Goal: Task Accomplishment & Management: Use online tool/utility

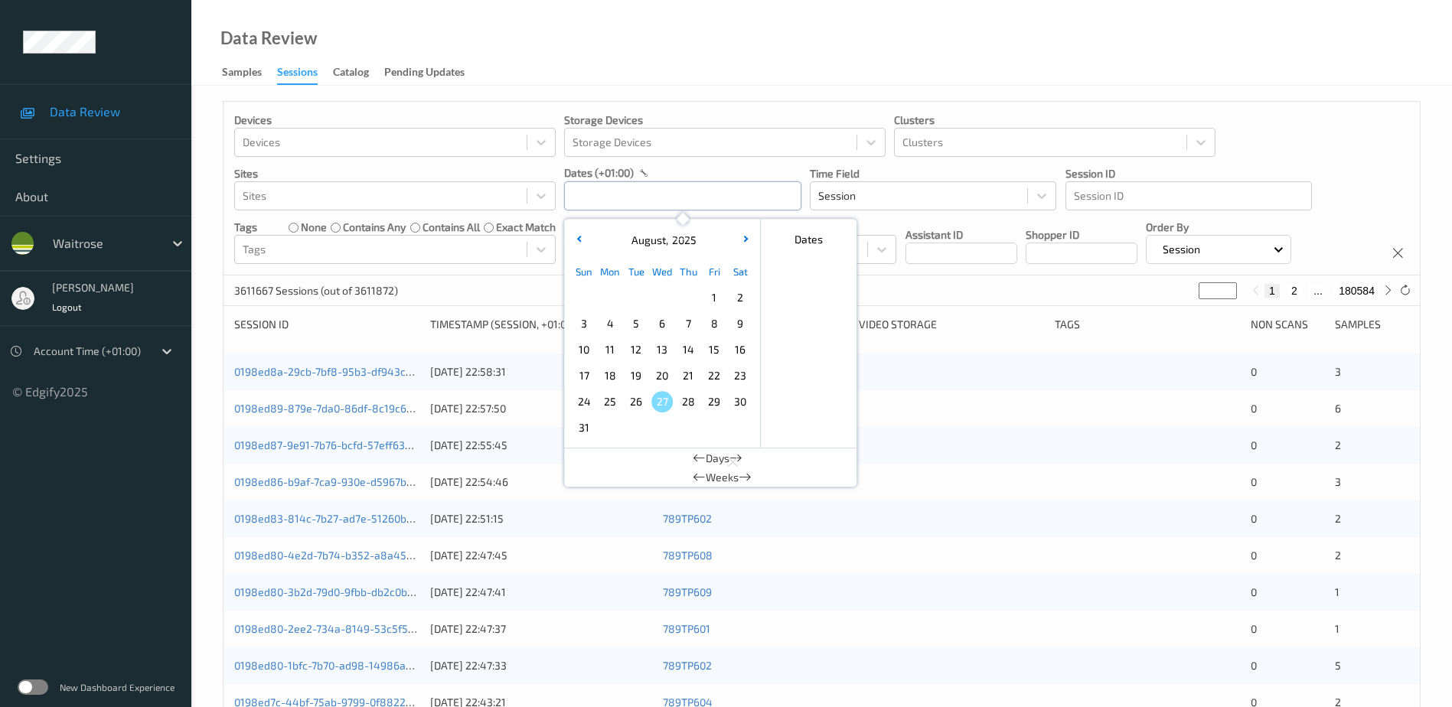
click at [616, 194] on input "text" at bounding box center [682, 195] width 237 height 29
click at [611, 406] on span "25" at bounding box center [609, 401] width 21 height 21
type input "[DATE] 00:00 -> [DATE] 23:59"
click at [589, 33] on div "Data Review Samples Sessions Catalog Pending Updates" at bounding box center [821, 43] width 1261 height 86
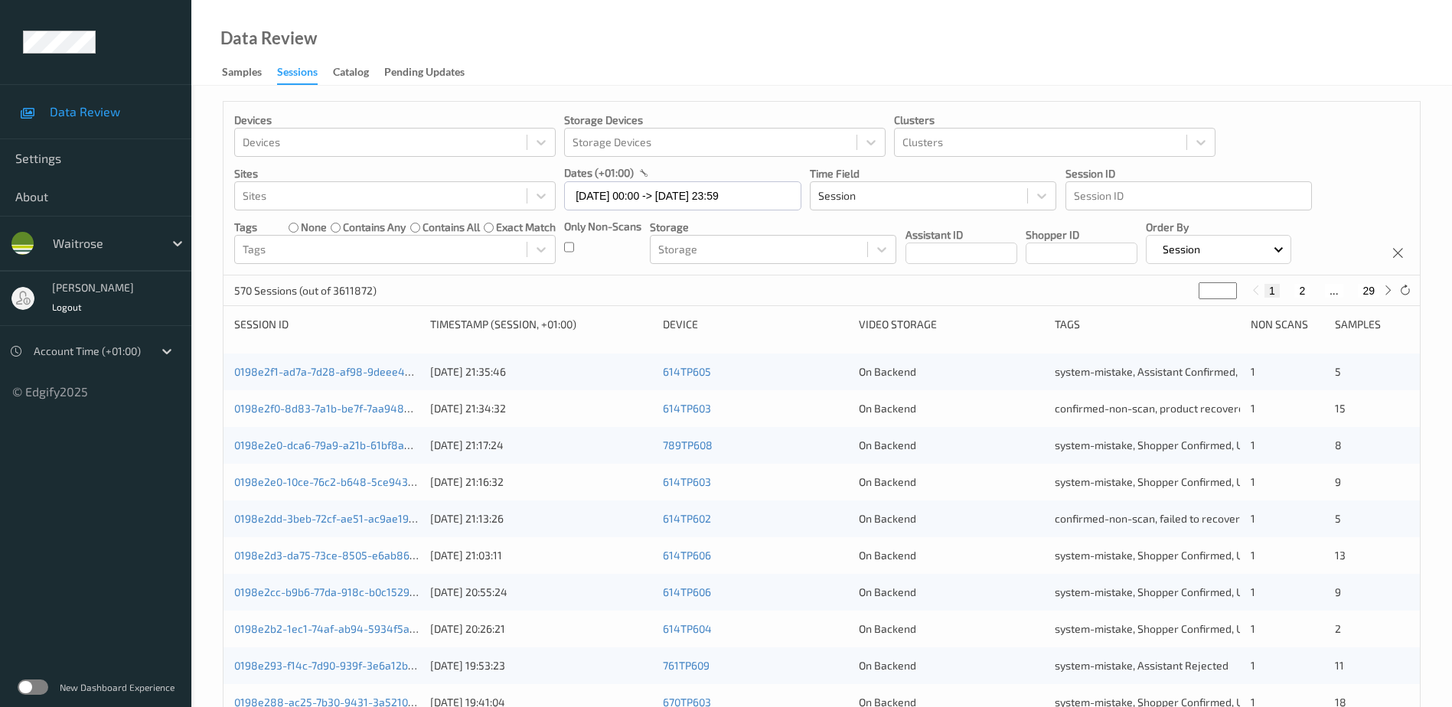
drag, startPoint x: 1208, startPoint y: 290, endPoint x: 1196, endPoint y: 295, distance: 13.1
click at [1196, 295] on div "570 Sessions (out of 3611872) * 1 2 ... 29" at bounding box center [821, 291] width 1196 height 31
type input "**"
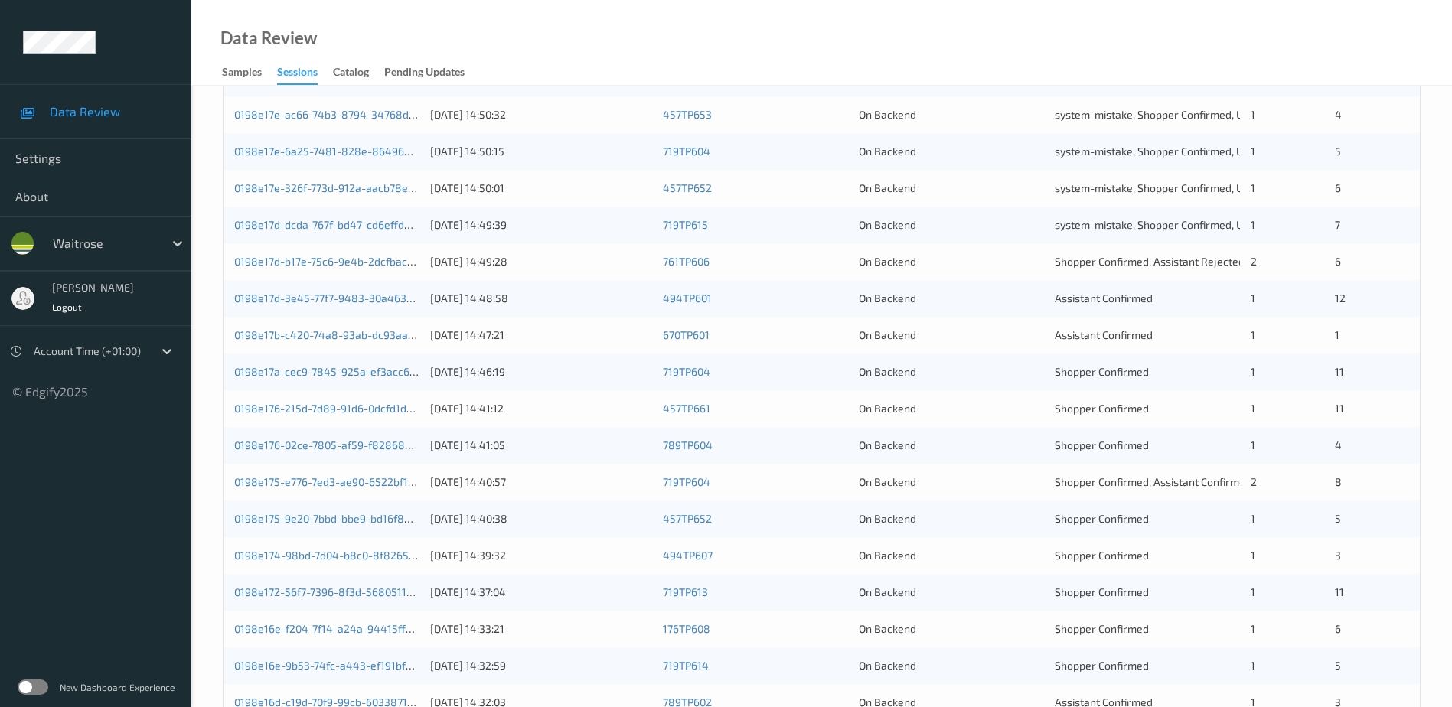
scroll to position [383, 0]
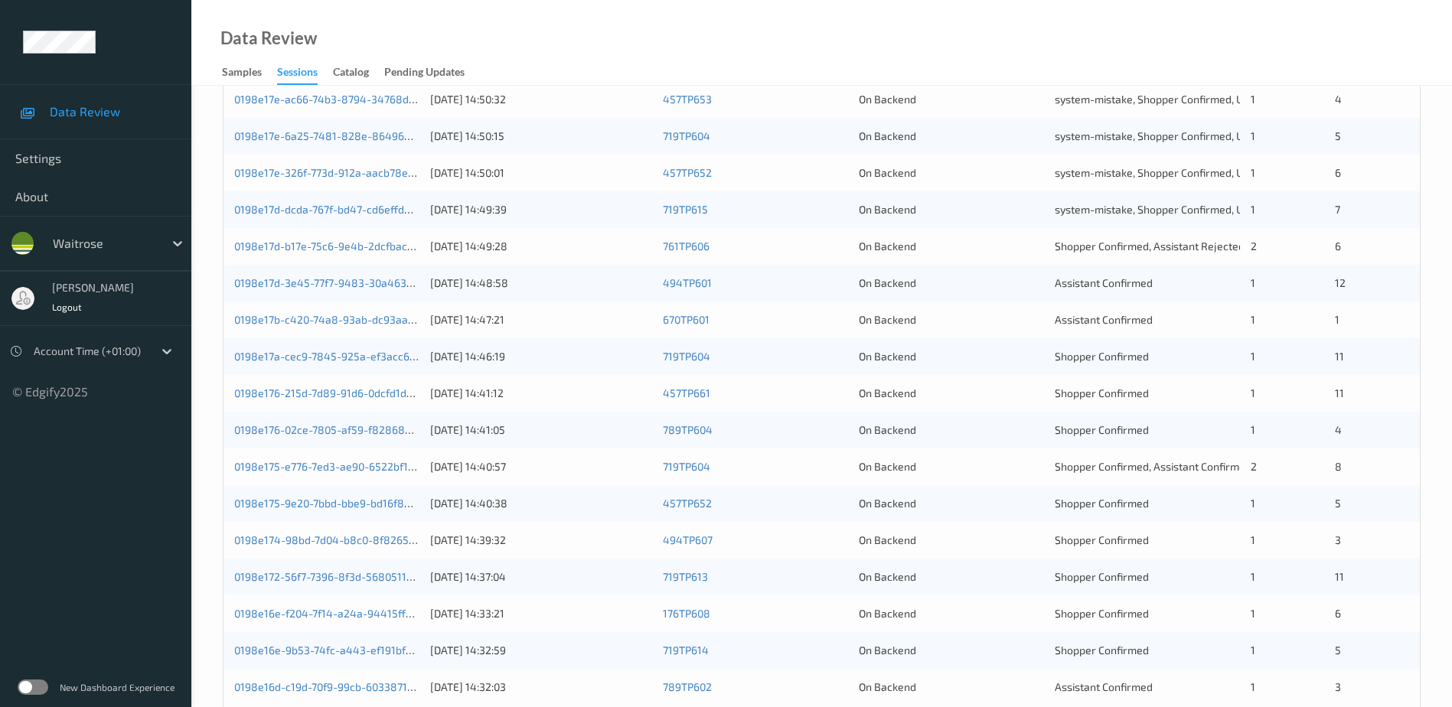
type input "**"
click at [997, 250] on div "On Backend" at bounding box center [951, 246] width 185 height 15
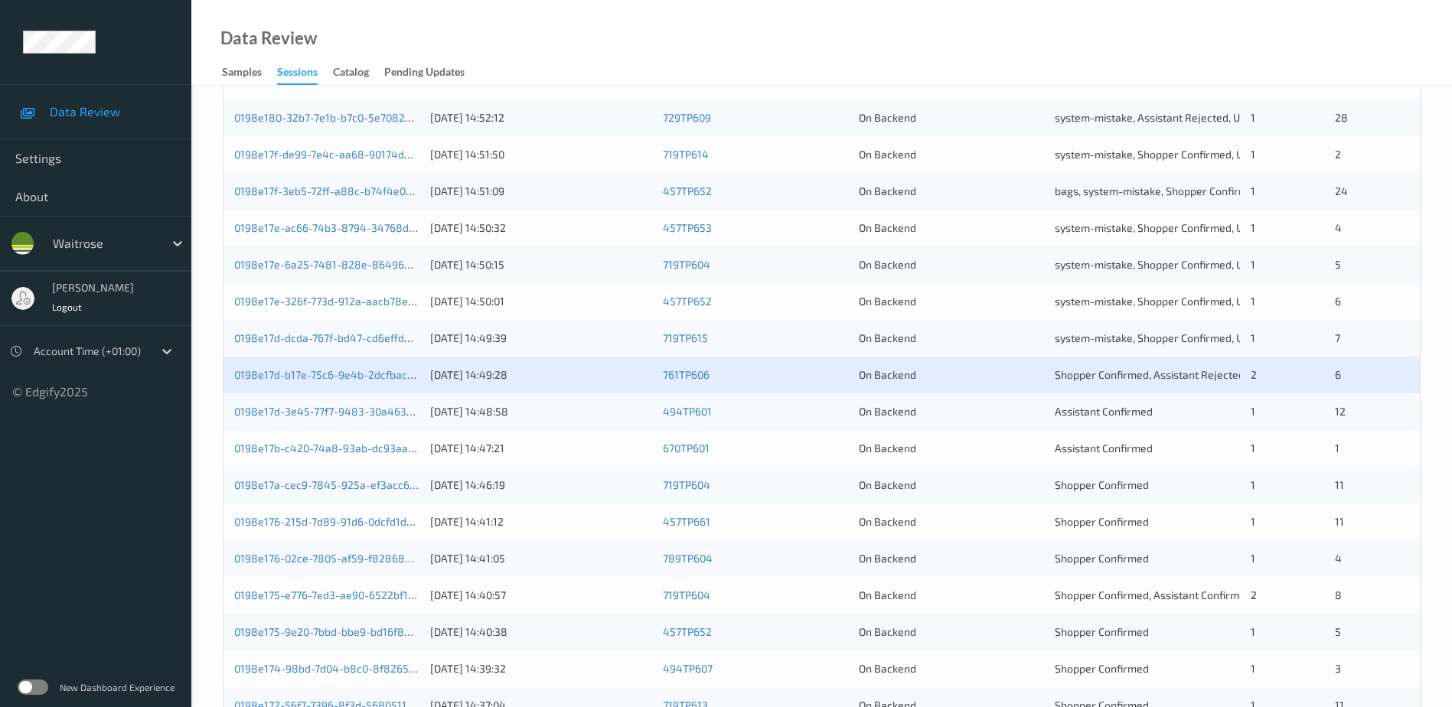
scroll to position [230, 0]
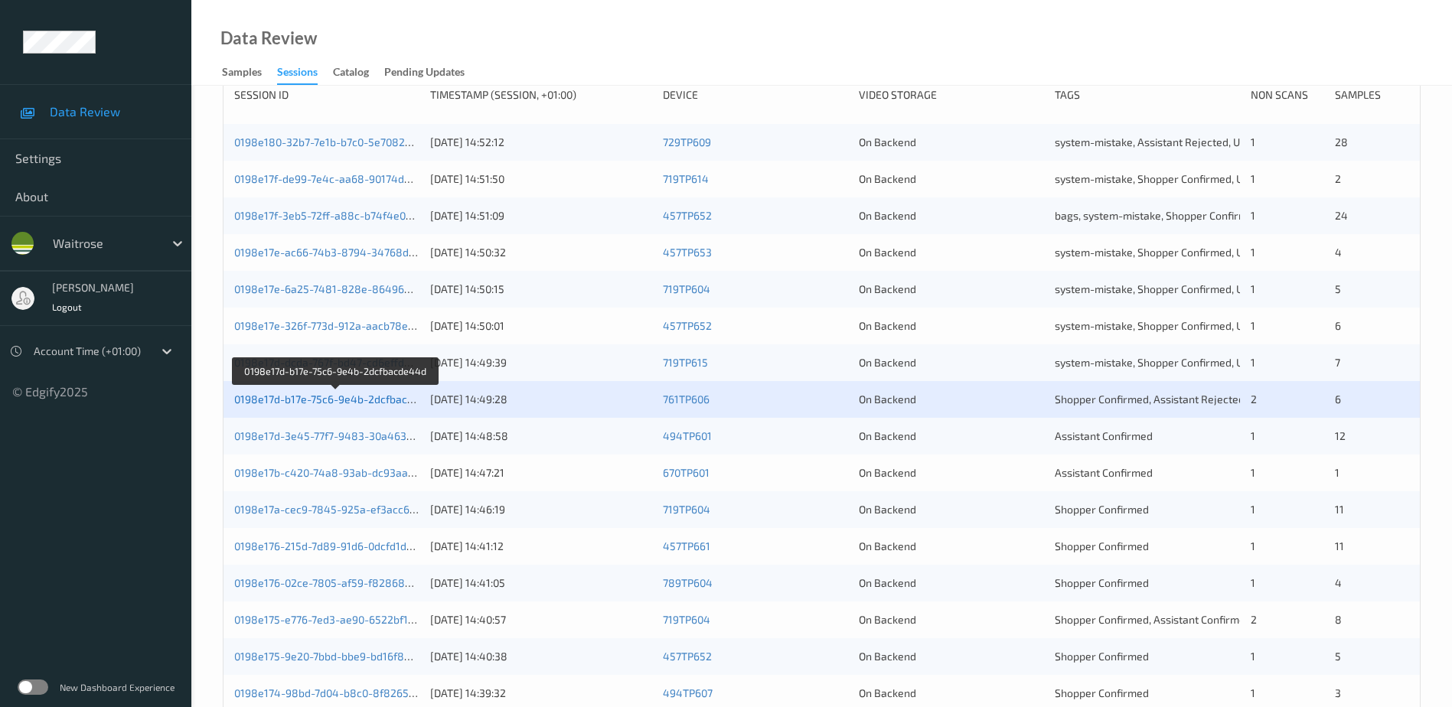
click at [328, 396] on link "0198e17d-b17e-75c6-9e4b-2dcfbacde44d" at bounding box center [336, 399] width 205 height 13
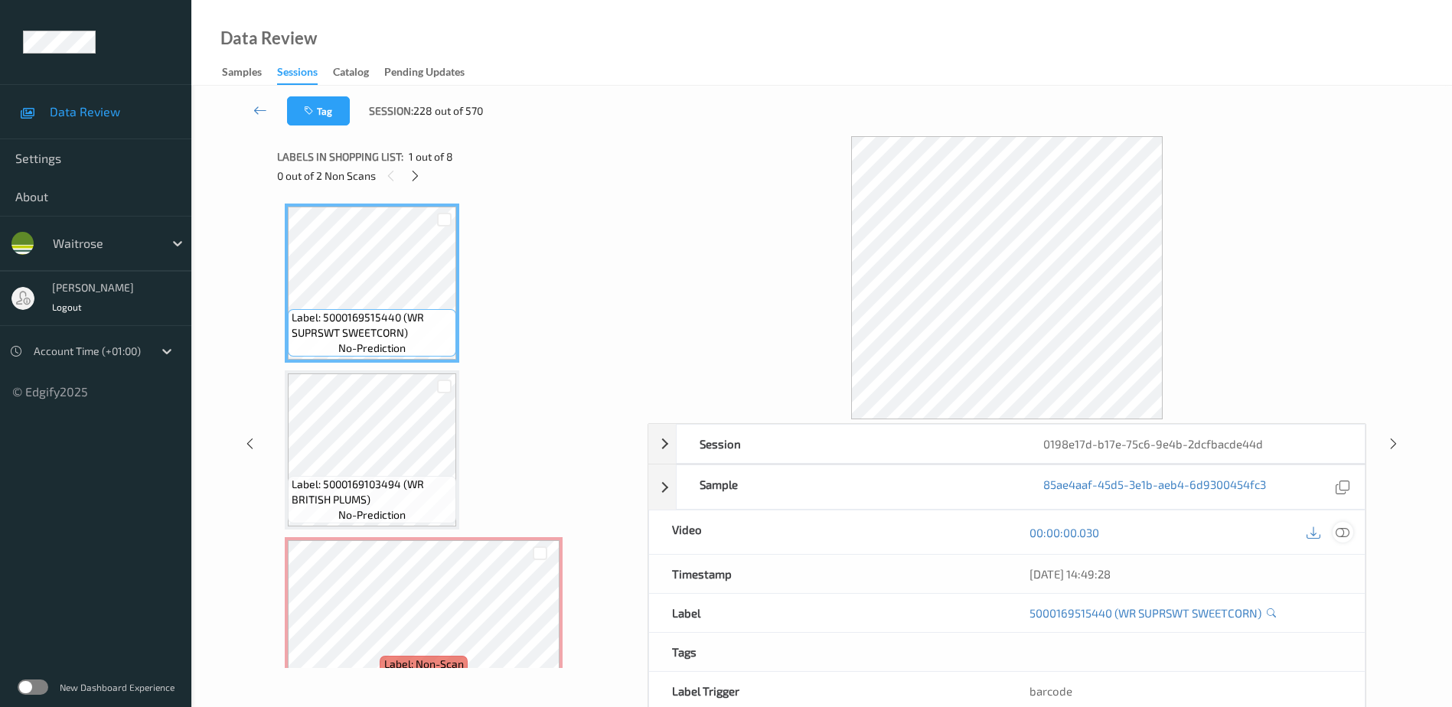
click at [1342, 530] on icon at bounding box center [1343, 532] width 14 height 14
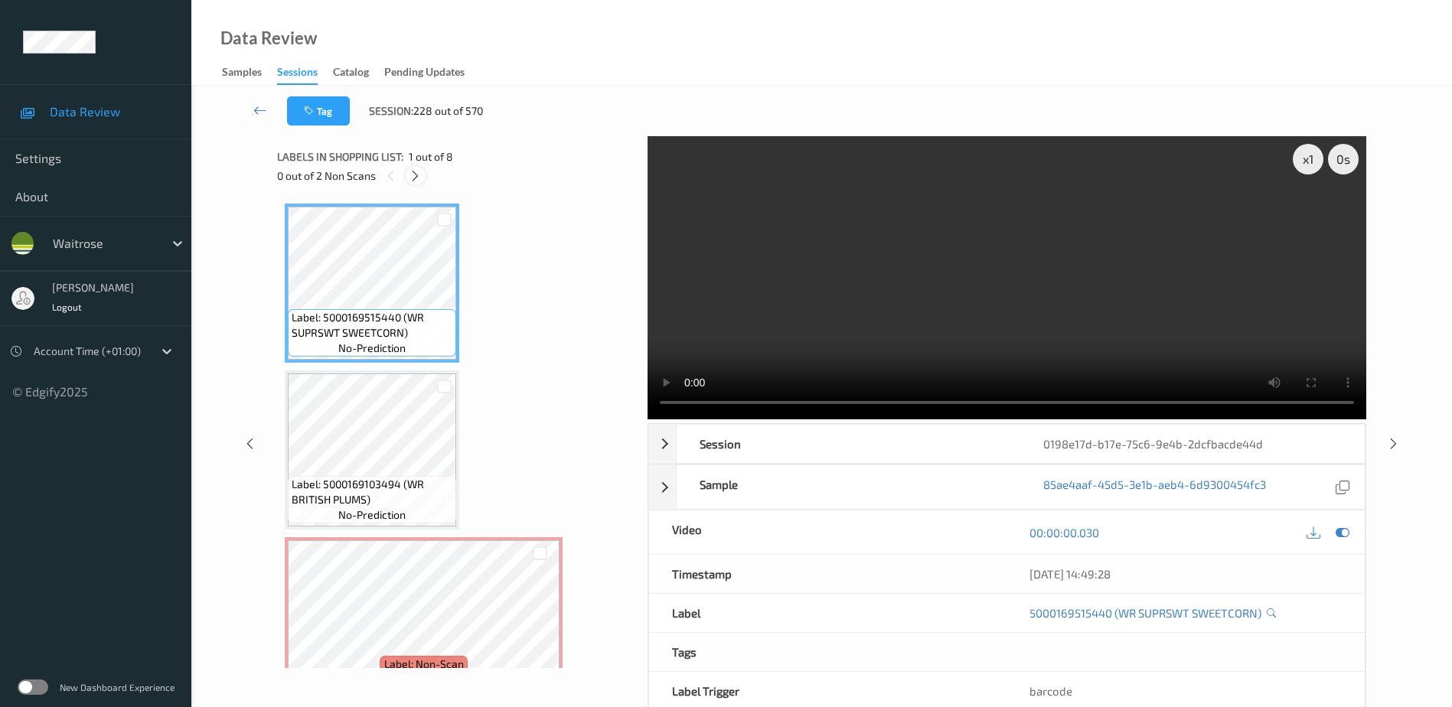
click at [418, 171] on icon at bounding box center [415, 176] width 13 height 14
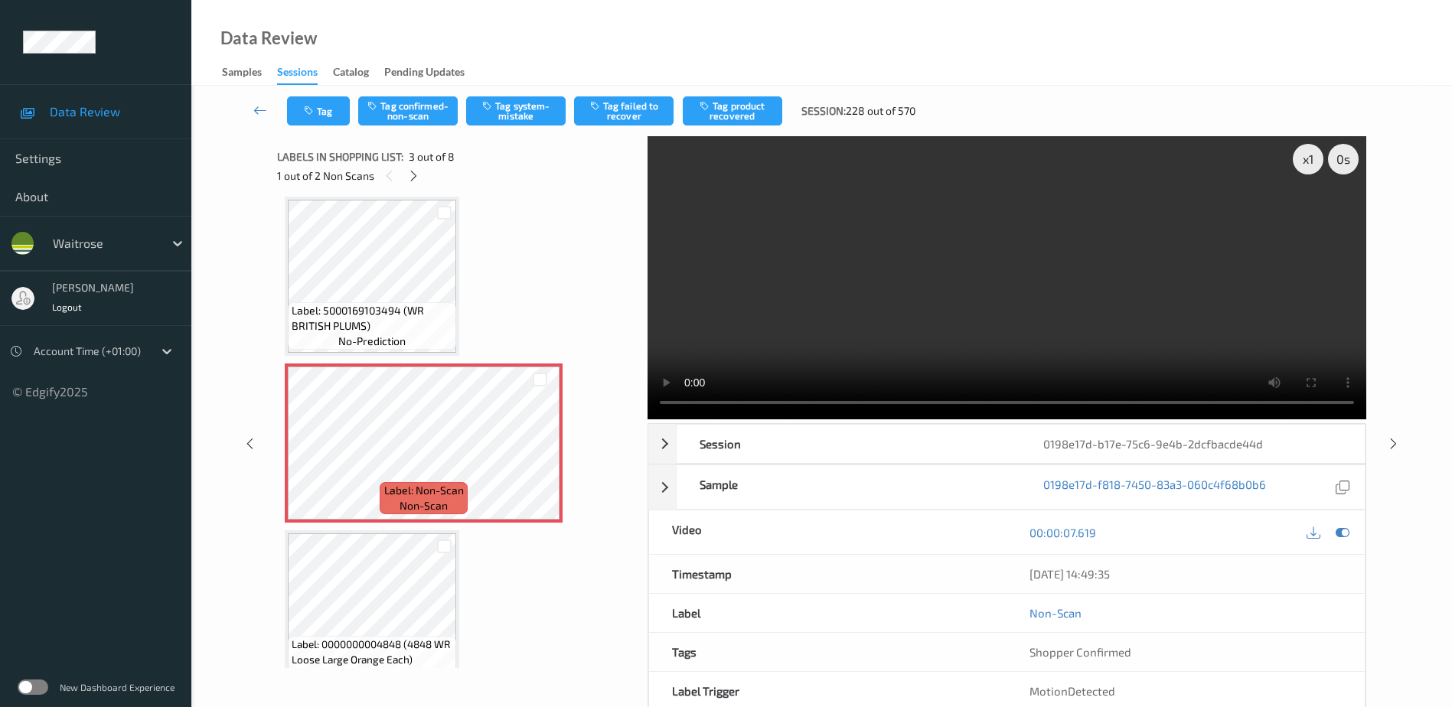
scroll to position [175, 0]
click at [543, 457] on icon at bounding box center [539, 456] width 13 height 14
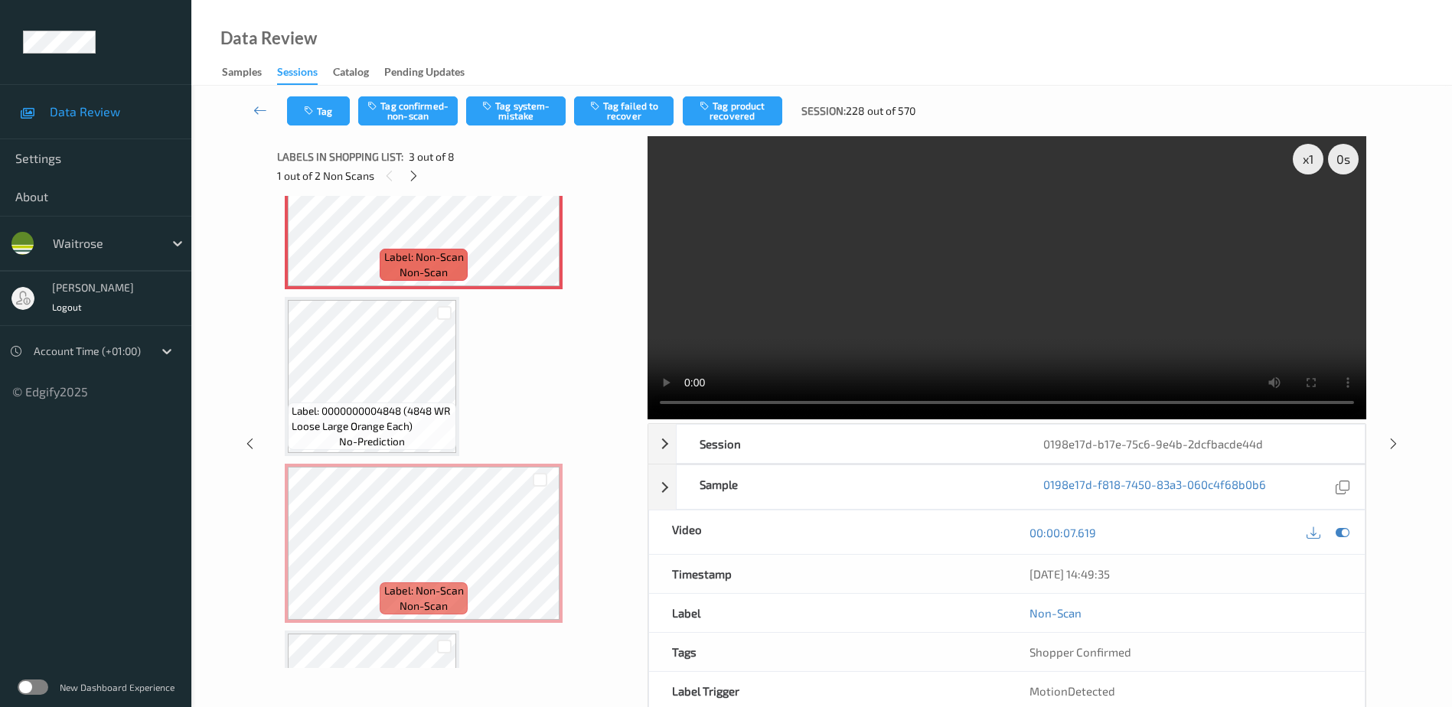
scroll to position [404, 0]
click at [1203, 262] on video at bounding box center [1007, 277] width 719 height 283
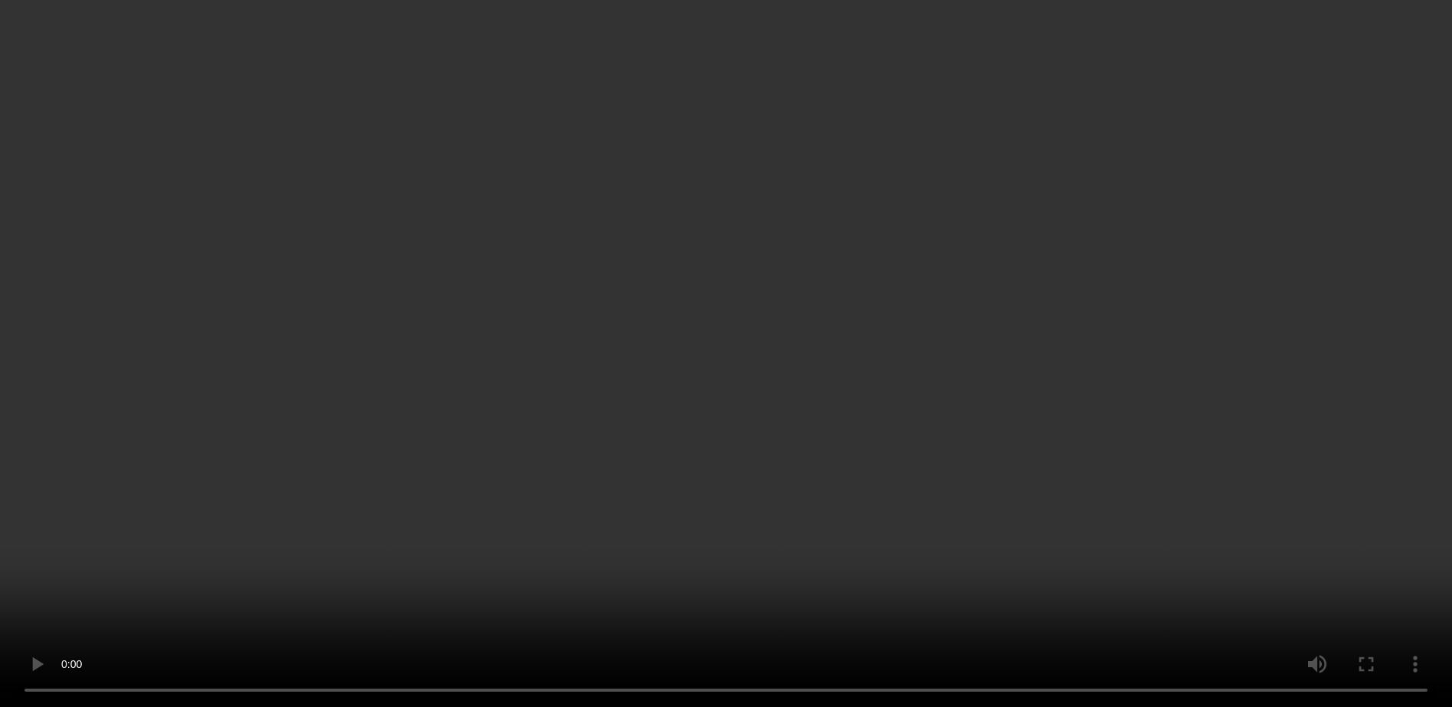
scroll to position [634, 0]
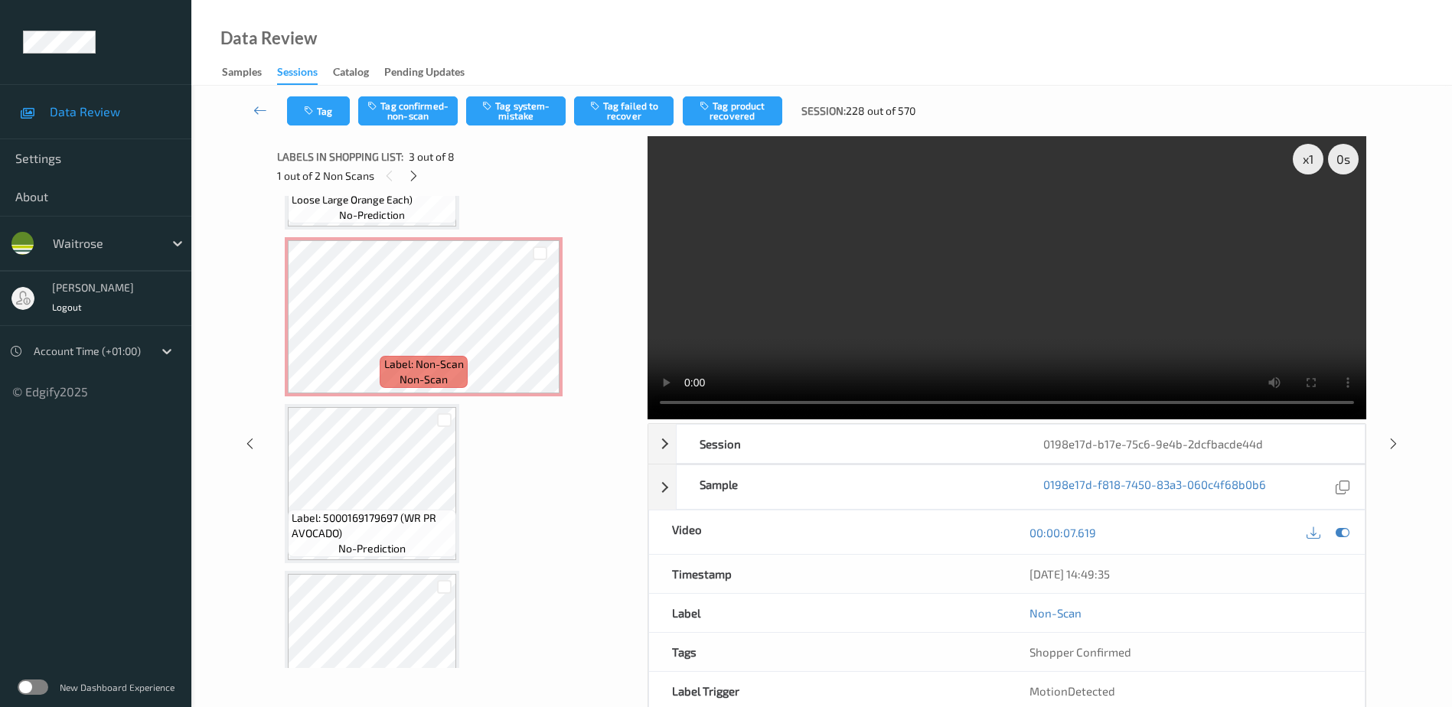
click at [1006, 276] on video at bounding box center [1007, 277] width 719 height 283
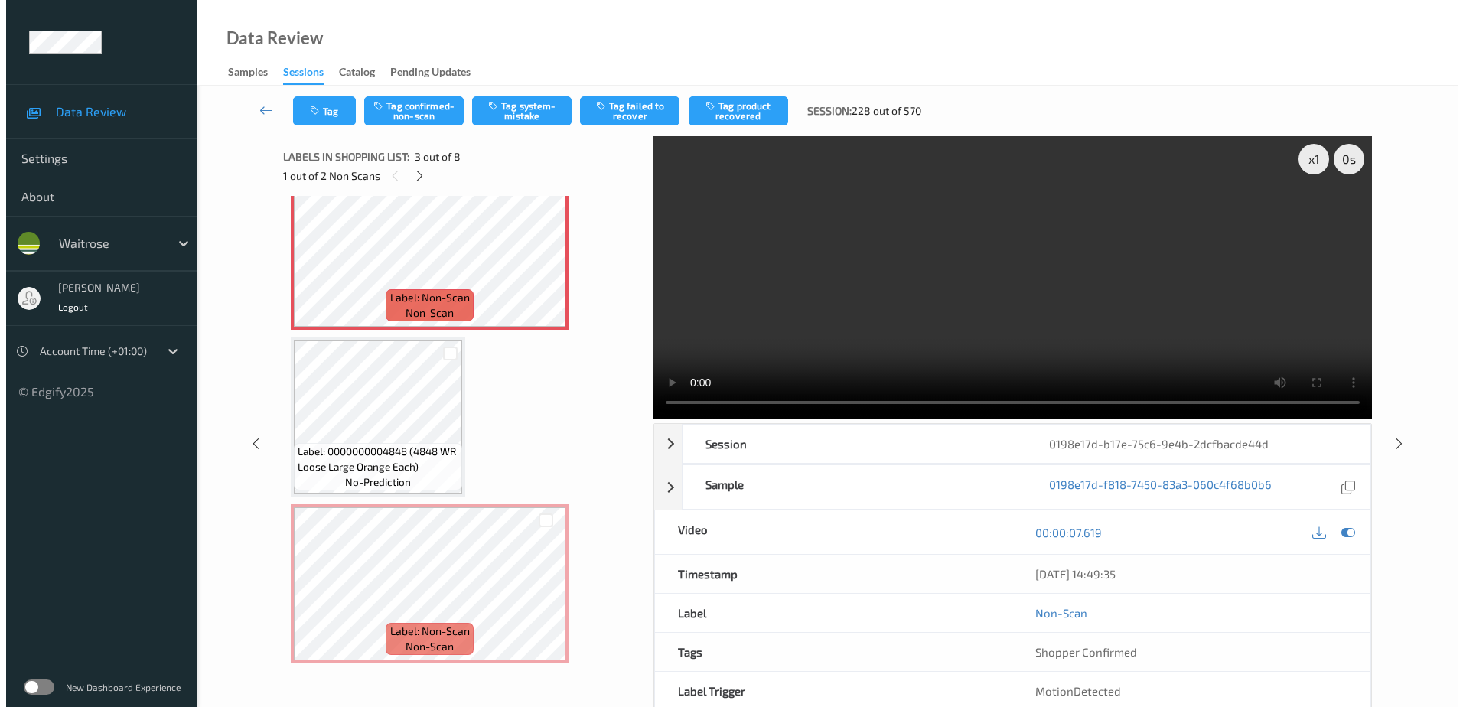
scroll to position [328, 0]
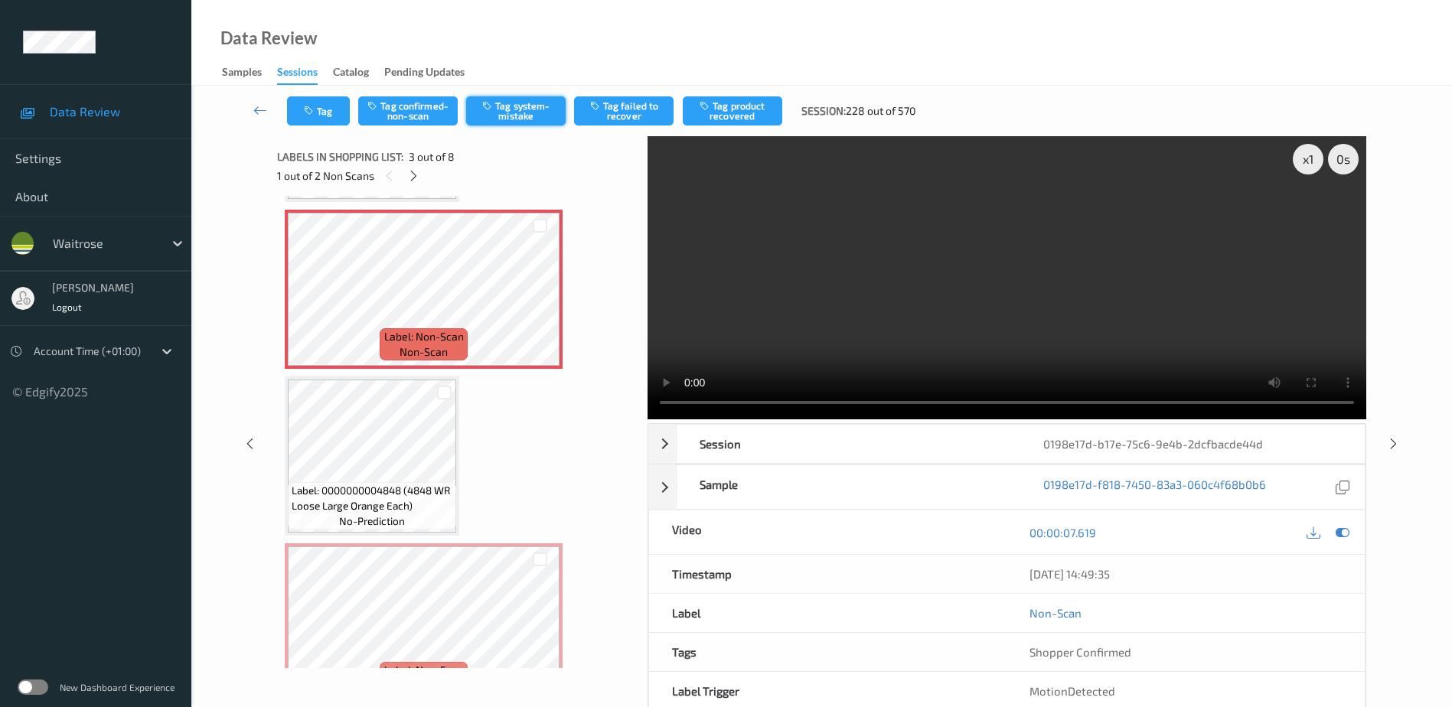
click at [500, 107] on button "Tag system-mistake" at bounding box center [516, 110] width 100 height 29
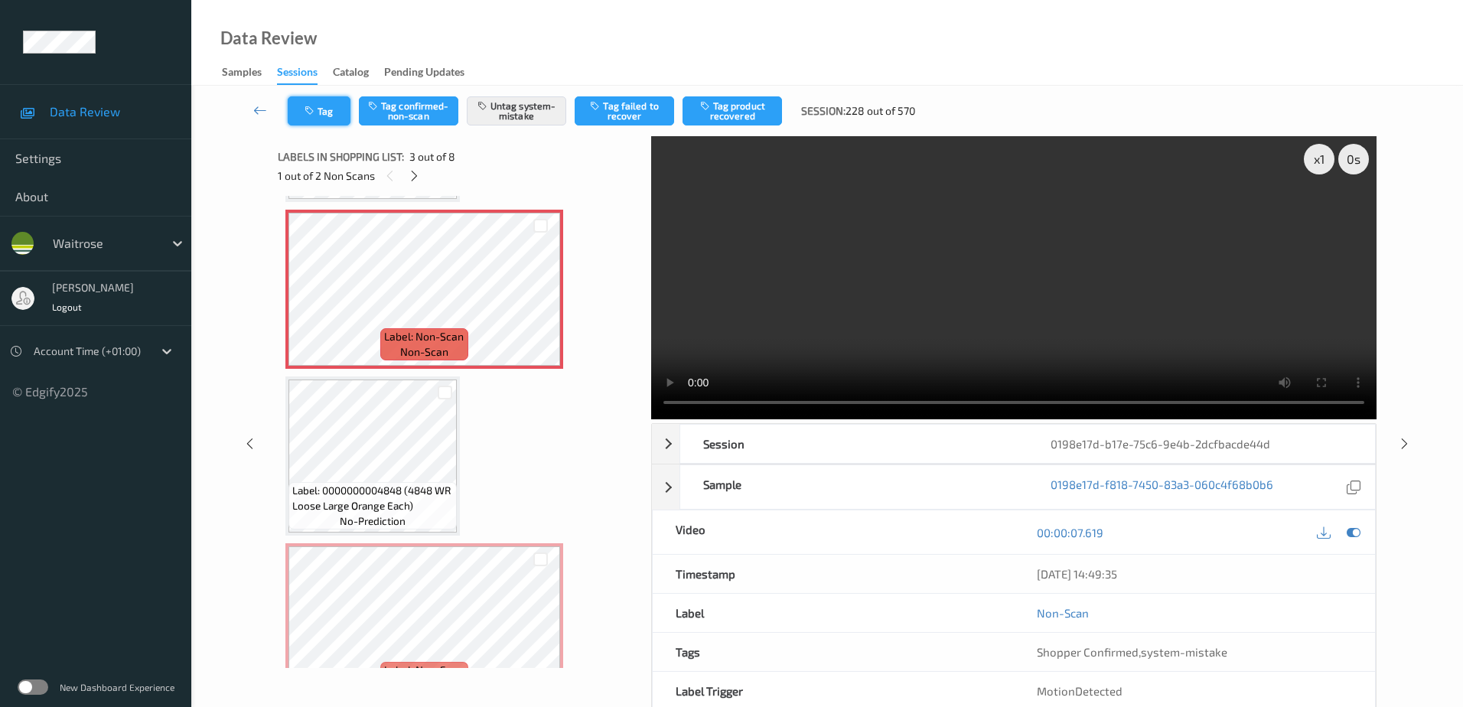
click at [318, 112] on button "Tag" at bounding box center [319, 110] width 63 height 29
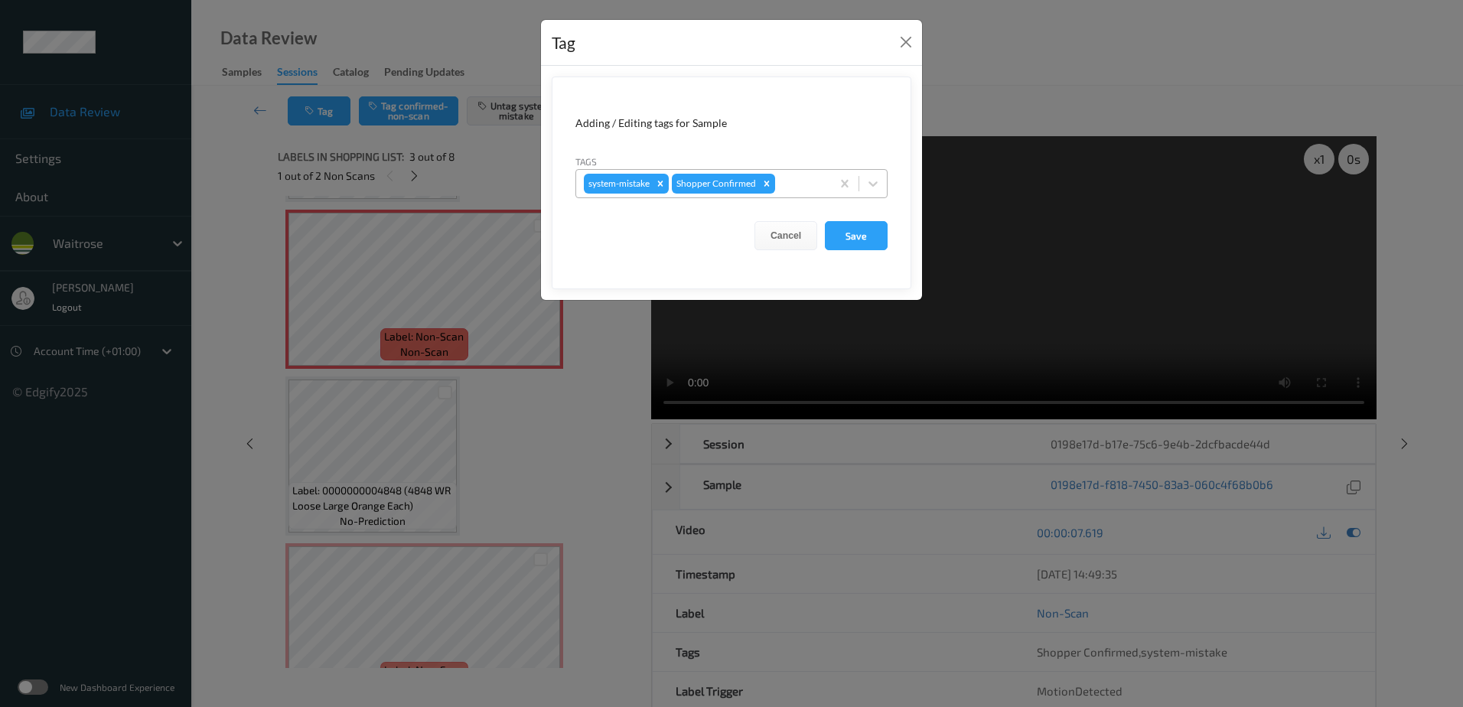
click at [781, 186] on div at bounding box center [800, 184] width 45 height 18
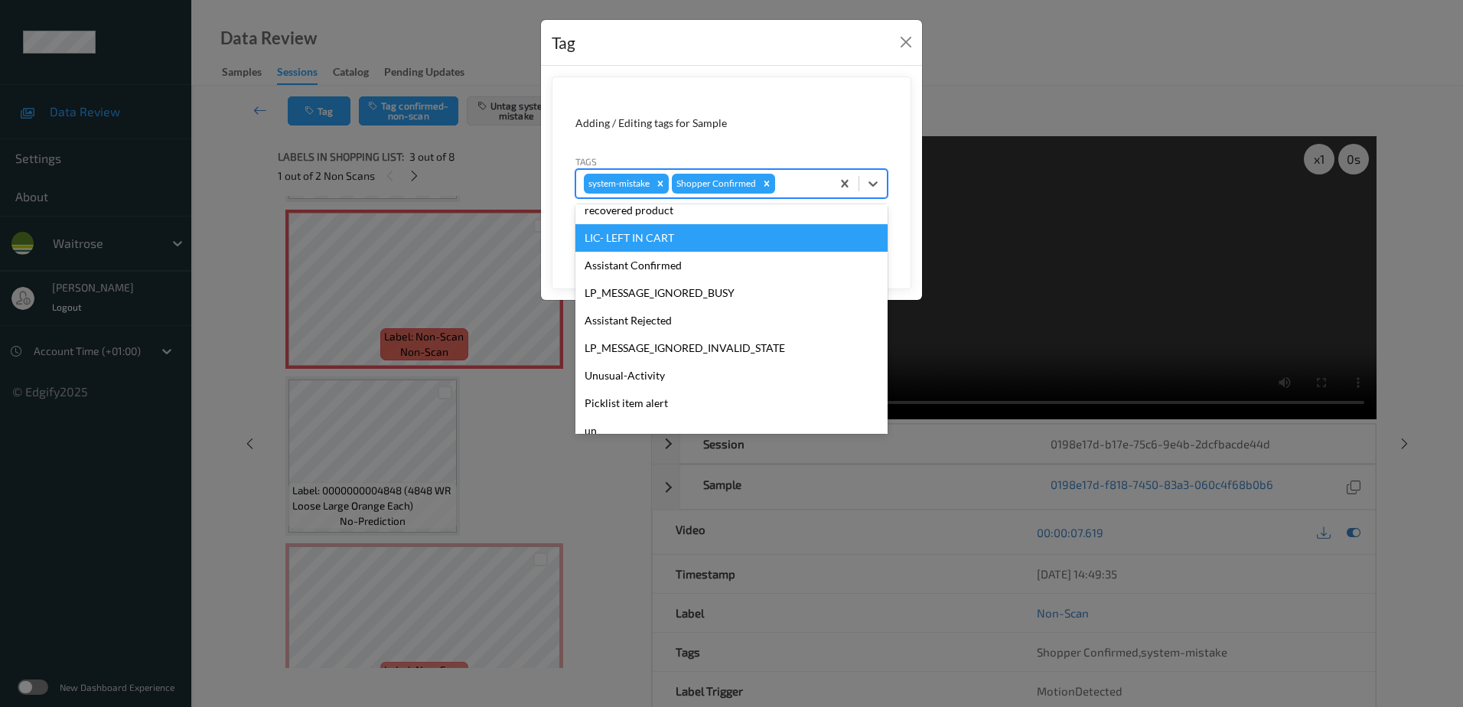
scroll to position [306, 0]
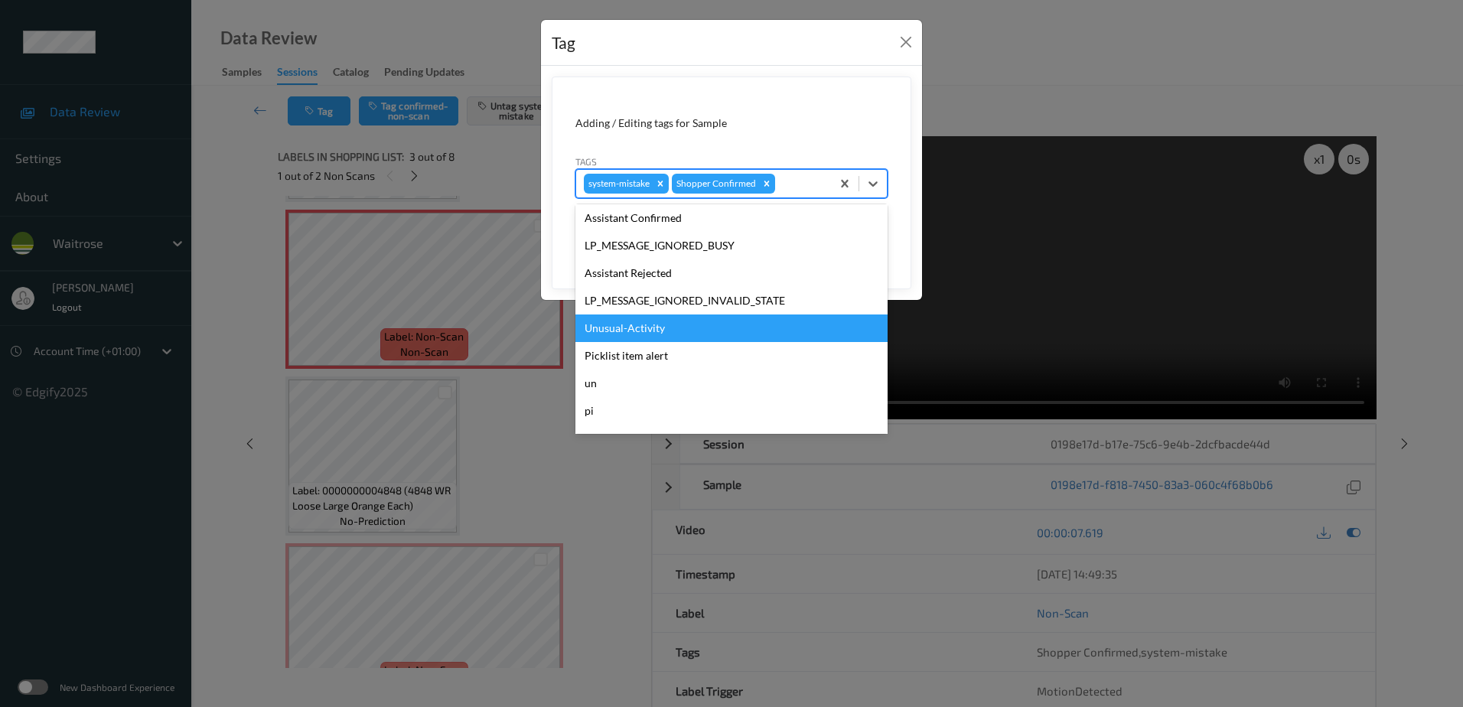
click at [680, 319] on div "Unusual-Activity" at bounding box center [732, 329] width 312 height 28
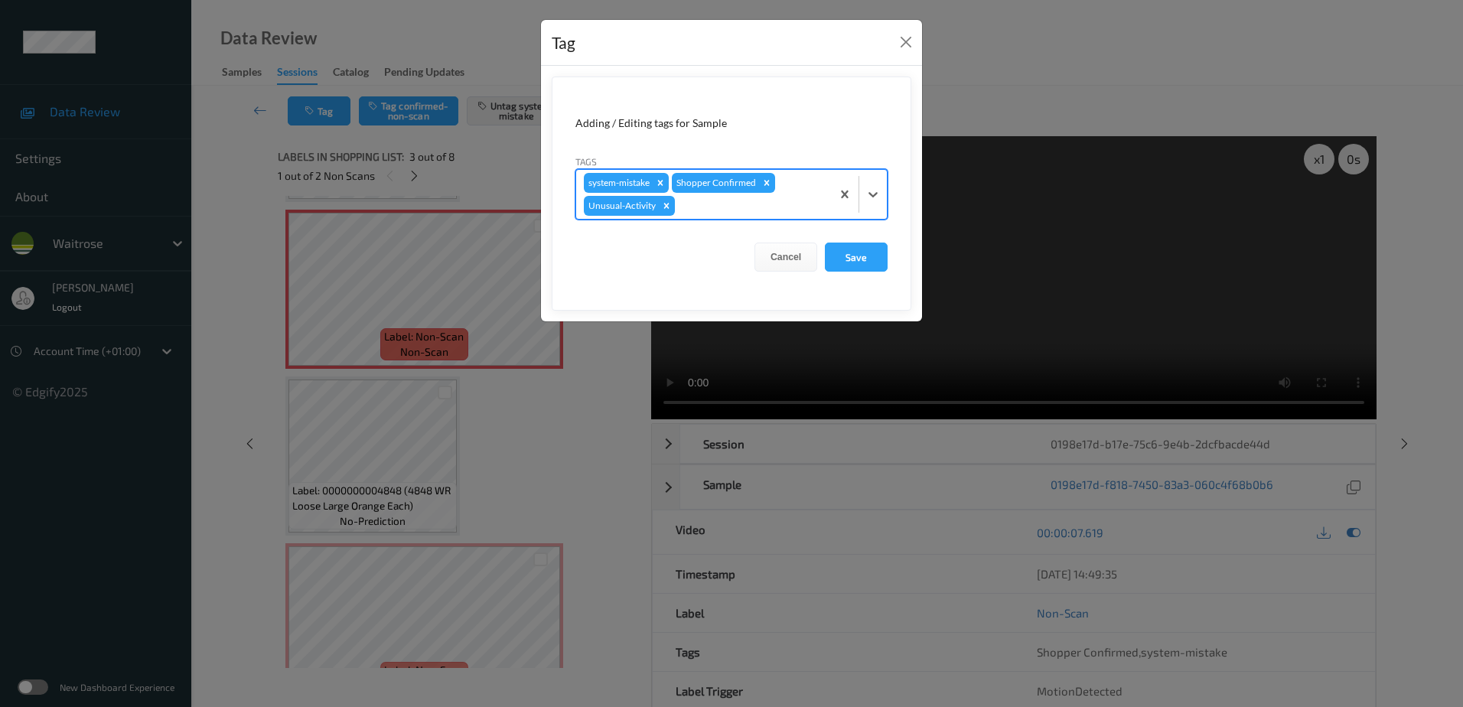
click at [706, 202] on div at bounding box center [750, 206] width 145 height 18
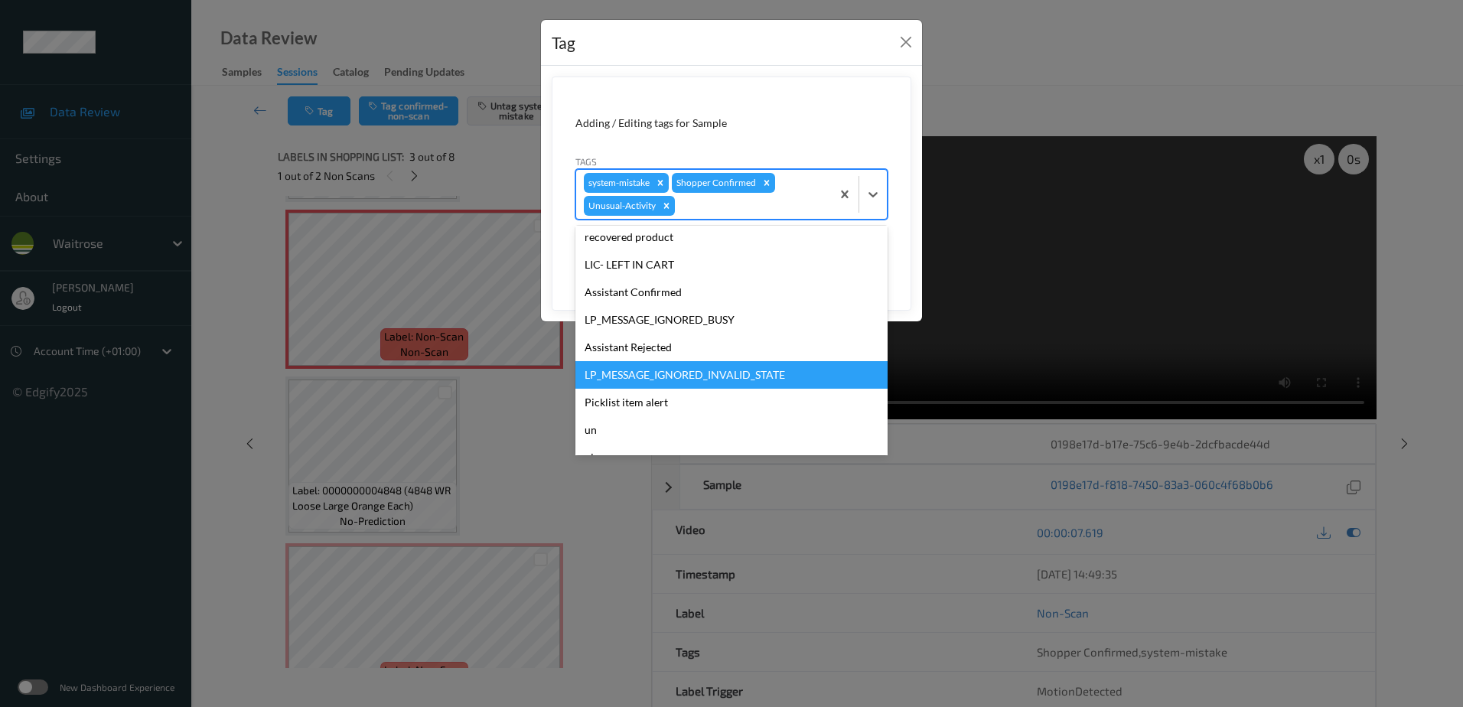
scroll to position [300, 0]
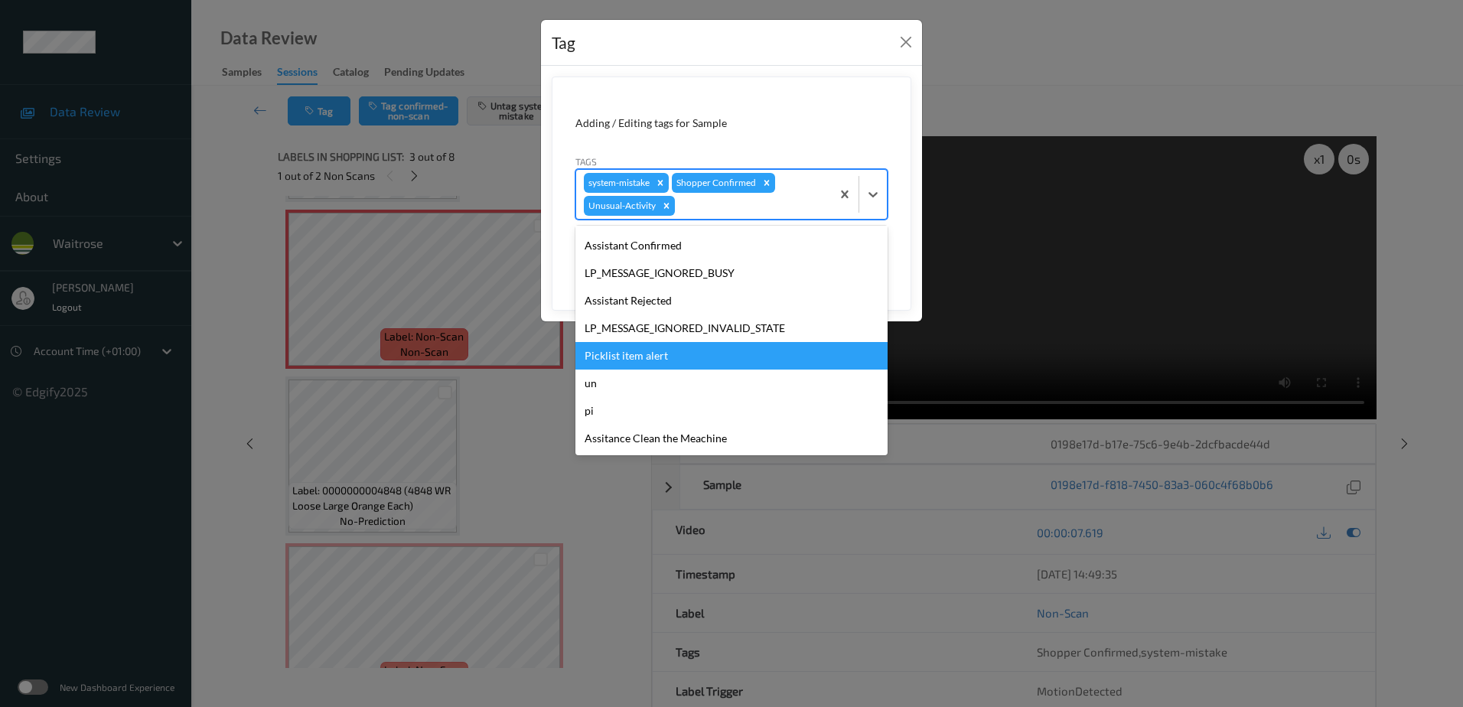
click at [680, 348] on div "Picklist item alert" at bounding box center [732, 356] width 312 height 28
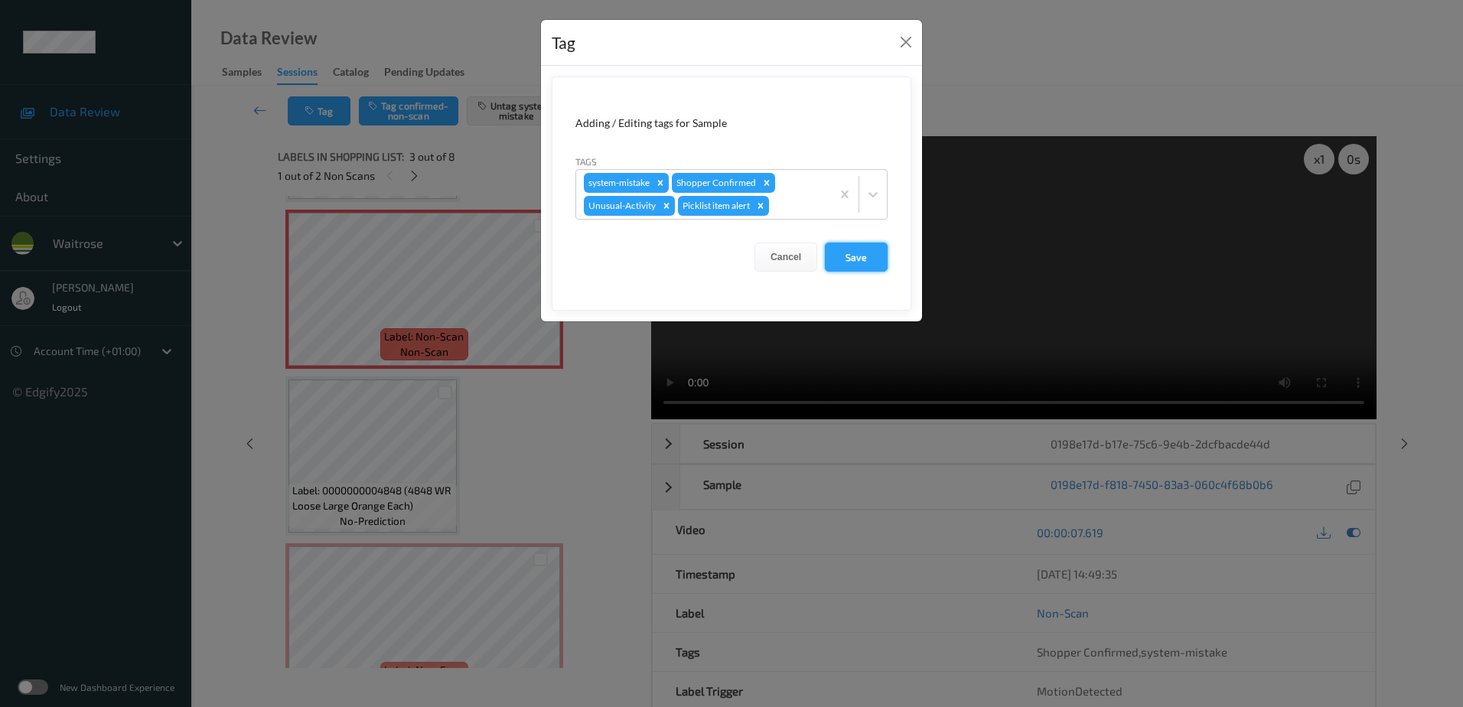
click at [842, 258] on button "Save" at bounding box center [856, 257] width 63 height 29
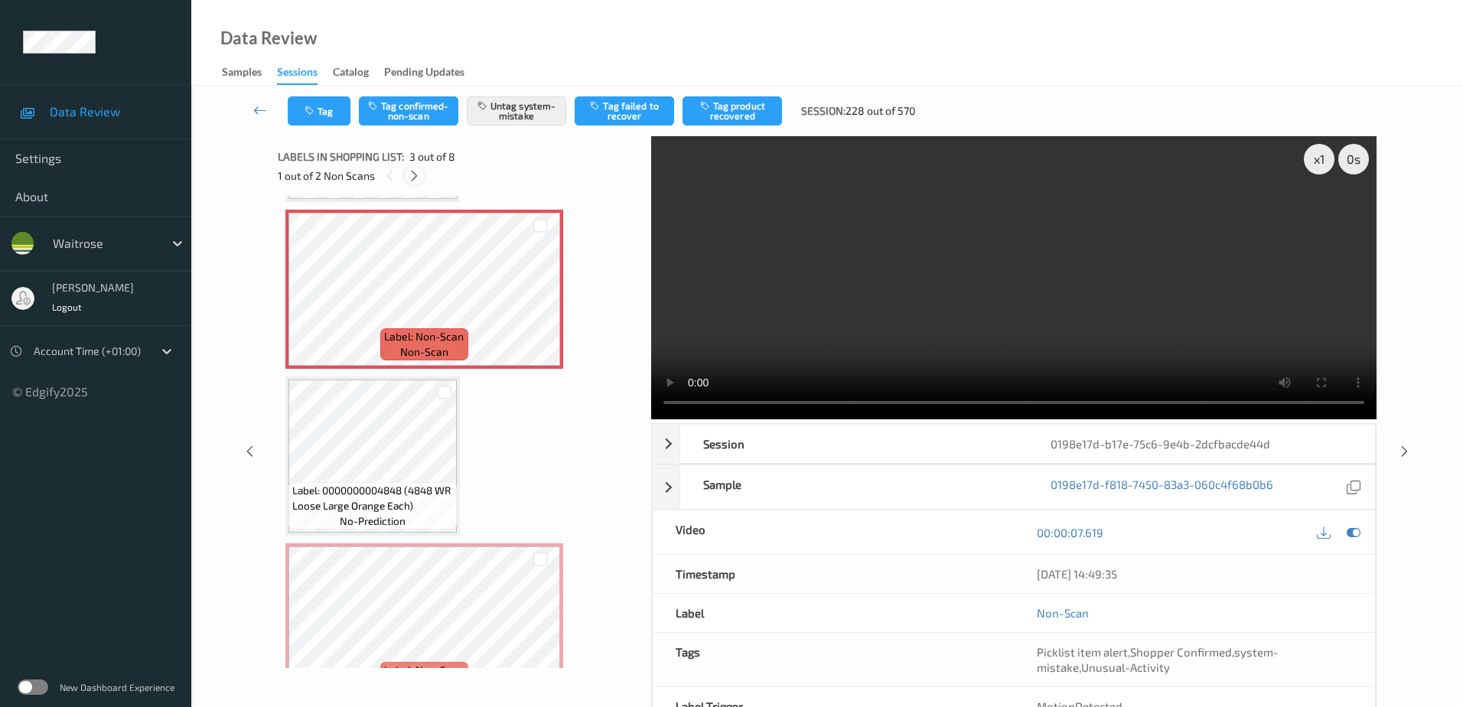
click at [414, 180] on icon at bounding box center [414, 176] width 13 height 14
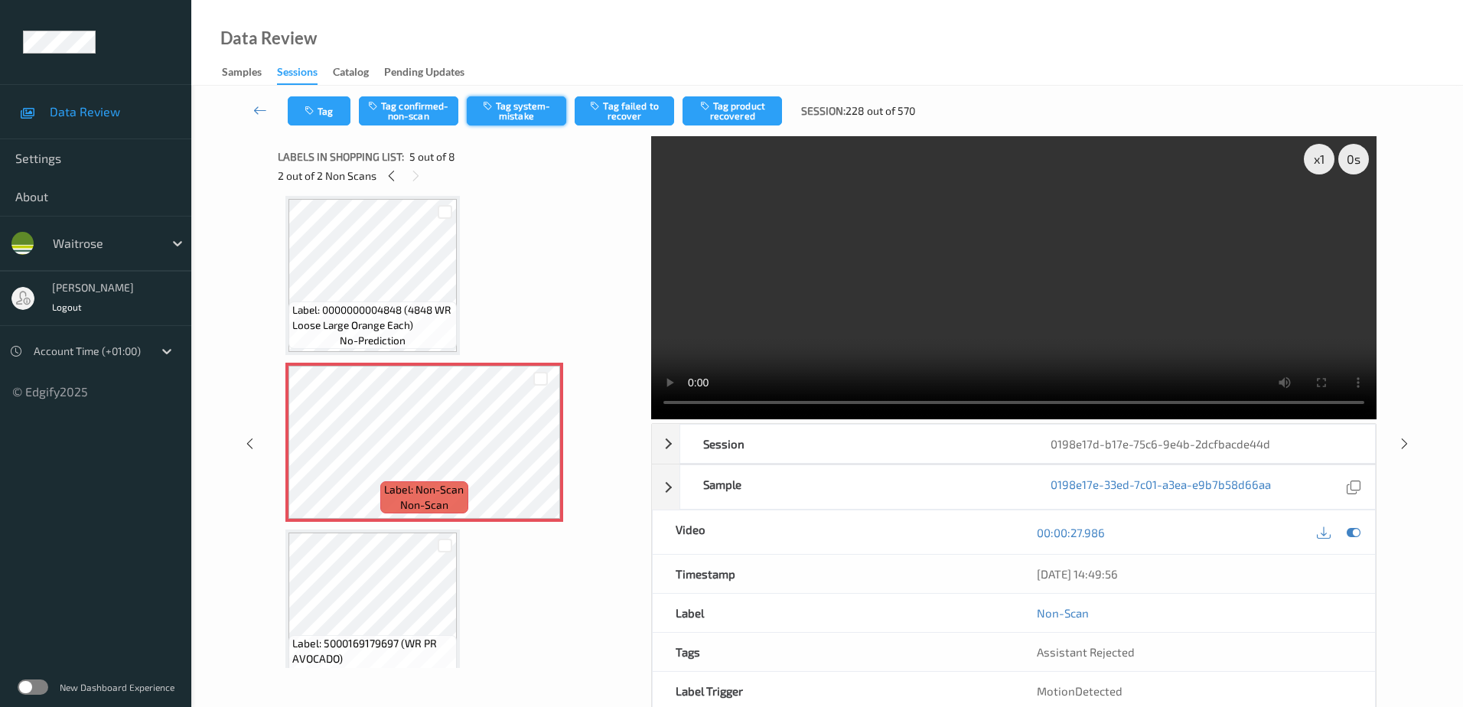
click at [527, 103] on button "Tag system-mistake" at bounding box center [517, 110] width 100 height 29
click at [310, 116] on button "Tag" at bounding box center [319, 110] width 63 height 29
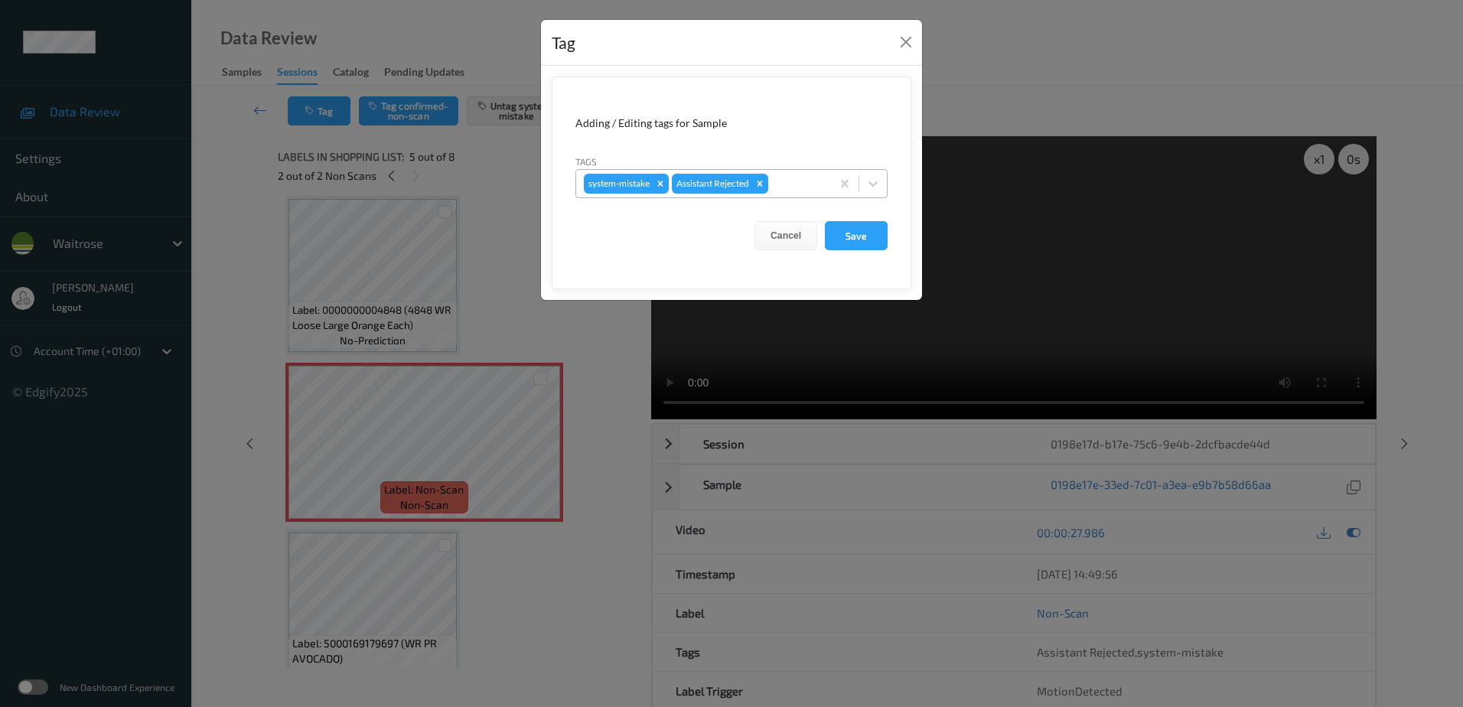
click at [791, 181] on div at bounding box center [798, 184] width 52 height 18
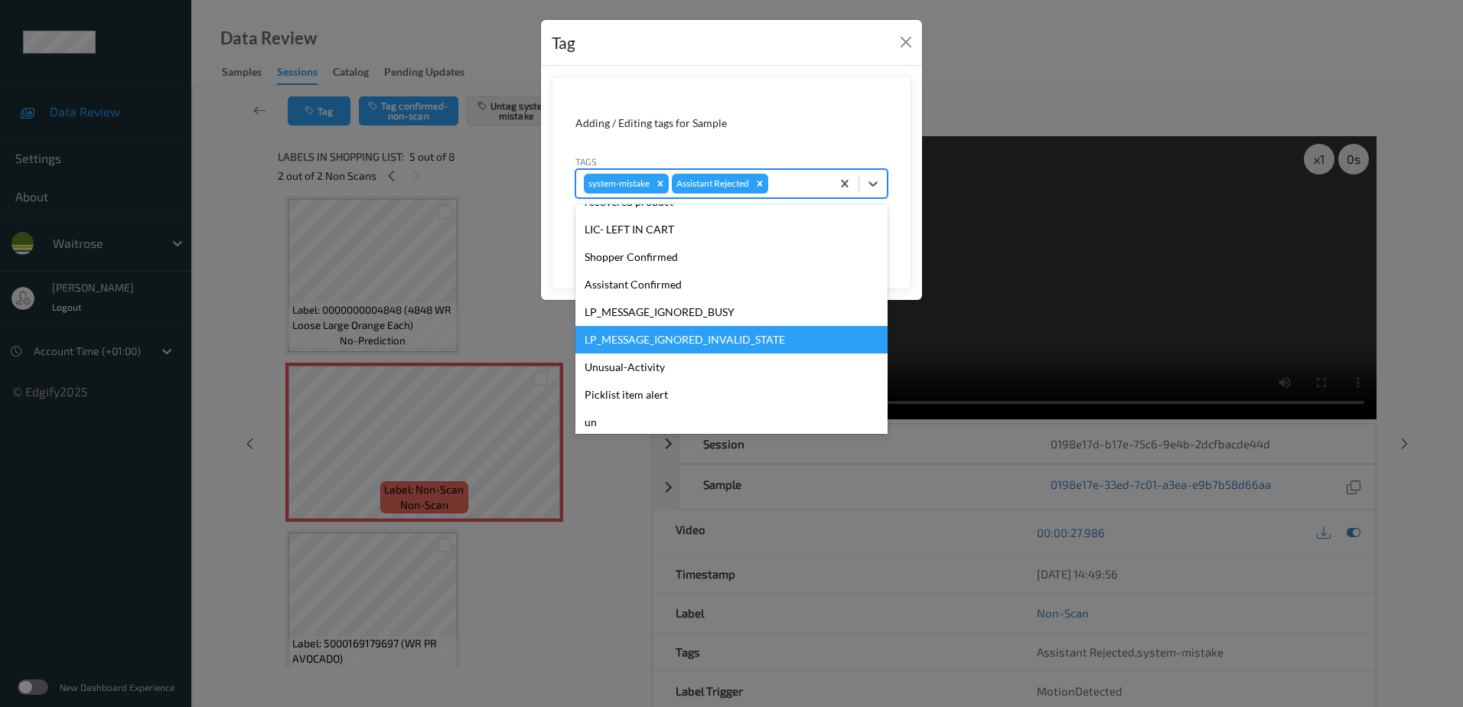
scroll to position [328, 0]
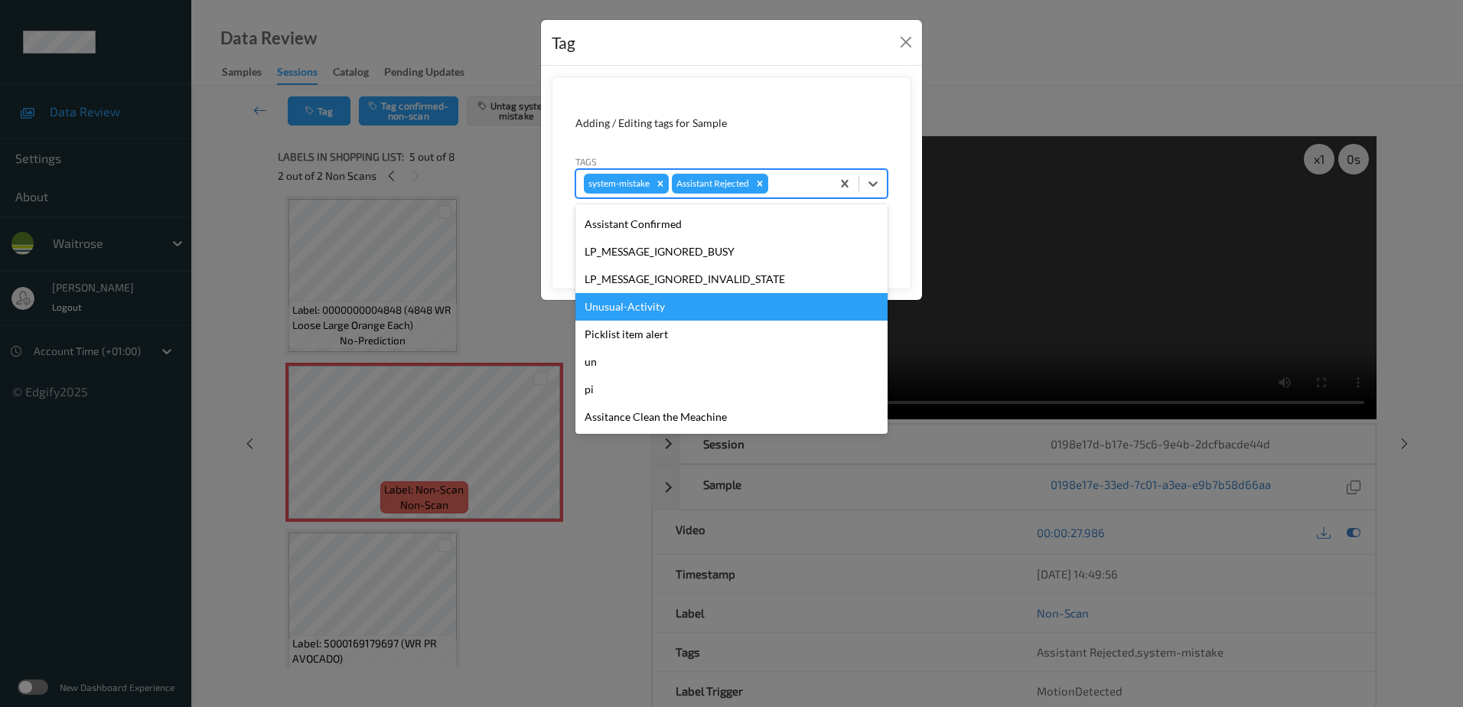
click at [680, 316] on div "Unusual-Activity" at bounding box center [732, 307] width 312 height 28
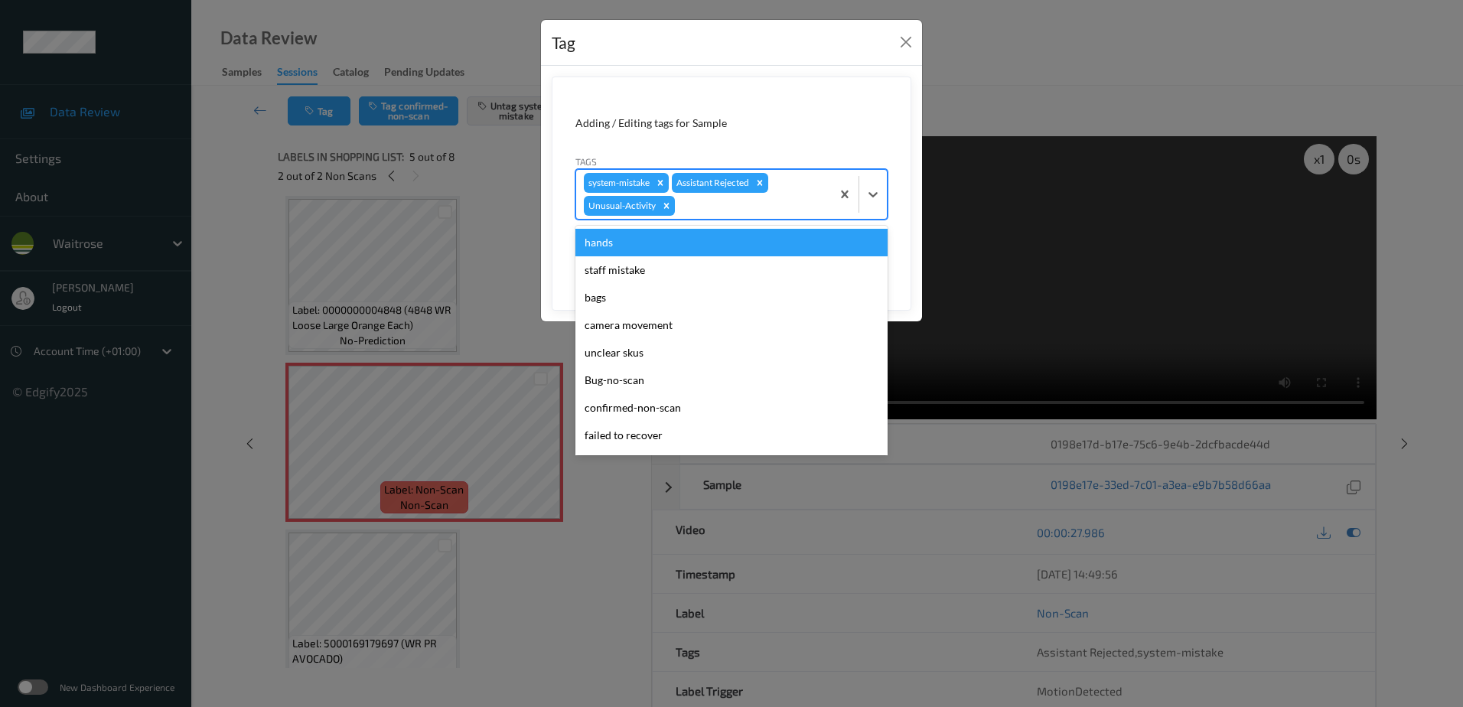
click at [719, 205] on div at bounding box center [750, 206] width 145 height 18
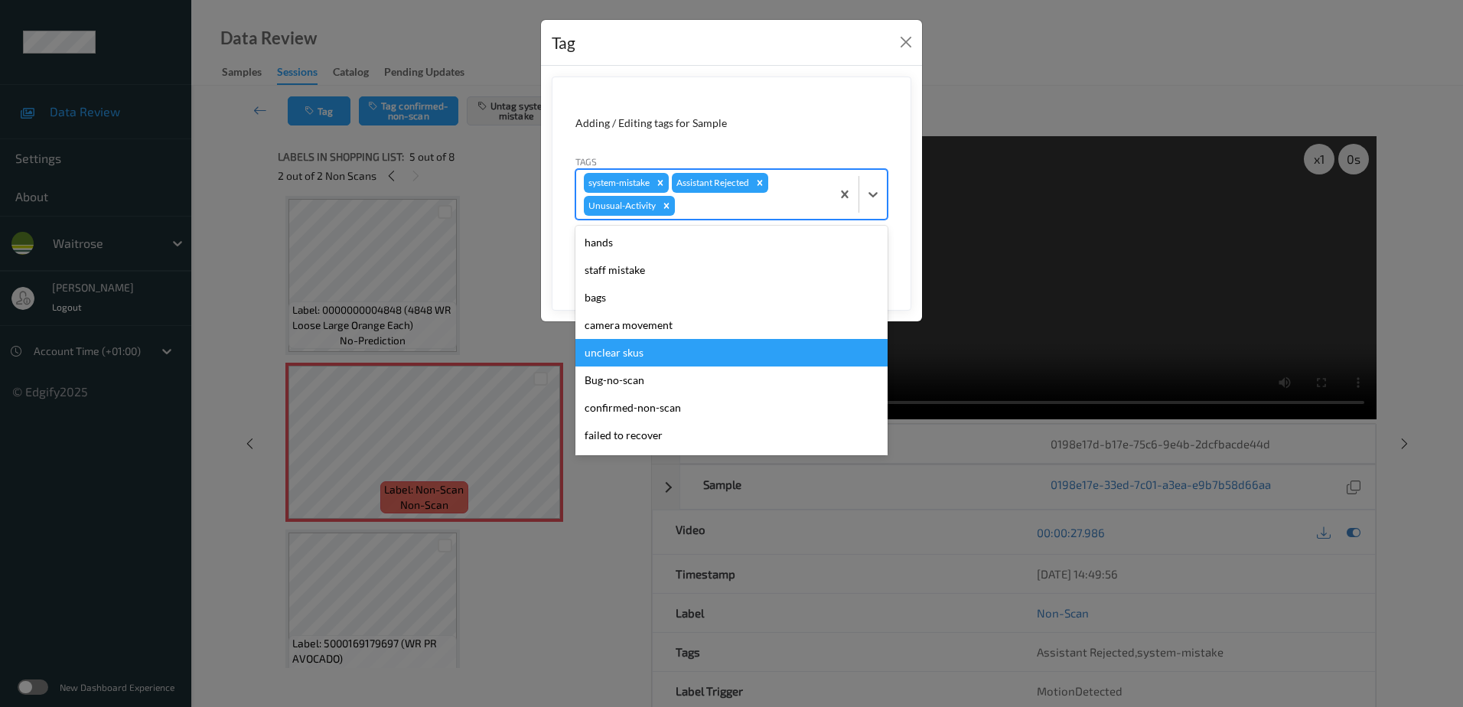
scroll to position [300, 0]
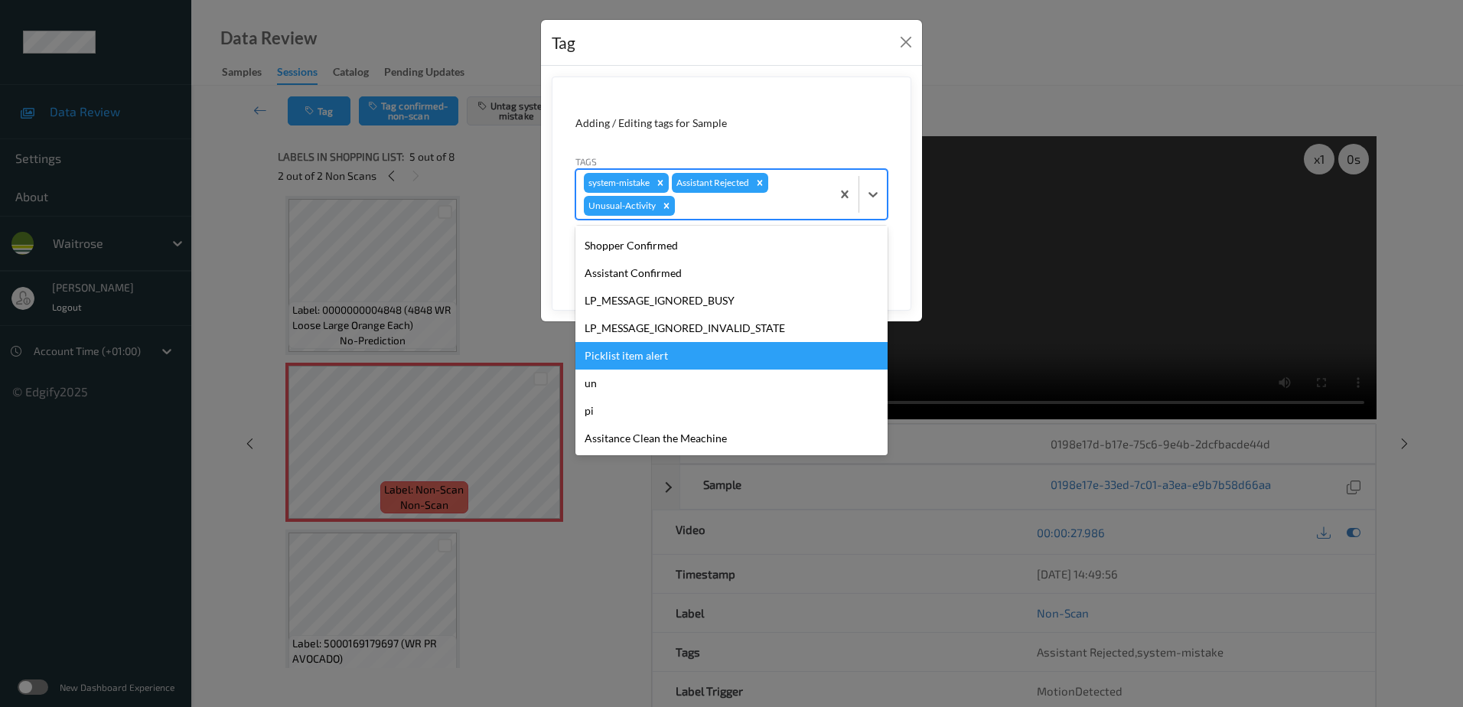
click at [704, 345] on div "Picklist item alert" at bounding box center [732, 356] width 312 height 28
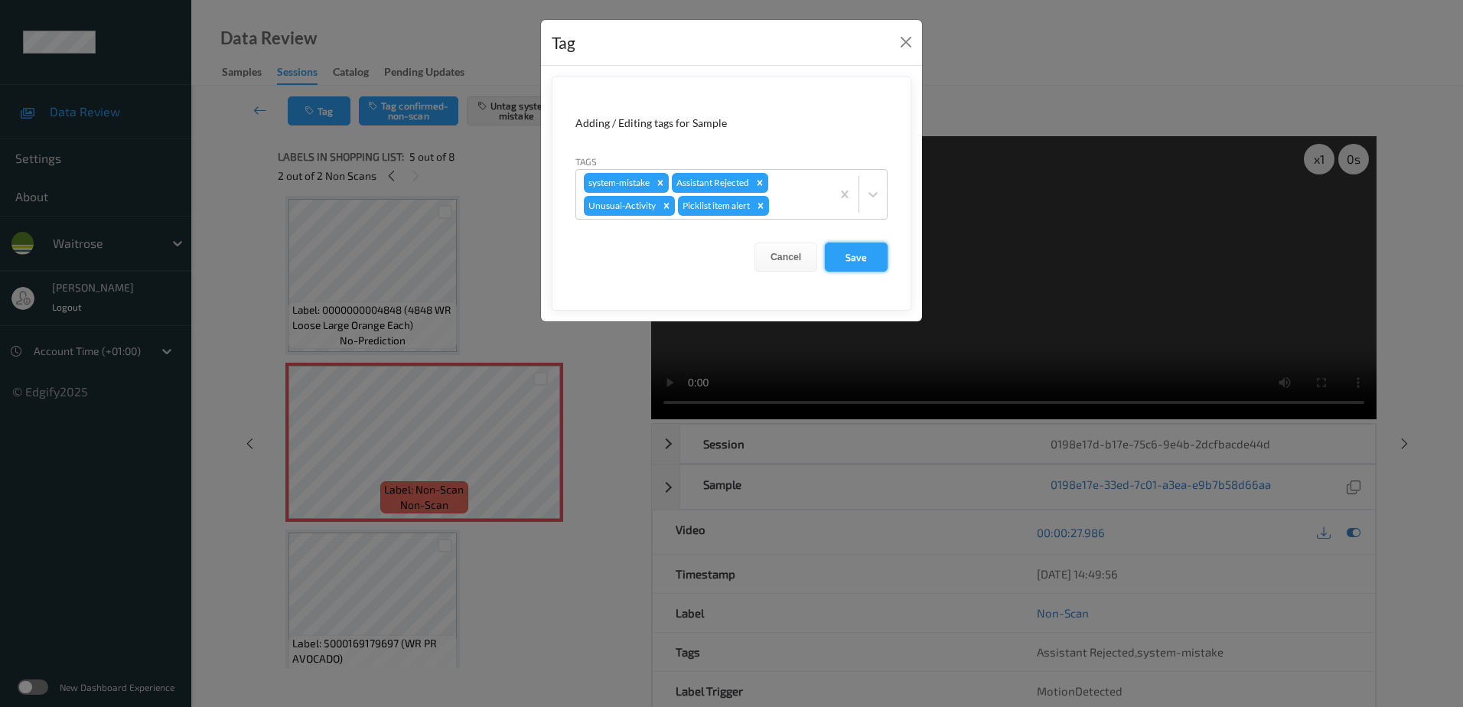
click at [851, 263] on button "Save" at bounding box center [856, 257] width 63 height 29
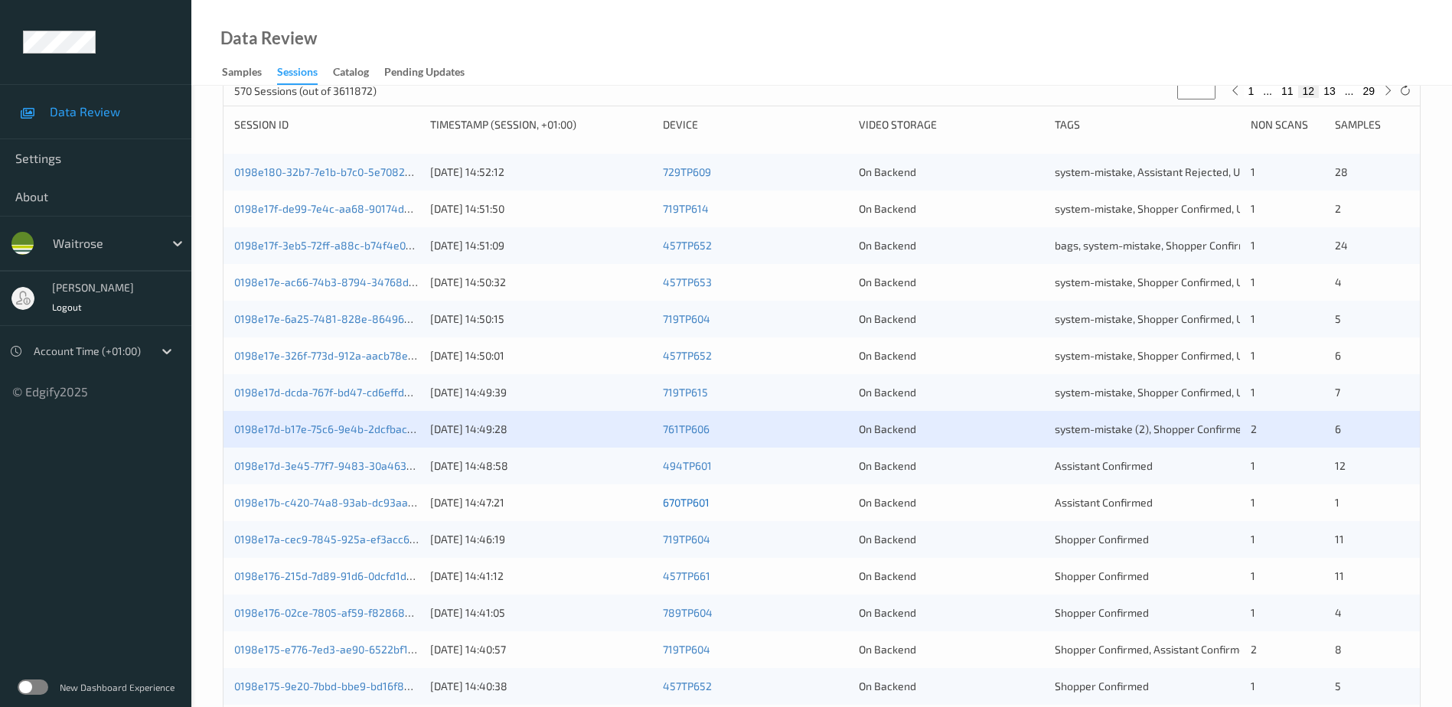
scroll to position [230, 0]
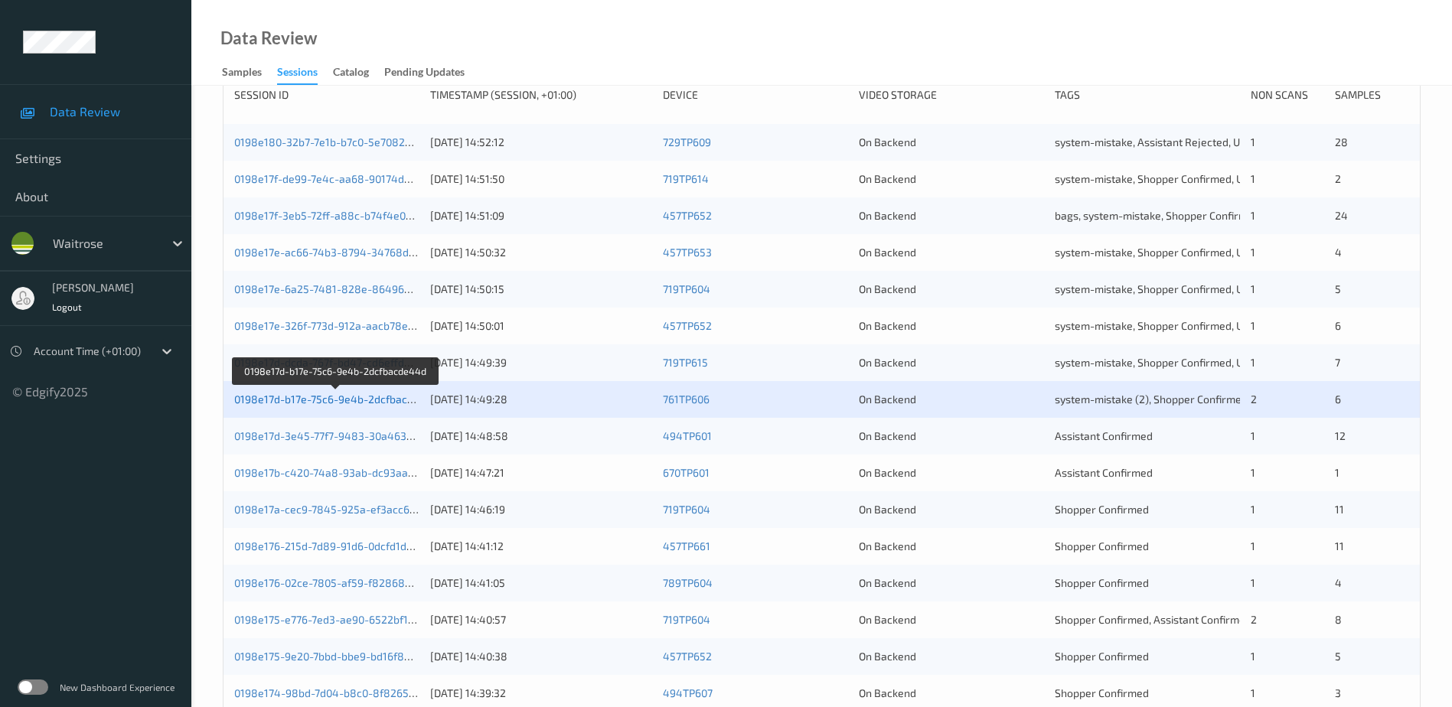
click at [381, 399] on link "0198e17d-b17e-75c6-9e4b-2dcfbacde44d" at bounding box center [336, 399] width 205 height 13
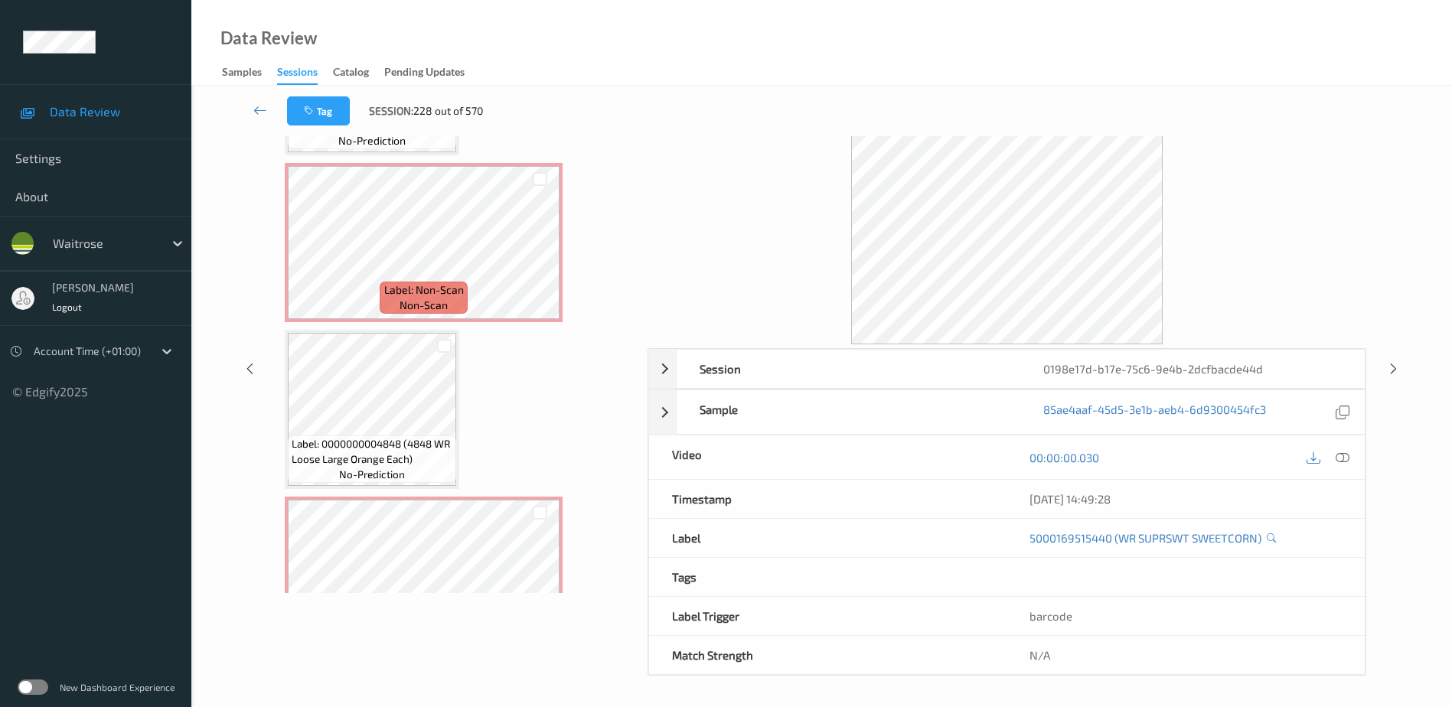
scroll to position [153, 0]
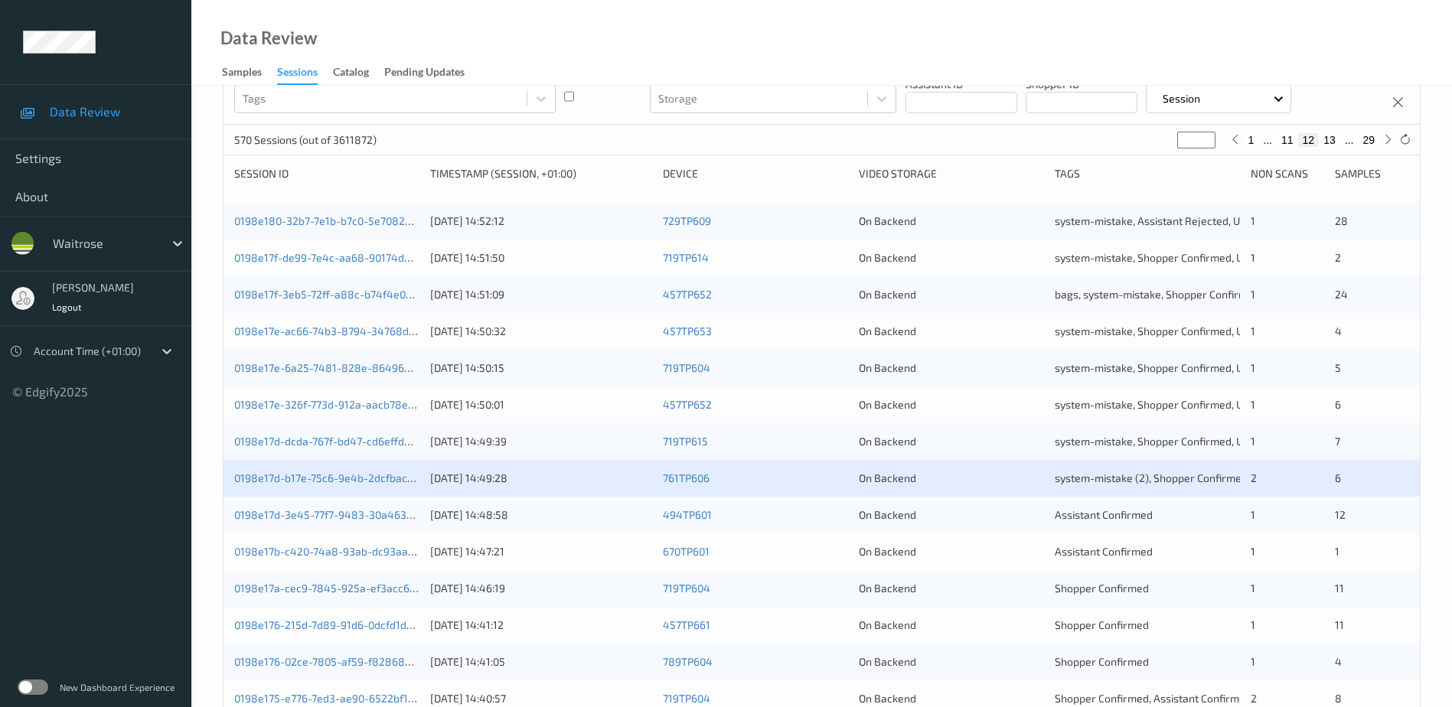
scroll to position [230, 0]
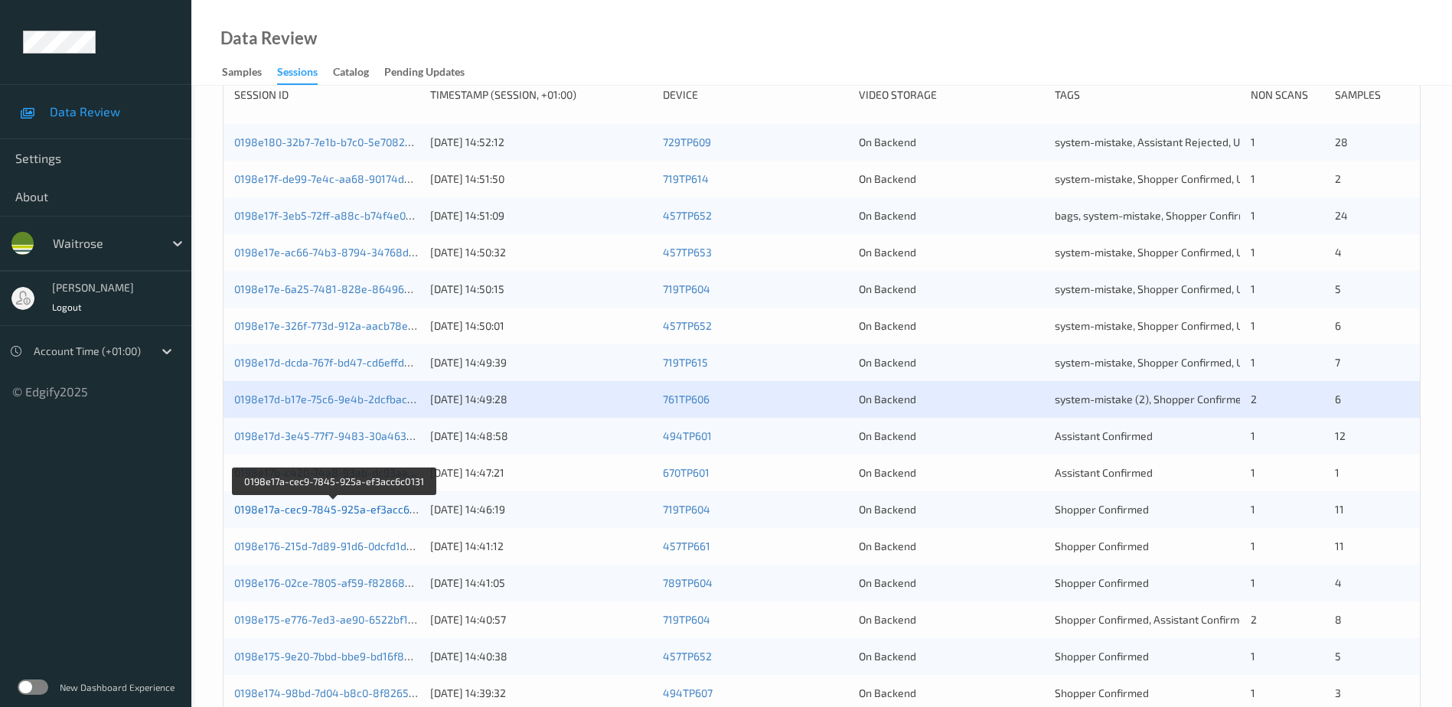
click at [370, 511] on link "0198e17a-cec9-7845-925a-ef3acc6c0131" at bounding box center [335, 509] width 202 height 13
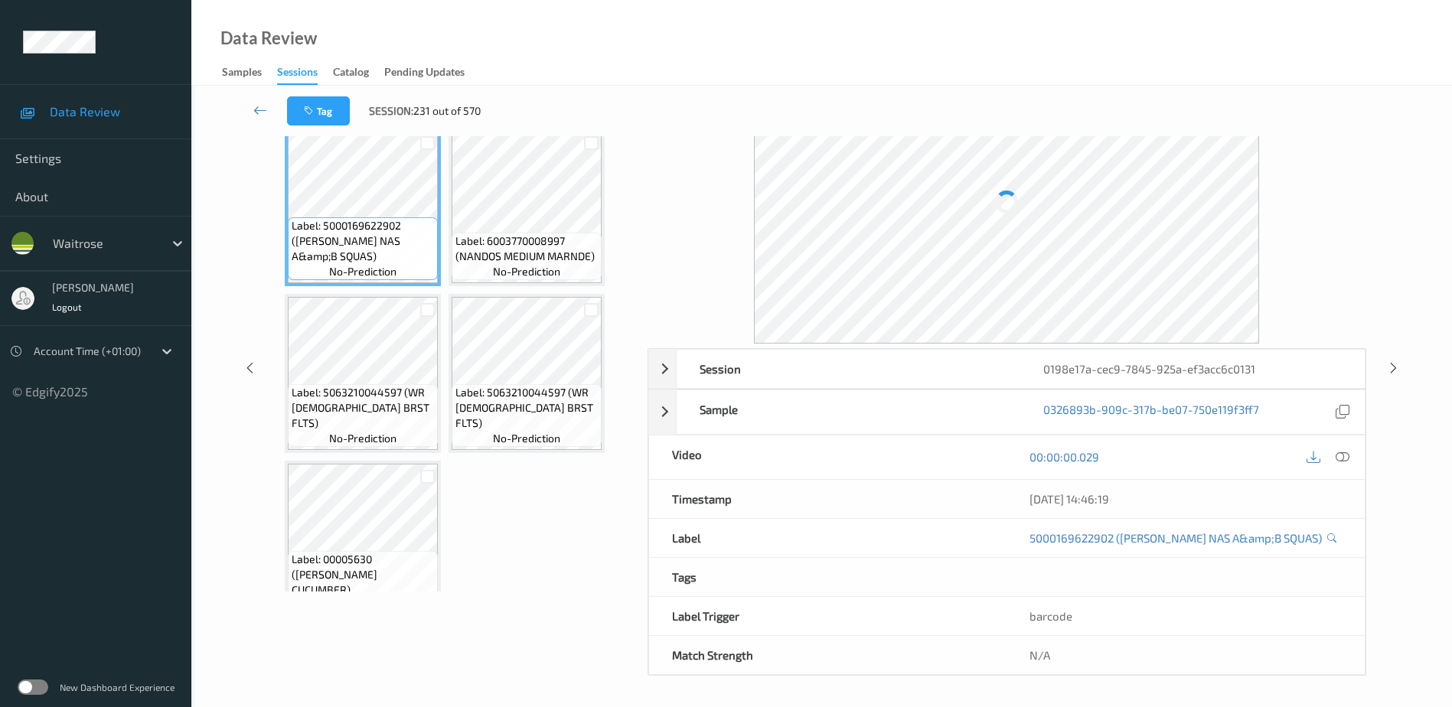
scroll to position [75, 0]
click at [1343, 454] on icon at bounding box center [1343, 457] width 14 height 14
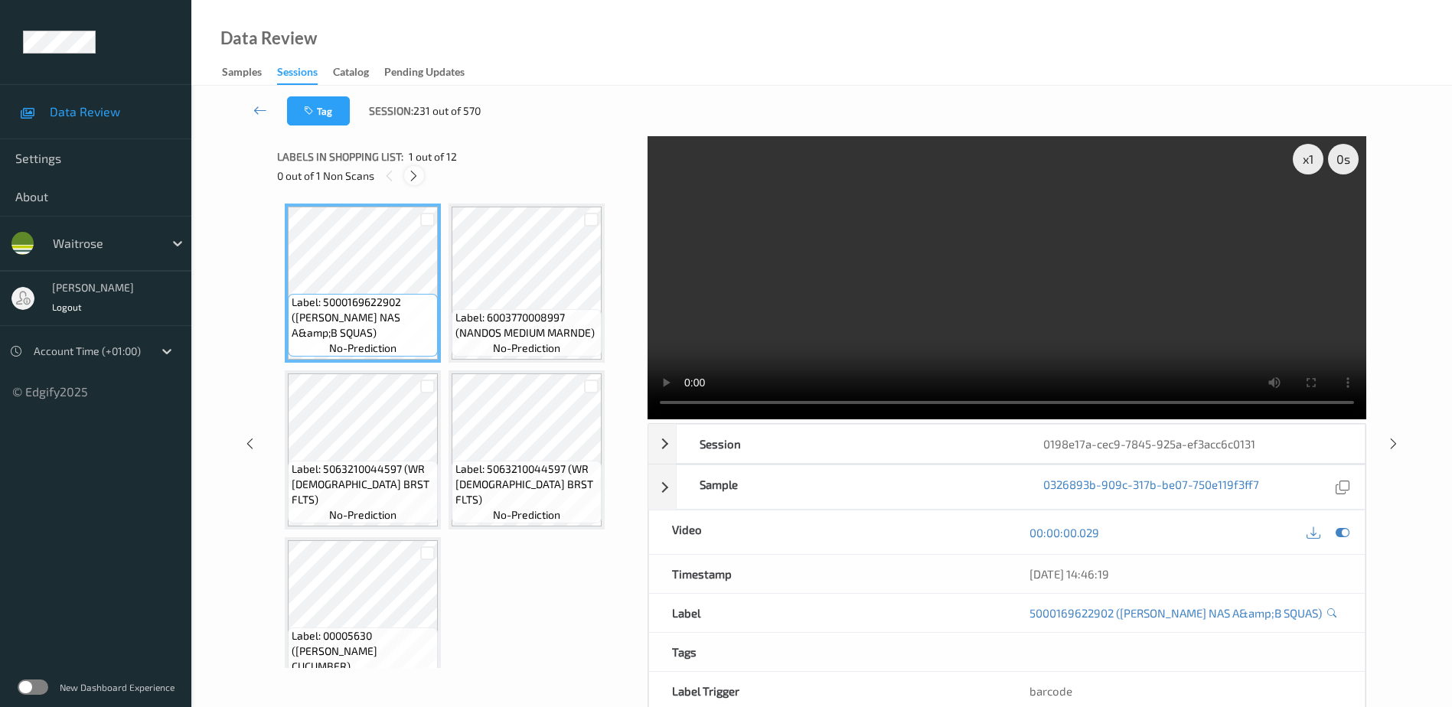
click at [419, 183] on div at bounding box center [413, 175] width 19 height 19
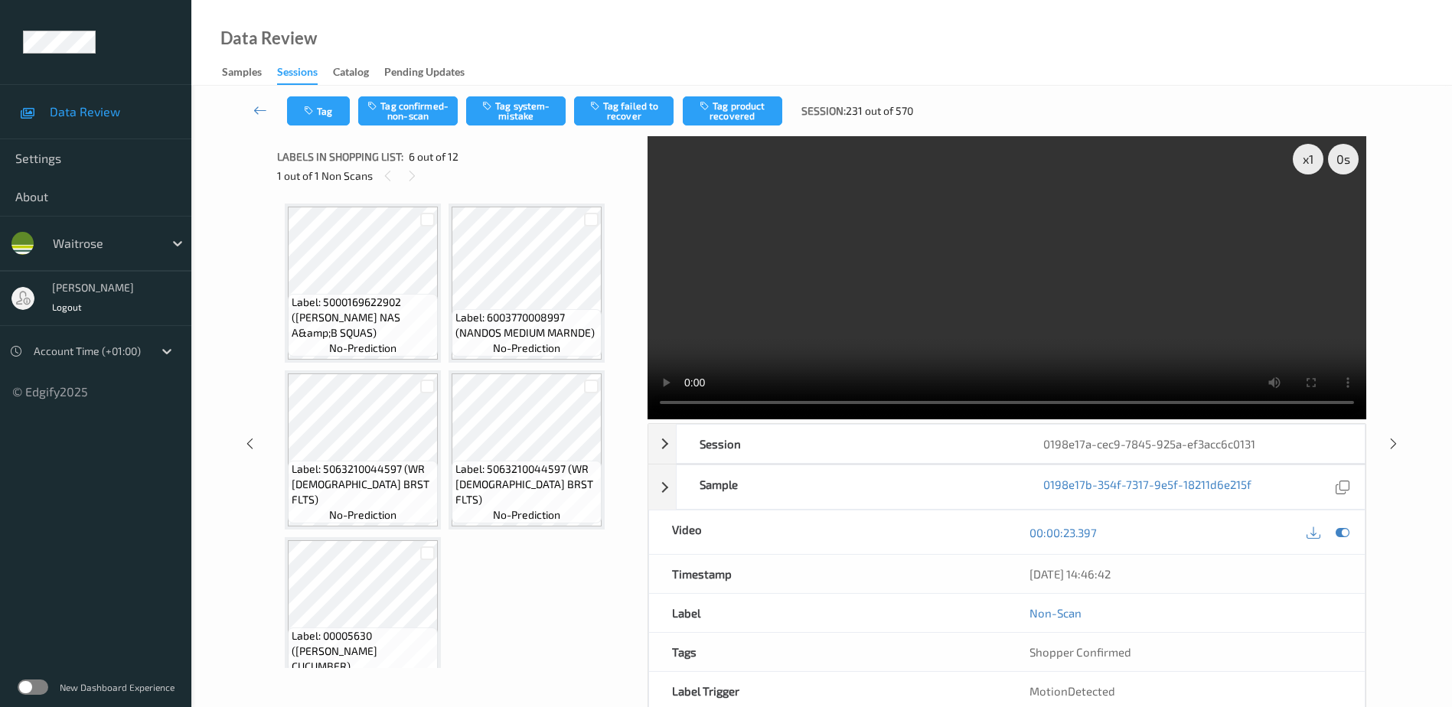
scroll to position [341, 0]
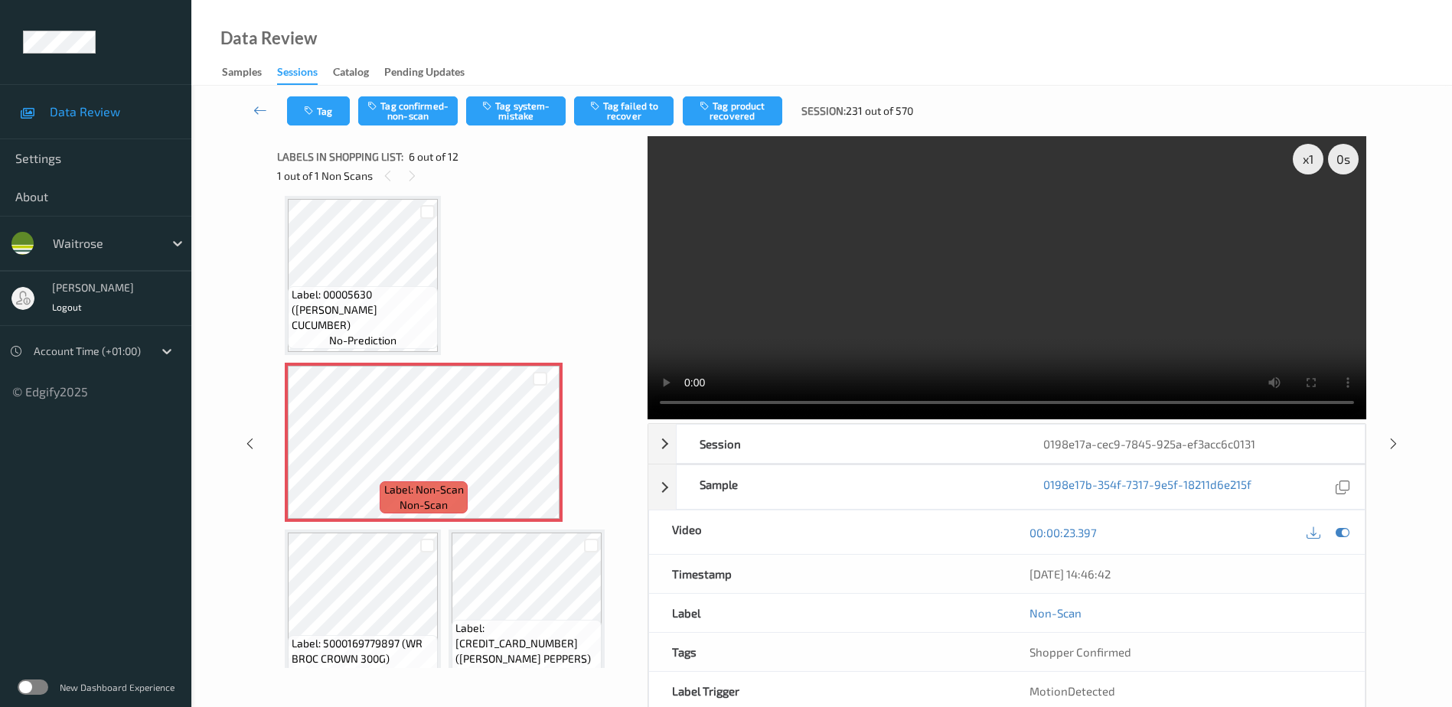
click at [989, 257] on video at bounding box center [1007, 277] width 719 height 283
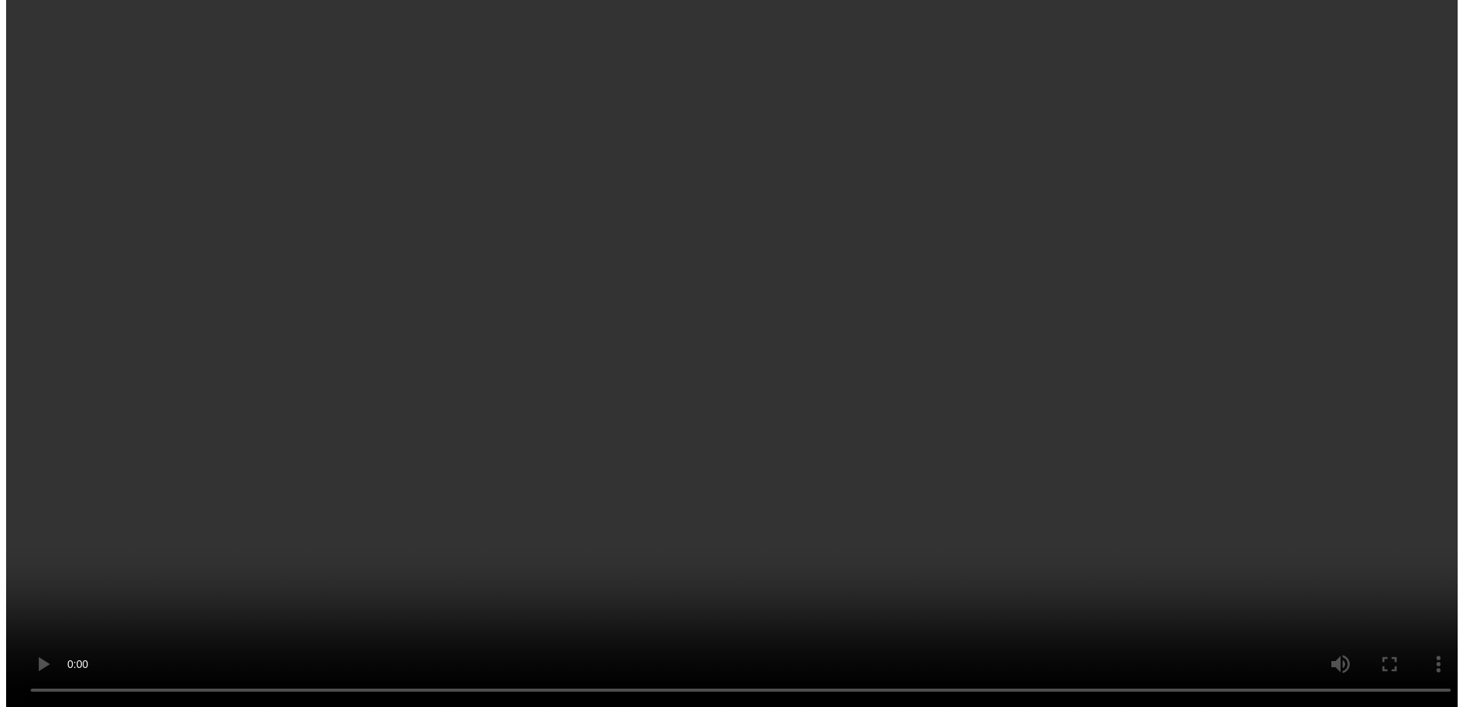
scroll to position [0, 0]
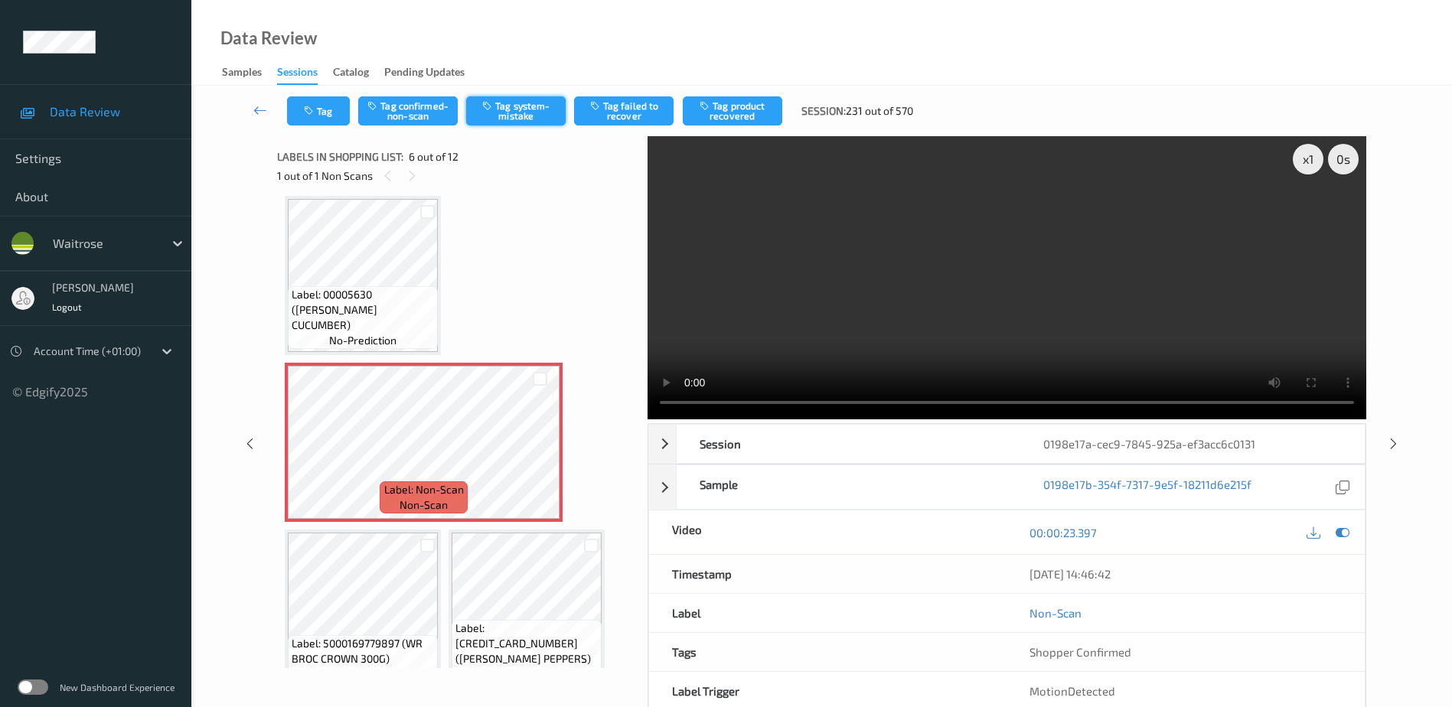
click at [485, 107] on icon "button" at bounding box center [488, 105] width 13 height 11
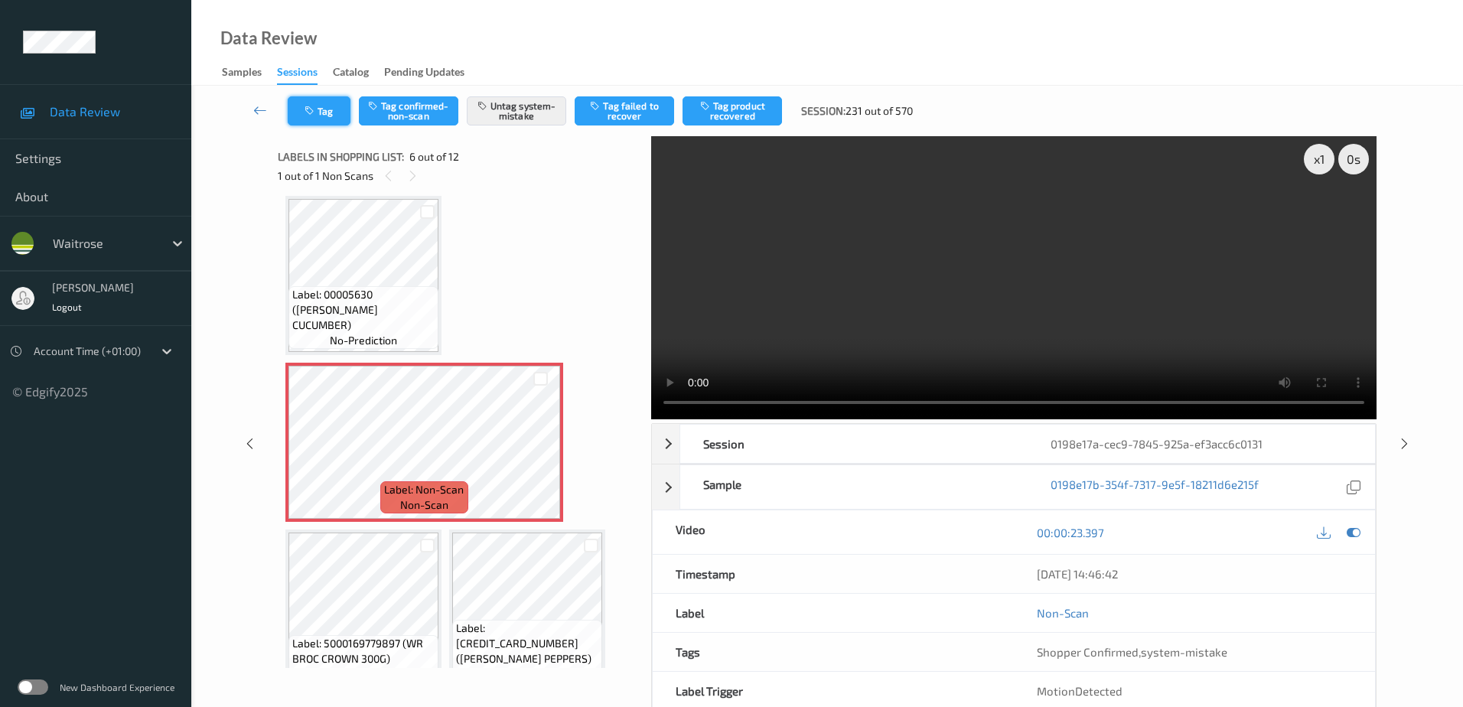
click at [320, 116] on button "Tag" at bounding box center [319, 110] width 63 height 29
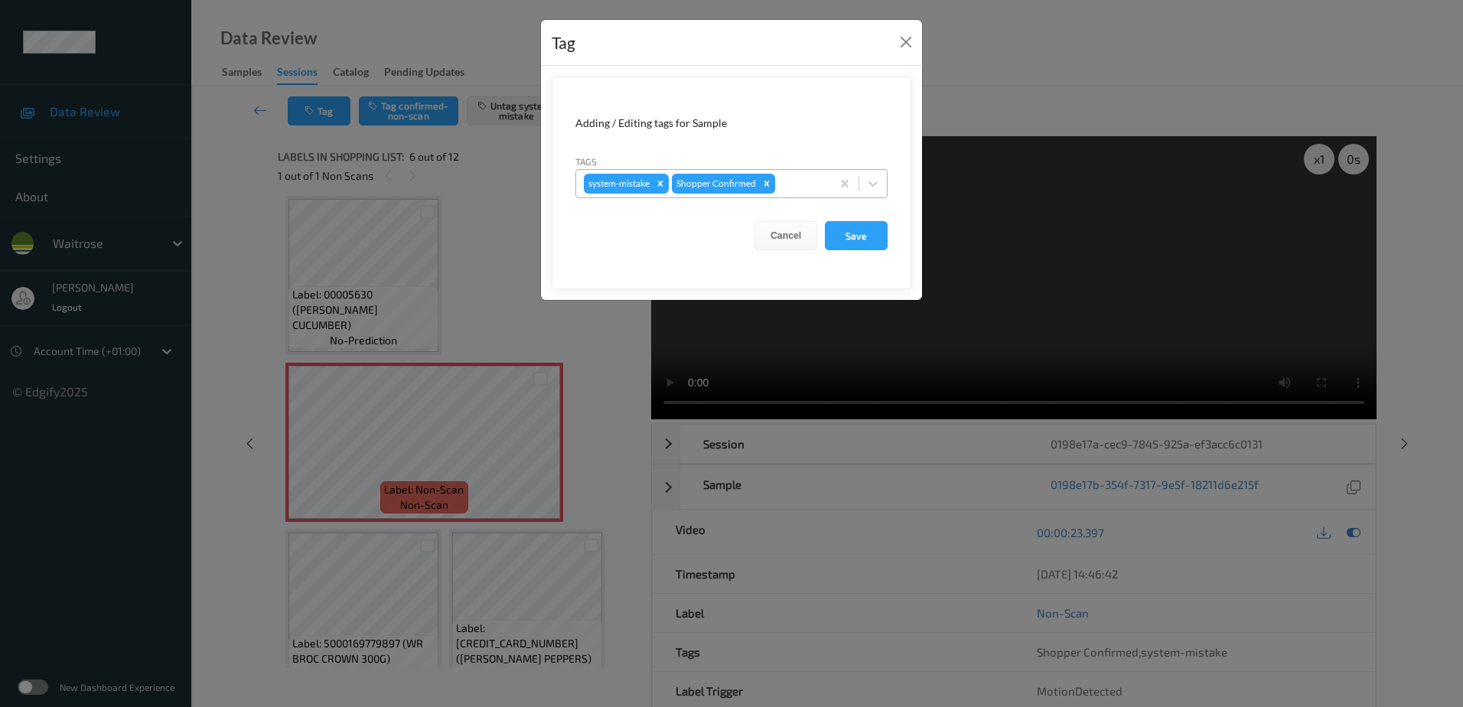
click at [791, 176] on div at bounding box center [800, 184] width 45 height 18
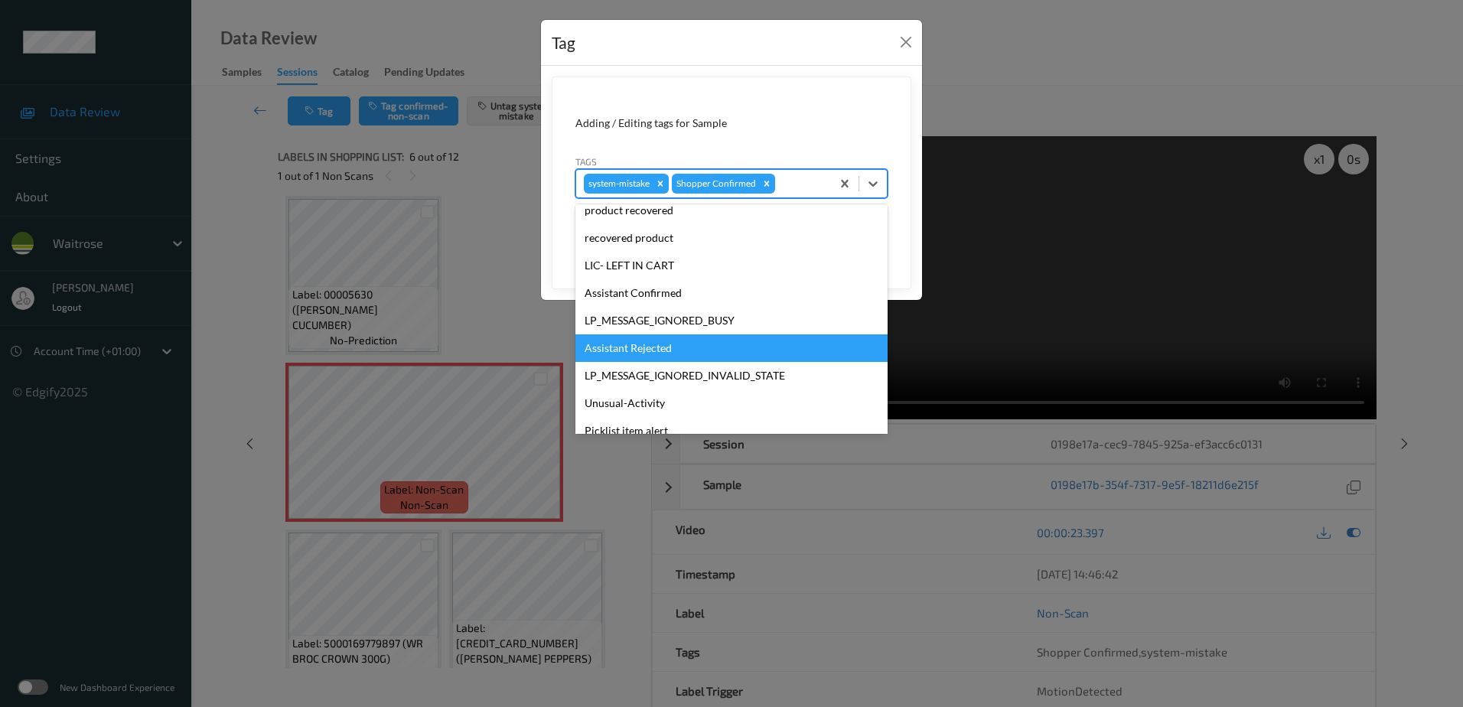
scroll to position [328, 0]
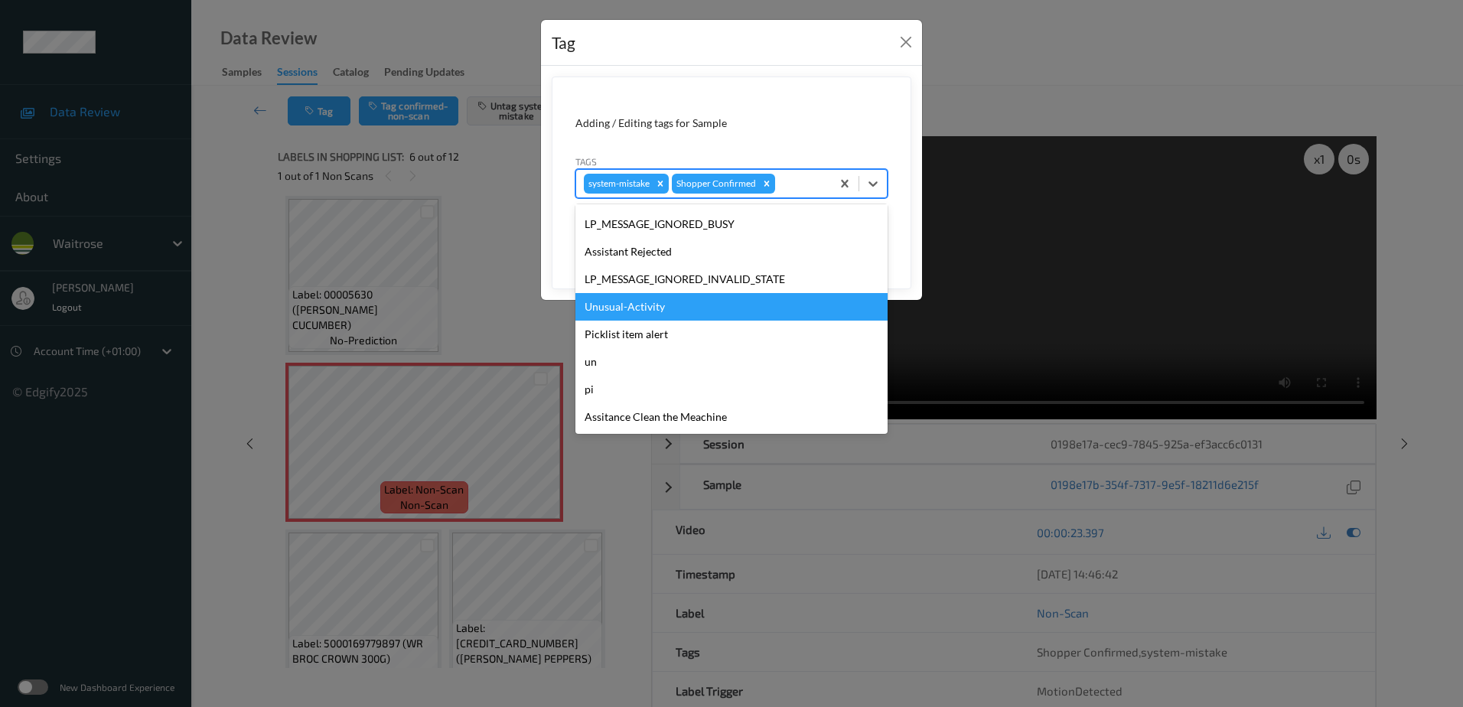
click at [670, 315] on div "Unusual-Activity" at bounding box center [732, 307] width 312 height 28
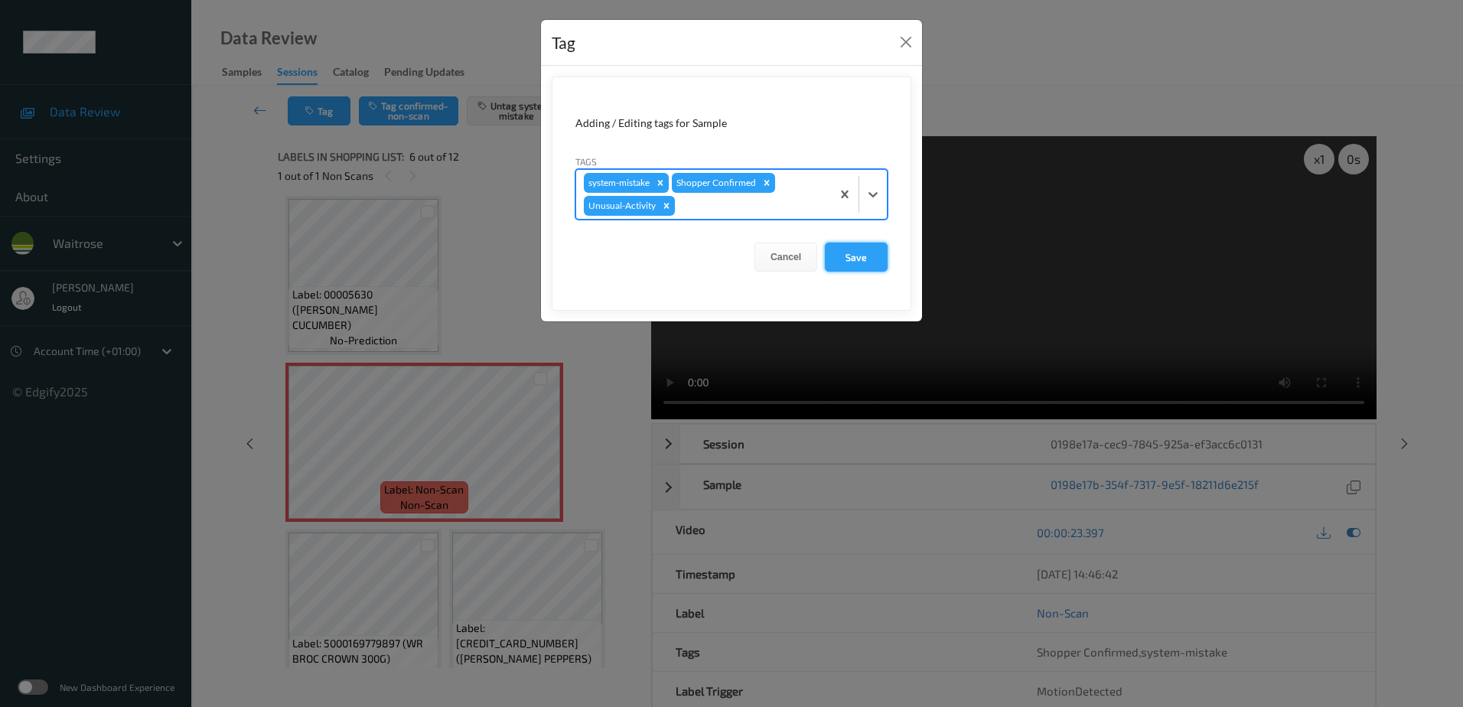
click at [864, 269] on button "Save" at bounding box center [856, 257] width 63 height 29
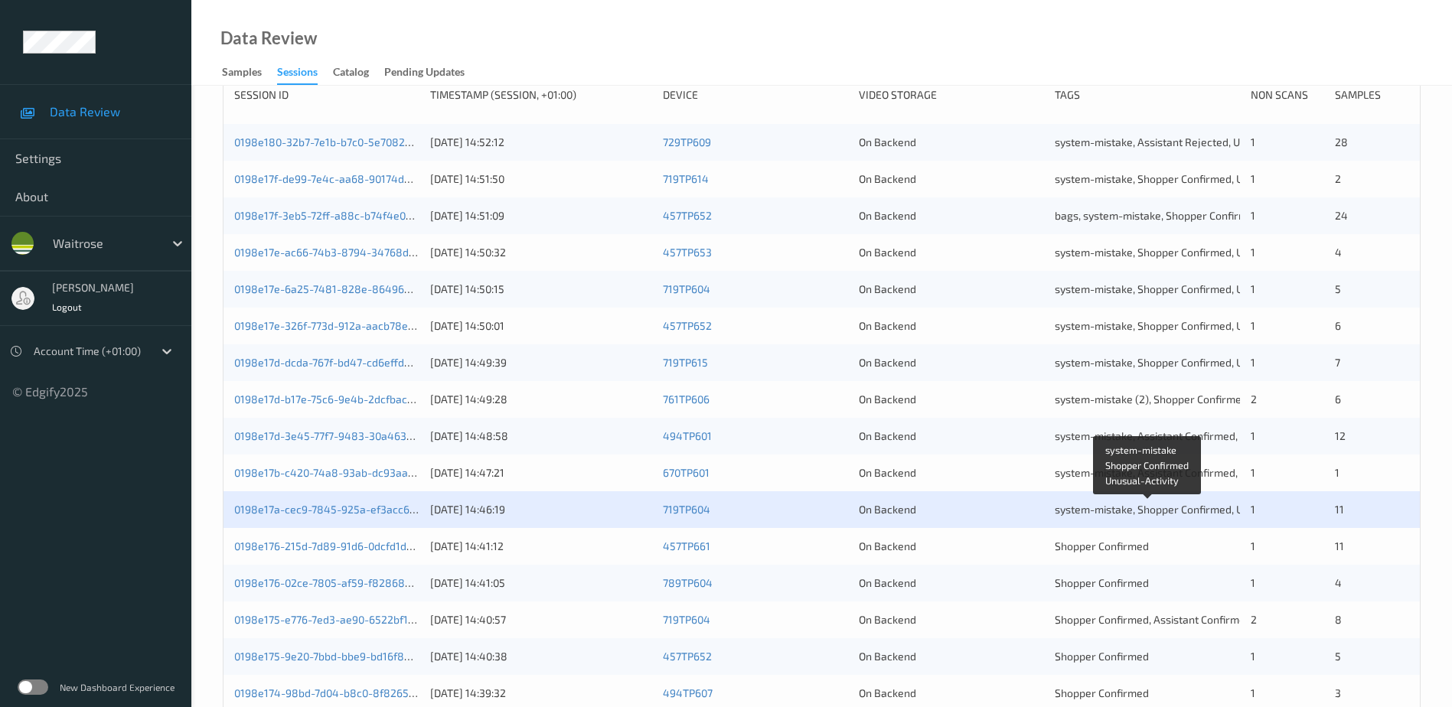
scroll to position [306, 0]
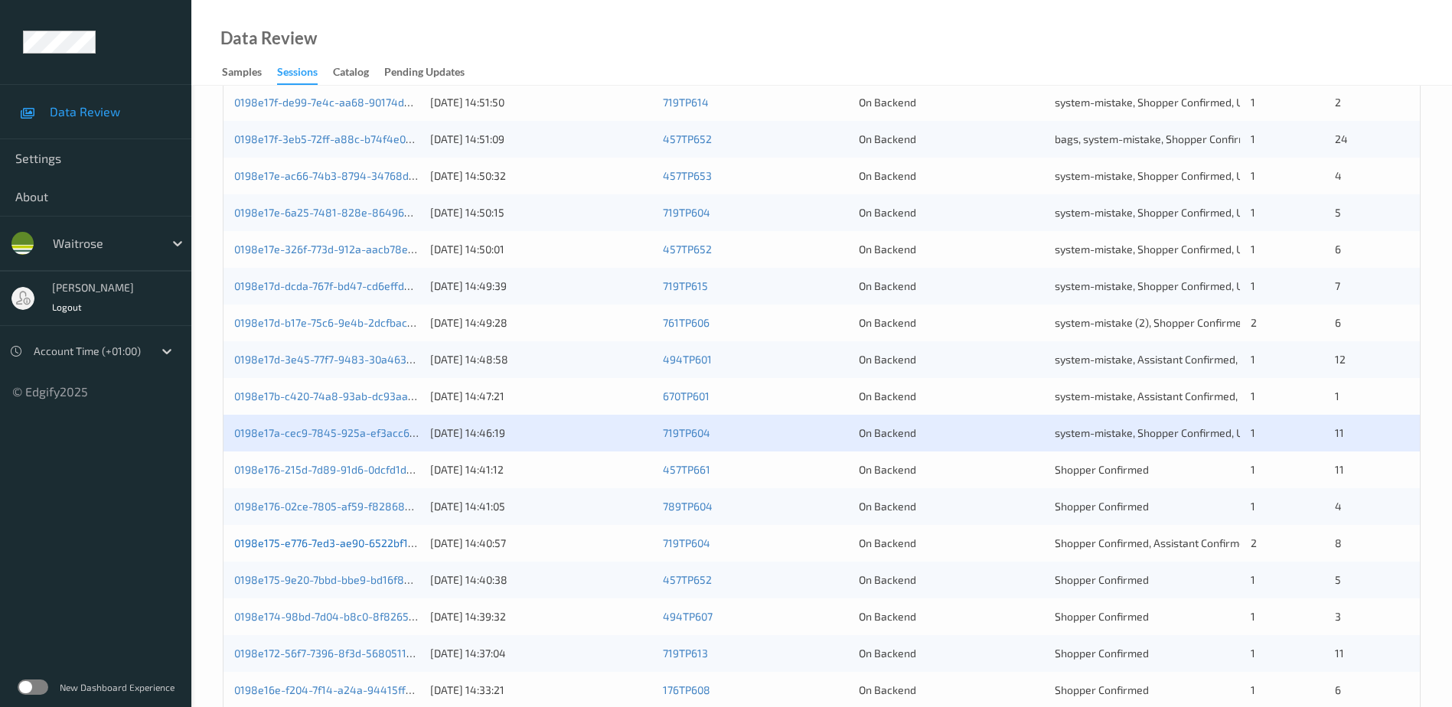
click at [327, 542] on link "0198e175-e776-7ed3-ae90-6522bf167bd4" at bounding box center [336, 543] width 204 height 13
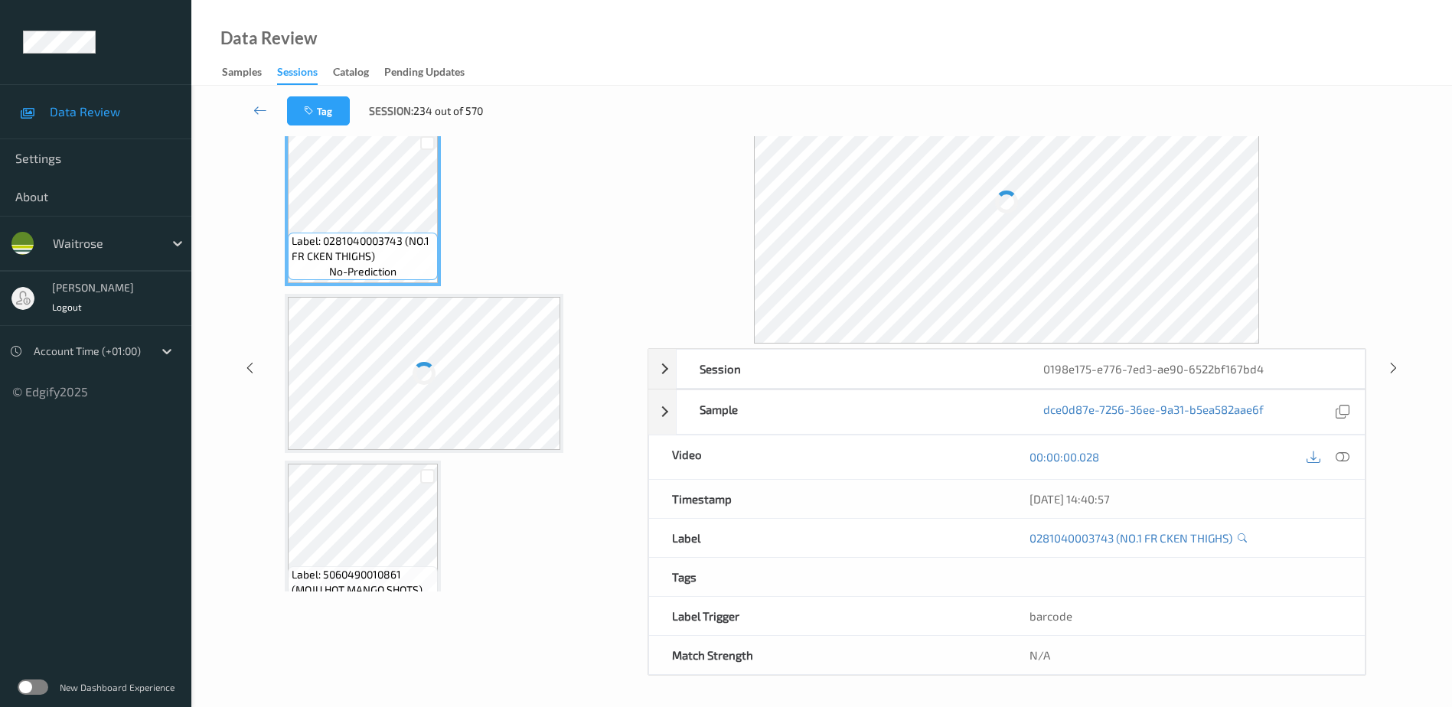
scroll to position [75, 0]
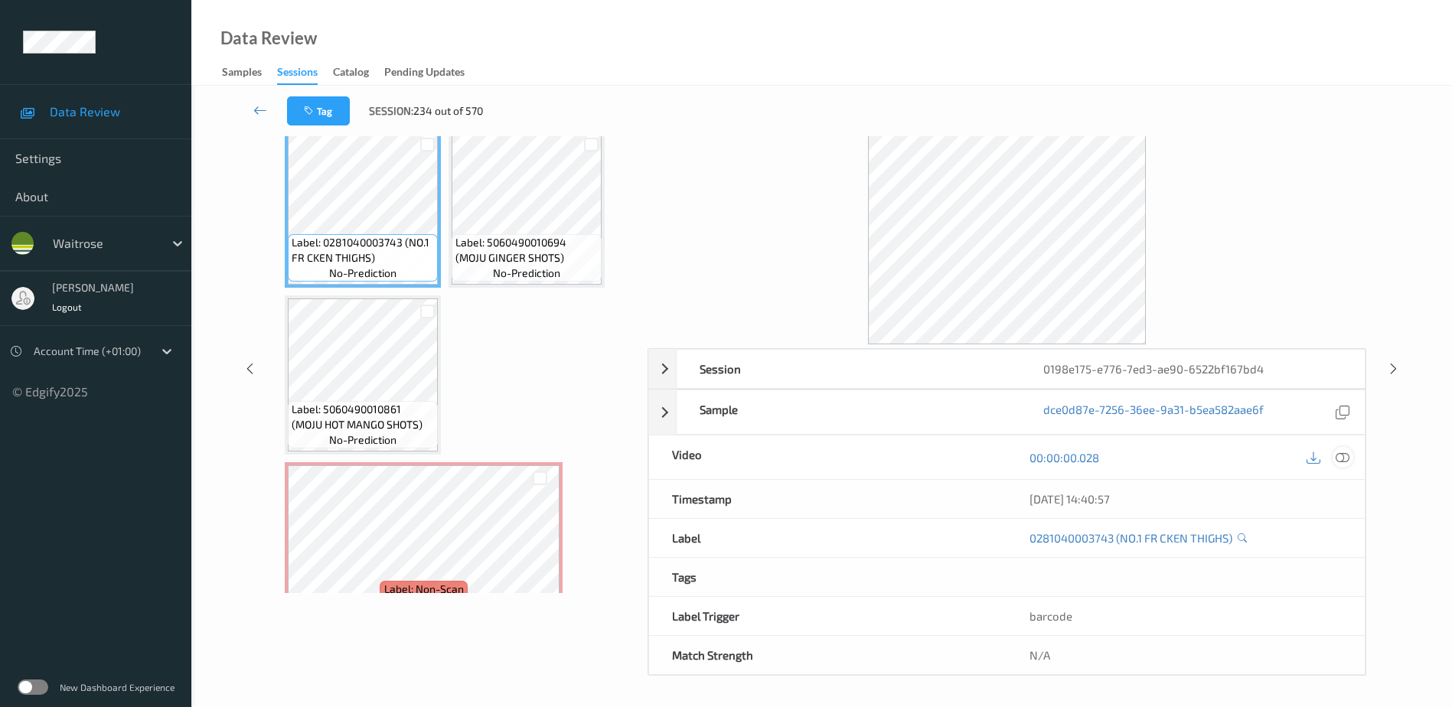
click at [1343, 458] on icon at bounding box center [1343, 457] width 14 height 14
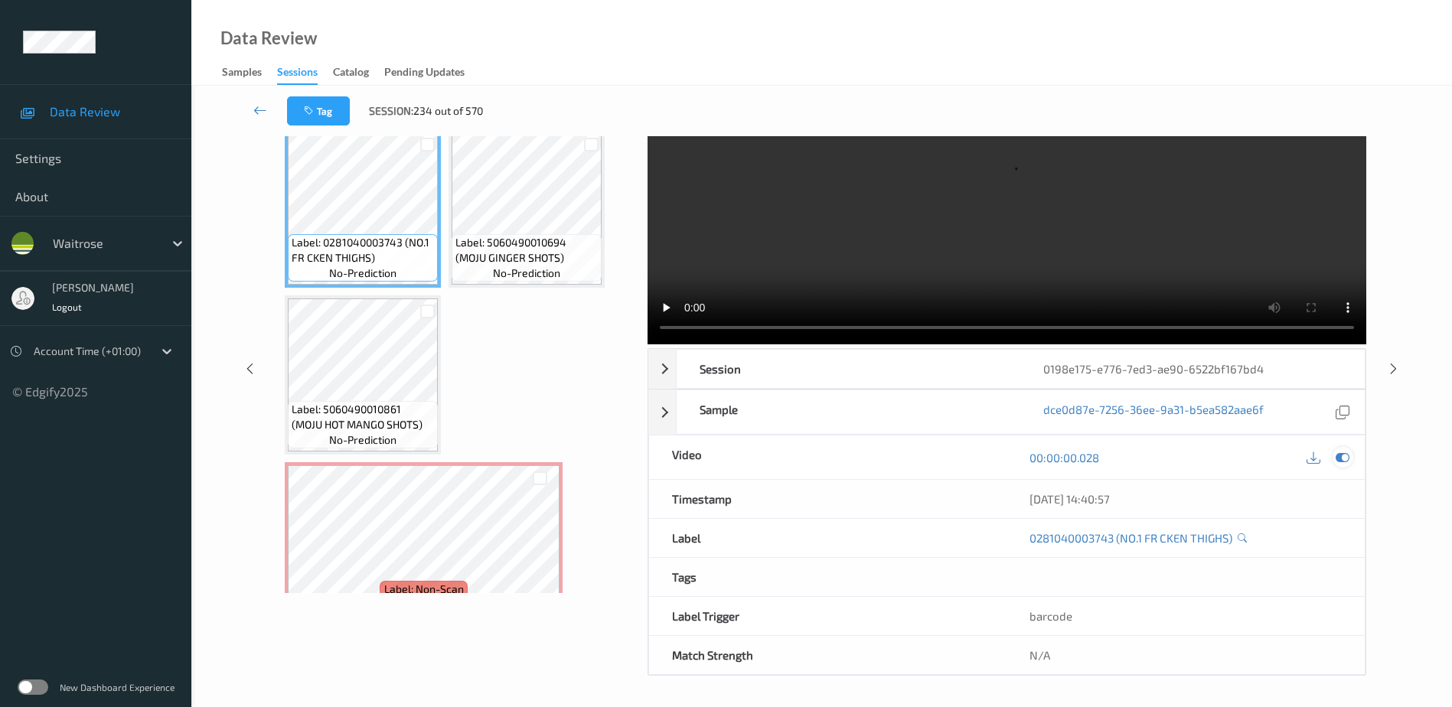
scroll to position [0, 0]
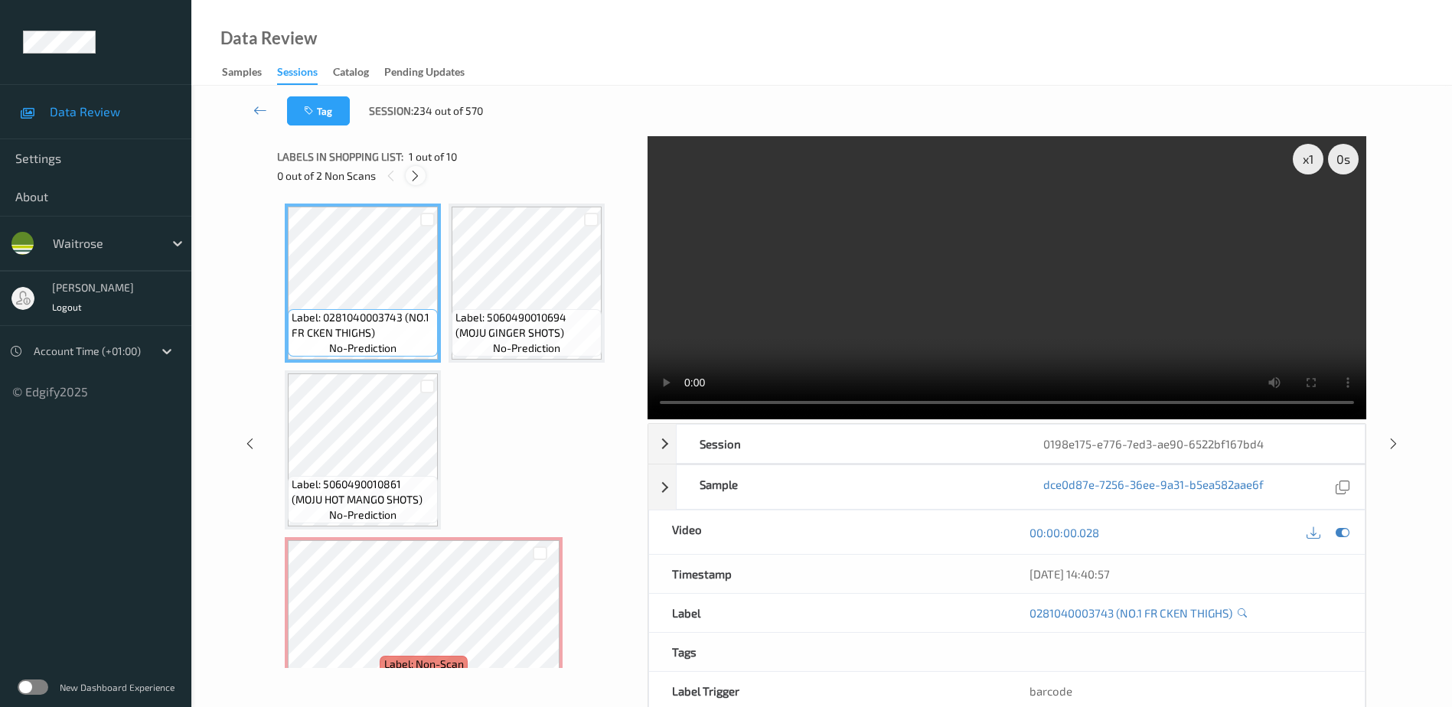
click at [412, 178] on icon at bounding box center [415, 176] width 13 height 14
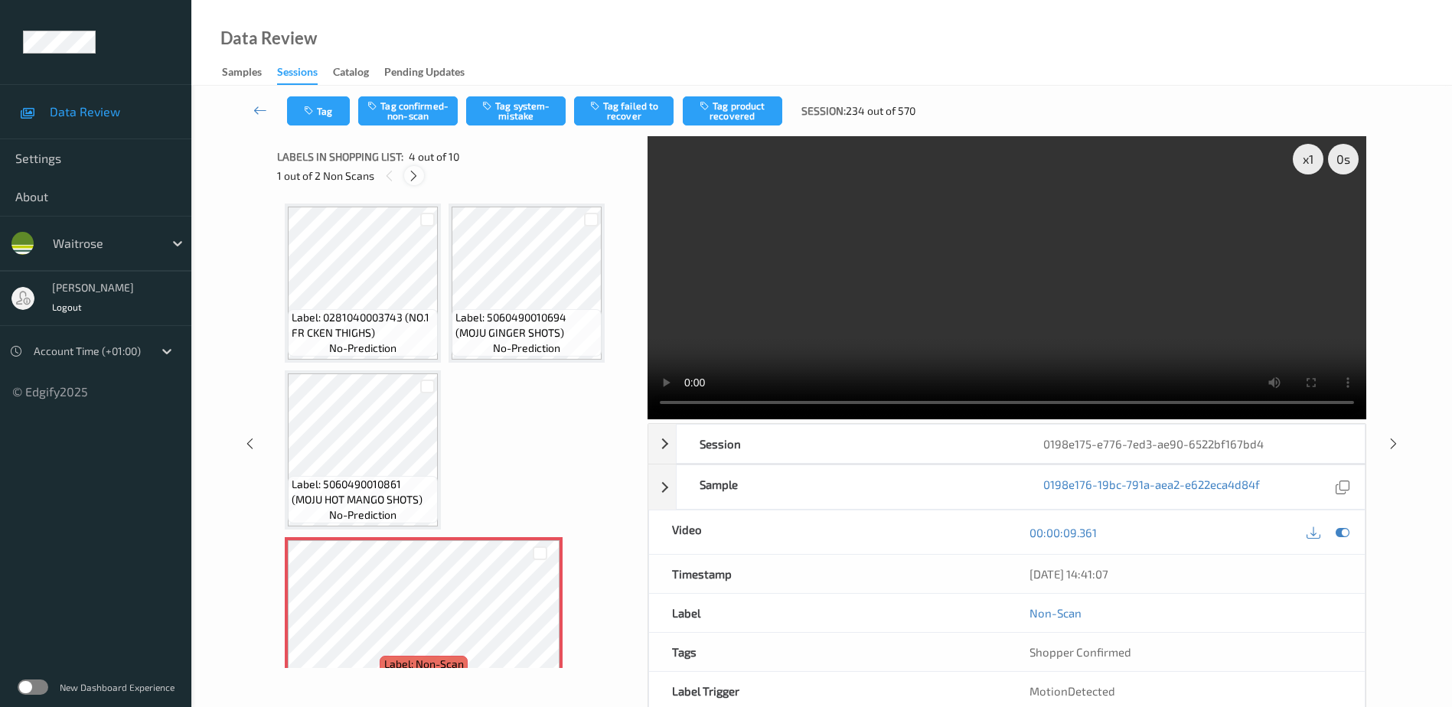
scroll to position [175, 0]
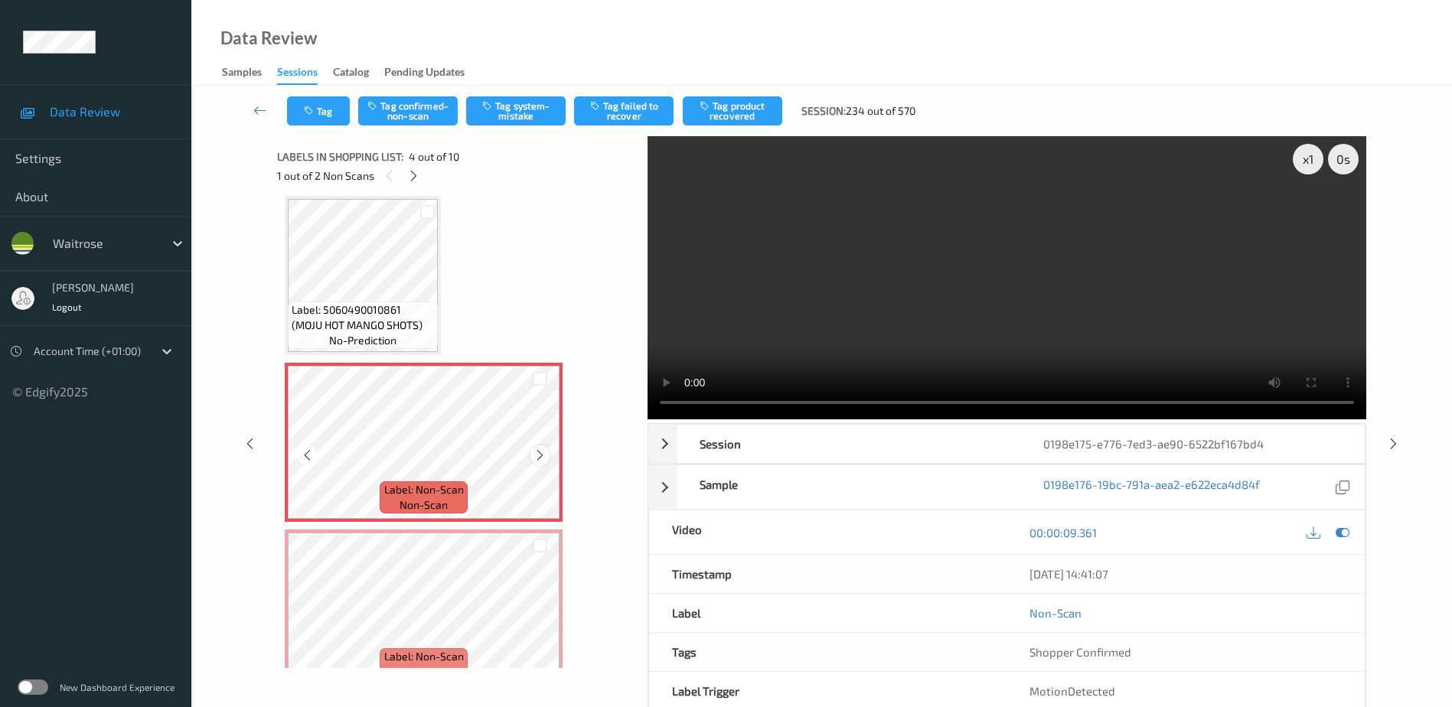
click at [538, 458] on icon at bounding box center [539, 456] width 13 height 14
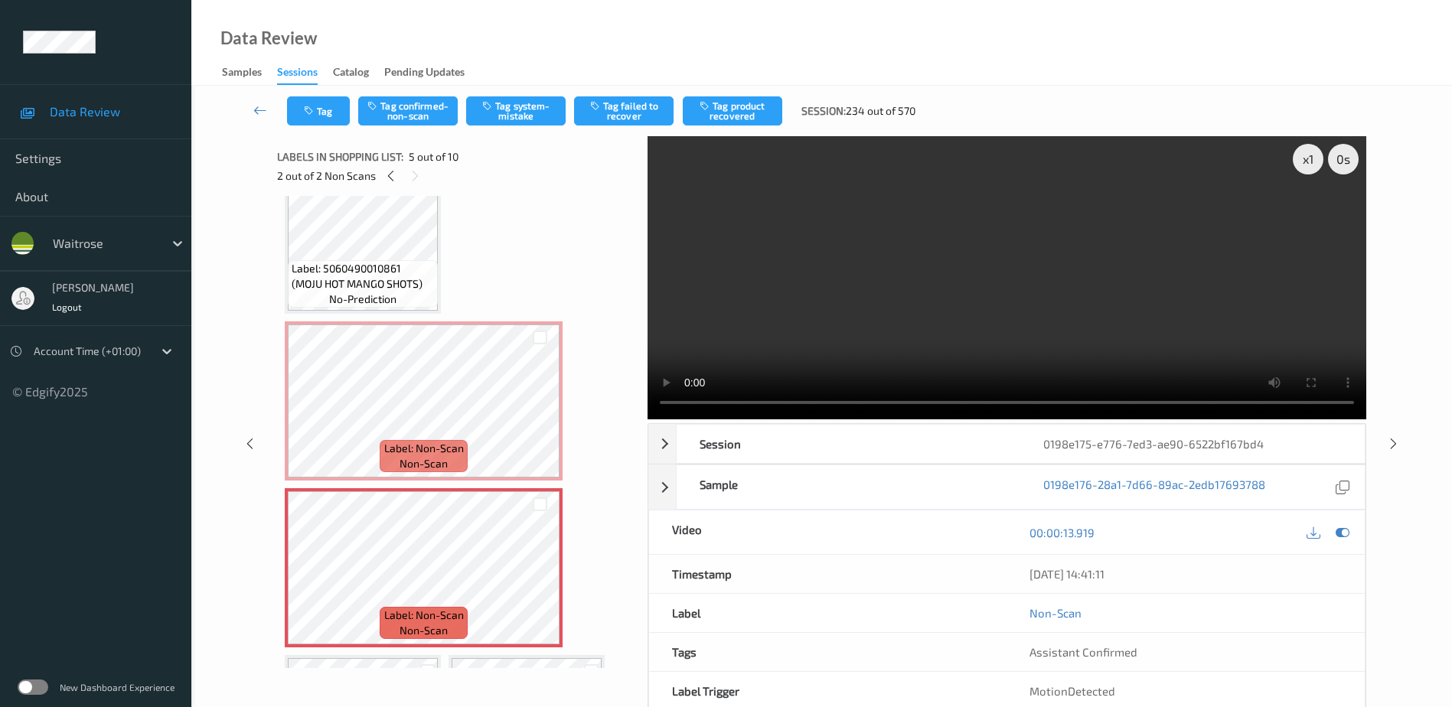
scroll to position [230, 0]
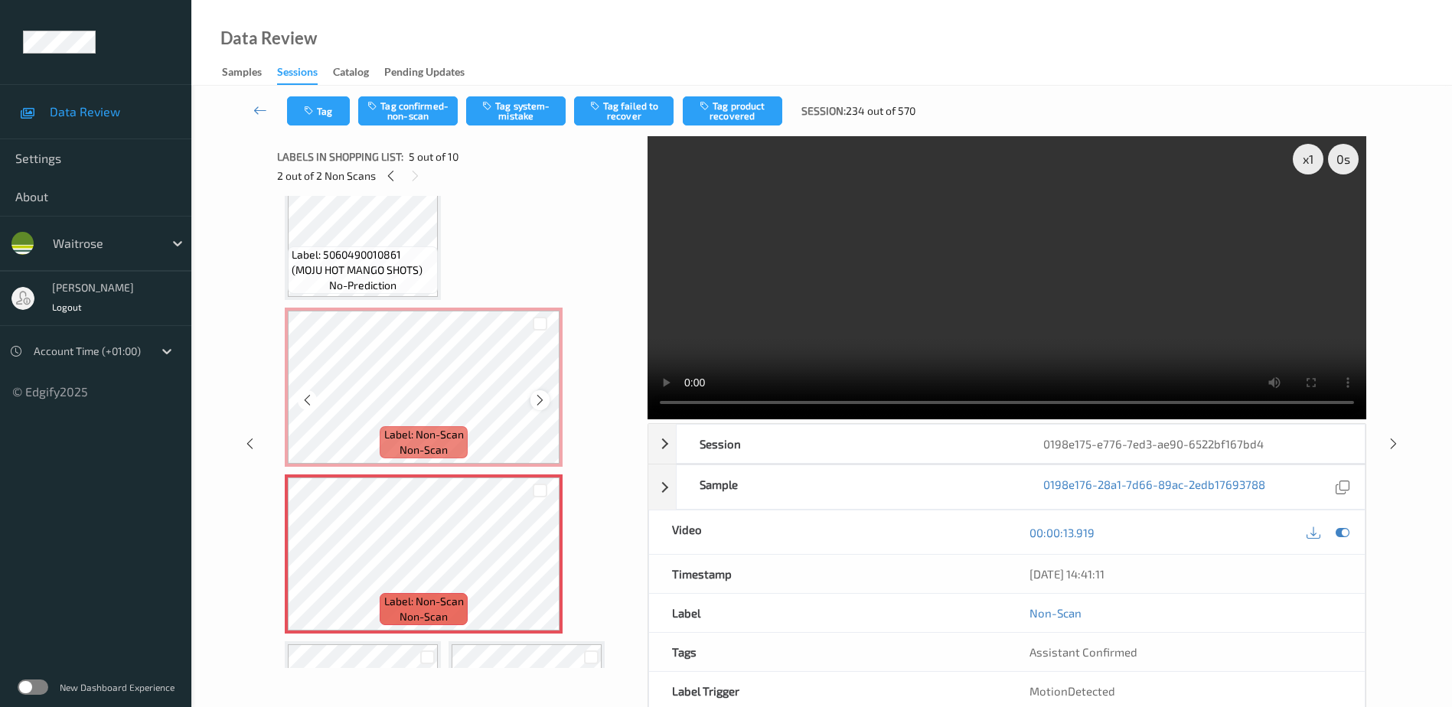
click at [542, 399] on icon at bounding box center [539, 400] width 13 height 14
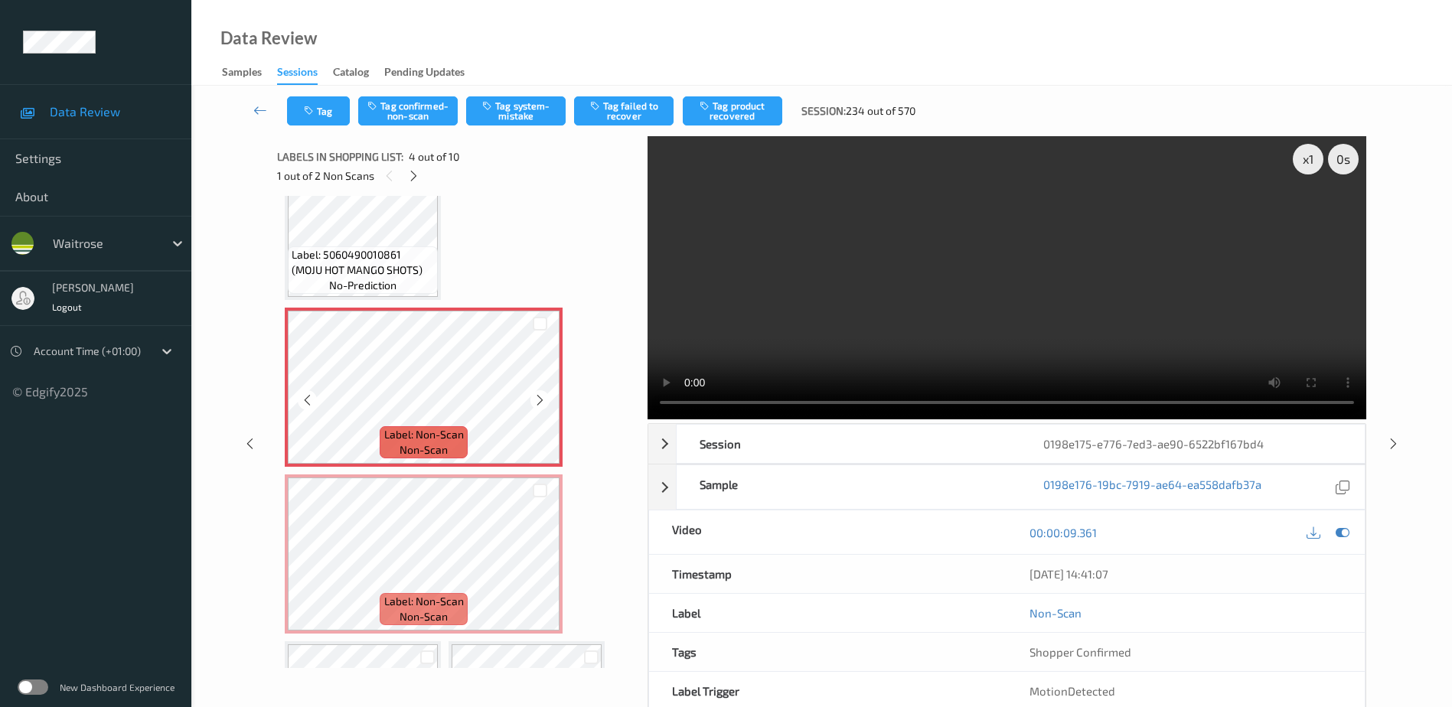
click at [542, 399] on icon at bounding box center [539, 400] width 13 height 14
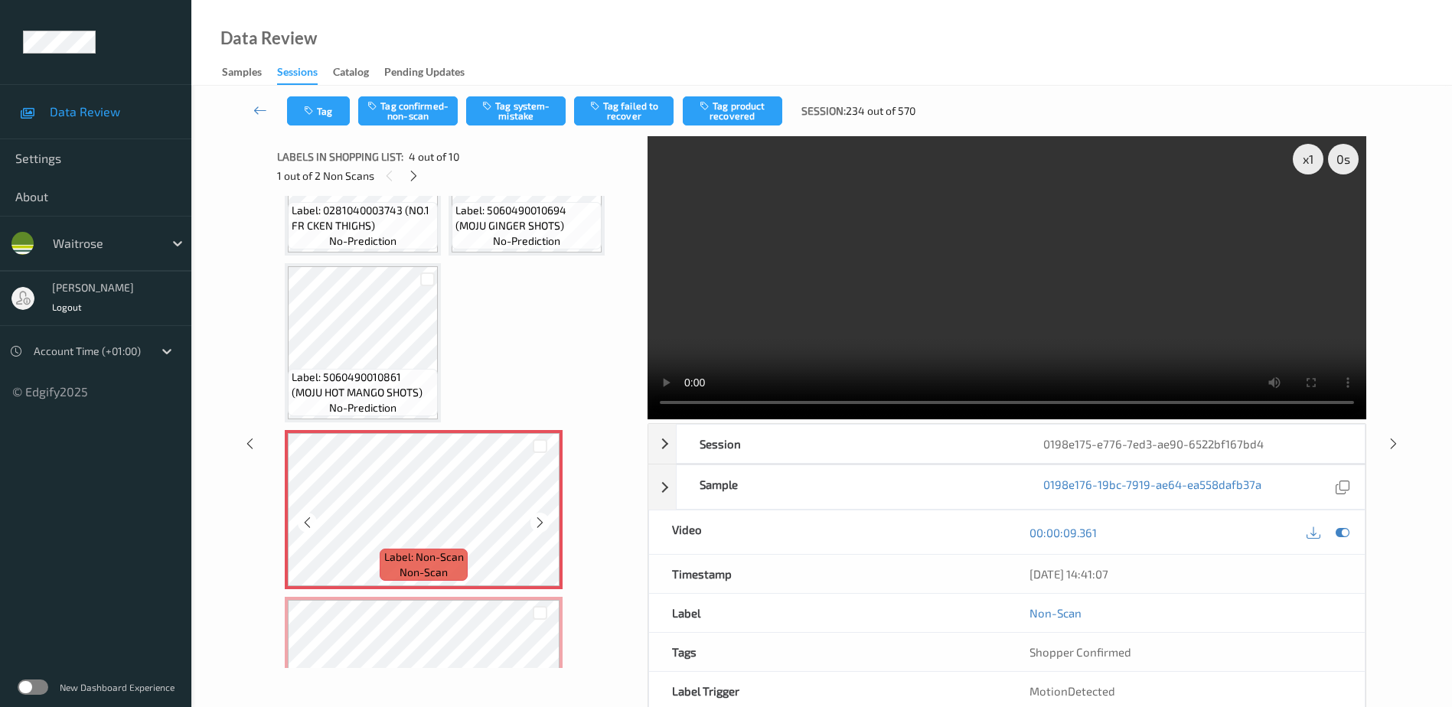
scroll to position [306, 0]
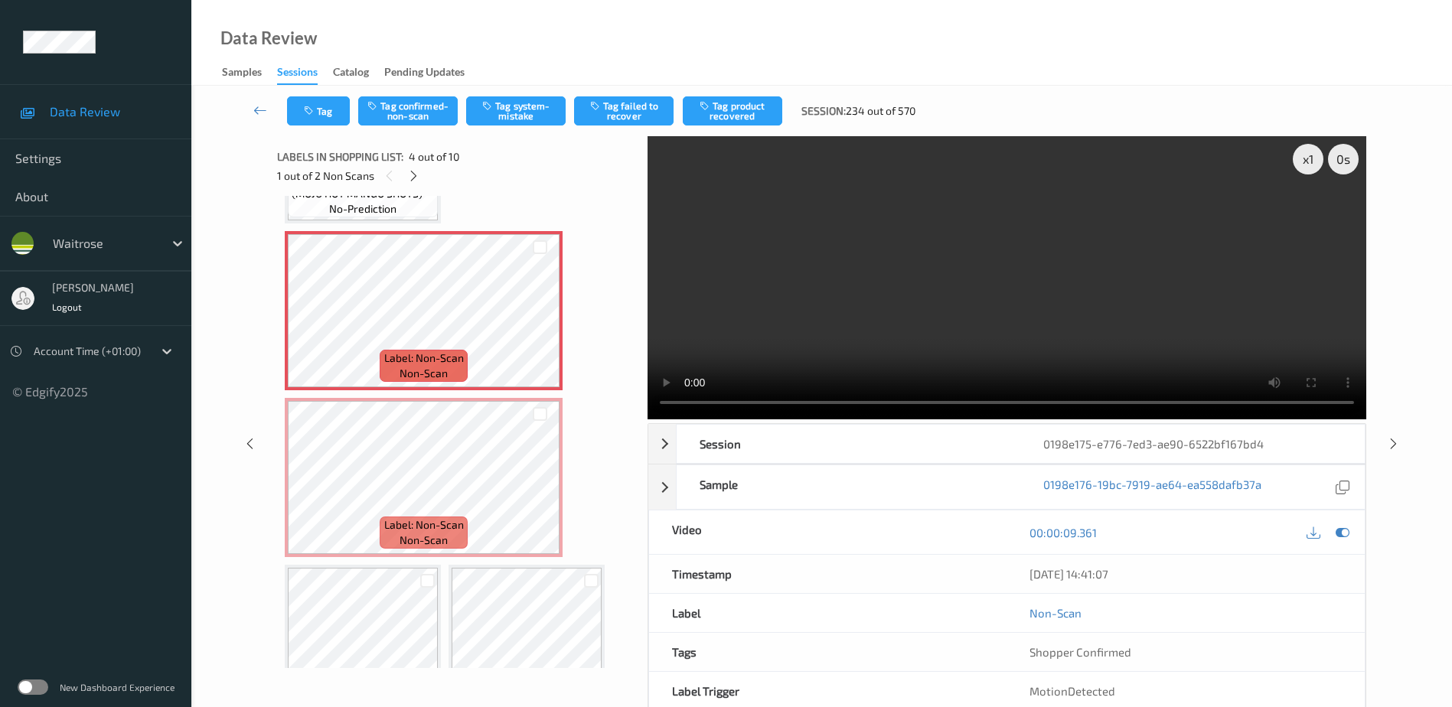
click at [1111, 321] on video at bounding box center [1007, 277] width 719 height 283
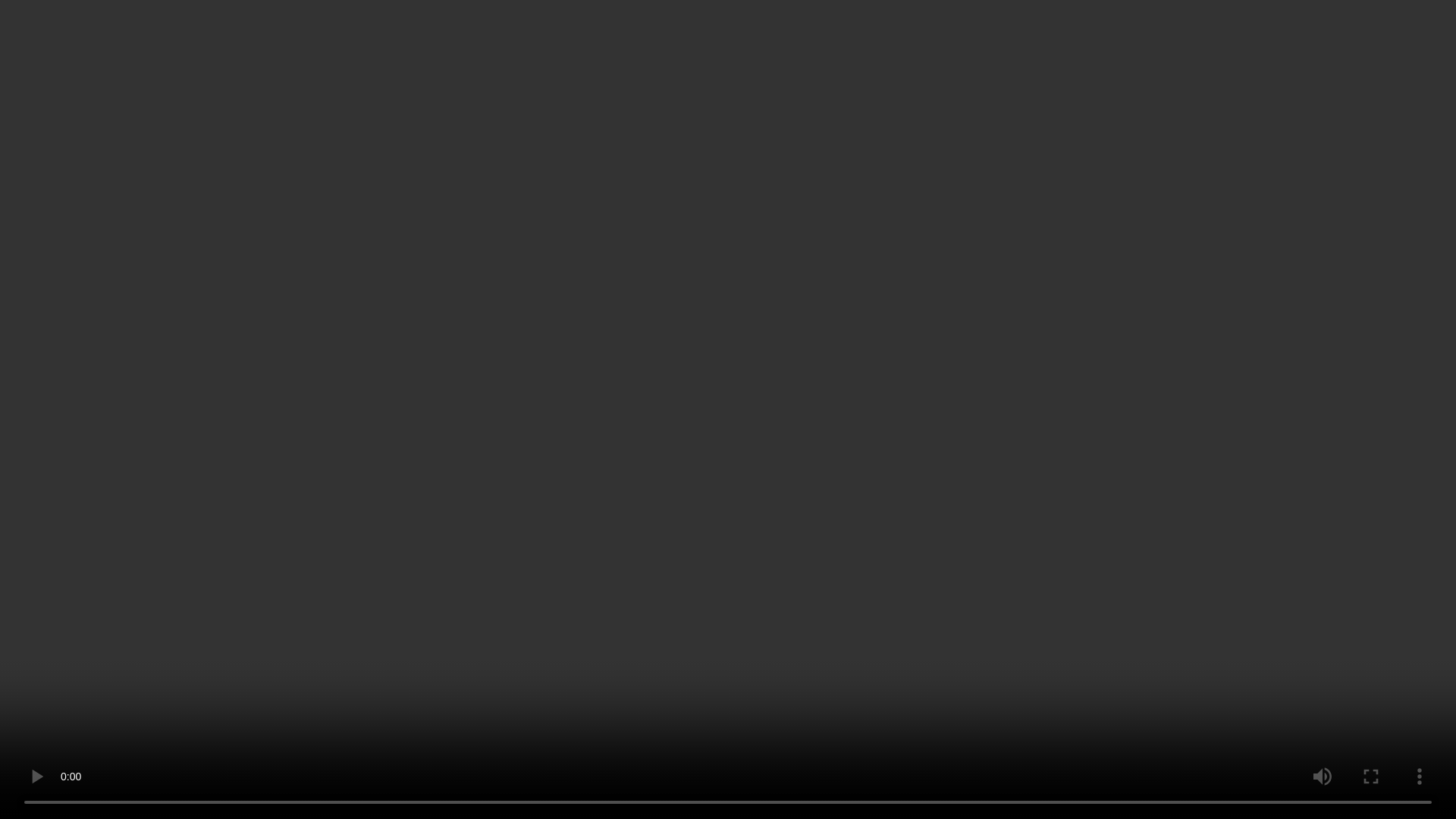
click at [717, 399] on video at bounding box center [728, 409] width 1456 height 819
click at [664, 261] on video at bounding box center [728, 409] width 1456 height 819
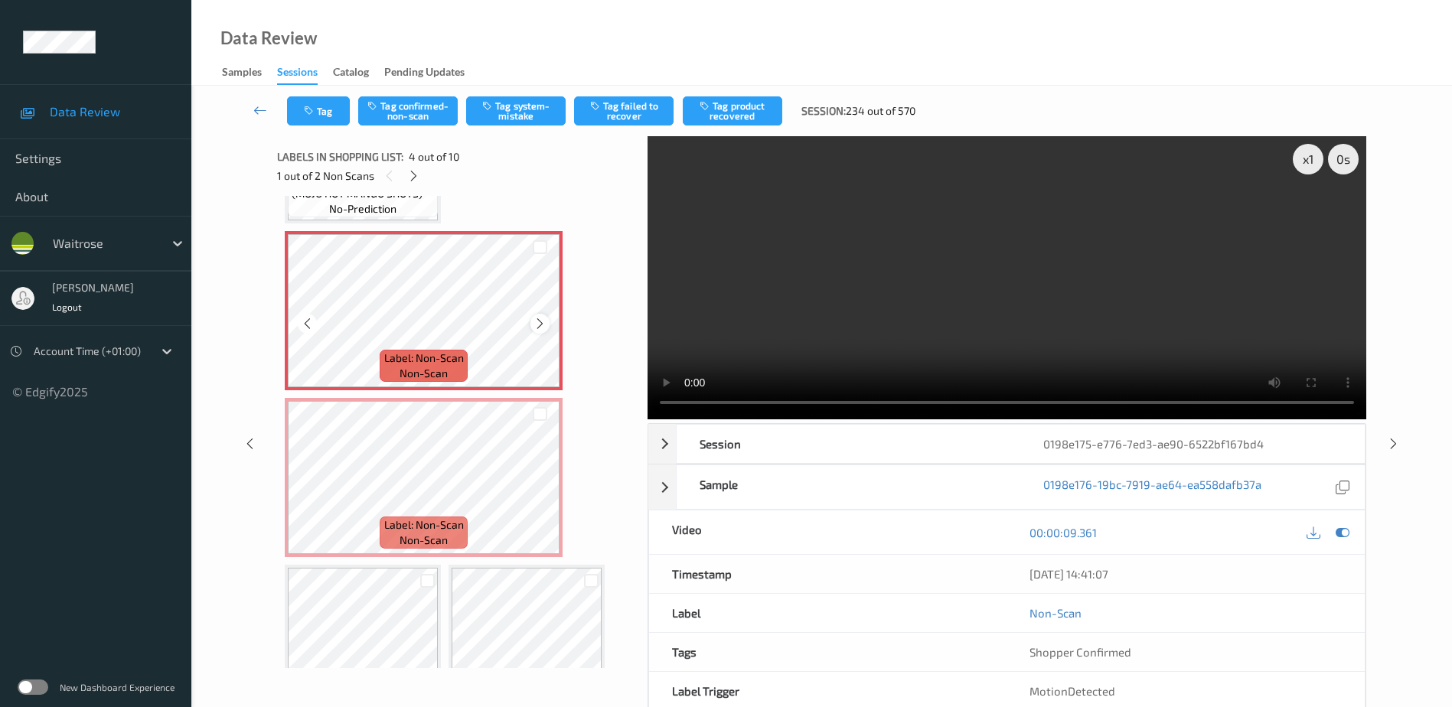
click at [534, 320] on icon at bounding box center [539, 324] width 13 height 14
click at [1055, 325] on video at bounding box center [1007, 277] width 719 height 283
click at [1083, 330] on video at bounding box center [1007, 277] width 719 height 283
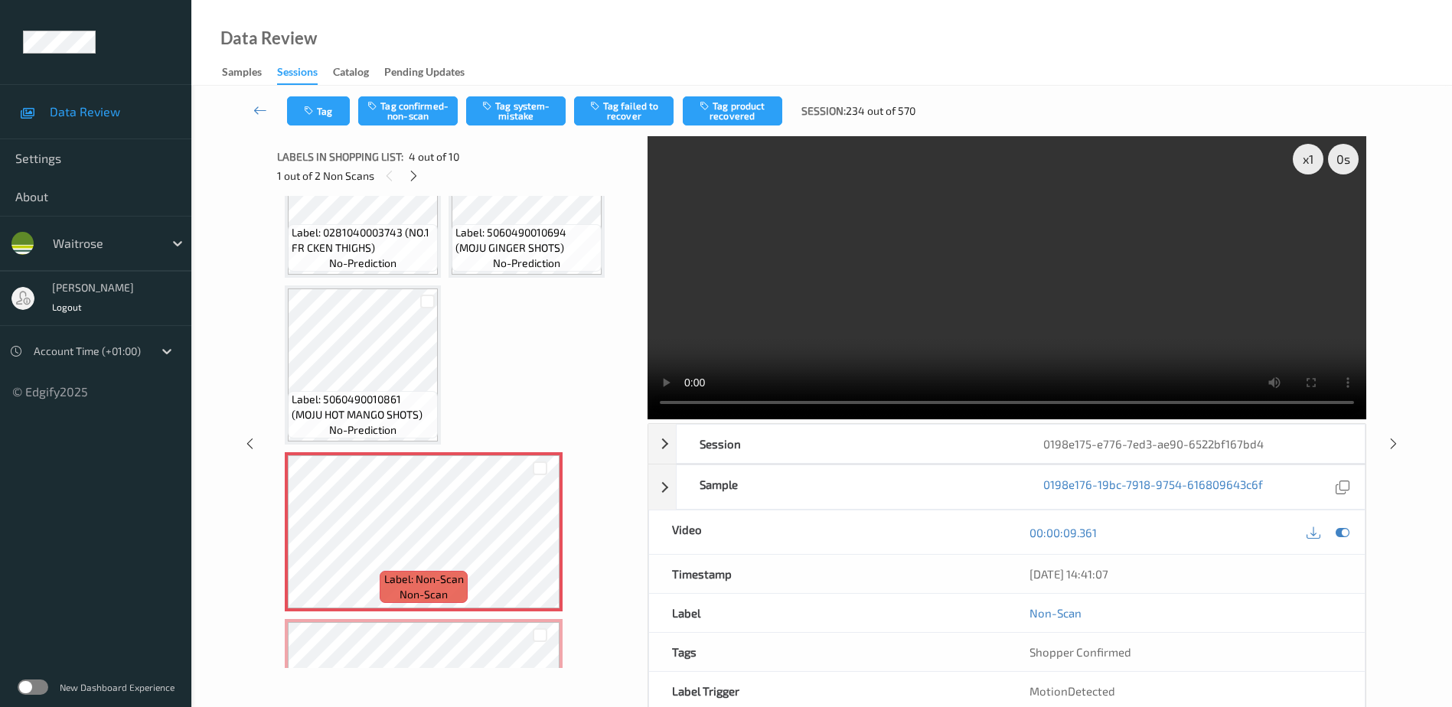
scroll to position [153, 0]
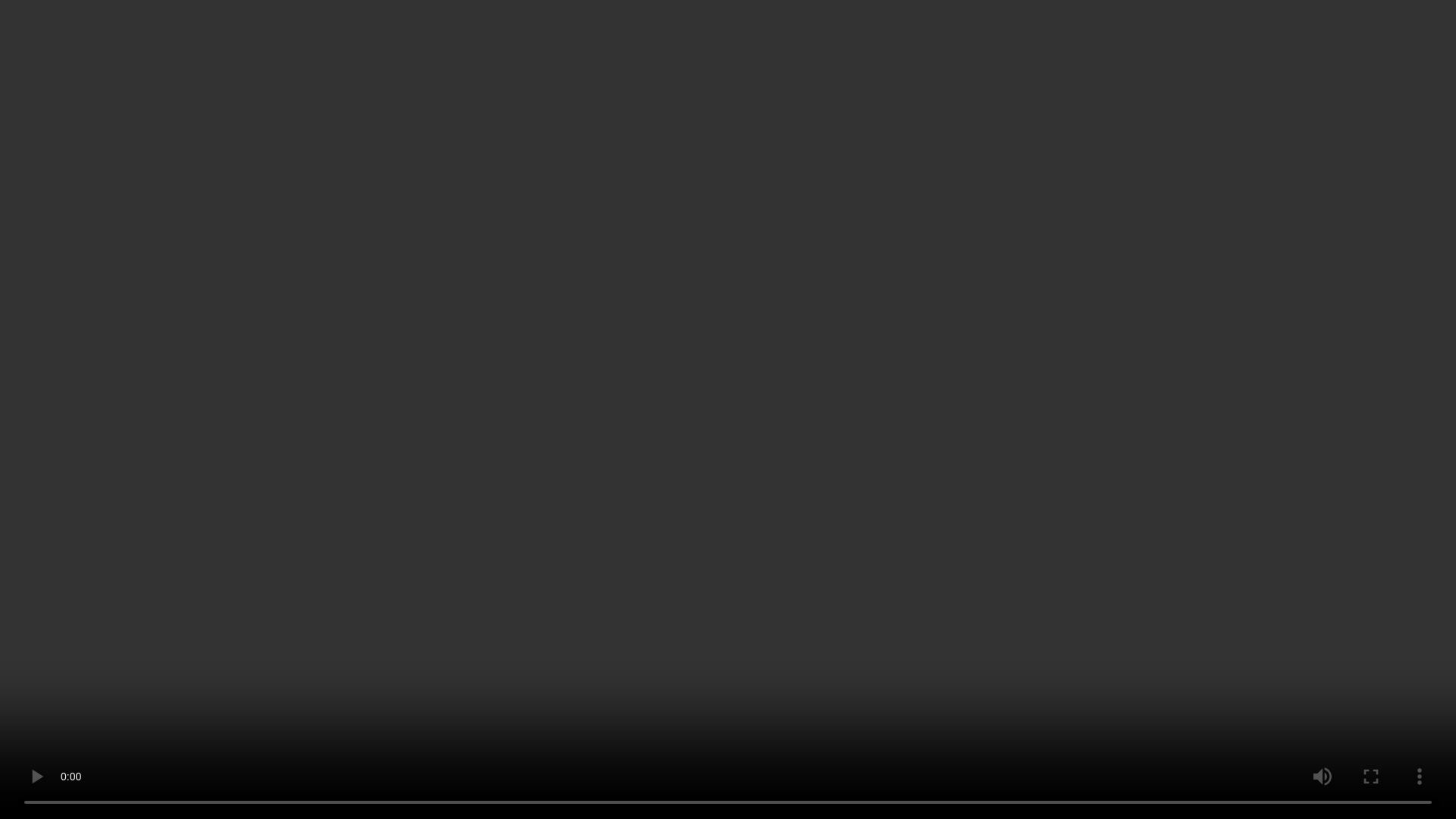
click at [913, 394] on video at bounding box center [728, 409] width 1456 height 819
click at [573, 239] on video at bounding box center [728, 409] width 1456 height 819
click at [710, 512] on video at bounding box center [728, 409] width 1456 height 819
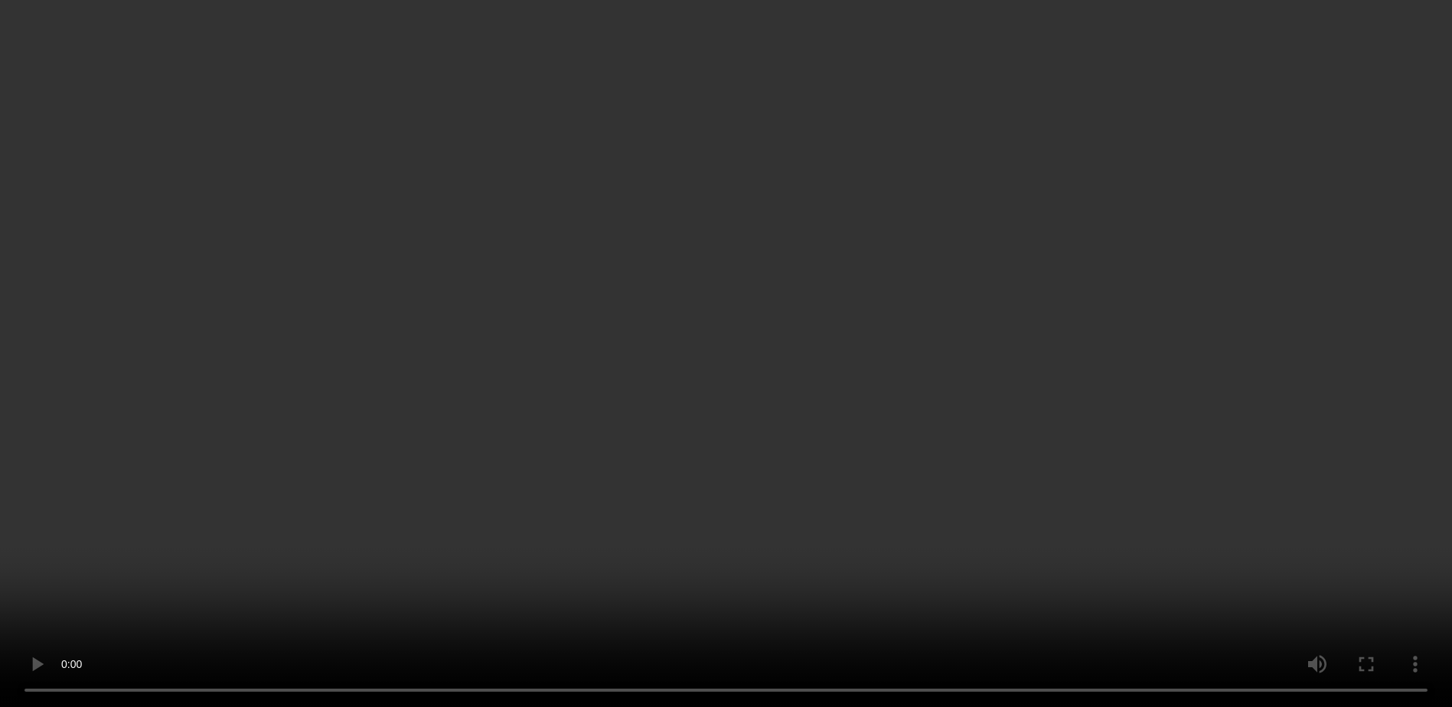
scroll to position [383, 0]
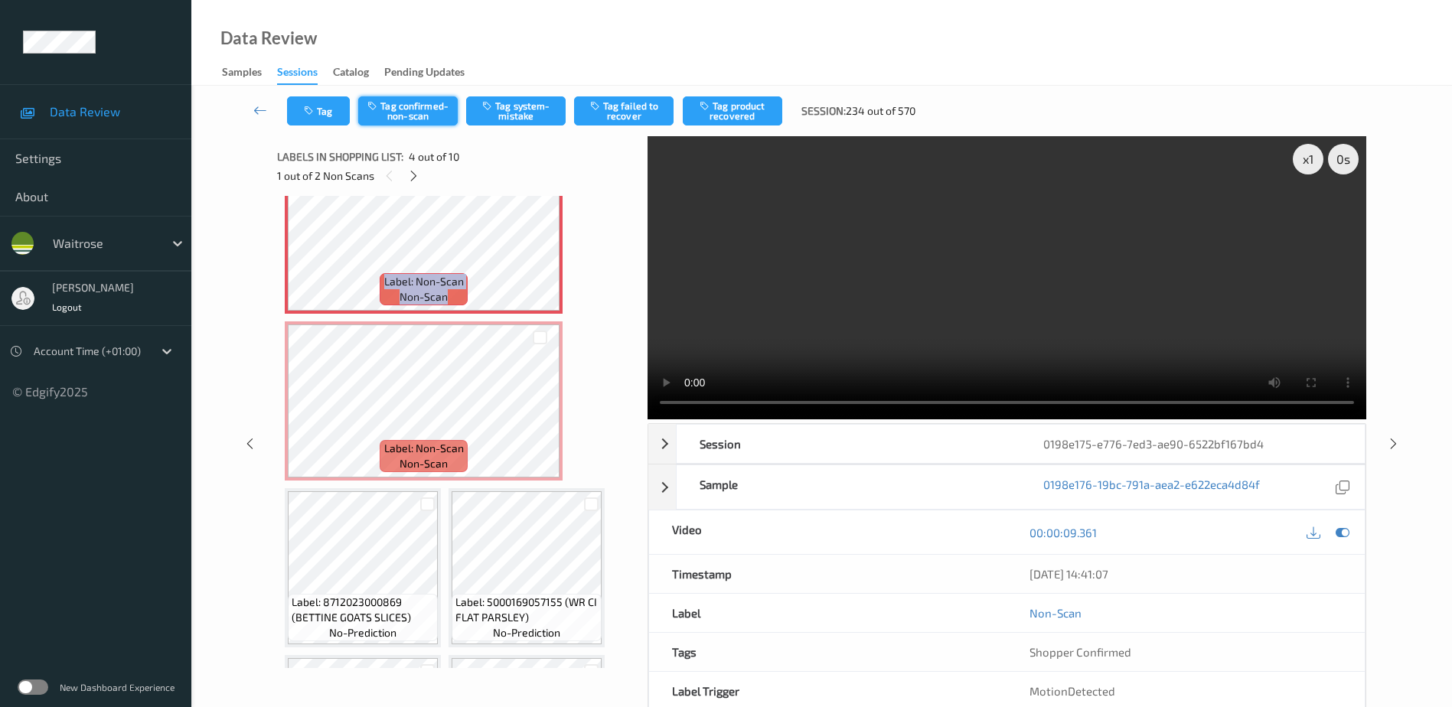
click at [401, 108] on button "Tag confirmed-non-scan" at bounding box center [408, 110] width 100 height 29
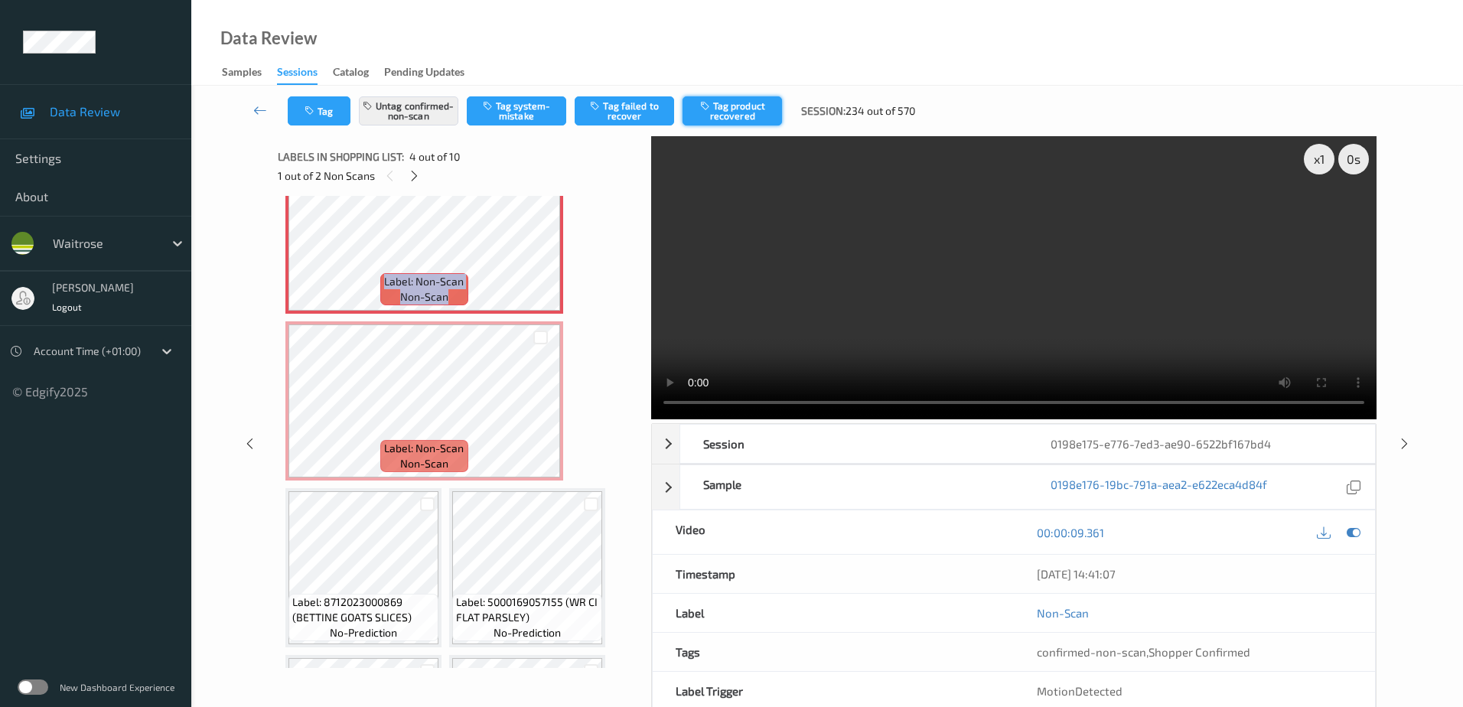
click at [740, 100] on button "Tag product recovered" at bounding box center [733, 110] width 100 height 29
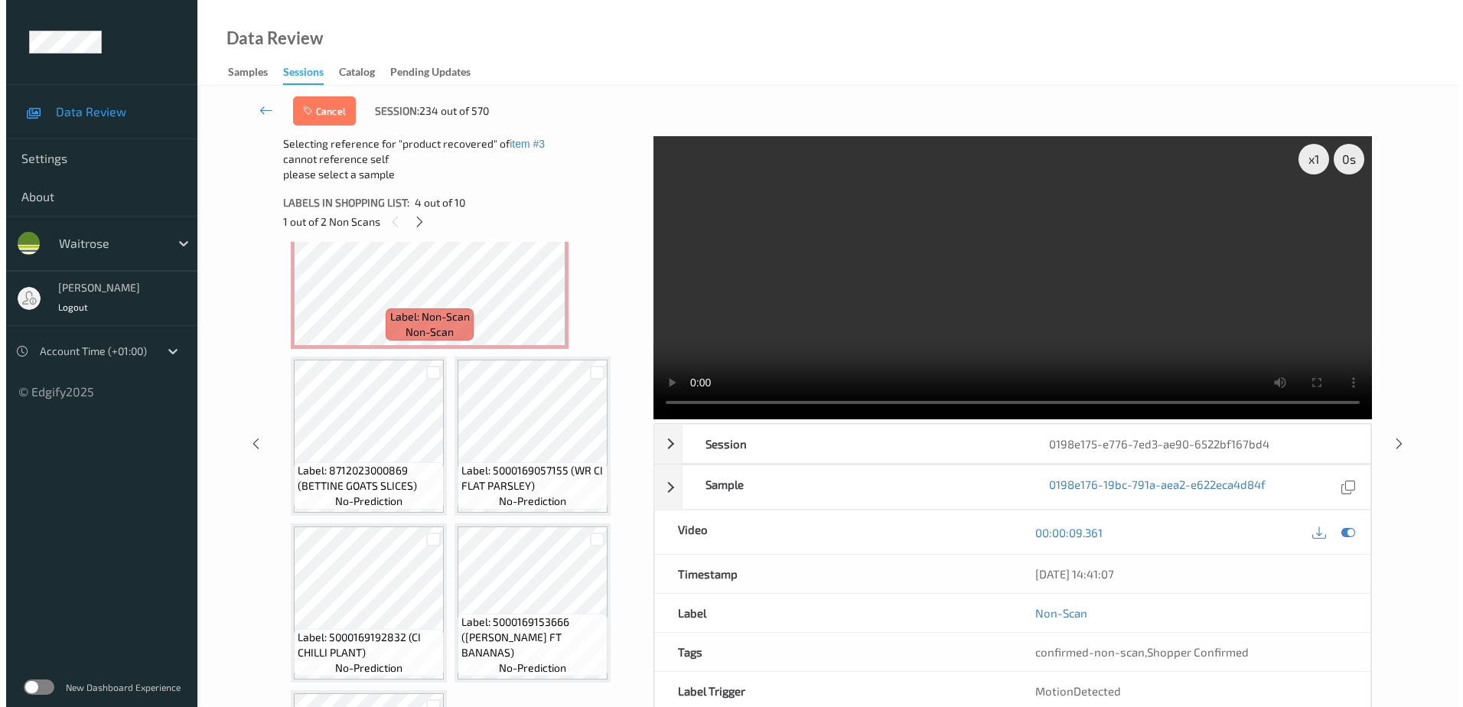
scroll to position [536, 0]
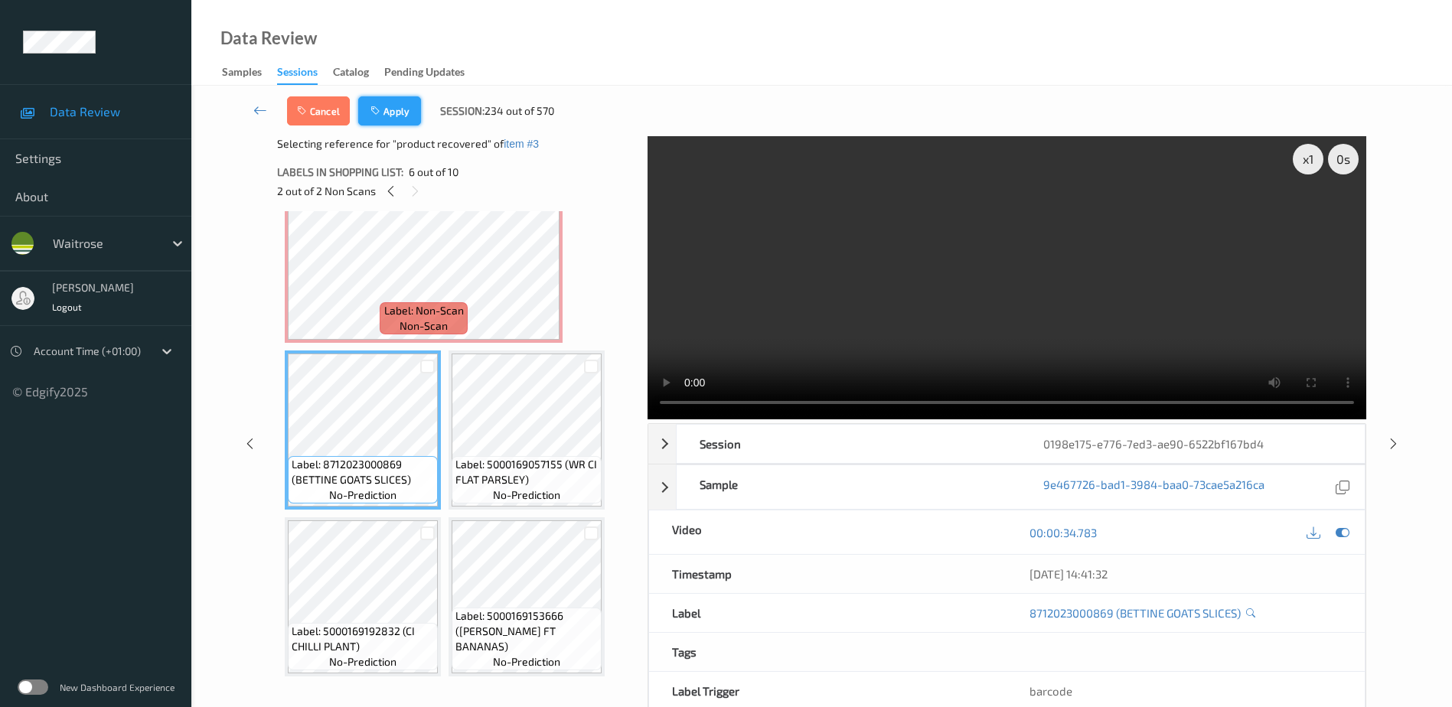
click at [371, 103] on button "Apply" at bounding box center [389, 110] width 63 height 29
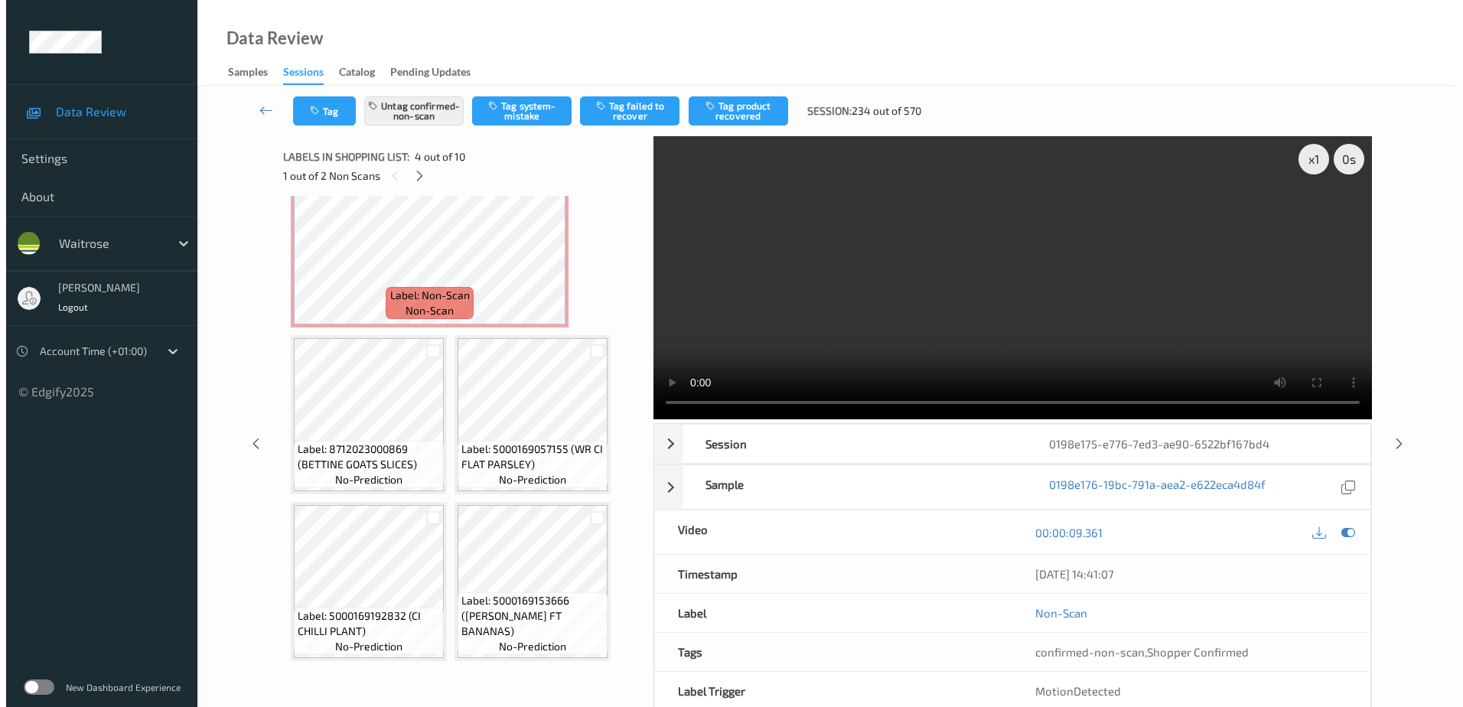
scroll to position [175, 0]
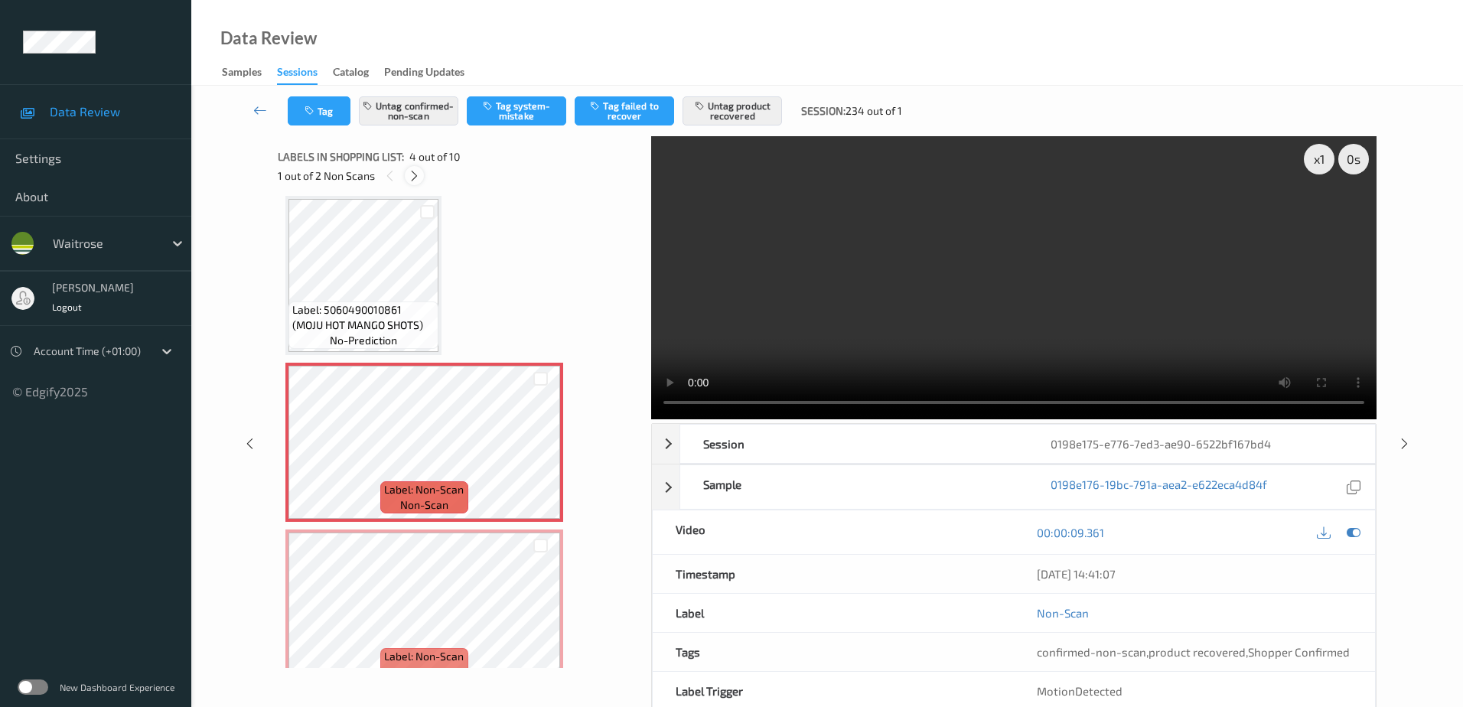
click at [418, 175] on icon at bounding box center [414, 176] width 13 height 14
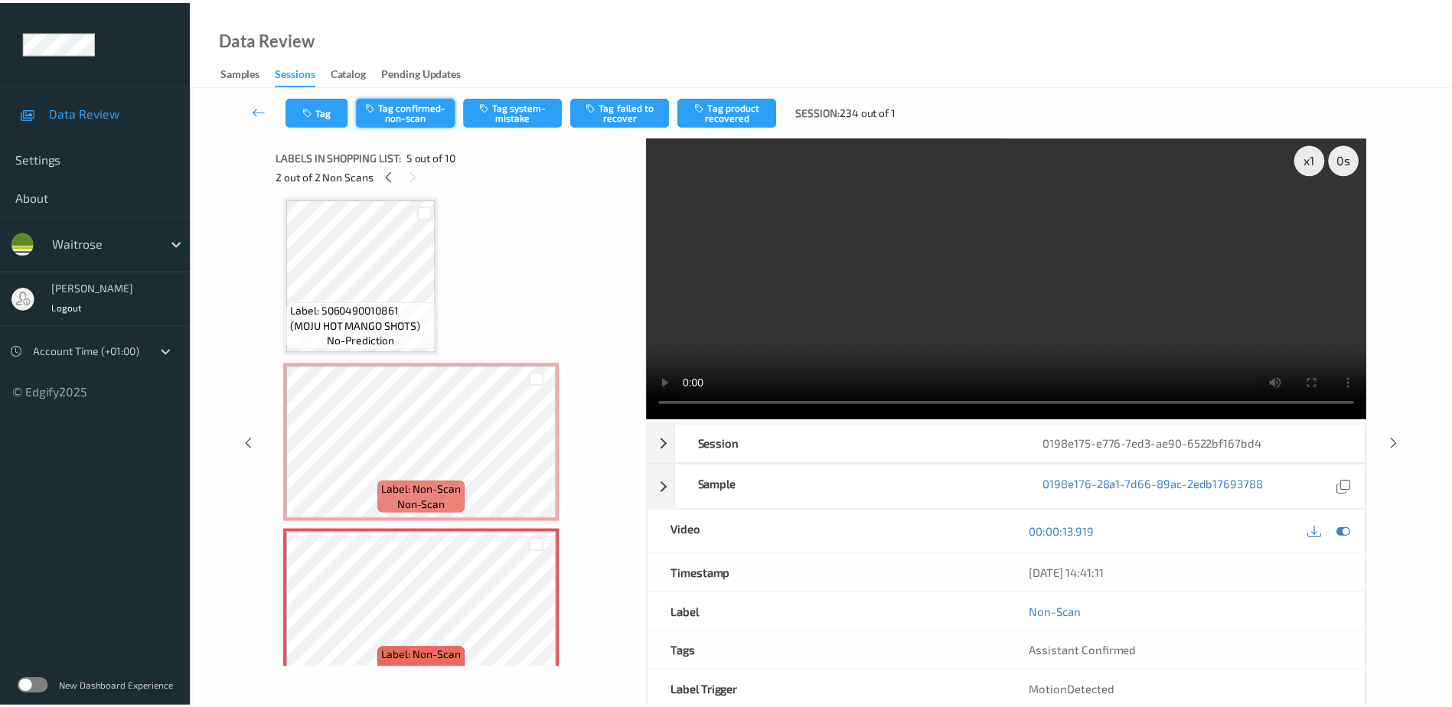
scroll to position [341, 0]
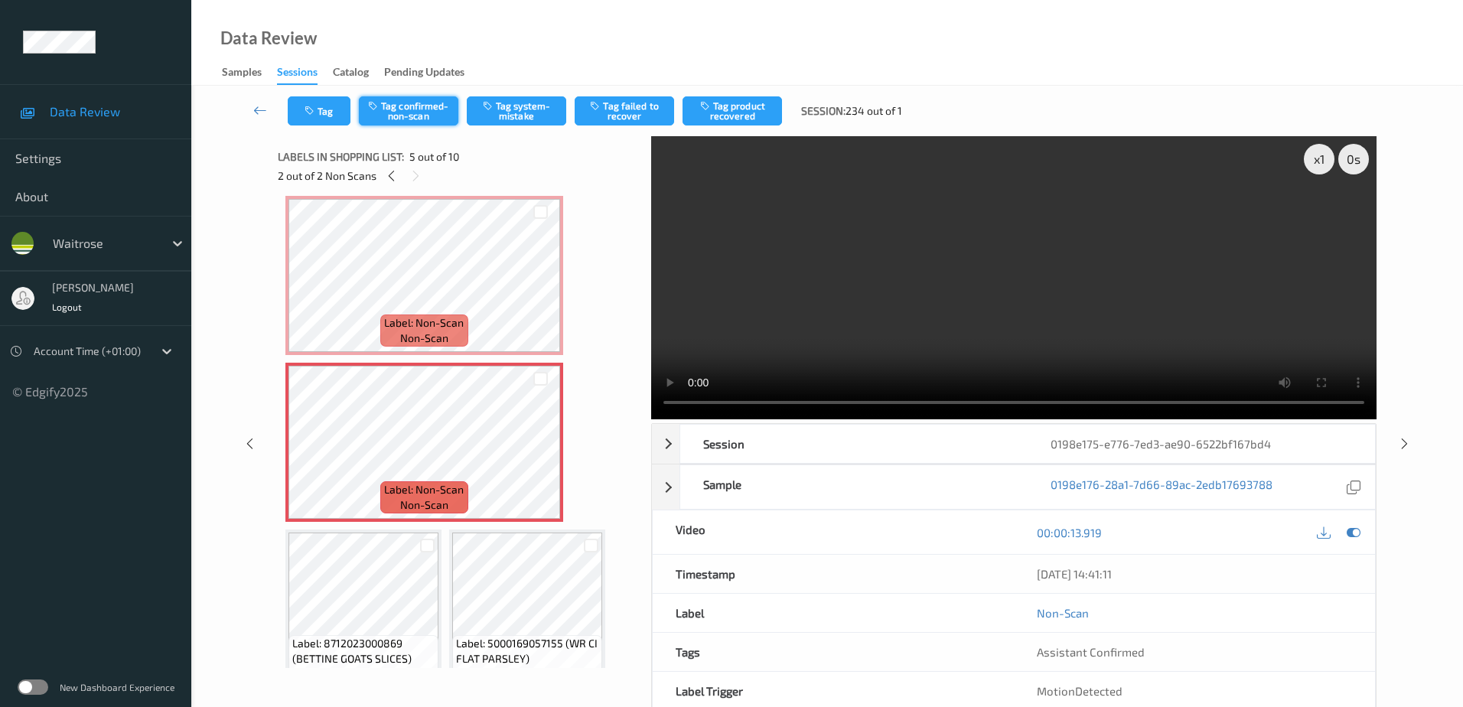
click at [418, 111] on button "Tag confirmed-non-scan" at bounding box center [409, 110] width 100 height 29
click at [736, 113] on button "Tag product recovered" at bounding box center [733, 110] width 100 height 29
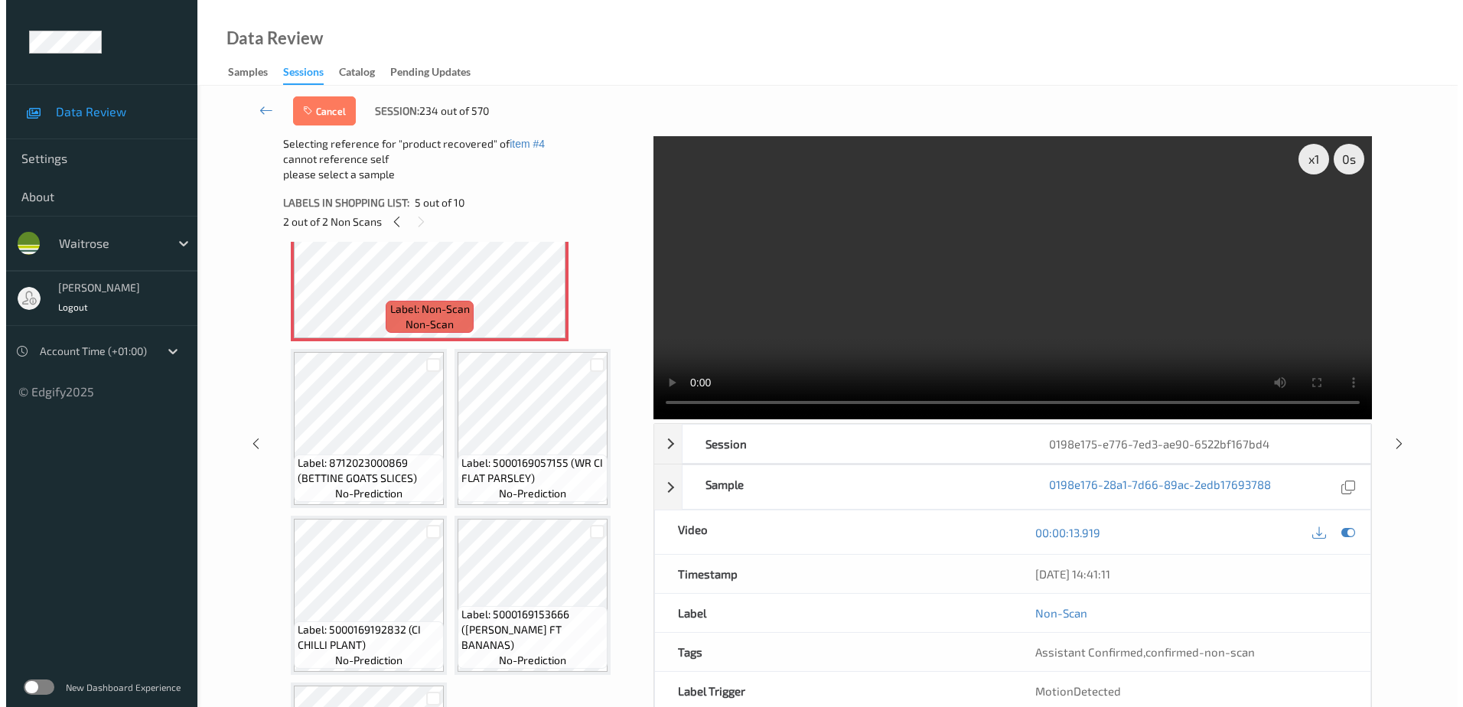
scroll to position [571, 0]
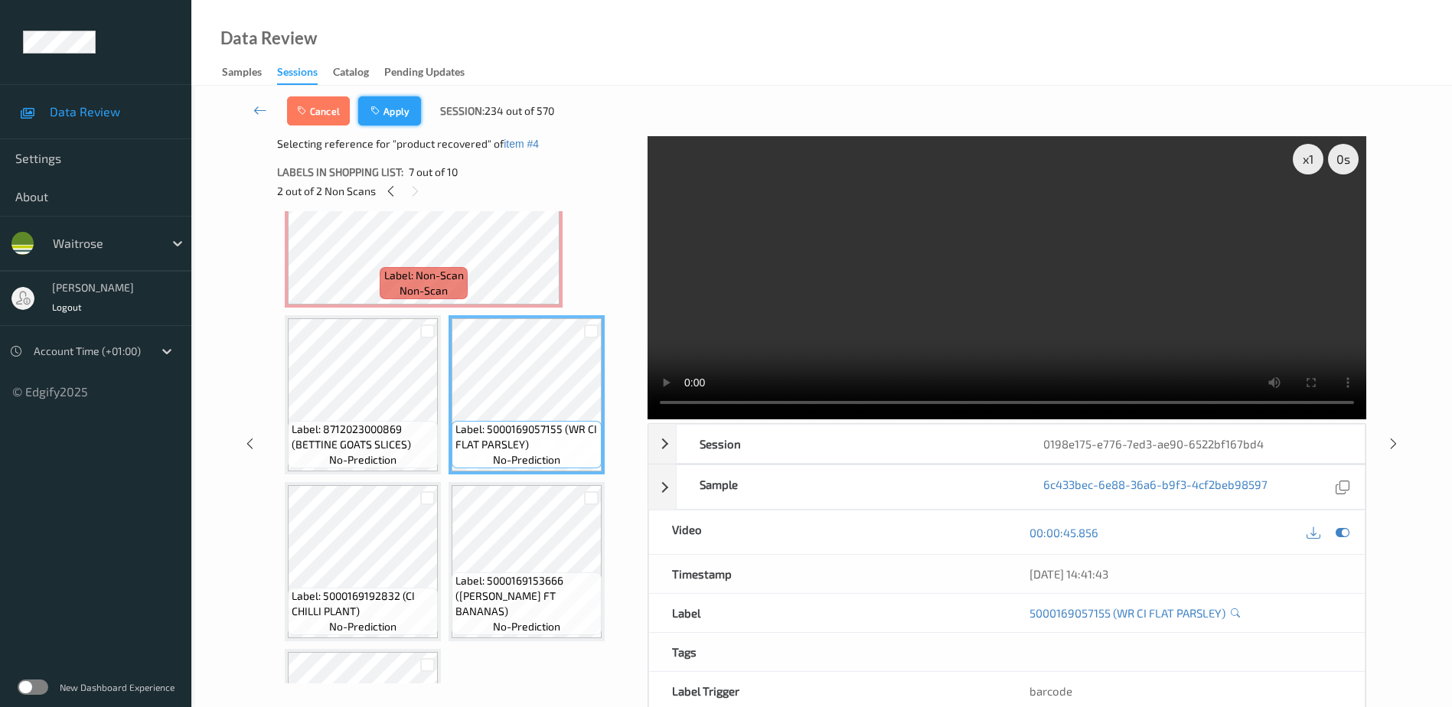
click at [406, 115] on button "Apply" at bounding box center [389, 110] width 63 height 29
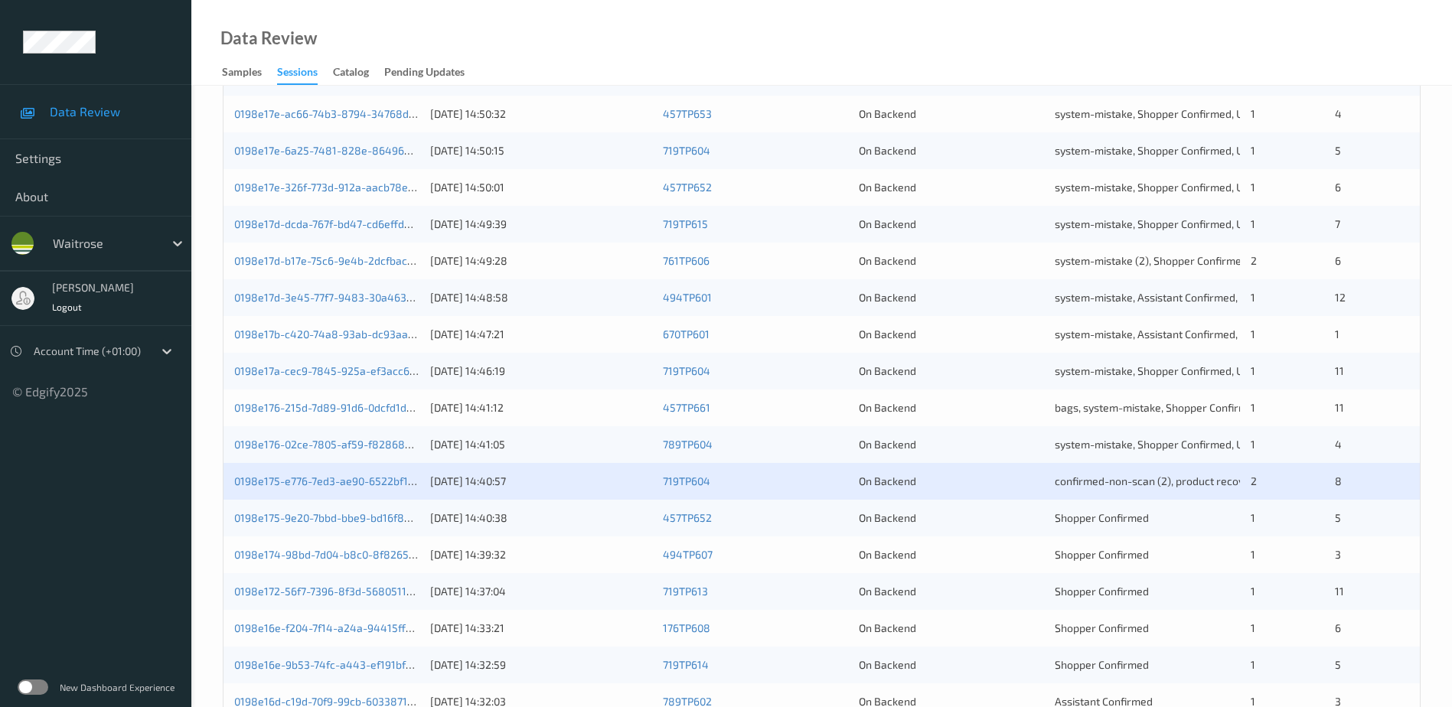
scroll to position [445, 0]
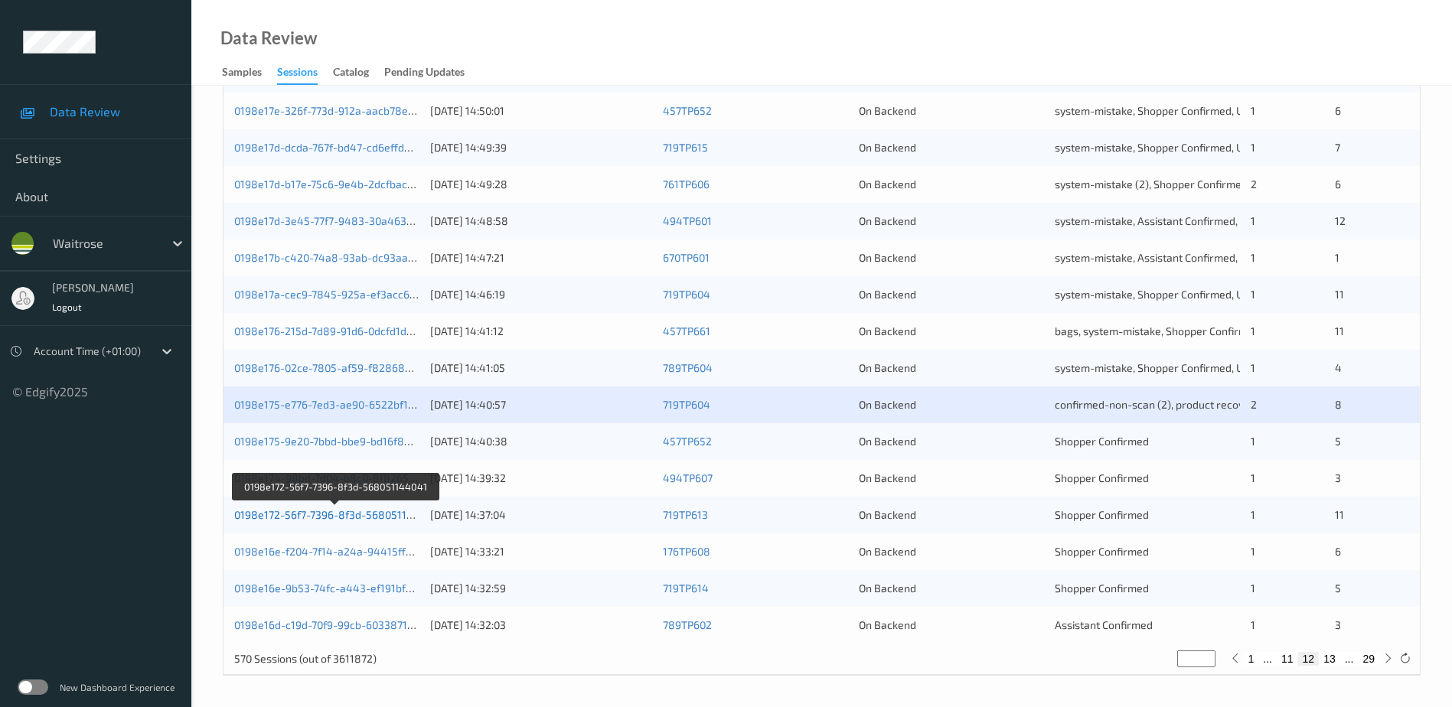
click at [341, 517] on link "0198e172-56f7-7396-8f3d-568051144041" at bounding box center [336, 514] width 204 height 13
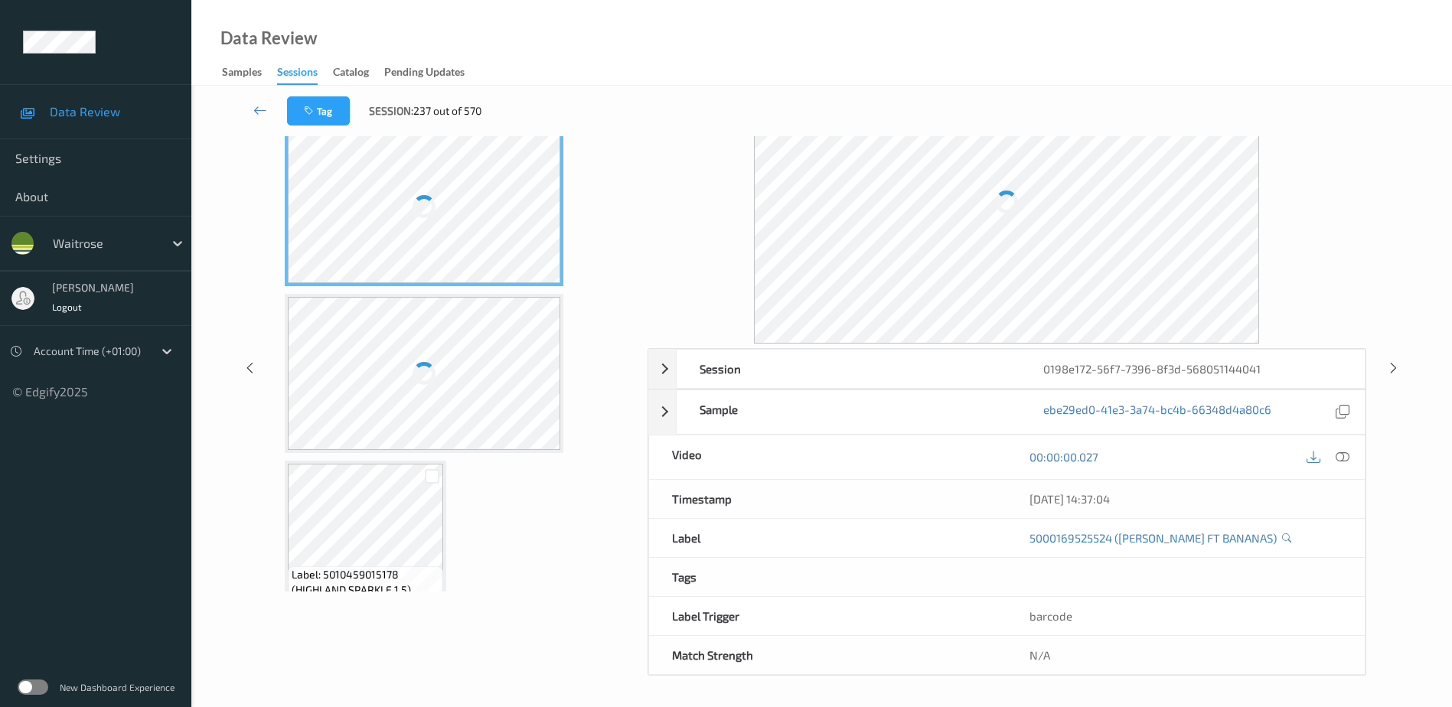
scroll to position [75, 0]
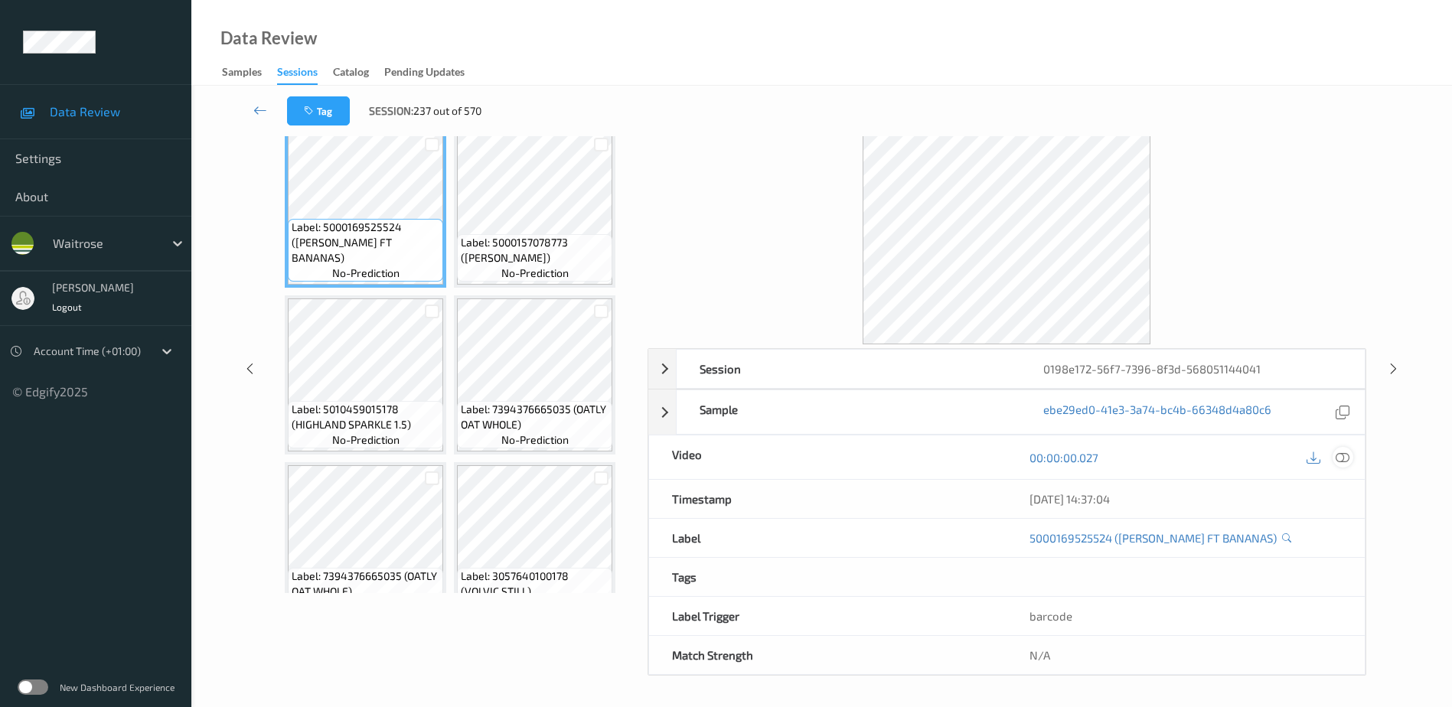
click at [1346, 458] on icon at bounding box center [1343, 457] width 14 height 14
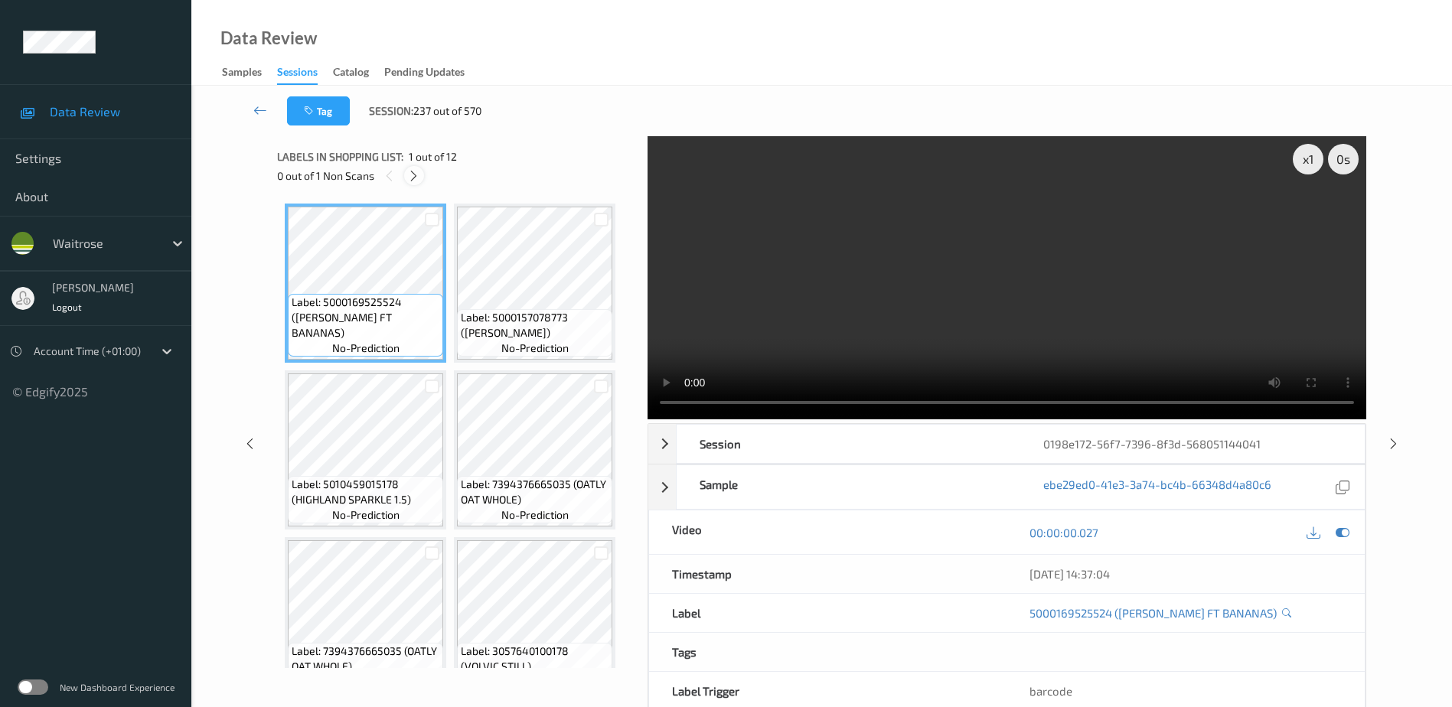
click at [420, 172] on icon at bounding box center [413, 176] width 13 height 14
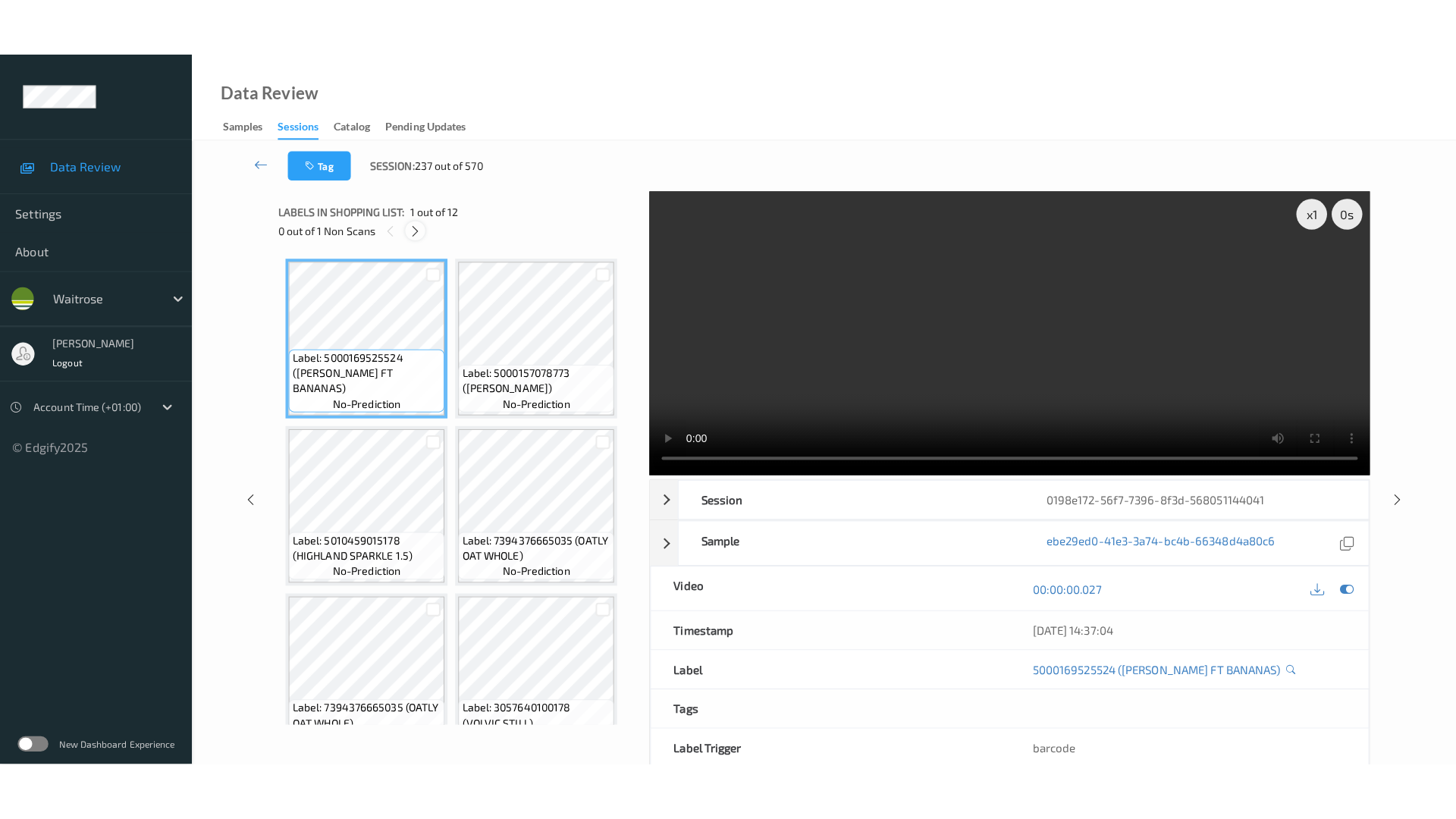
scroll to position [668, 0]
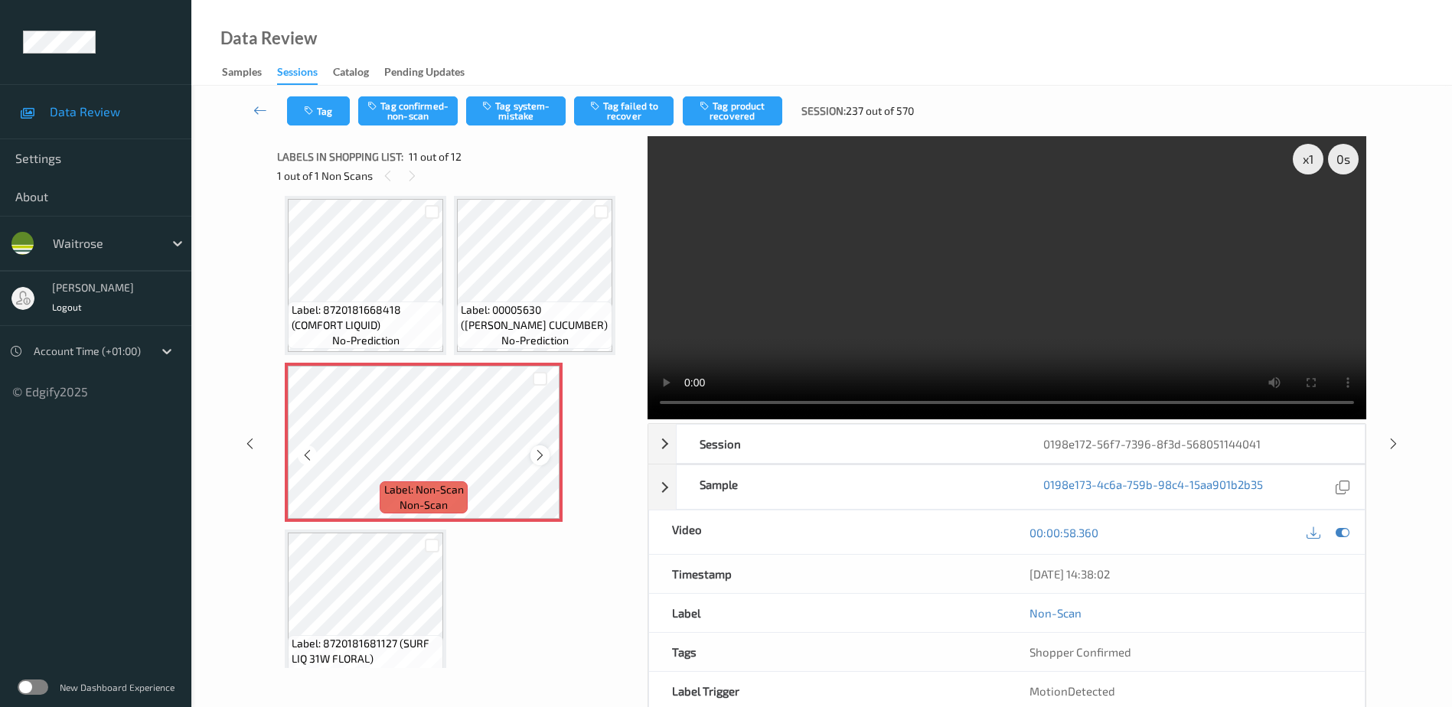
click at [531, 453] on div at bounding box center [539, 454] width 19 height 19
click at [997, 310] on video at bounding box center [1007, 277] width 719 height 283
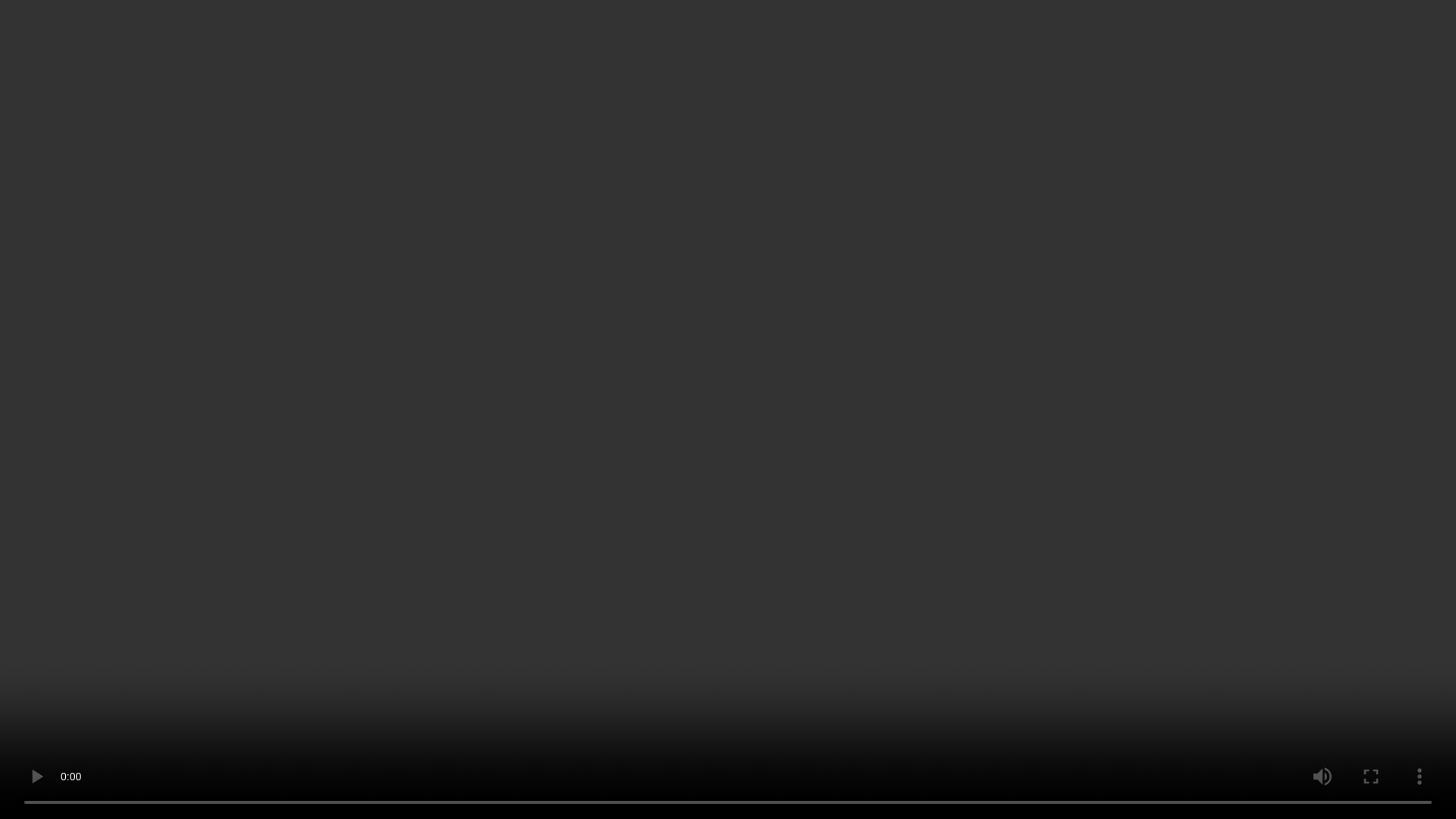
click at [937, 432] on video at bounding box center [728, 409] width 1456 height 819
click at [780, 479] on video at bounding box center [728, 409] width 1456 height 819
click at [958, 425] on video at bounding box center [728, 409] width 1456 height 819
click at [939, 479] on video at bounding box center [728, 409] width 1456 height 819
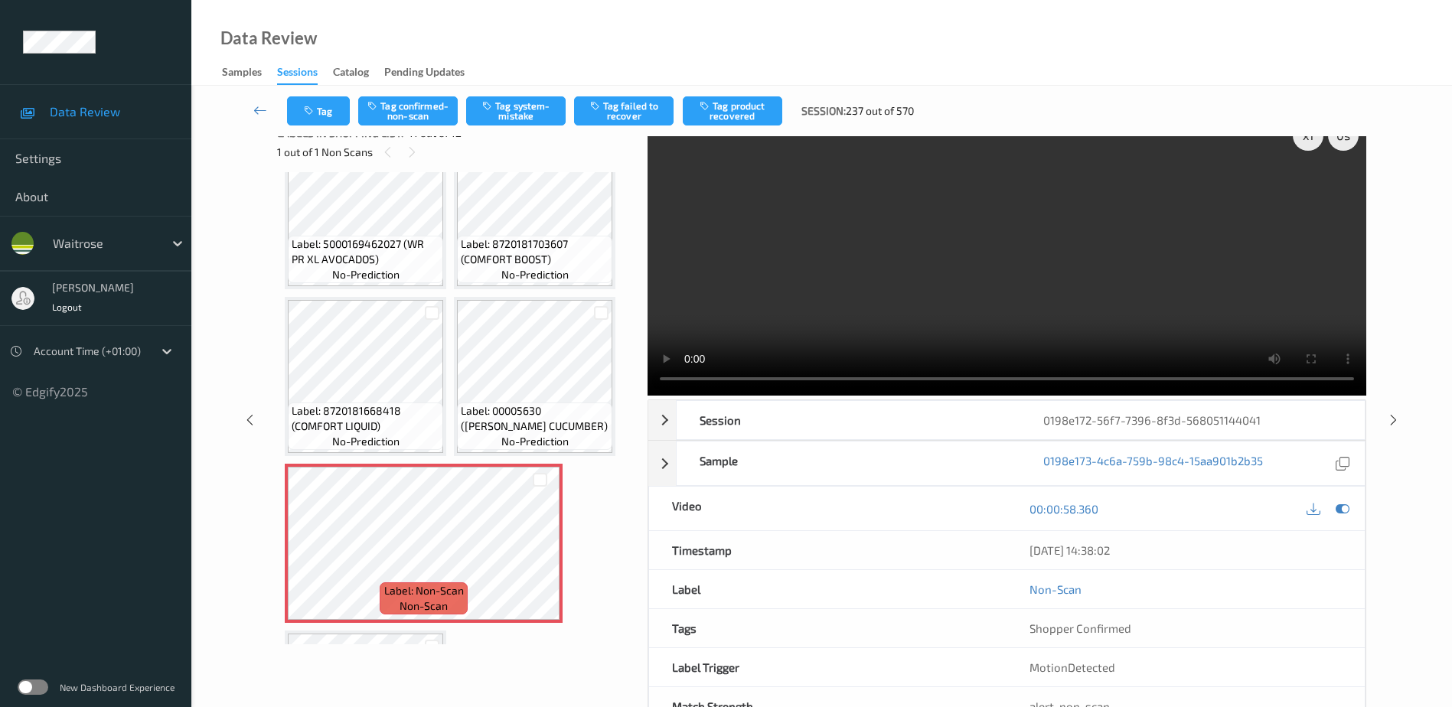
scroll to position [0, 0]
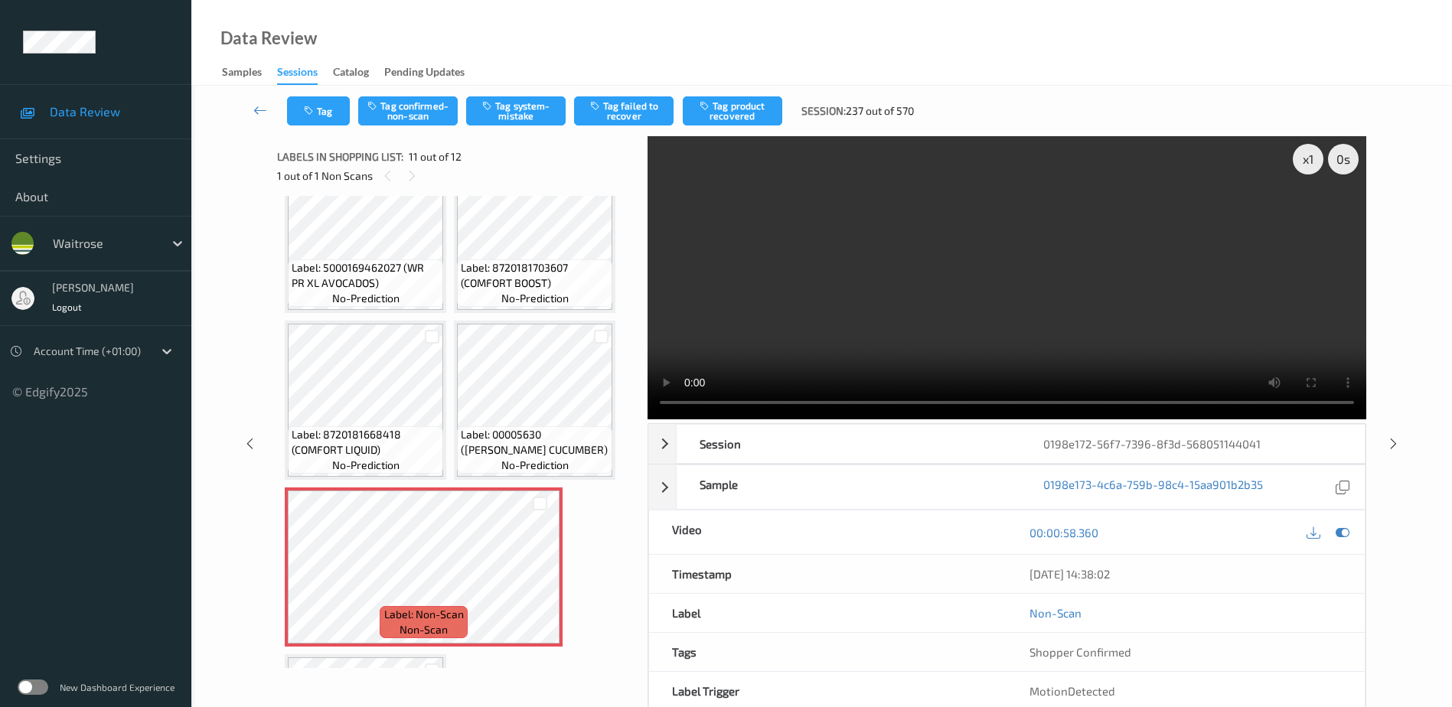
drag, startPoint x: 1000, startPoint y: 309, endPoint x: 1147, endPoint y: 305, distance: 146.2
click at [1000, 309] on video at bounding box center [1007, 277] width 719 height 283
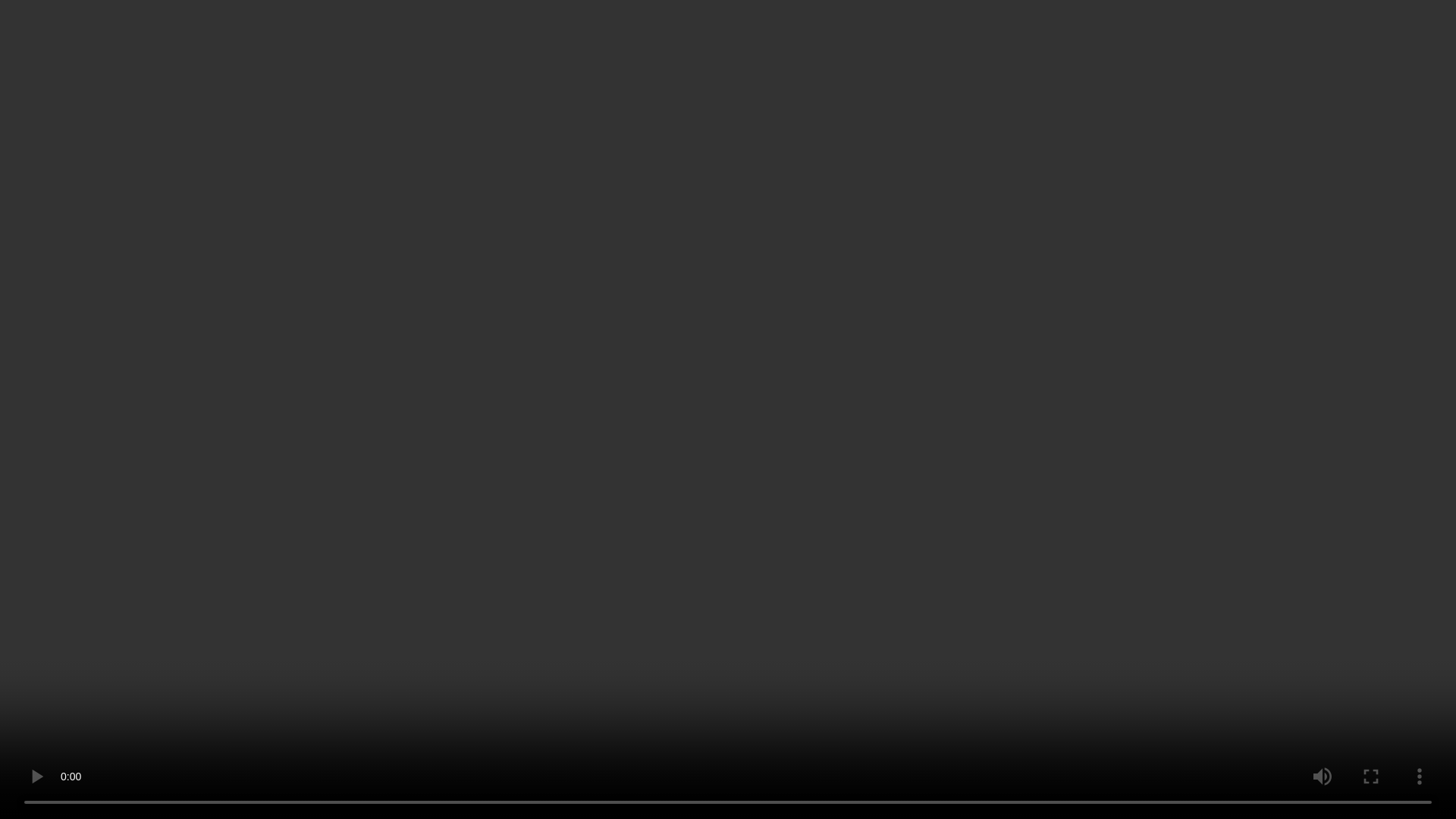
click at [916, 415] on video at bounding box center [728, 409] width 1456 height 819
click at [773, 543] on video at bounding box center [728, 409] width 1456 height 819
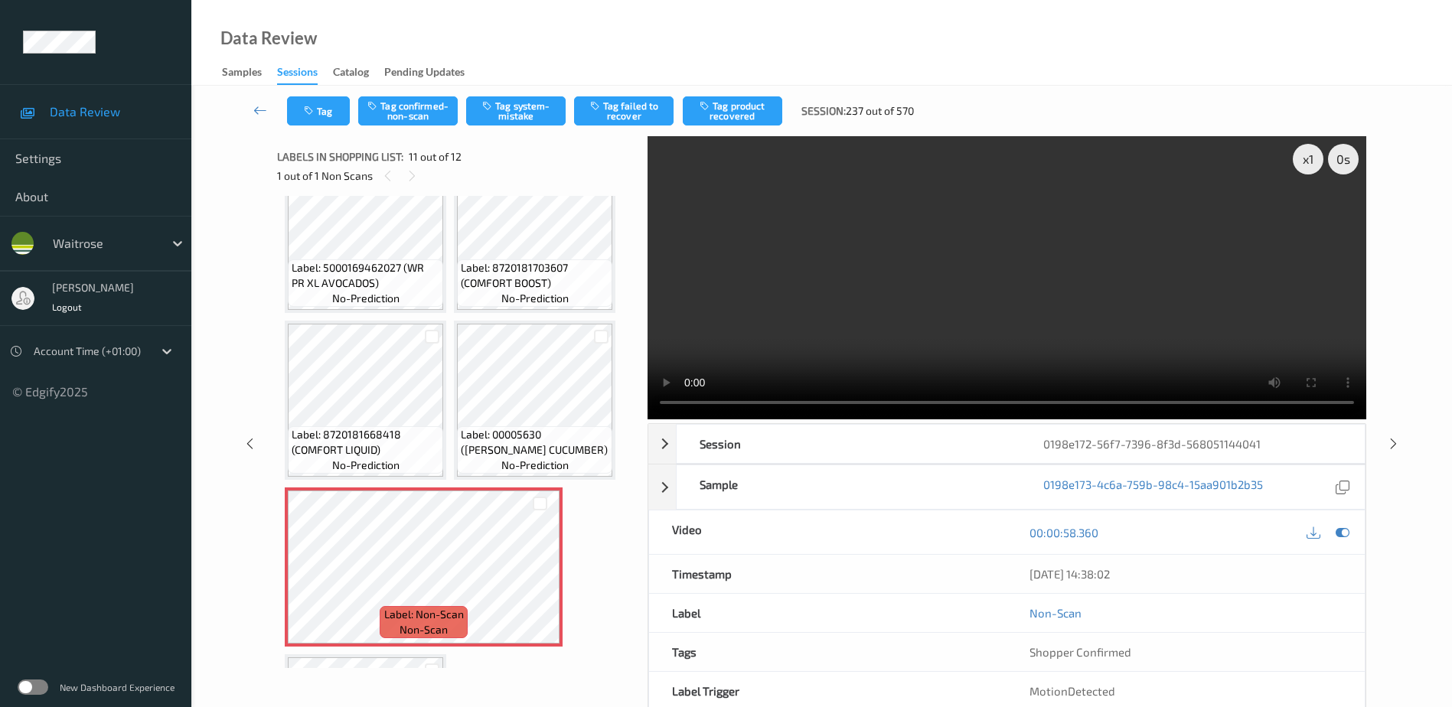
click at [961, 357] on video at bounding box center [1007, 277] width 719 height 283
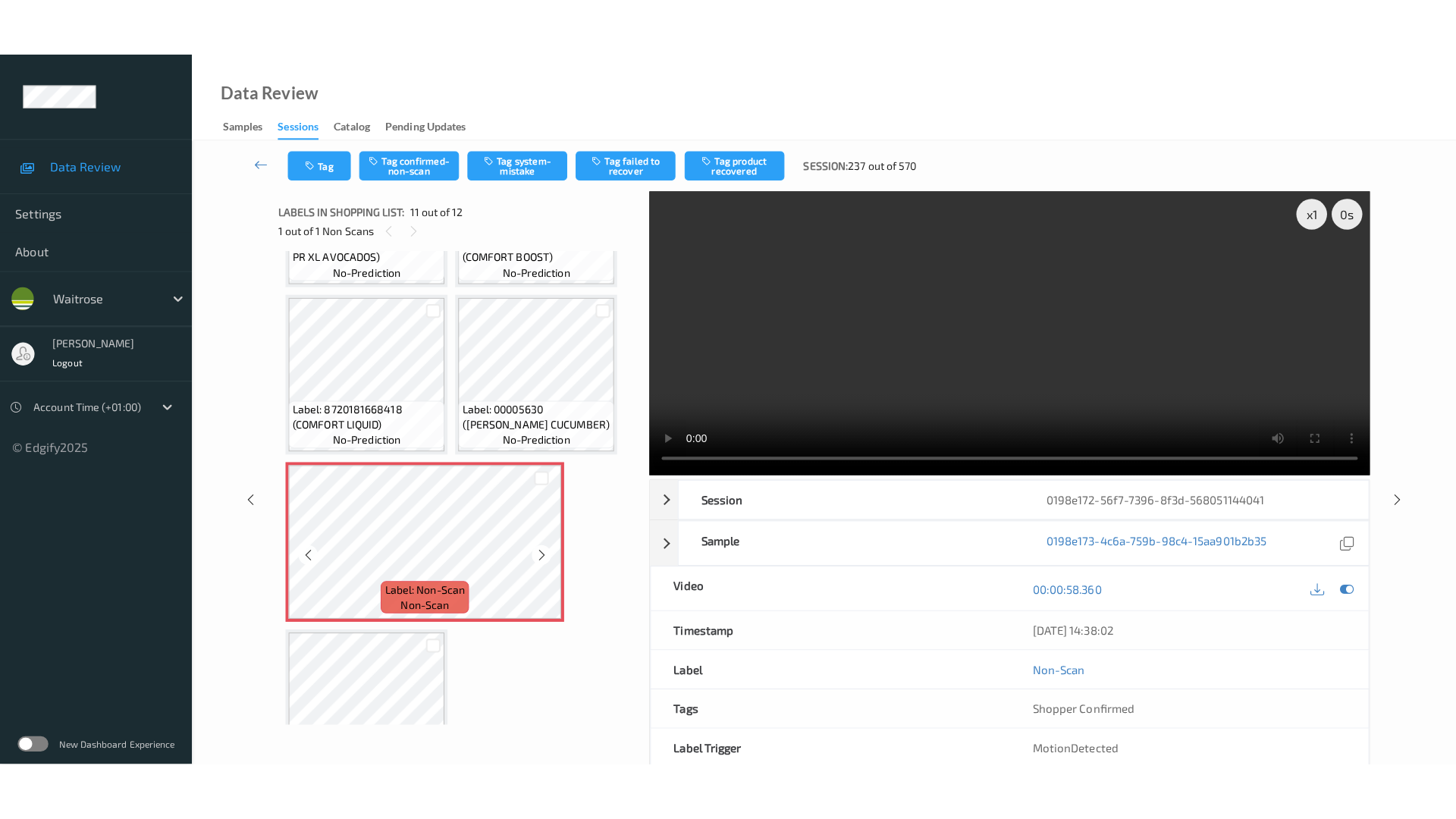
scroll to position [696, 0]
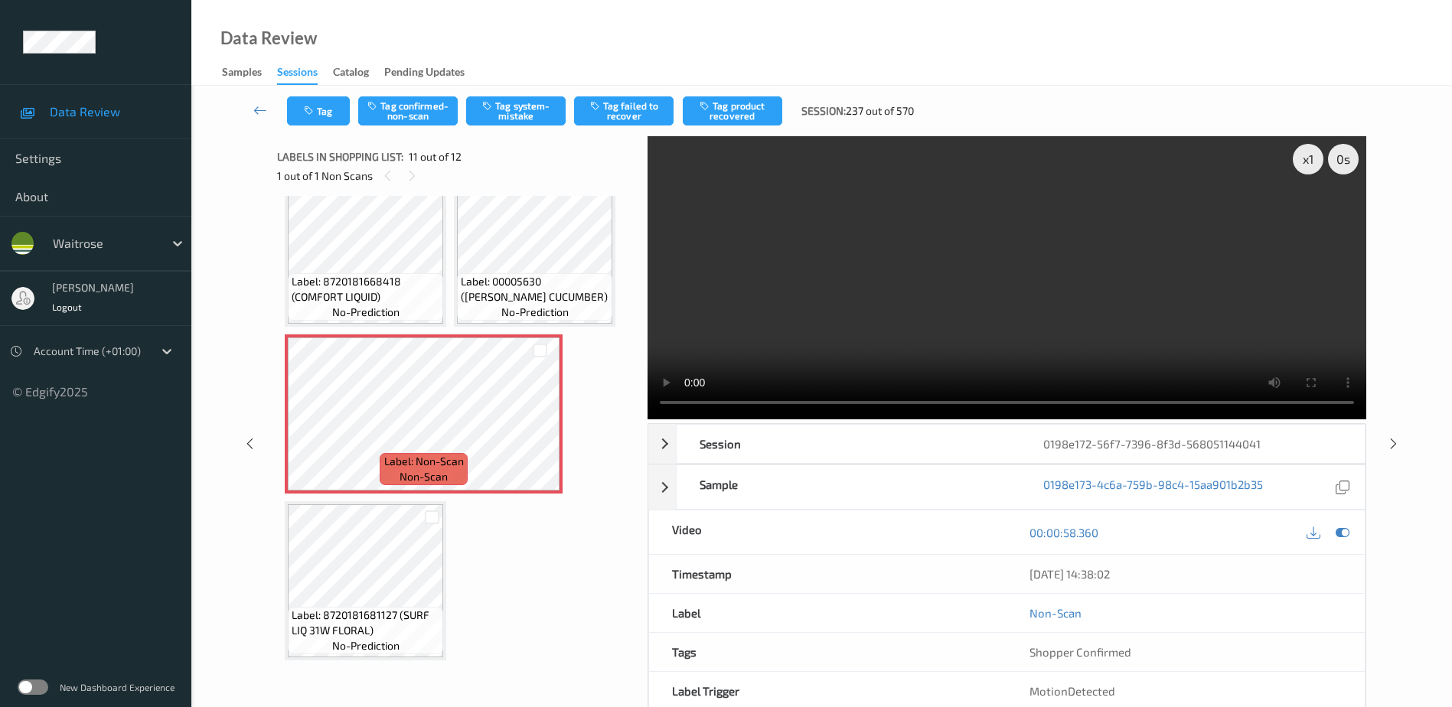
click at [1158, 339] on video at bounding box center [1007, 277] width 719 height 283
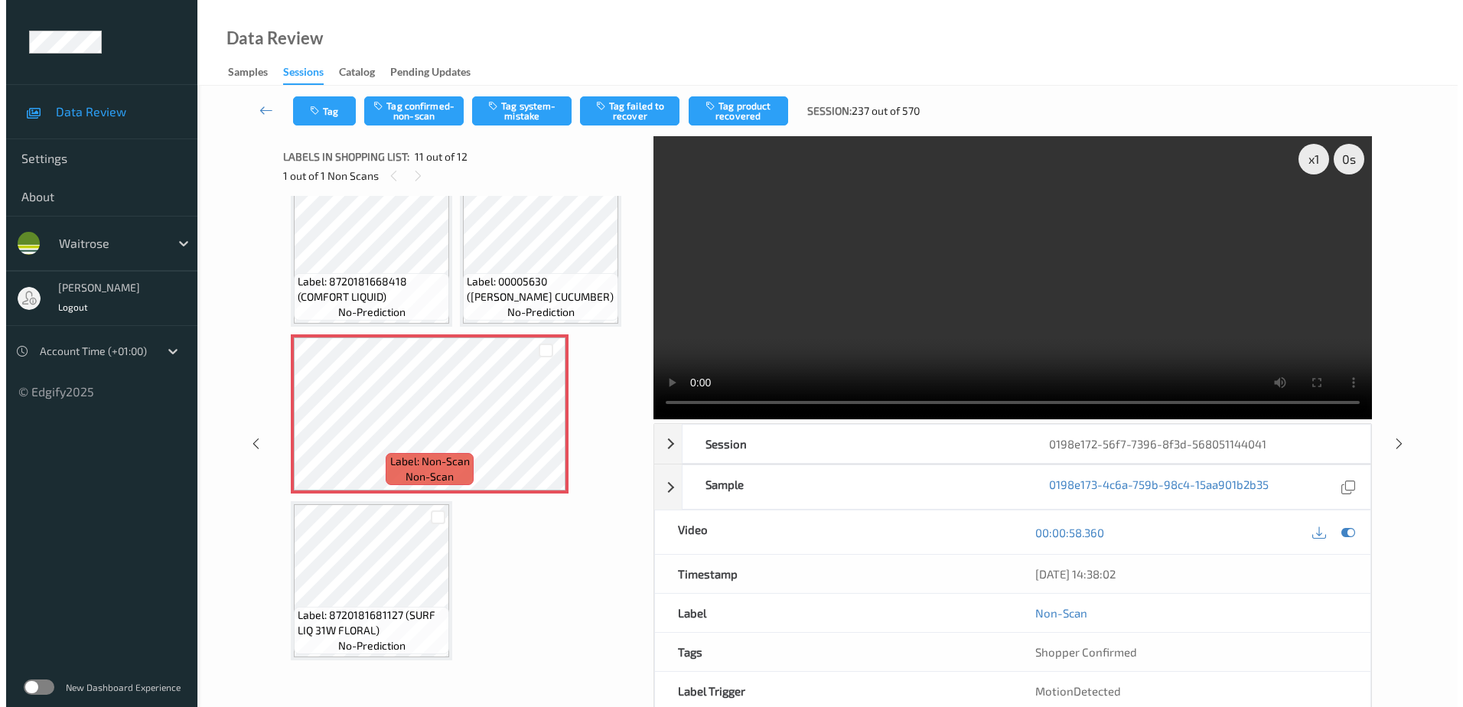
scroll to position [584, 0]
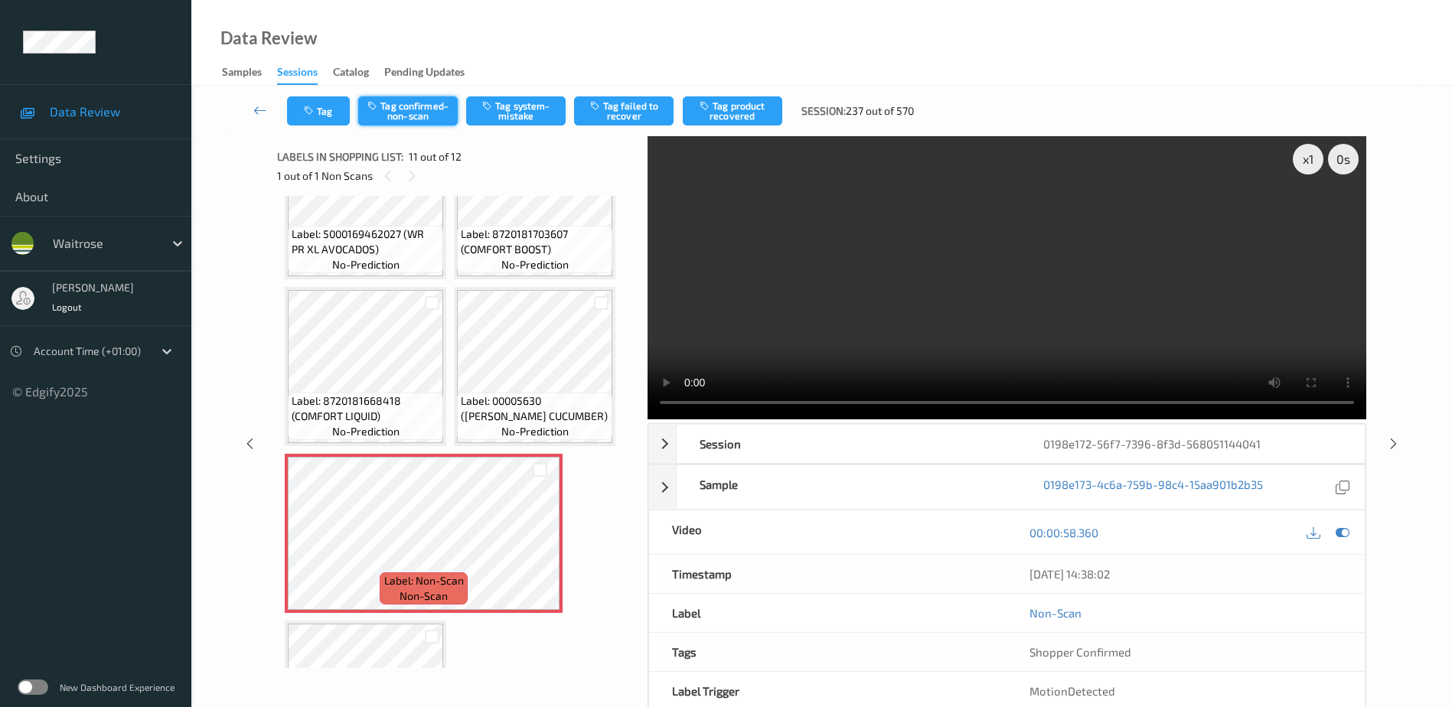
click at [402, 113] on button "Tag confirmed-non-scan" at bounding box center [408, 110] width 100 height 29
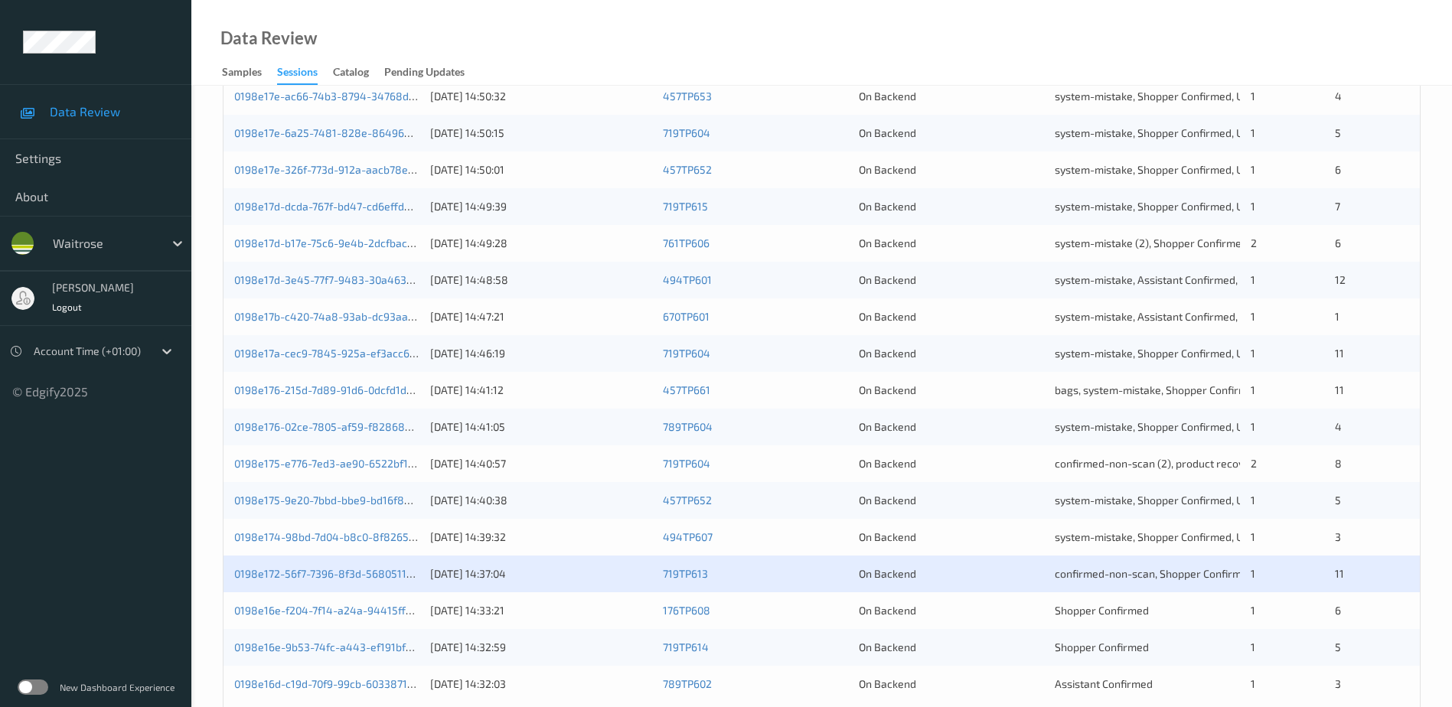
scroll to position [445, 0]
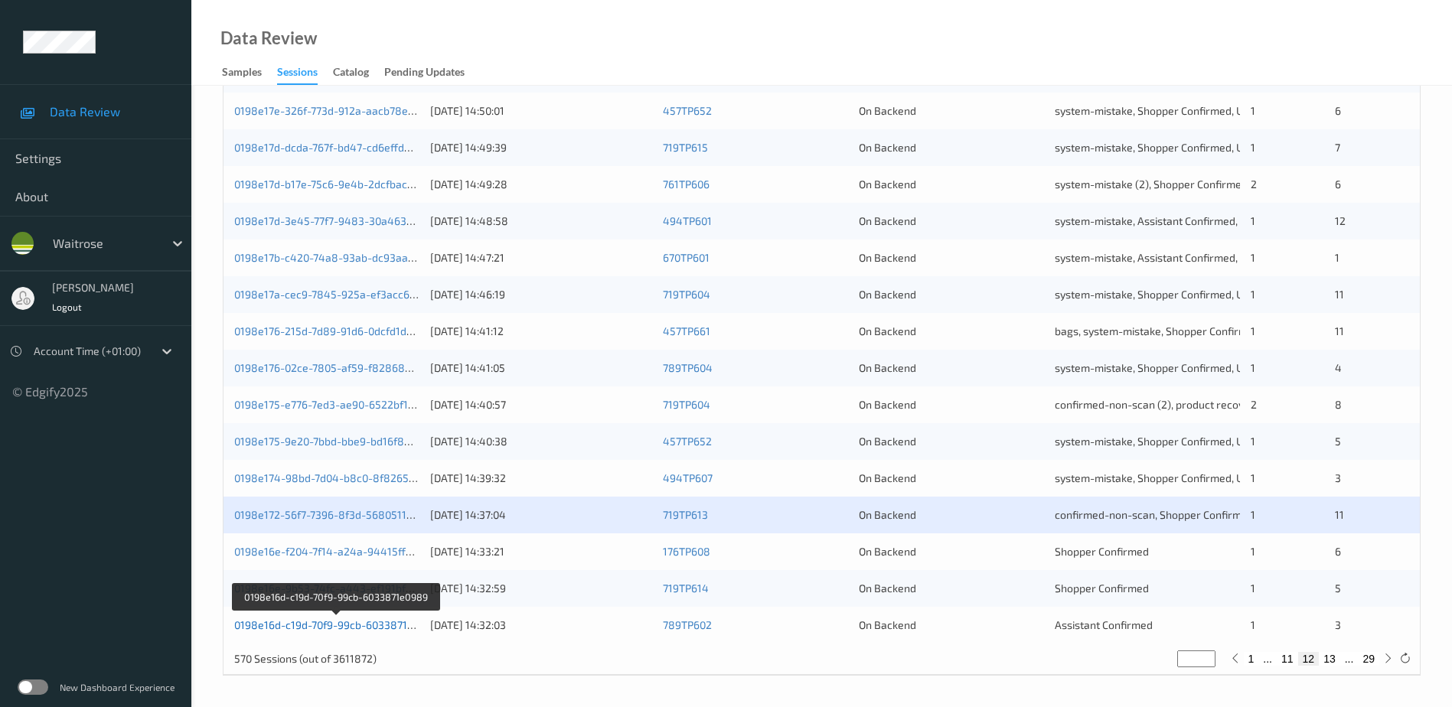
click at [319, 628] on link "0198e16d-c19d-70f9-99cb-6033871e0989" at bounding box center [336, 624] width 204 height 13
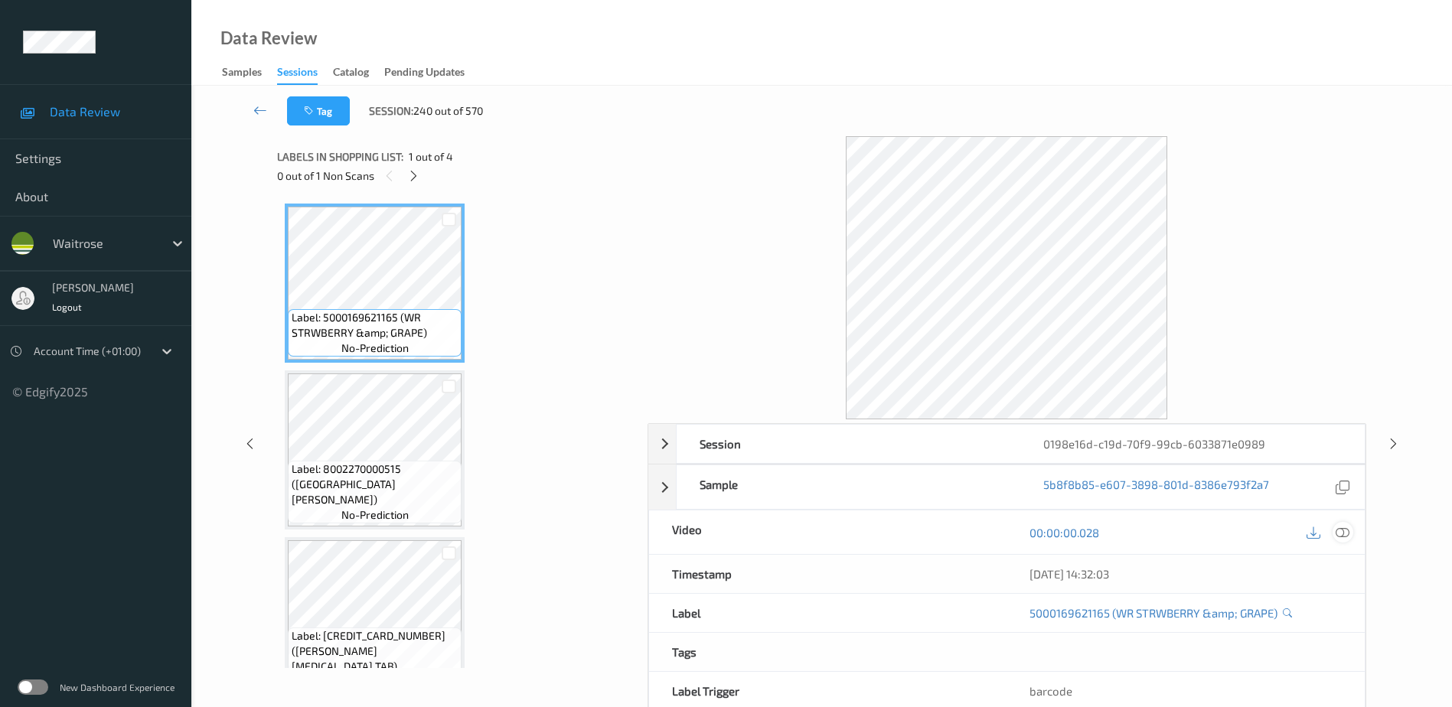
click at [1341, 532] on icon at bounding box center [1343, 532] width 14 height 14
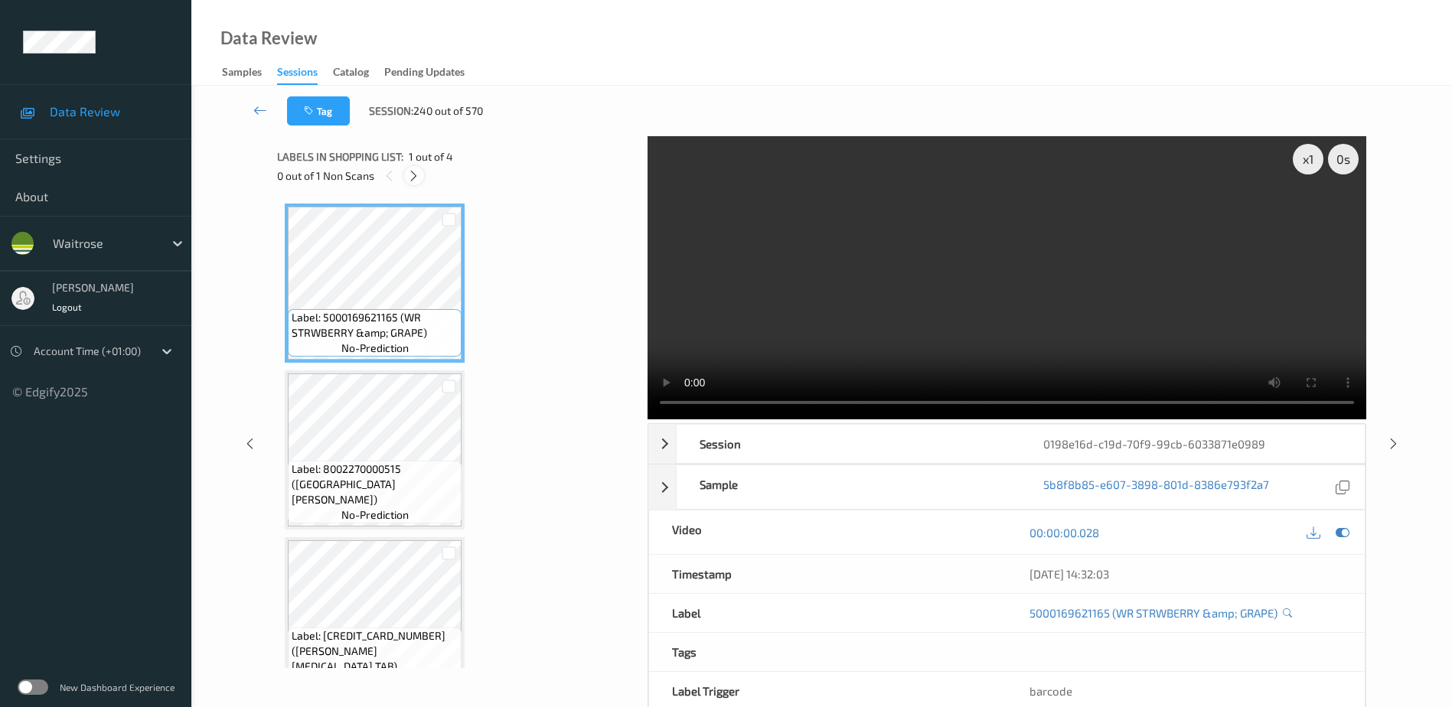
click at [412, 173] on icon at bounding box center [413, 176] width 13 height 14
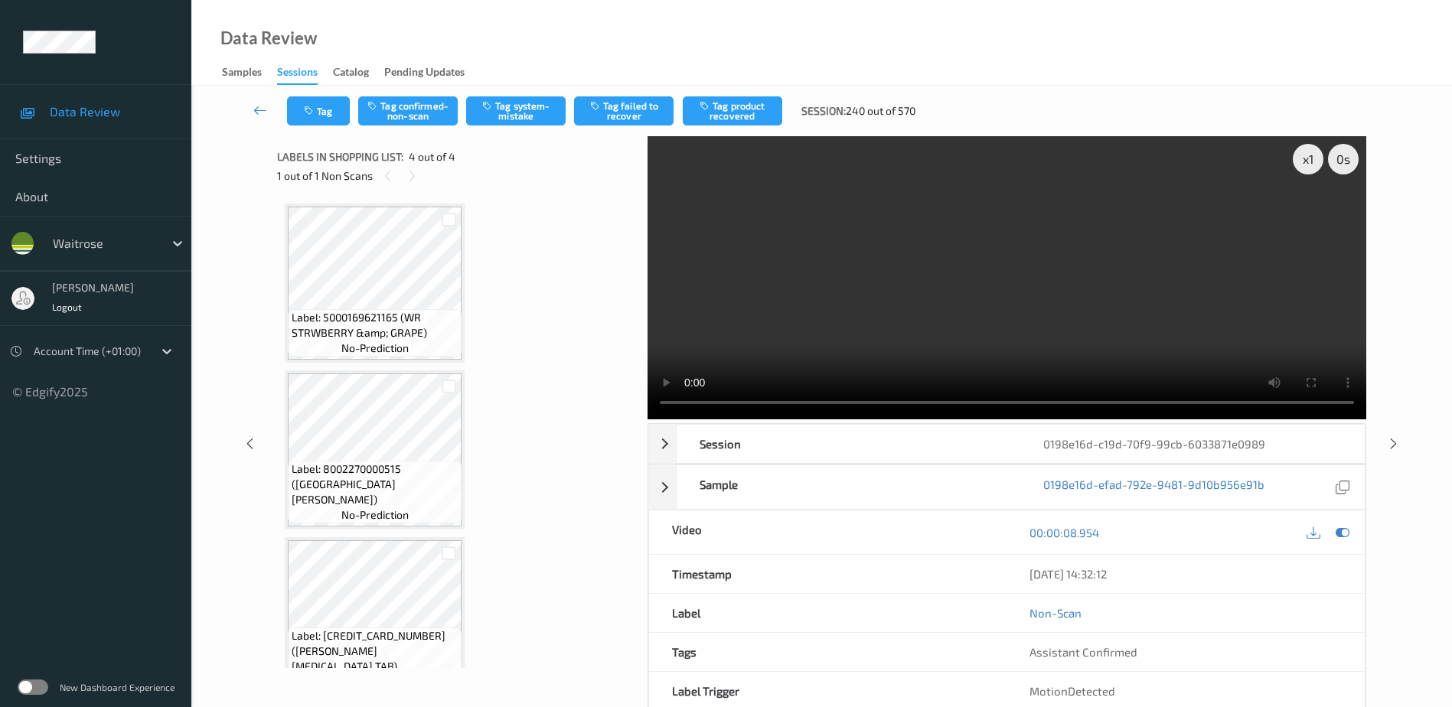
scroll to position [203, 0]
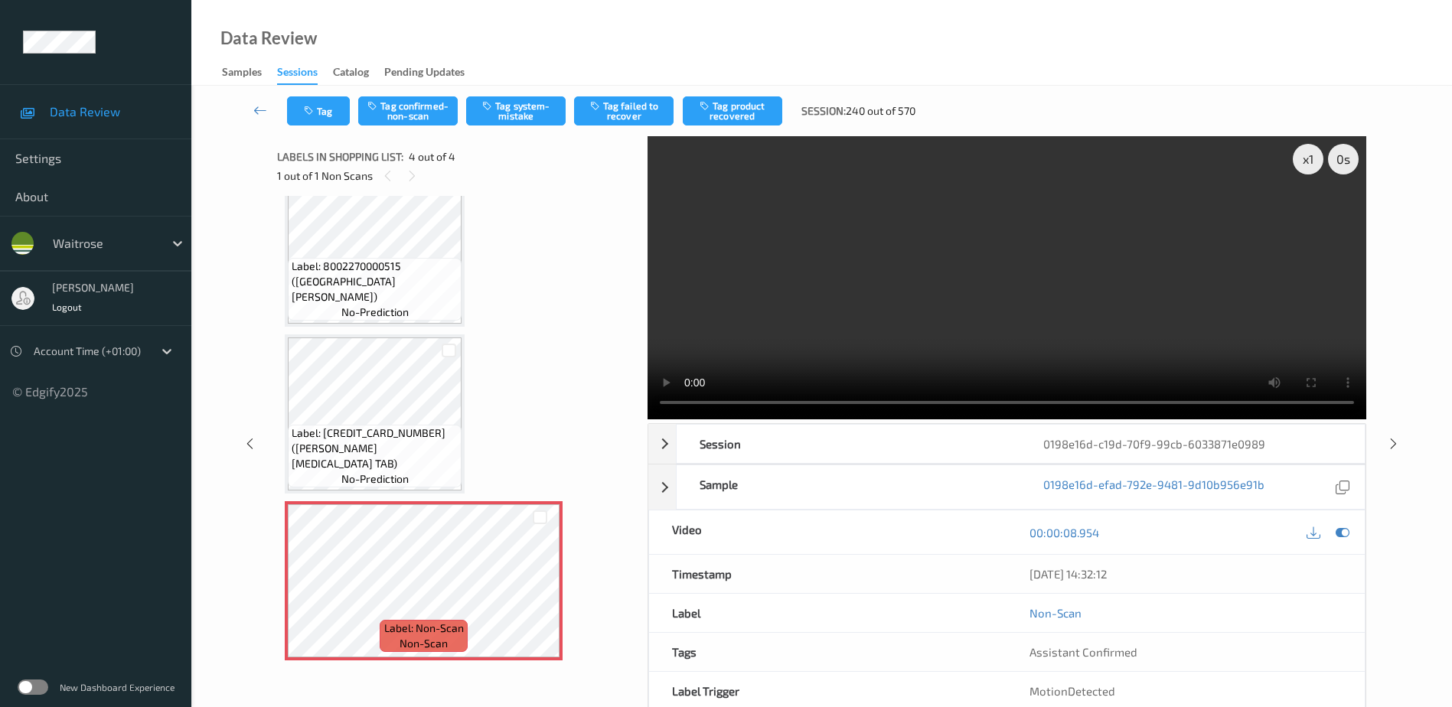
click at [1027, 298] on video at bounding box center [1007, 277] width 719 height 283
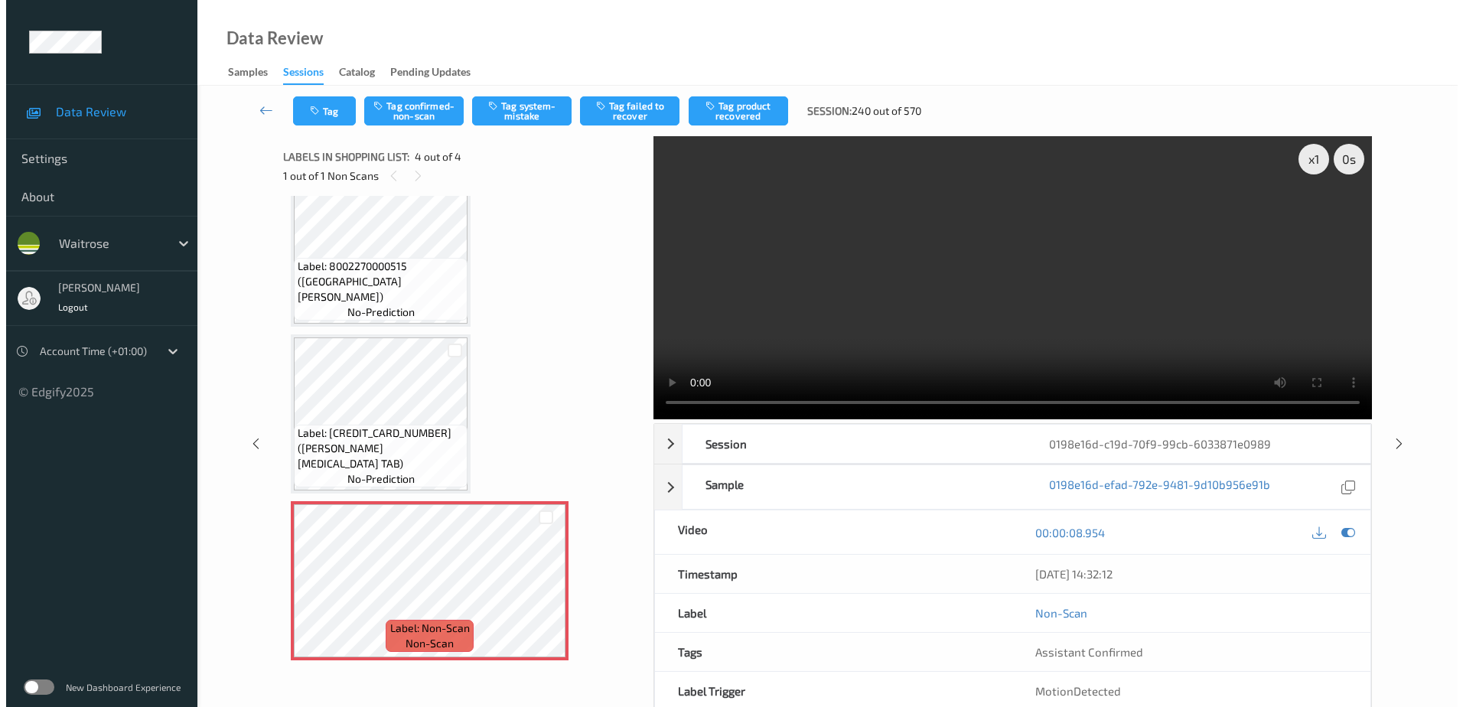
scroll to position [83, 0]
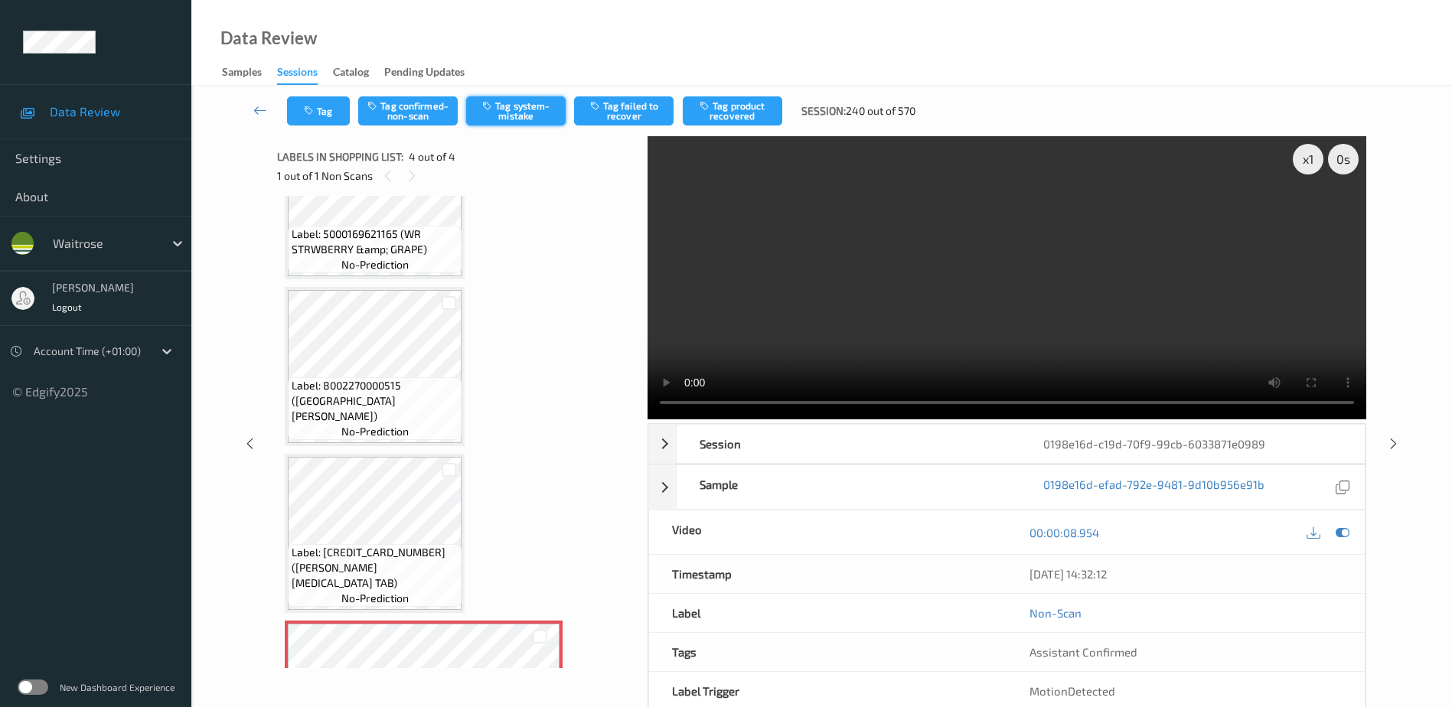
click at [507, 107] on button "Tag system-mistake" at bounding box center [516, 110] width 100 height 29
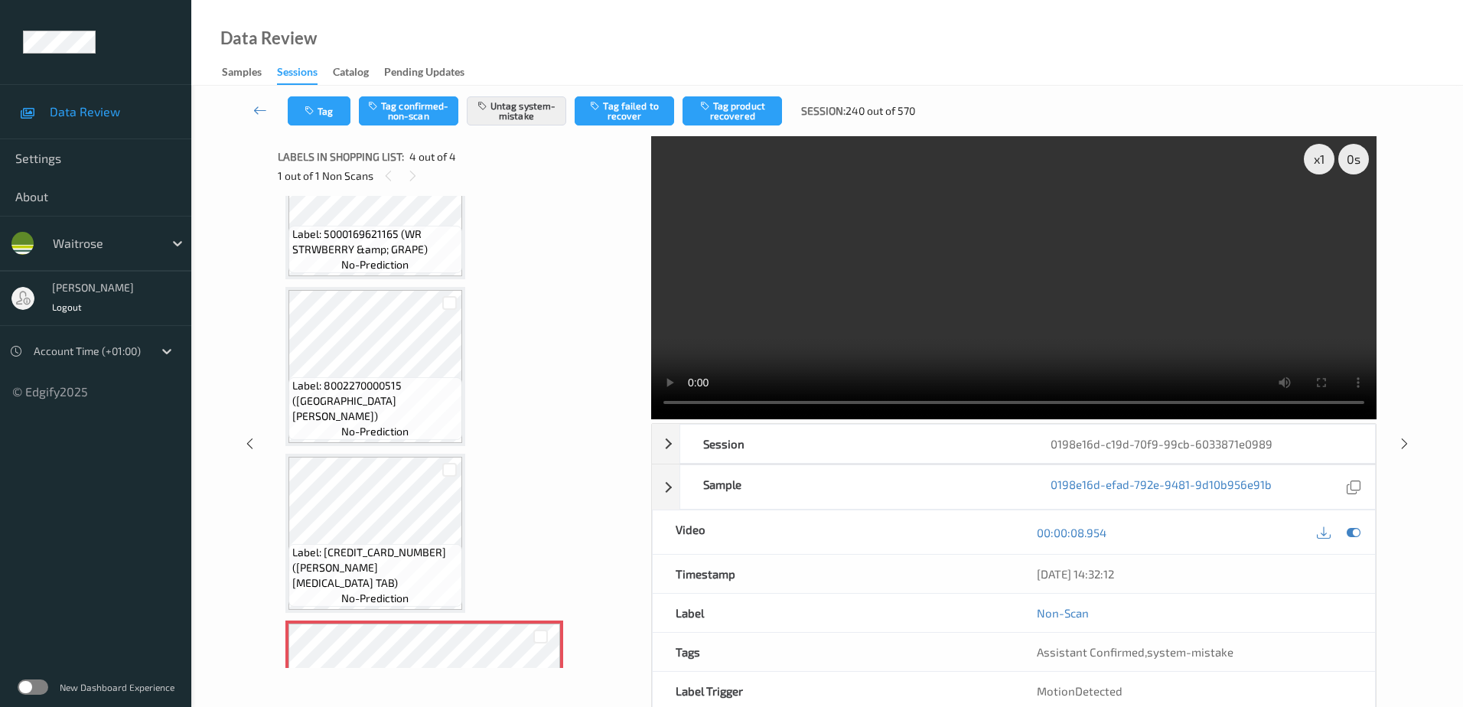
click at [322, 92] on div "Tag Tag confirmed-non-scan Untag system-mistake Tag failed to recover Tag produ…" at bounding box center [827, 111] width 1209 height 51
click at [322, 106] on button "Tag" at bounding box center [319, 110] width 63 height 29
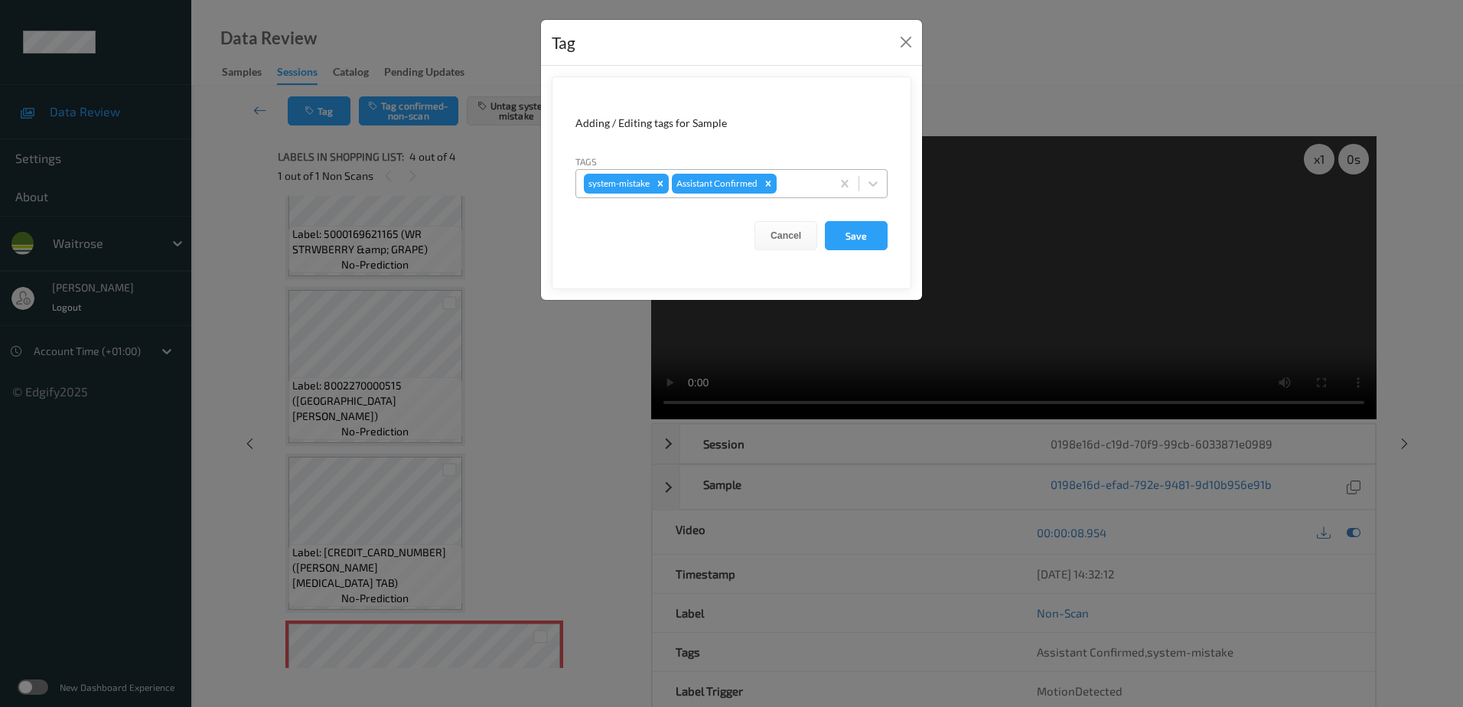
click at [795, 178] on div at bounding box center [802, 184] width 44 height 18
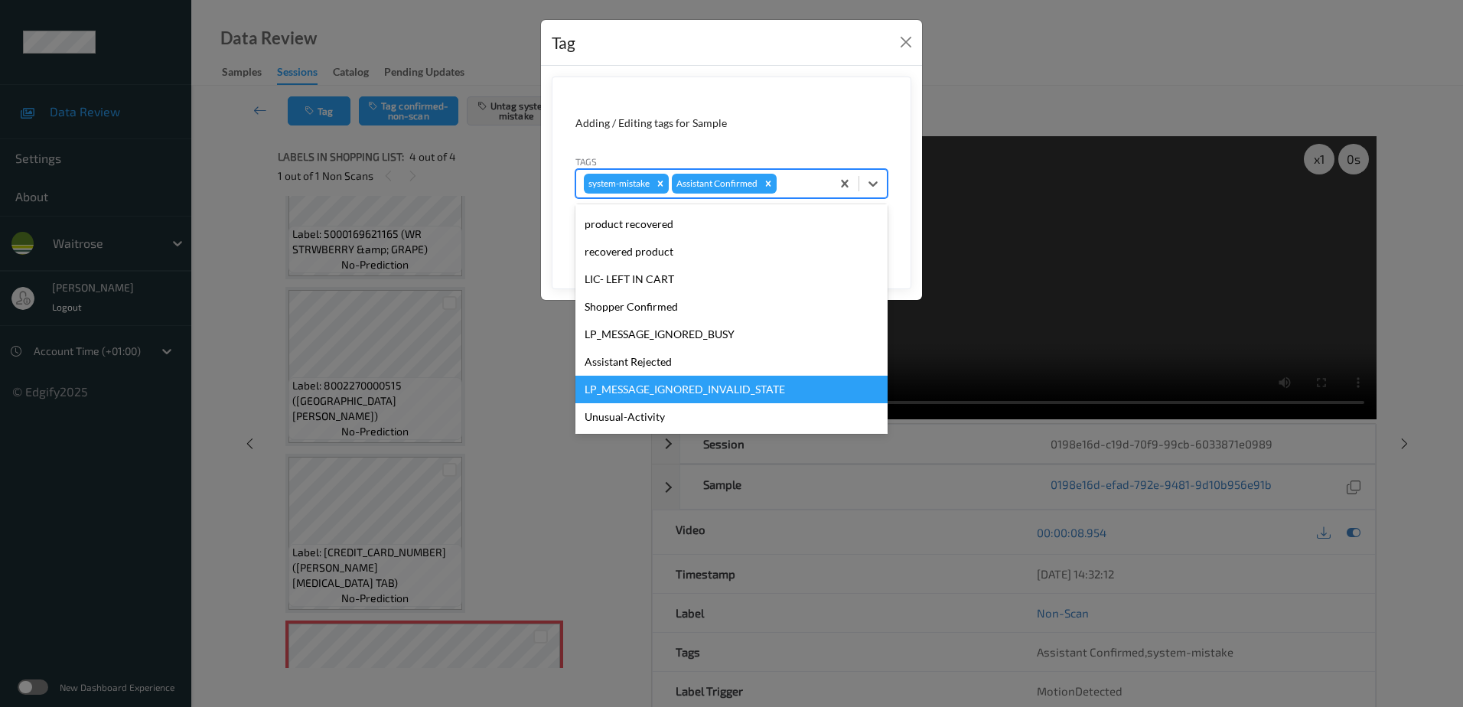
scroll to position [328, 0]
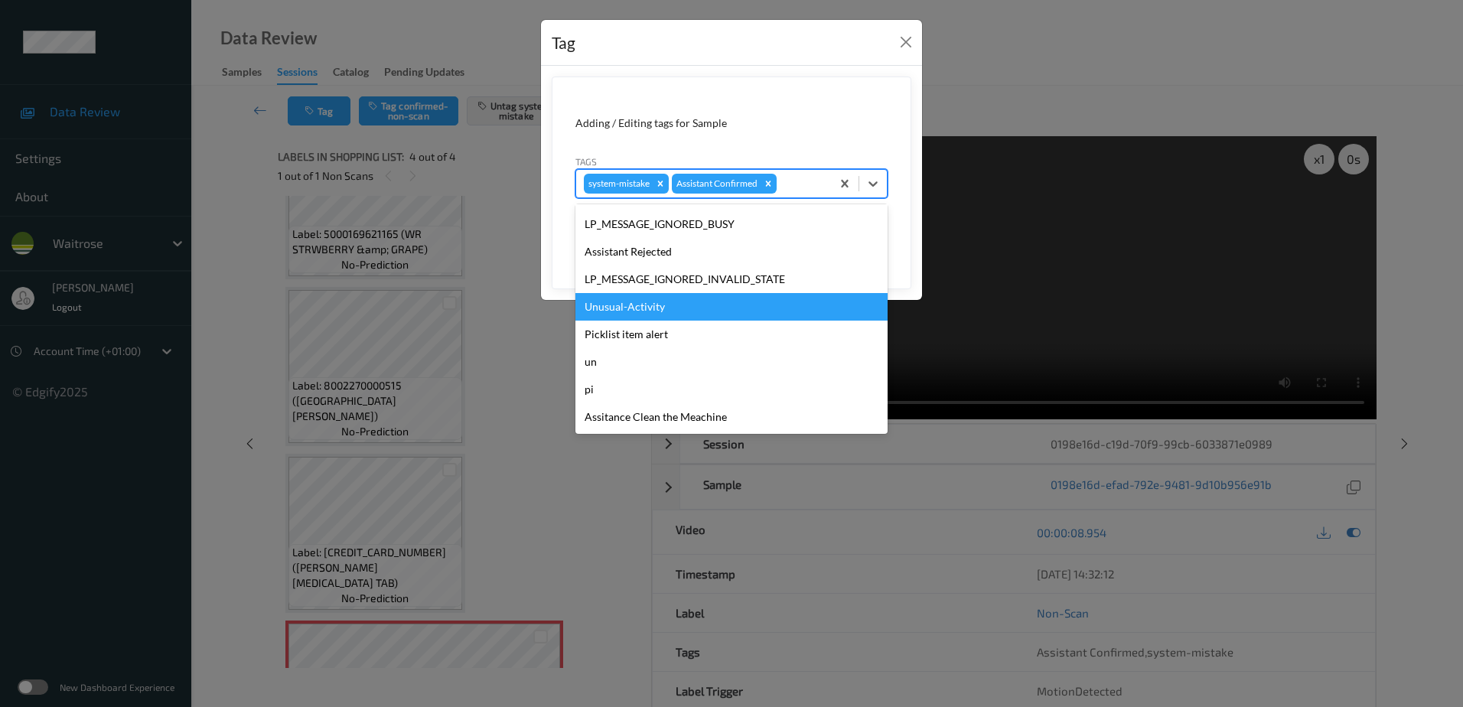
click at [635, 295] on div "Unusual-Activity" at bounding box center [732, 307] width 312 height 28
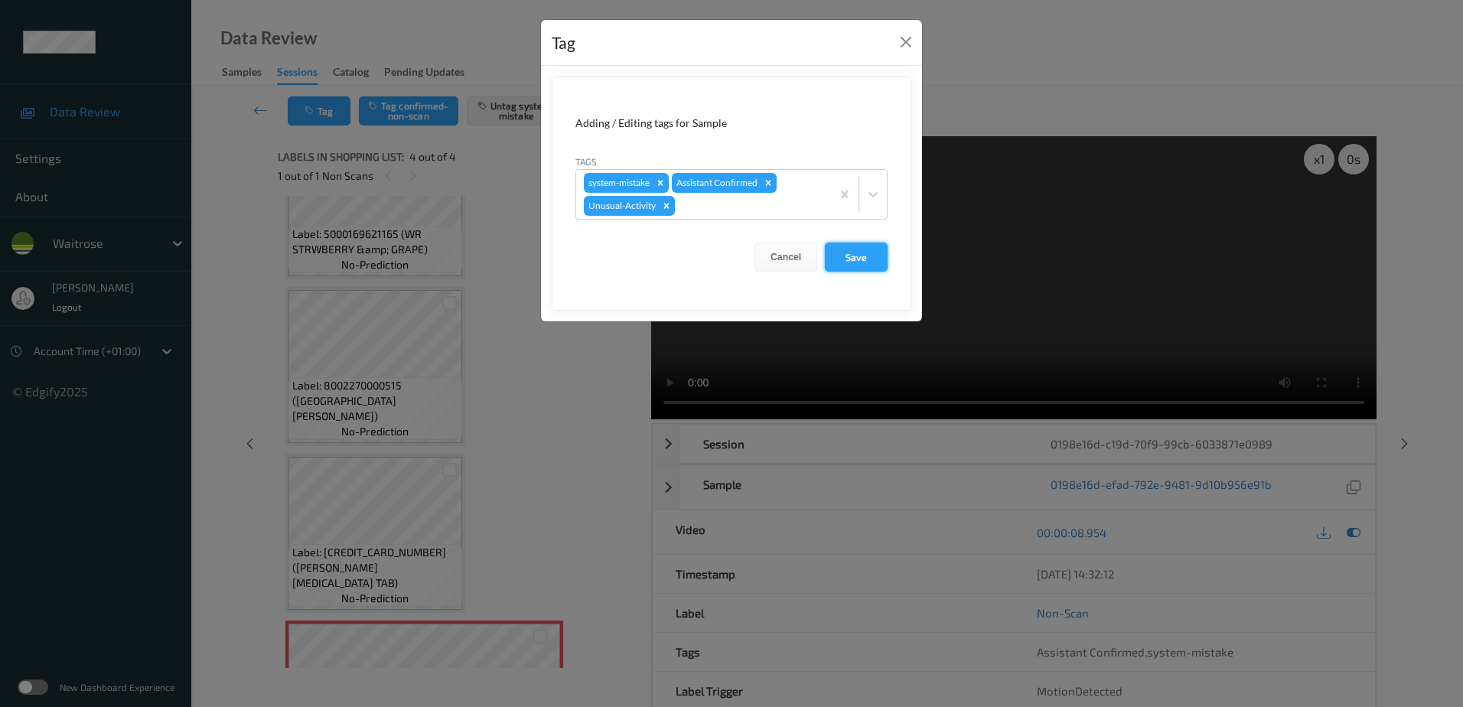
click at [842, 250] on button "Save" at bounding box center [856, 257] width 63 height 29
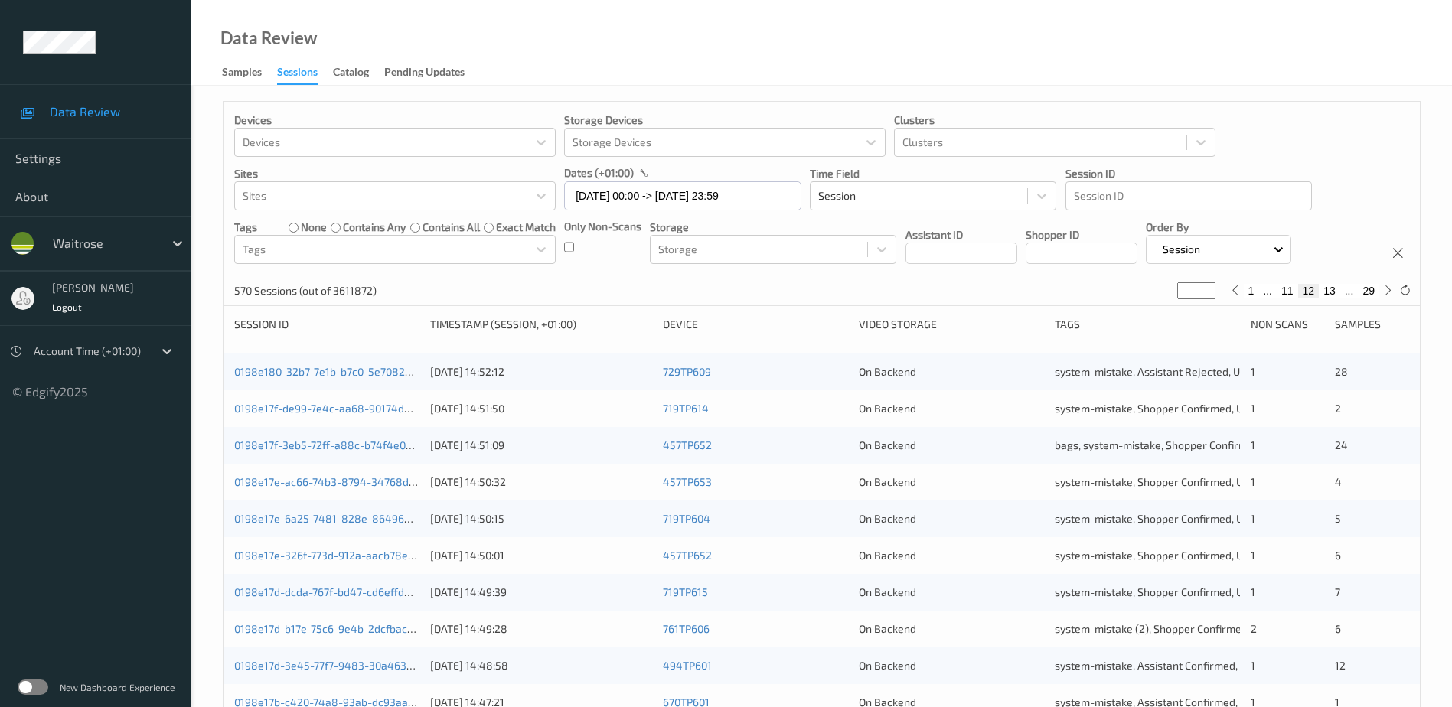
drag, startPoint x: 1193, startPoint y: 290, endPoint x: 1179, endPoint y: 320, distance: 33.2
click at [1169, 326] on div "Devices Devices Storage Devices Storage Devices Clusters Clusters Sites Sites d…" at bounding box center [822, 611] width 1198 height 1020
type input "*"
type input "**"
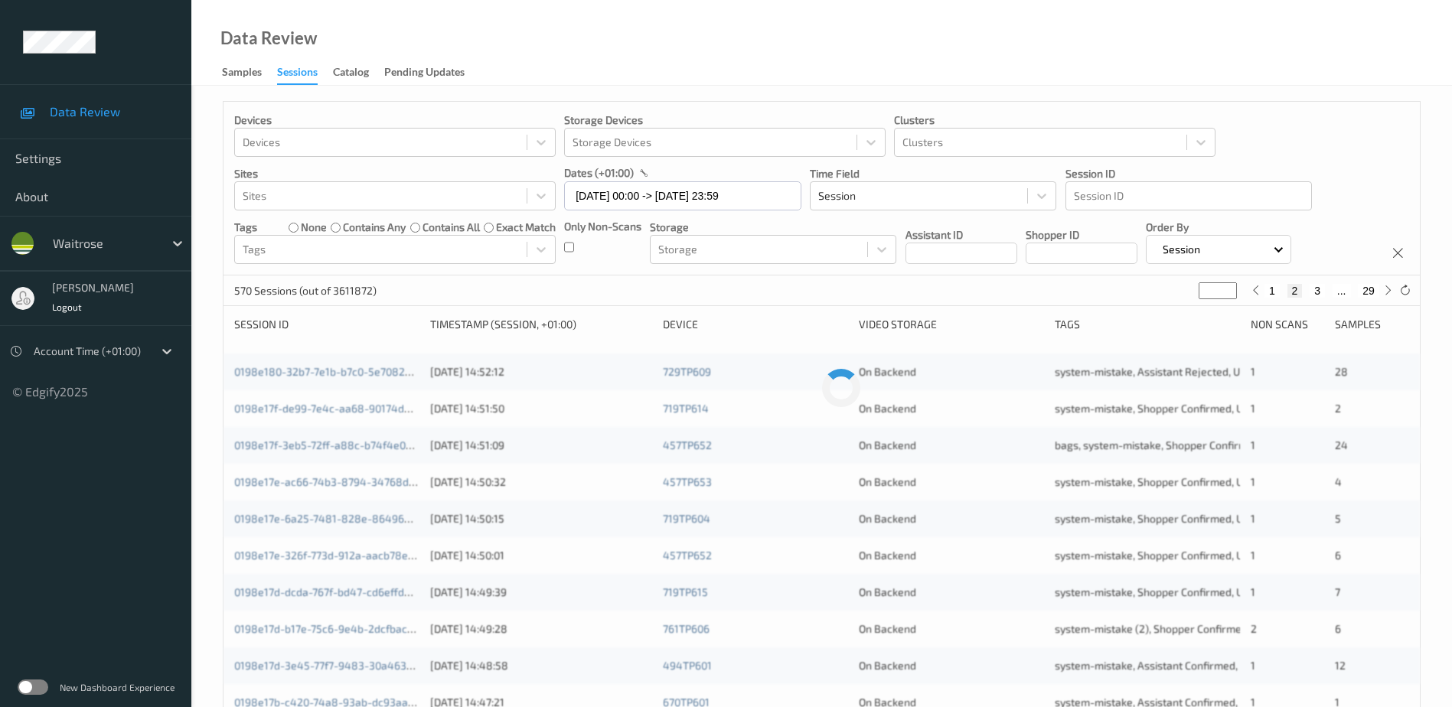
type input "**"
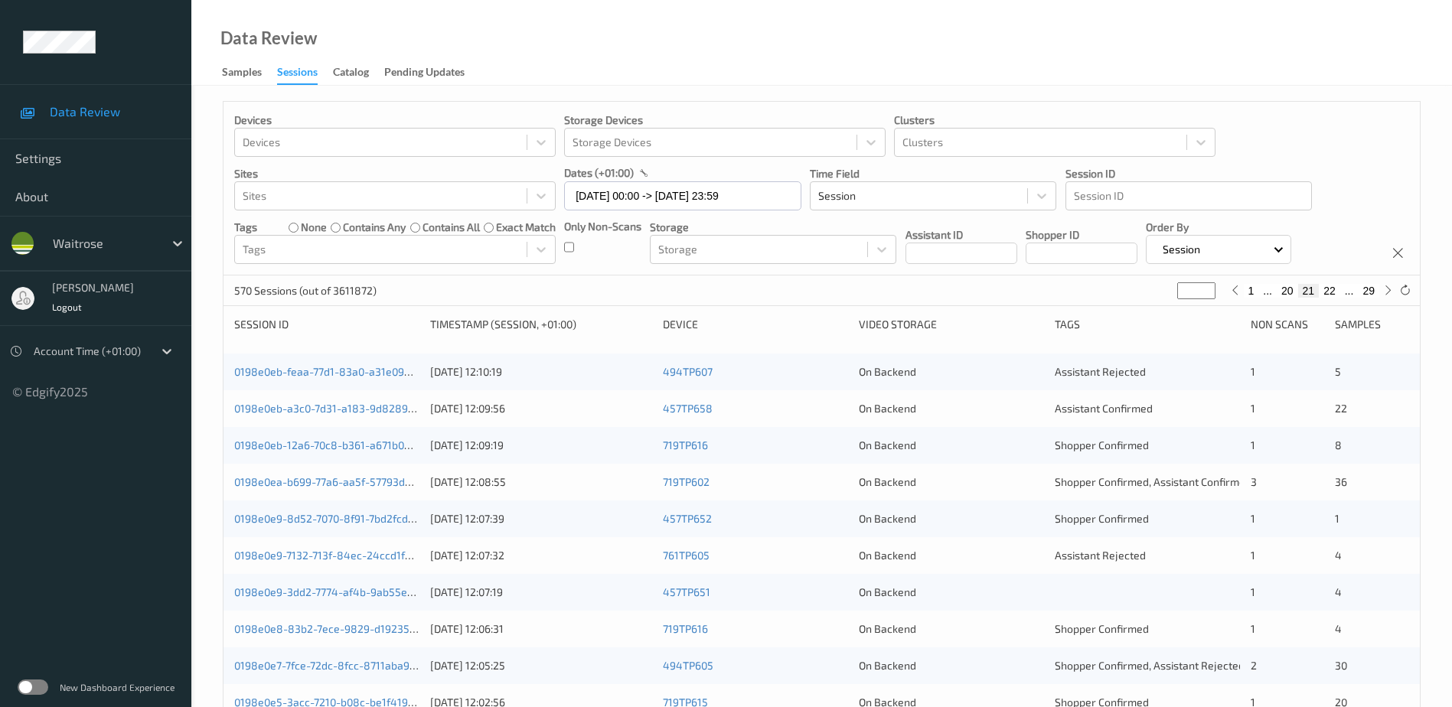
type input "**"
click at [374, 448] on link "0198e0eb-12a6-70c8-b361-a671b05e1eea" at bounding box center [336, 445] width 205 height 13
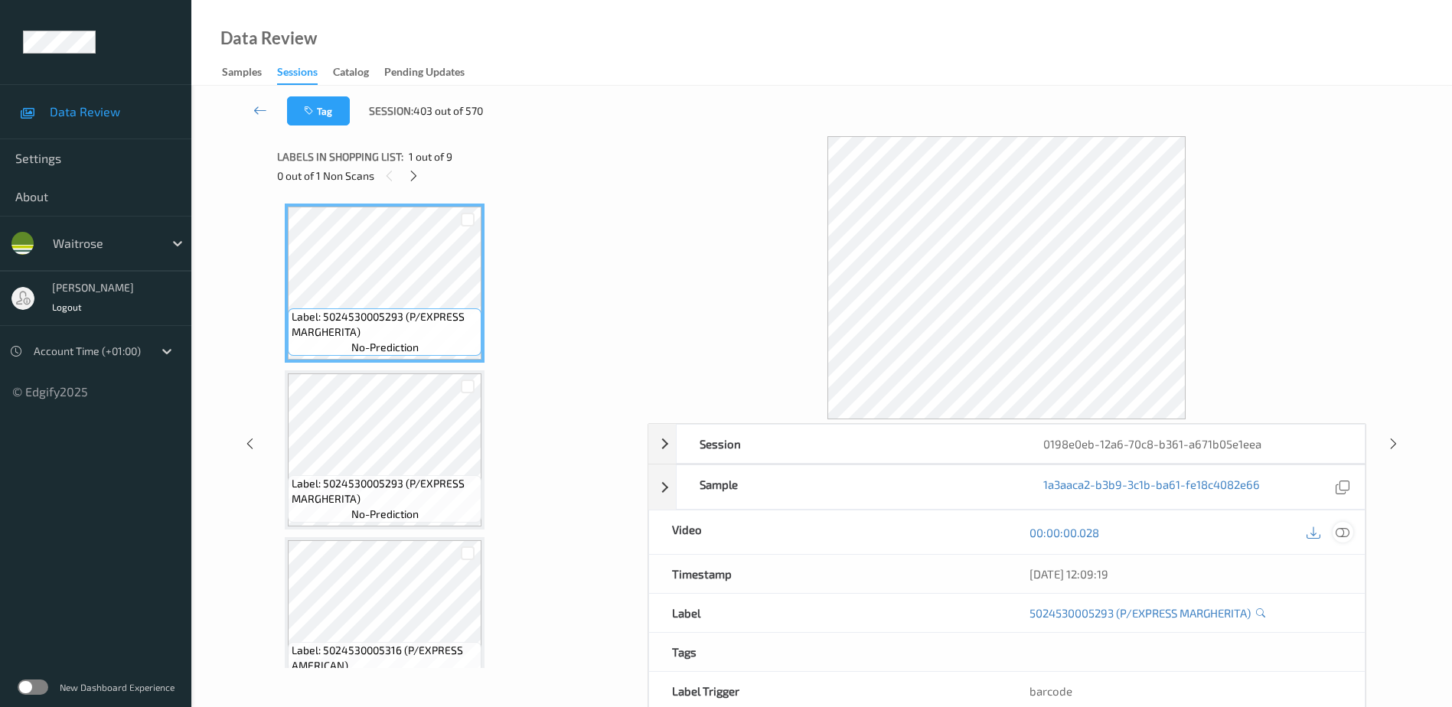
click at [1343, 531] on icon at bounding box center [1343, 532] width 14 height 14
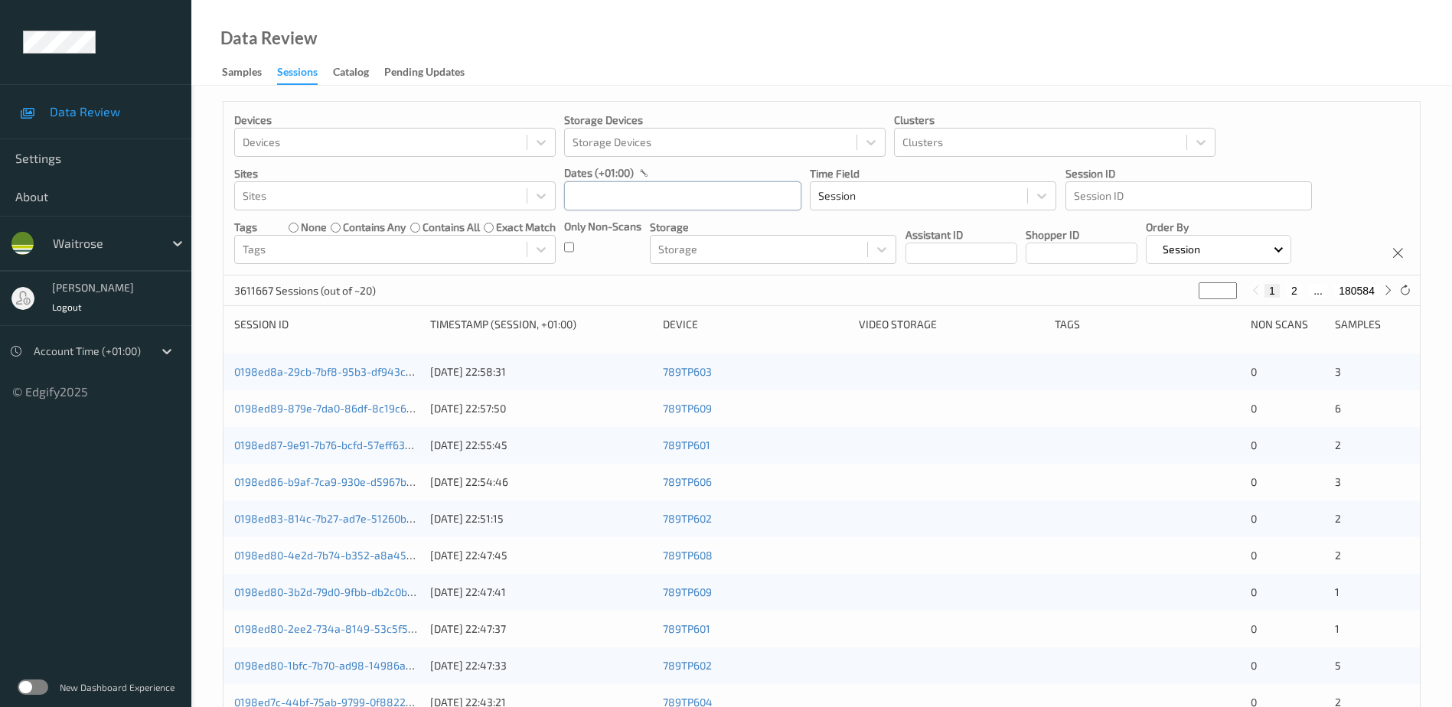
click at [605, 191] on input "text" at bounding box center [682, 195] width 237 height 29
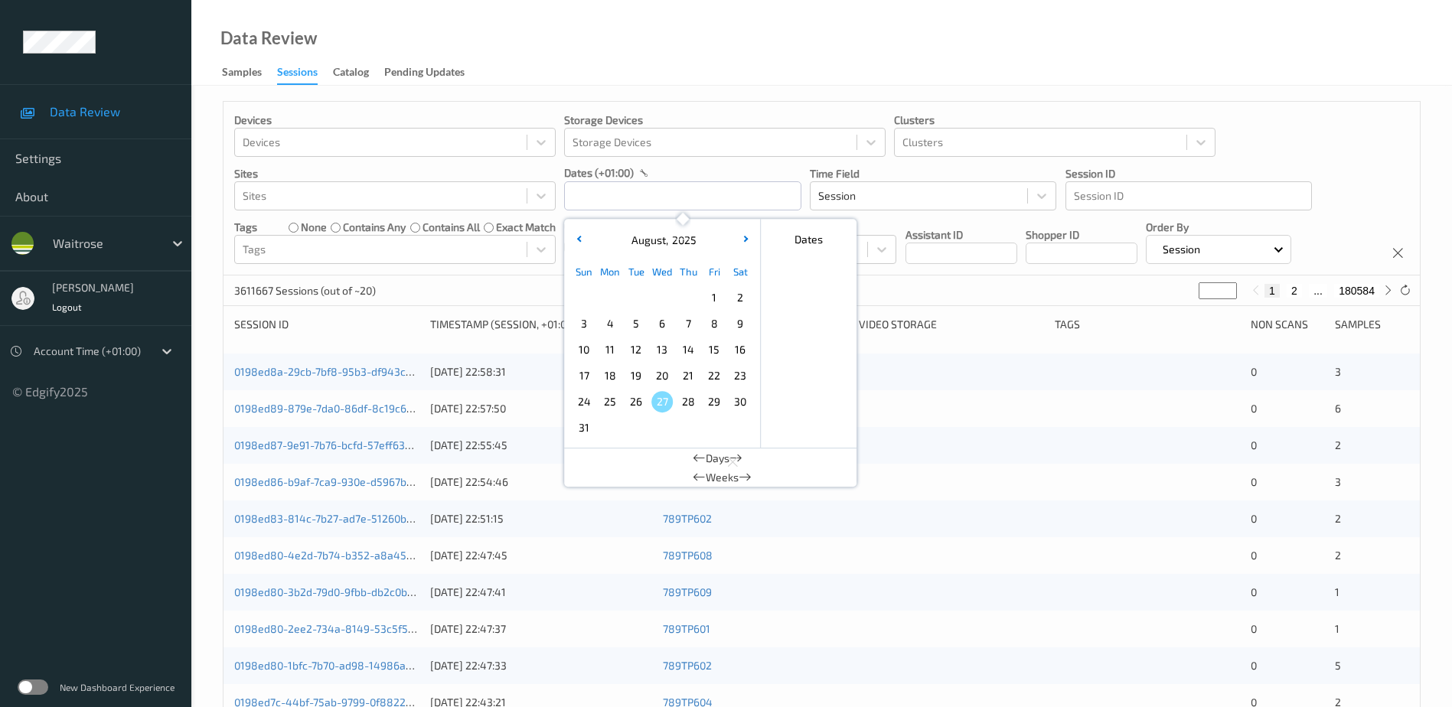
click at [610, 394] on span "25" at bounding box center [609, 401] width 21 height 21
type input "[DATE] 00:00 -> [DATE] 23:59"
click at [622, 53] on div "Data Review Samples Sessions Catalog Pending Updates" at bounding box center [821, 43] width 1261 height 86
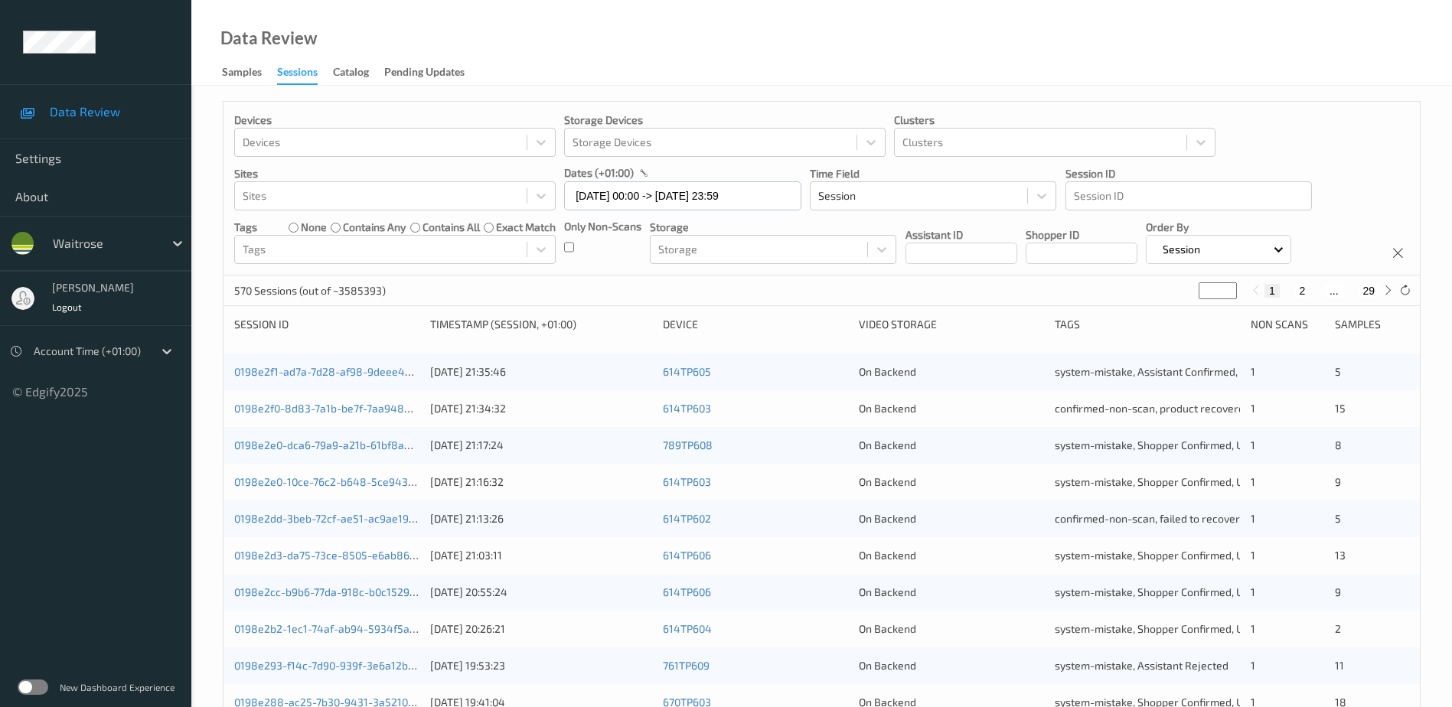
drag, startPoint x: 1218, startPoint y: 289, endPoint x: 1192, endPoint y: 296, distance: 26.9
click at [1192, 296] on div "570 Sessions (out of ~3585393) * 1 2 ... 29" at bounding box center [821, 291] width 1196 height 31
type input "**"
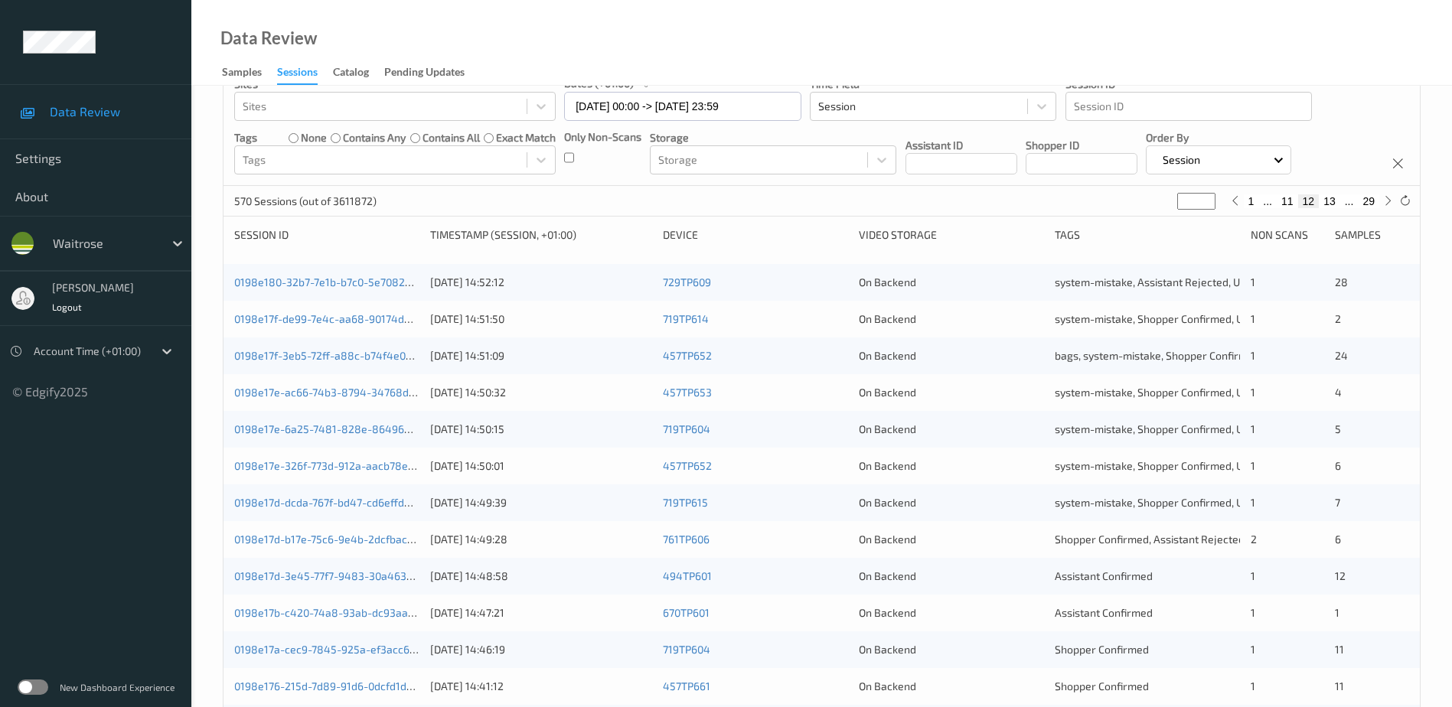
scroll to position [230, 0]
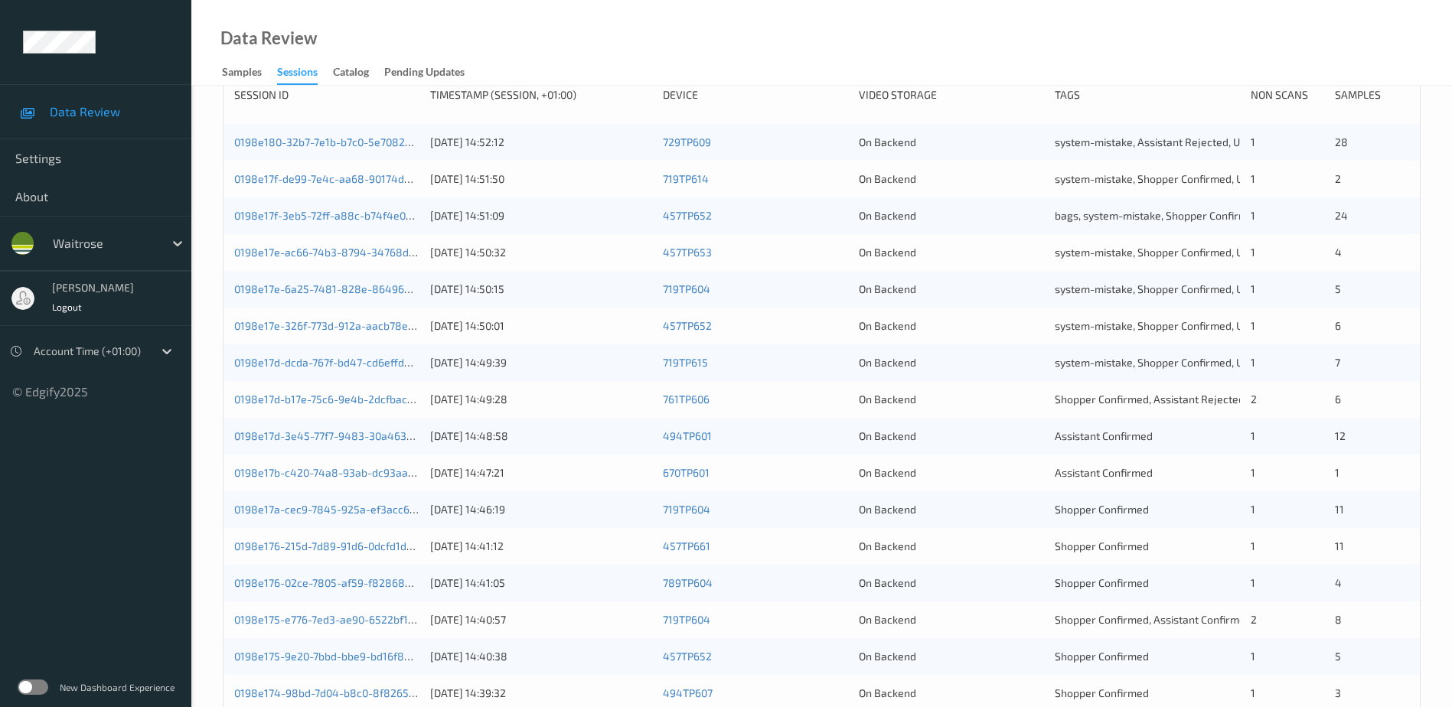
type input "**"
click at [1004, 389] on div "0198e17d-b17e-75c6-9e4b-2dcfbacde44d 25/08/2025 14:49:28 761TP606 On Backend Sh…" at bounding box center [821, 399] width 1196 height 37
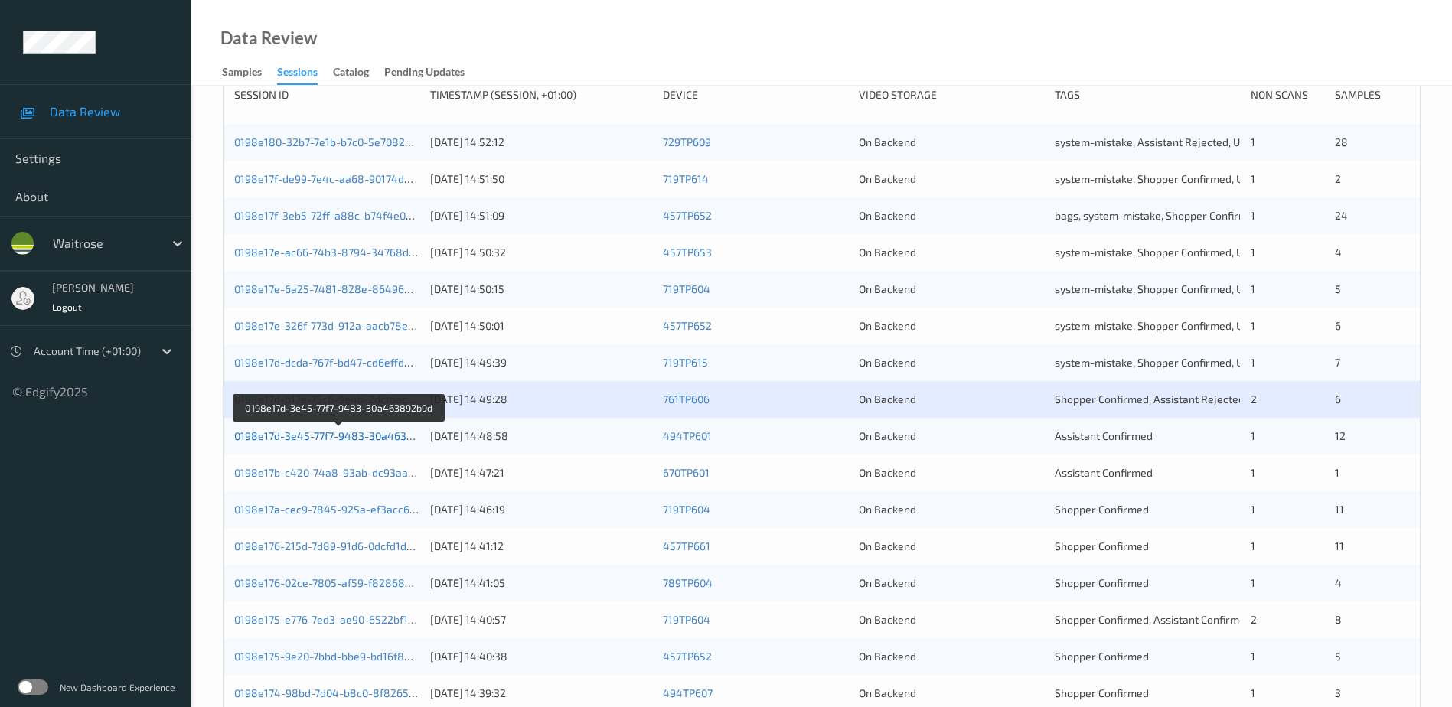
click at [387, 436] on link "0198e17d-3e45-77f7-9483-30a463892b9d" at bounding box center [339, 435] width 210 height 13
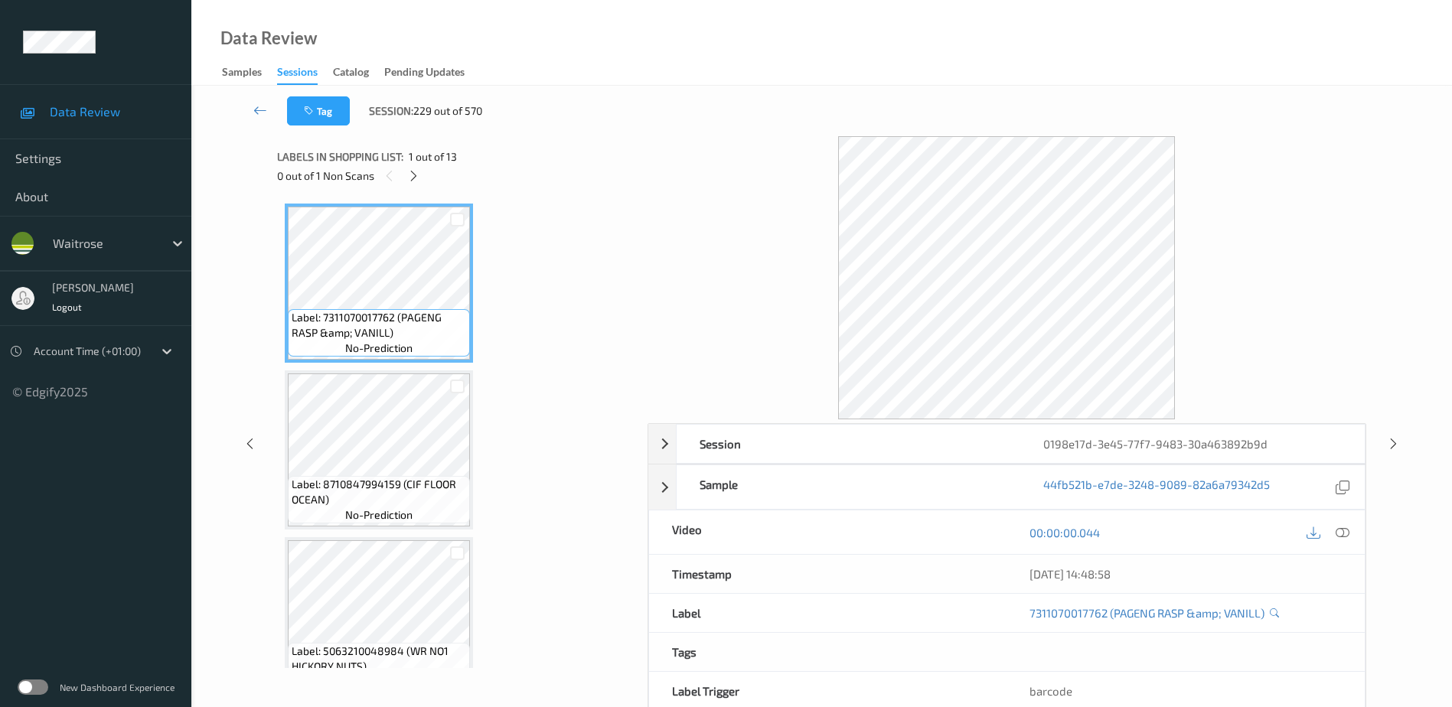
drag, startPoint x: 1343, startPoint y: 532, endPoint x: 1116, endPoint y: 350, distance: 291.3
click at [1343, 532] on icon at bounding box center [1343, 532] width 14 height 14
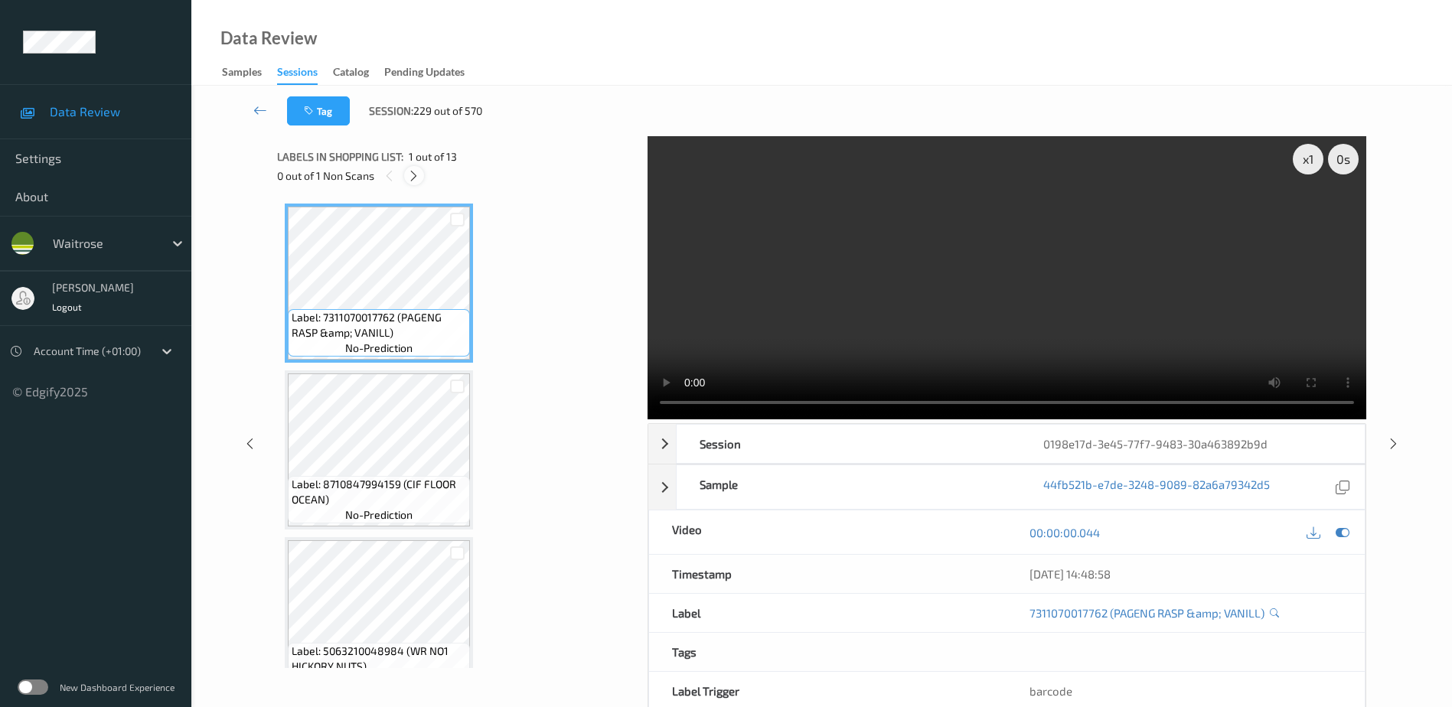
click at [412, 180] on icon at bounding box center [413, 176] width 13 height 14
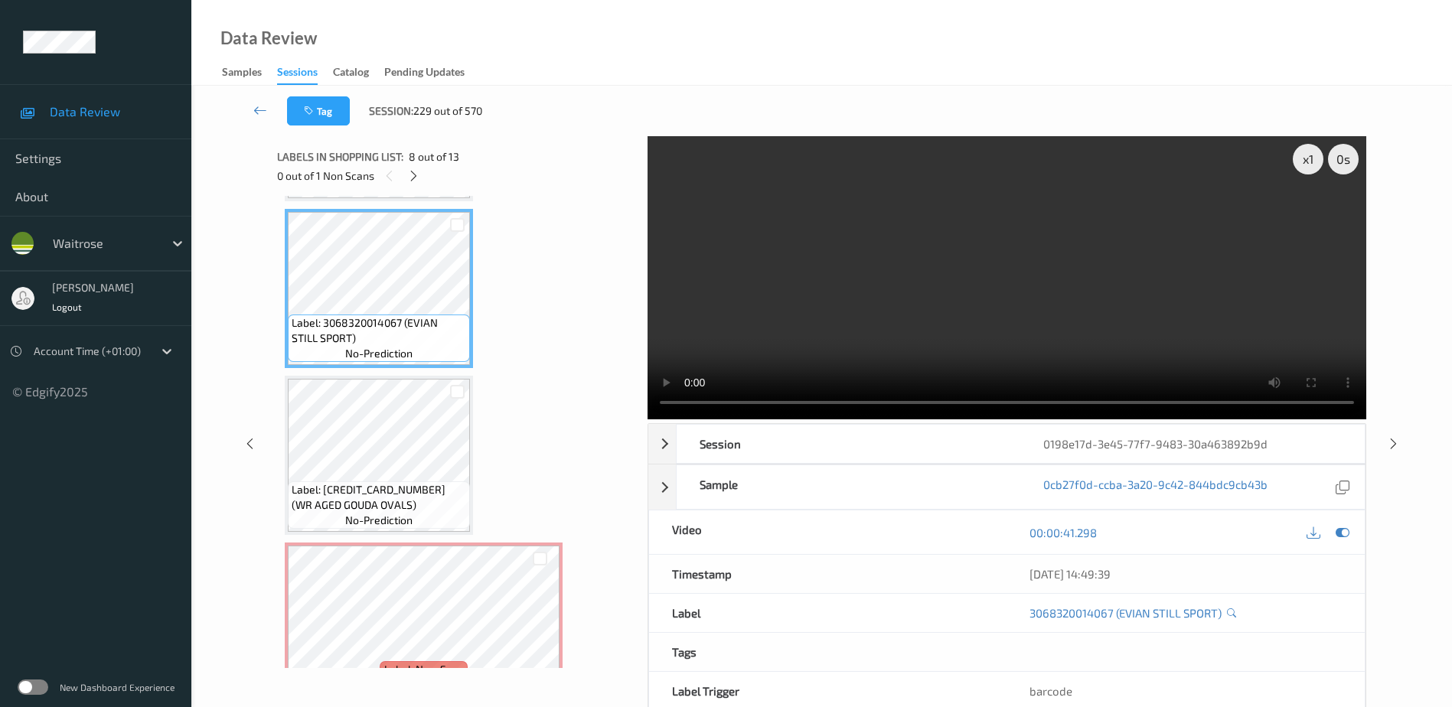
scroll to position [1189, 0]
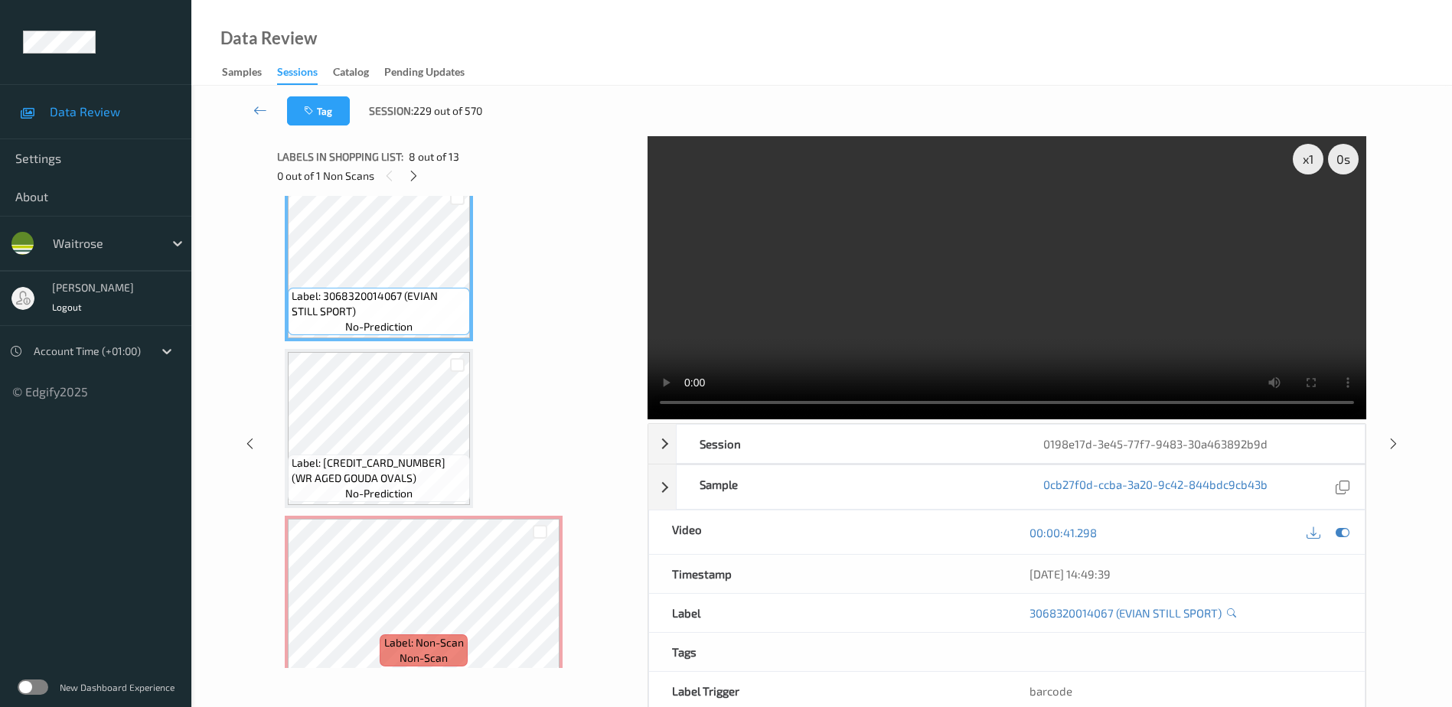
click at [1026, 324] on video at bounding box center [1007, 277] width 719 height 283
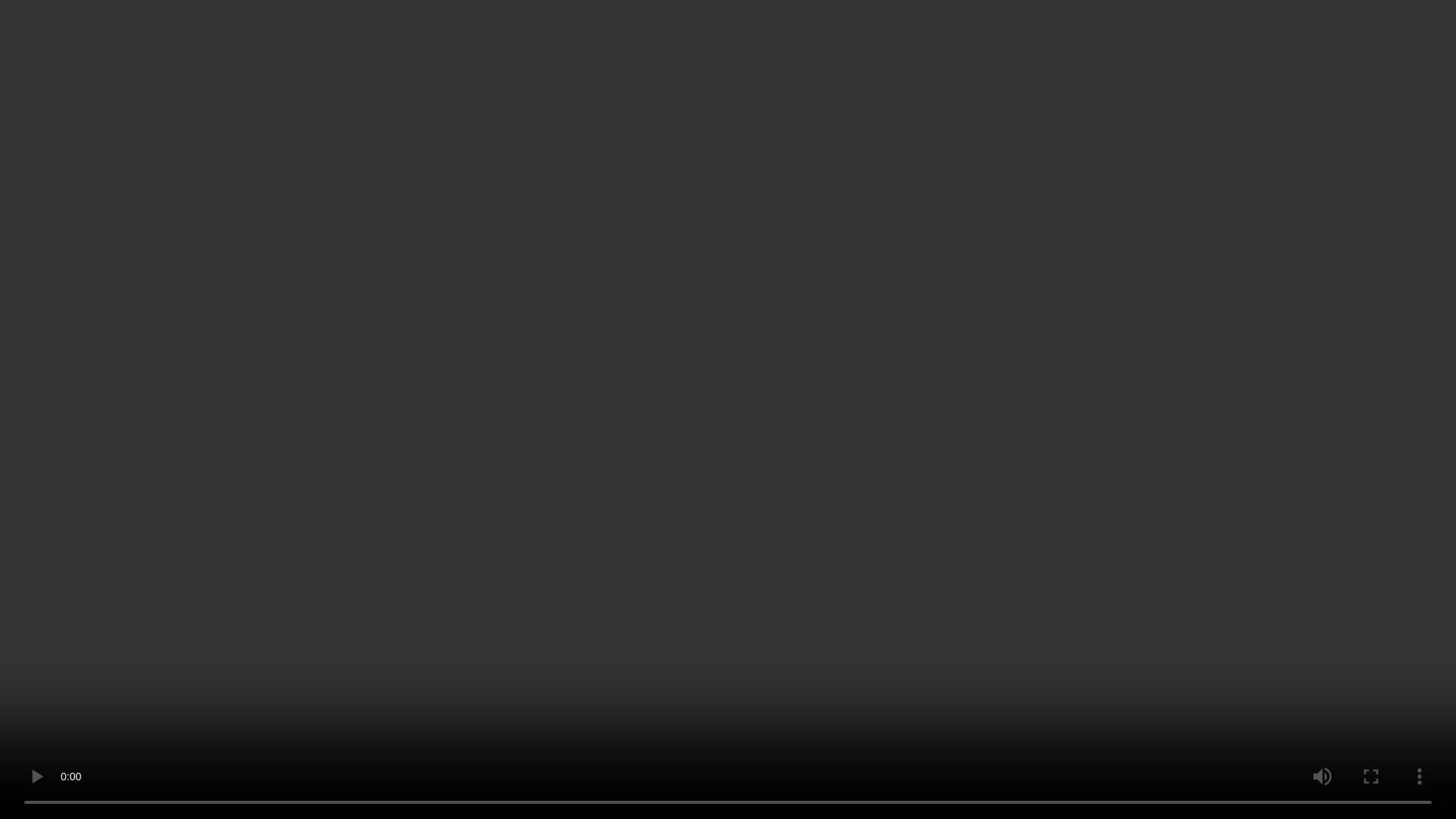
click at [1176, 596] on video at bounding box center [728, 409] width 1456 height 819
drag, startPoint x: 1000, startPoint y: 437, endPoint x: 1129, endPoint y: 410, distance: 131.8
click at [1000, 437] on video at bounding box center [728, 409] width 1456 height 819
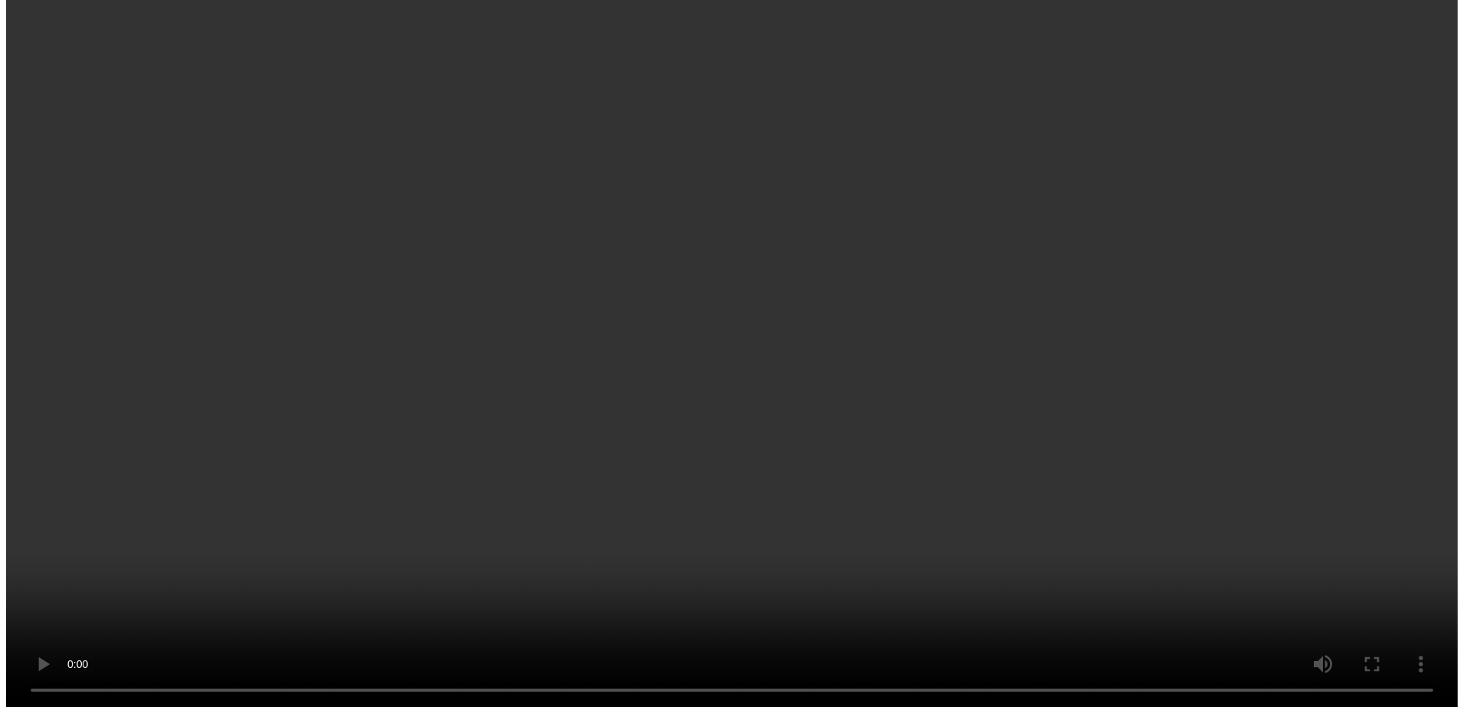
scroll to position [1343, 0]
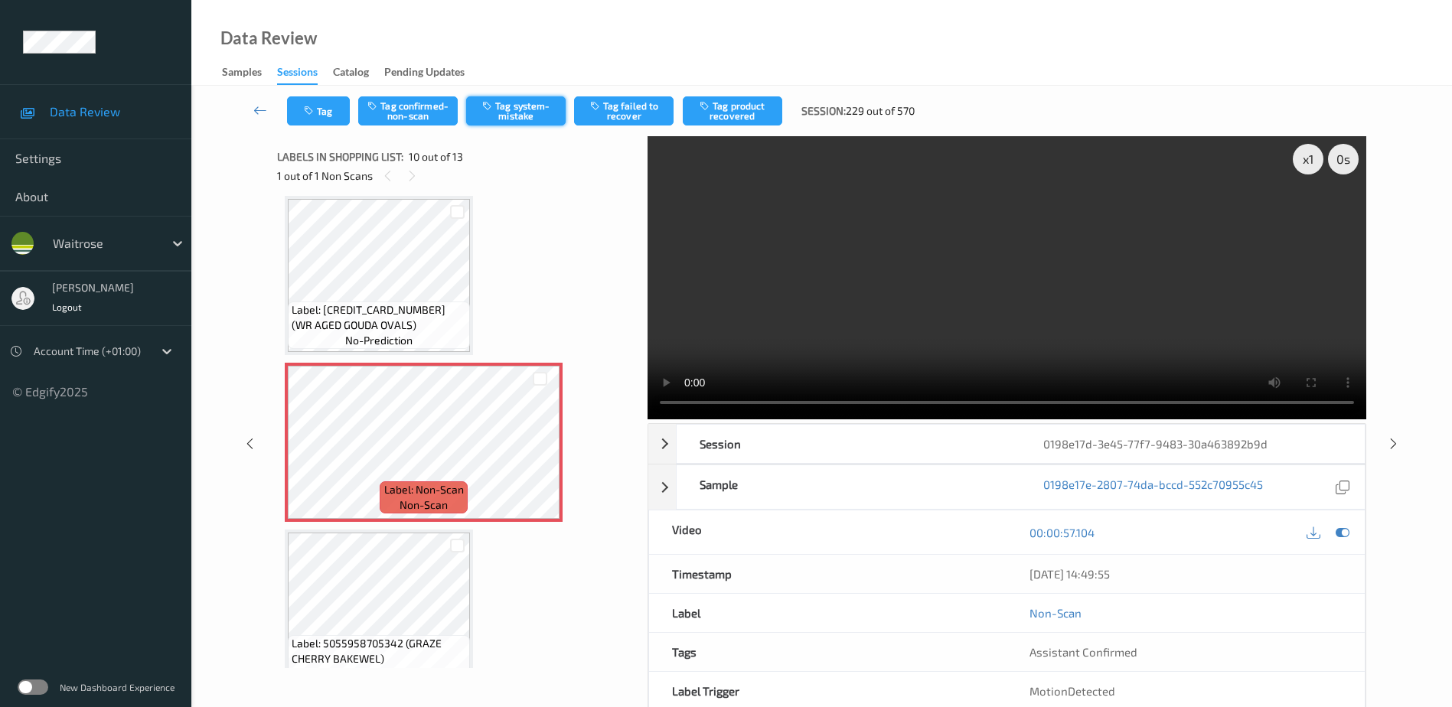
click at [515, 109] on button "Tag system-mistake" at bounding box center [516, 110] width 100 height 29
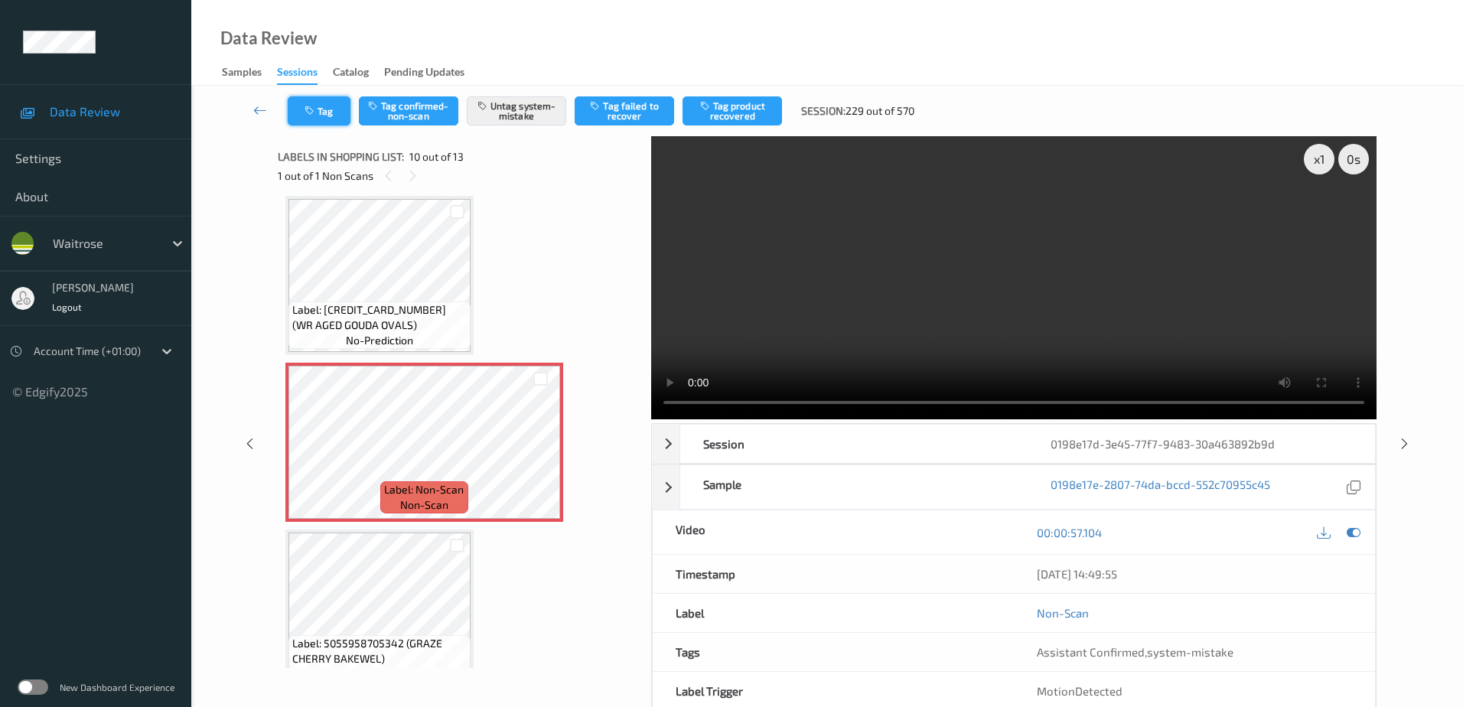
click at [317, 101] on button "Tag" at bounding box center [319, 110] width 63 height 29
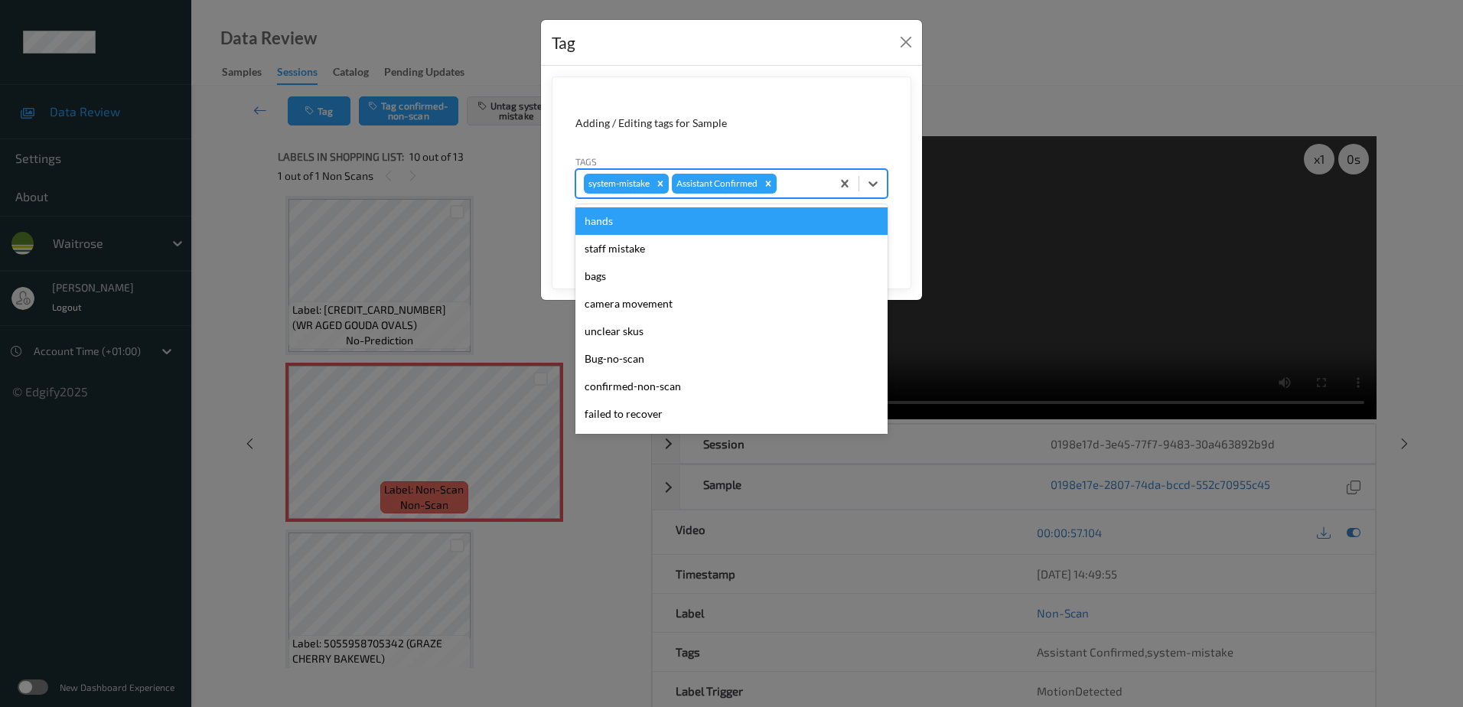
click at [798, 185] on div at bounding box center [802, 184] width 44 height 18
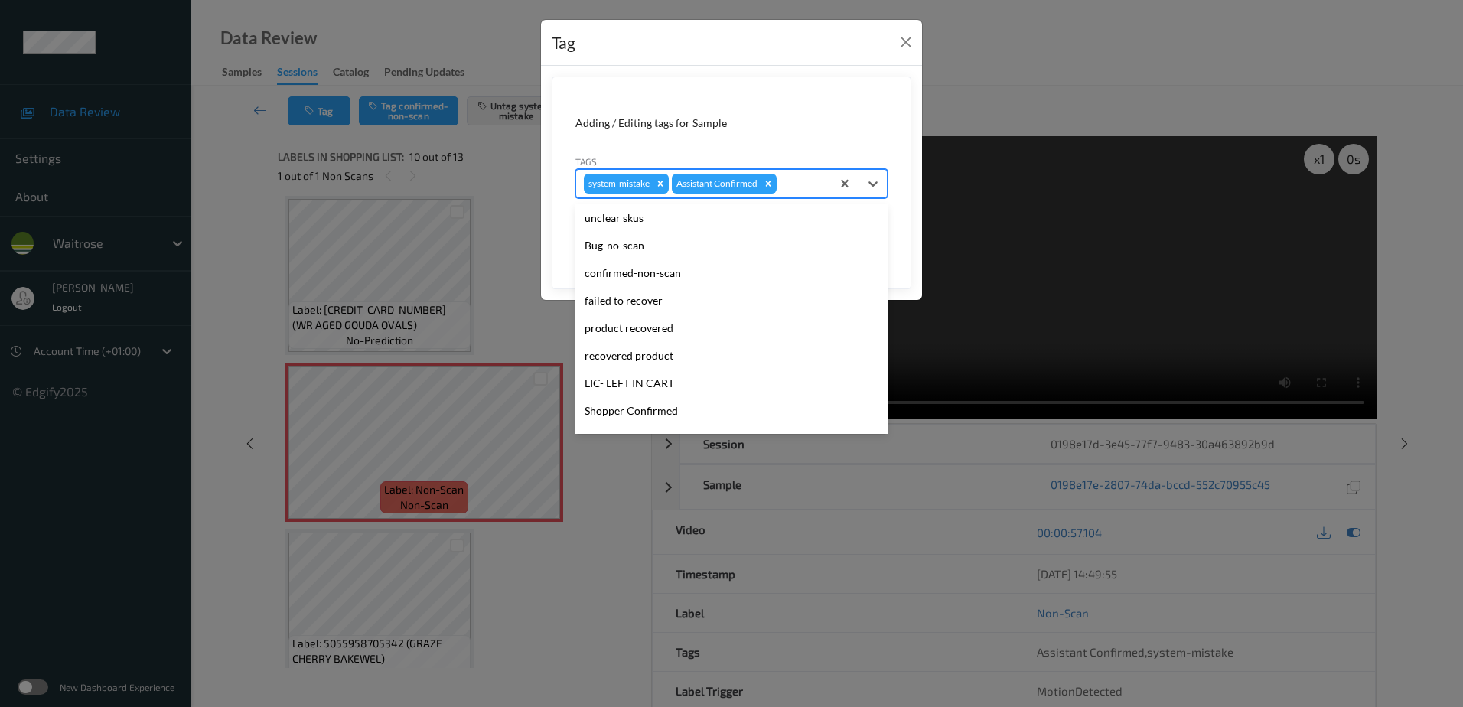
scroll to position [306, 0]
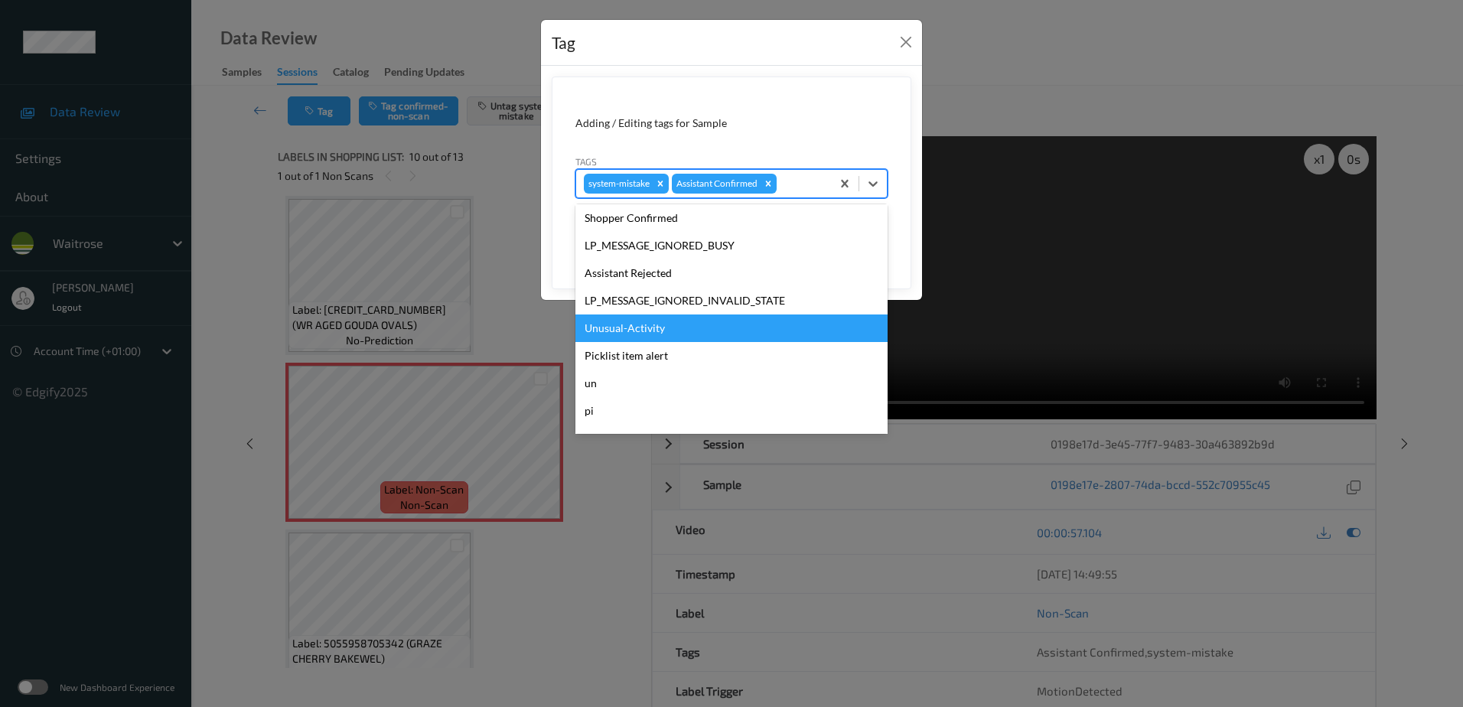
click at [729, 323] on div "Unusual-Activity" at bounding box center [732, 329] width 312 height 28
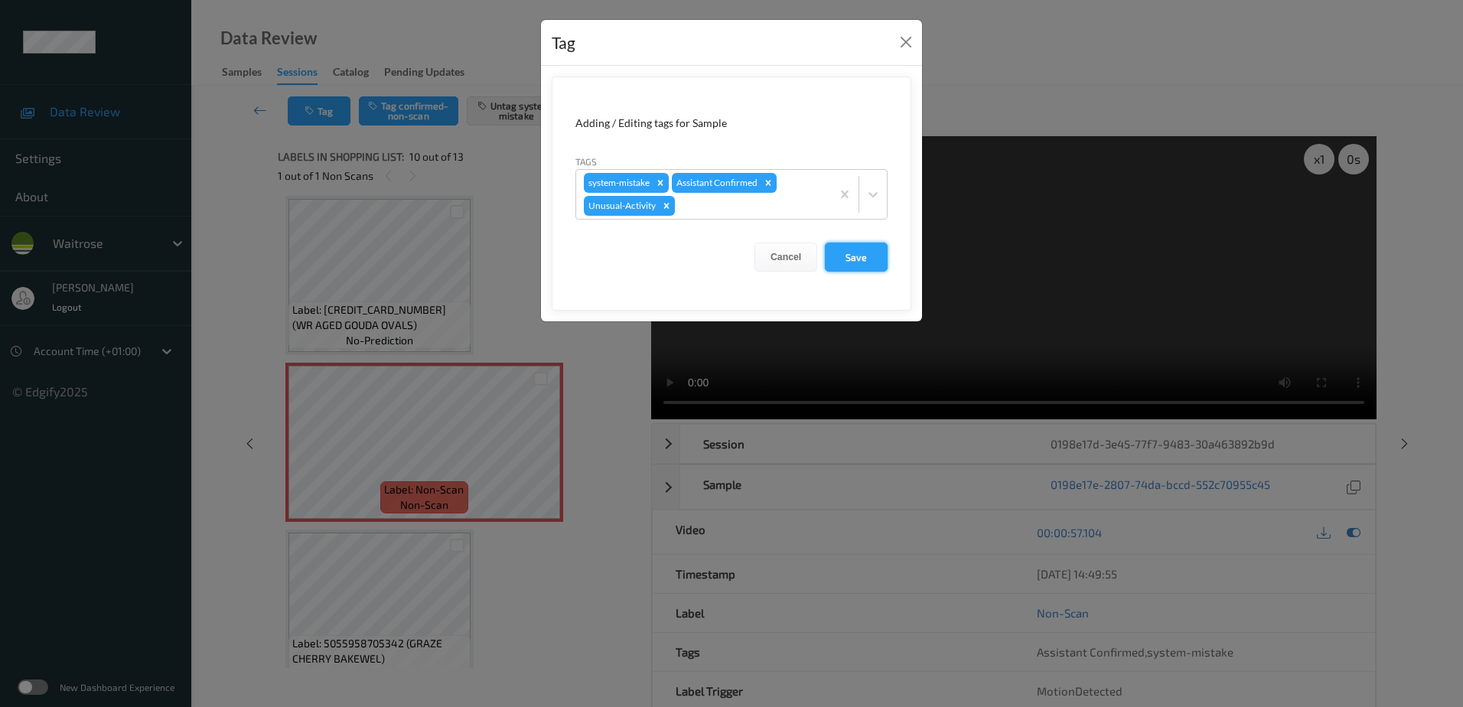
click at [851, 255] on button "Save" at bounding box center [856, 257] width 63 height 29
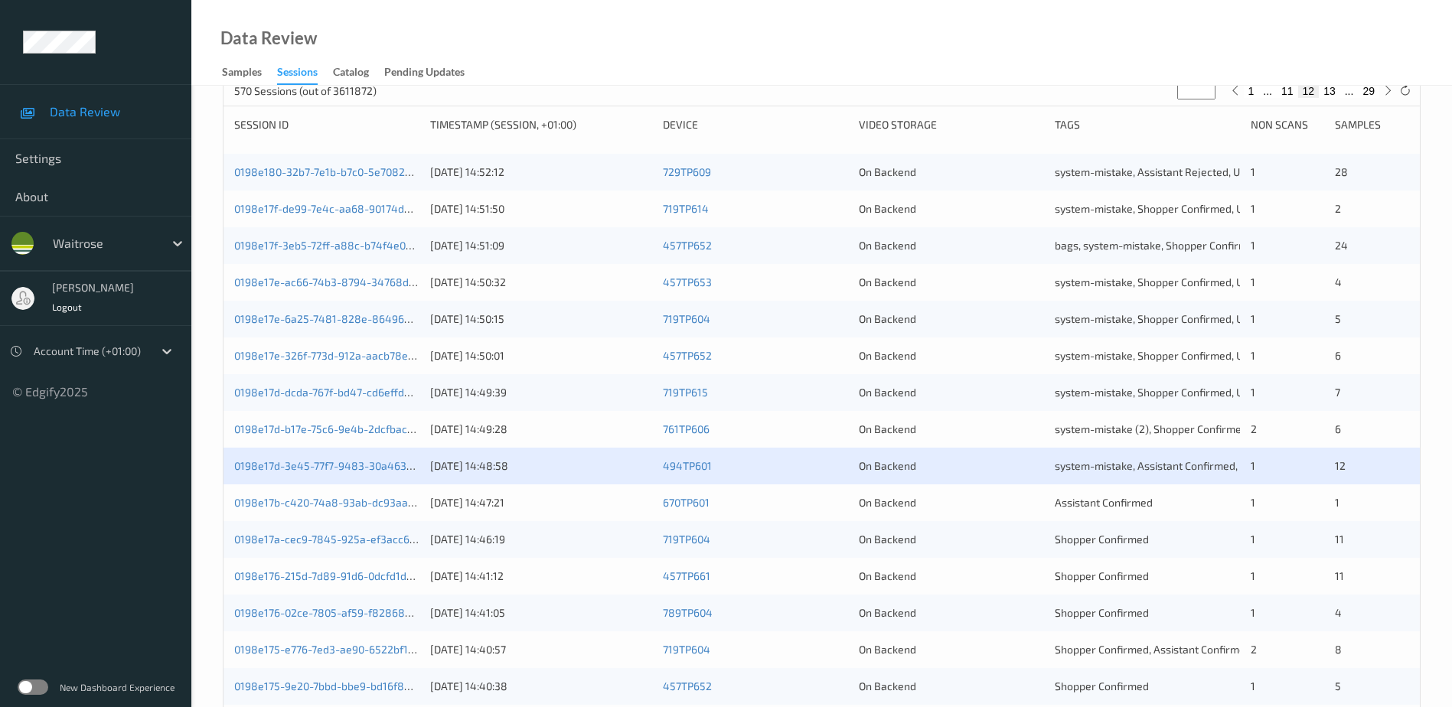
scroll to position [230, 0]
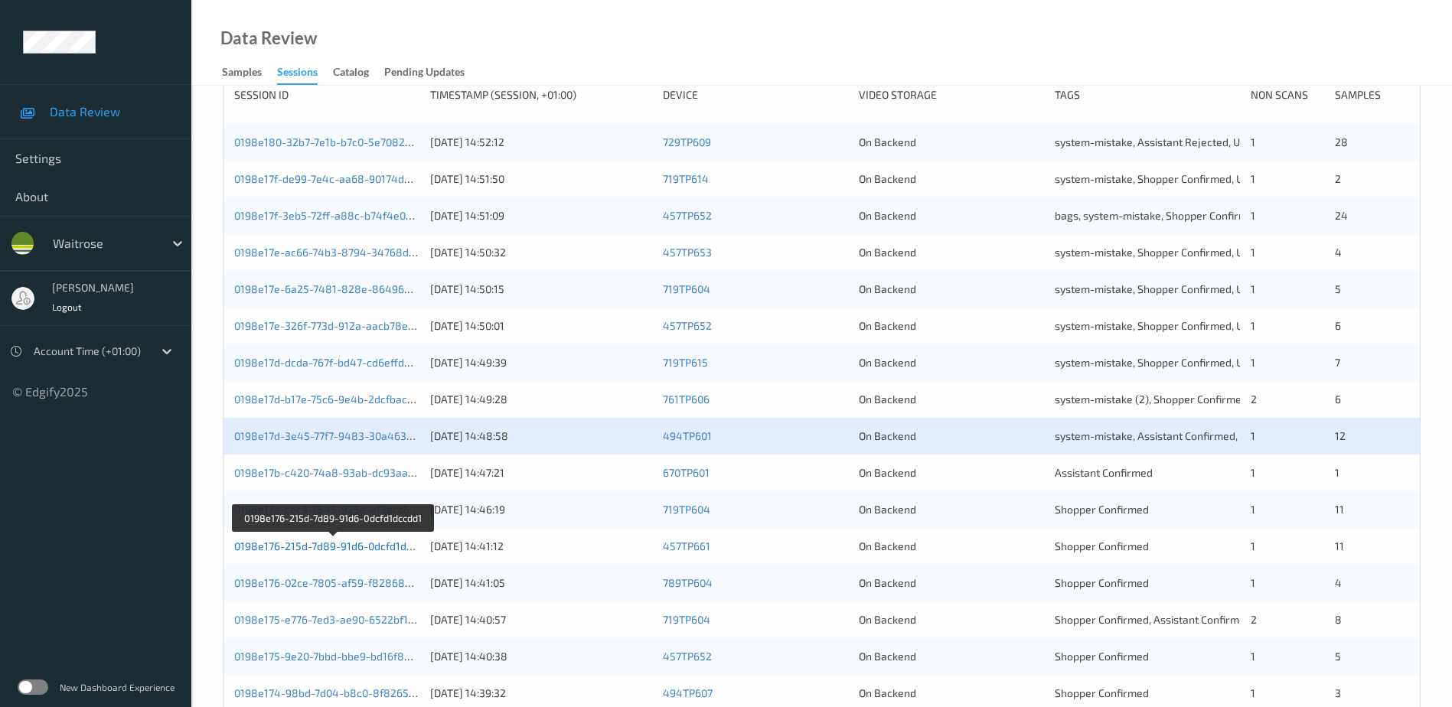
click at [356, 547] on link "0198e176-215d-7d89-91d6-0dcfd1dccdd1" at bounding box center [334, 546] width 200 height 13
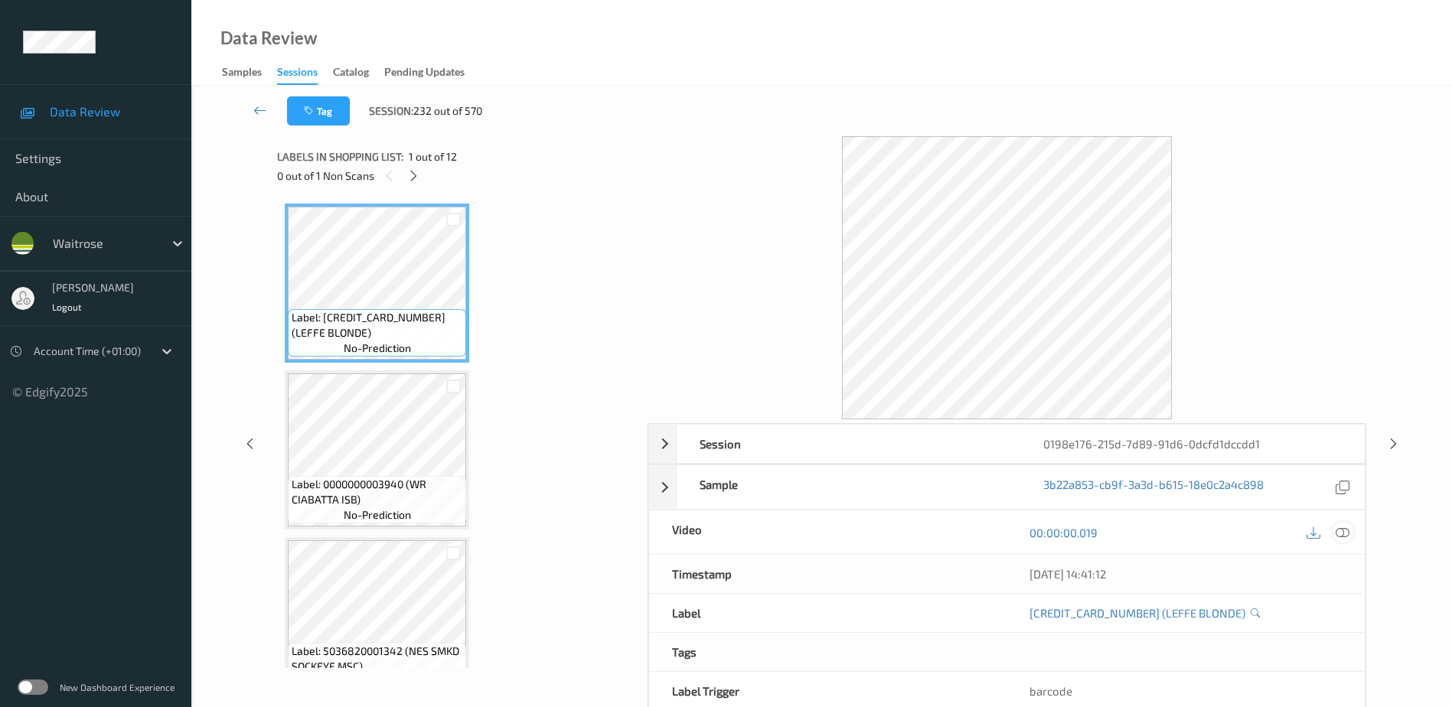
click at [1346, 534] on icon at bounding box center [1343, 532] width 14 height 14
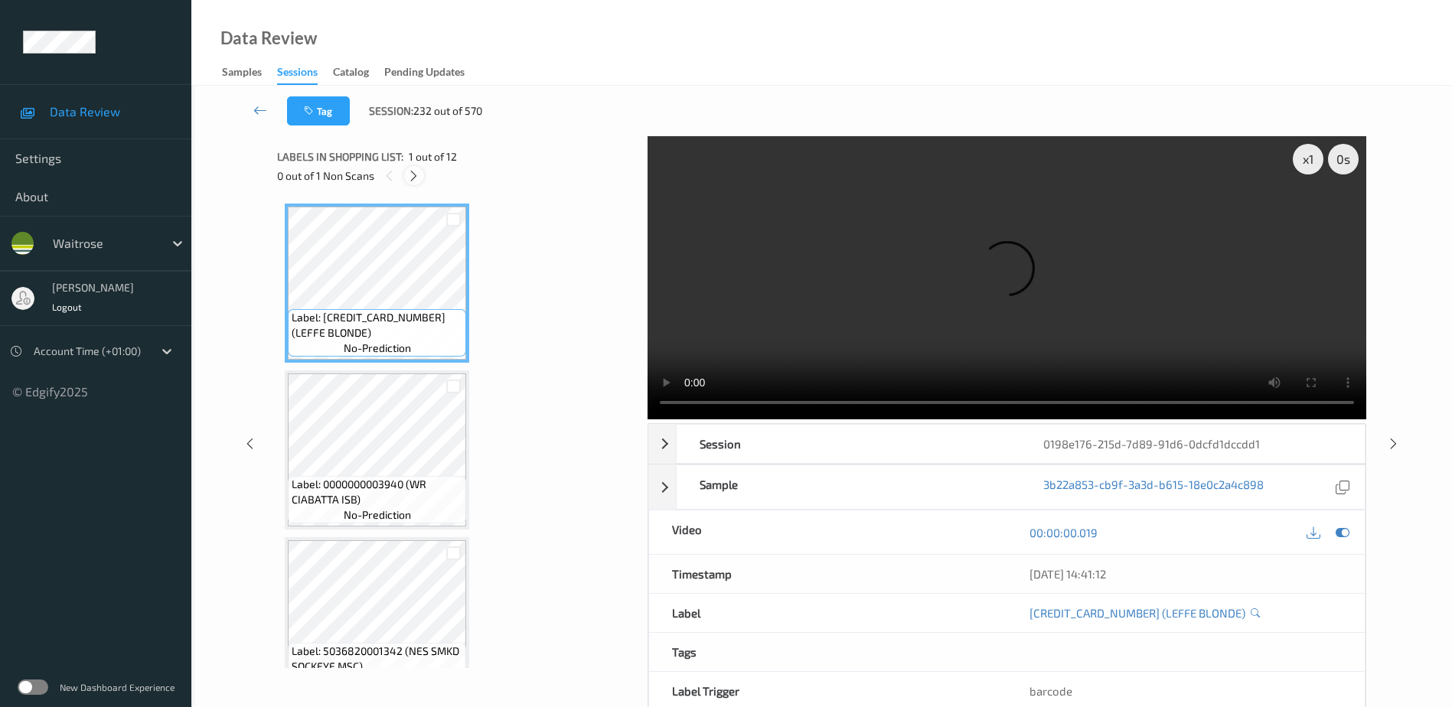
click at [423, 177] on div at bounding box center [413, 175] width 19 height 19
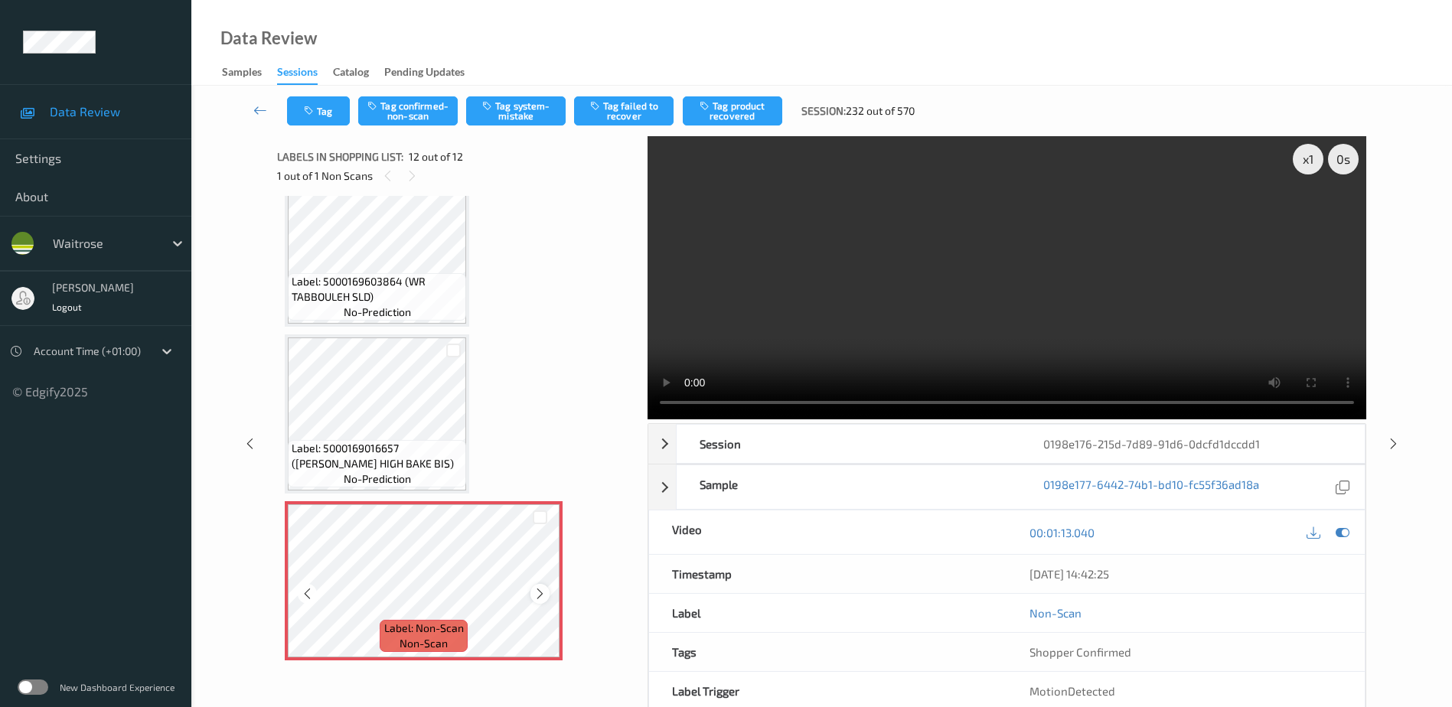
click at [540, 592] on icon at bounding box center [539, 594] width 13 height 14
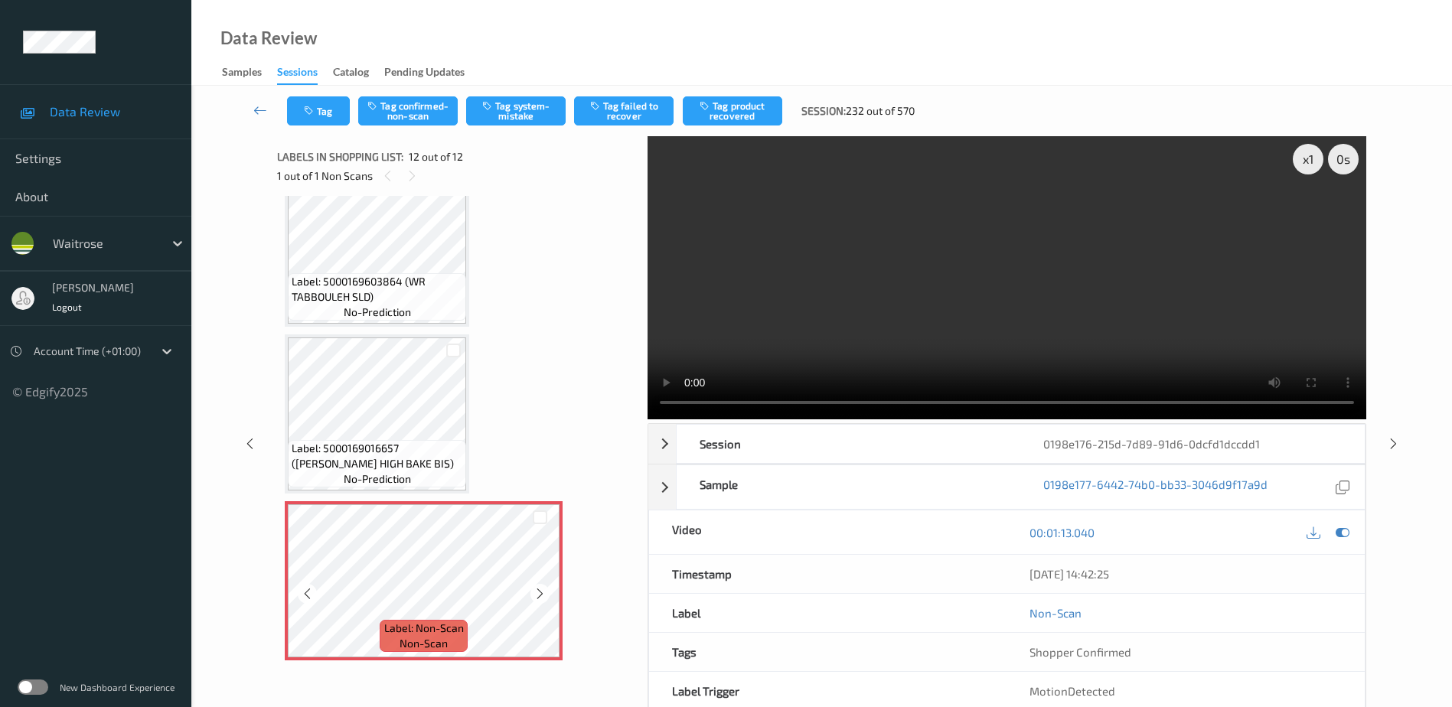
click at [540, 592] on icon at bounding box center [539, 594] width 13 height 14
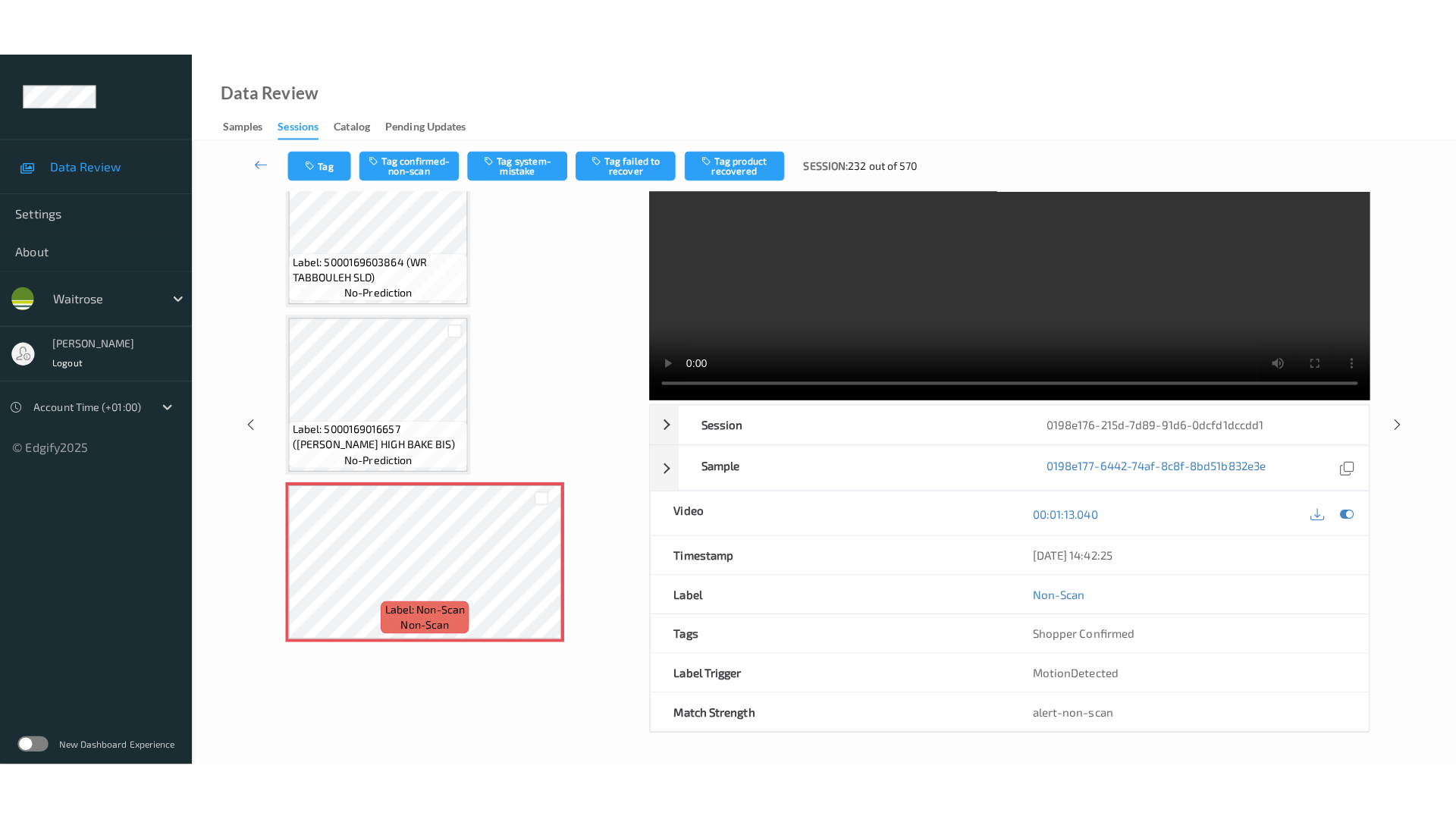
scroll to position [0, 0]
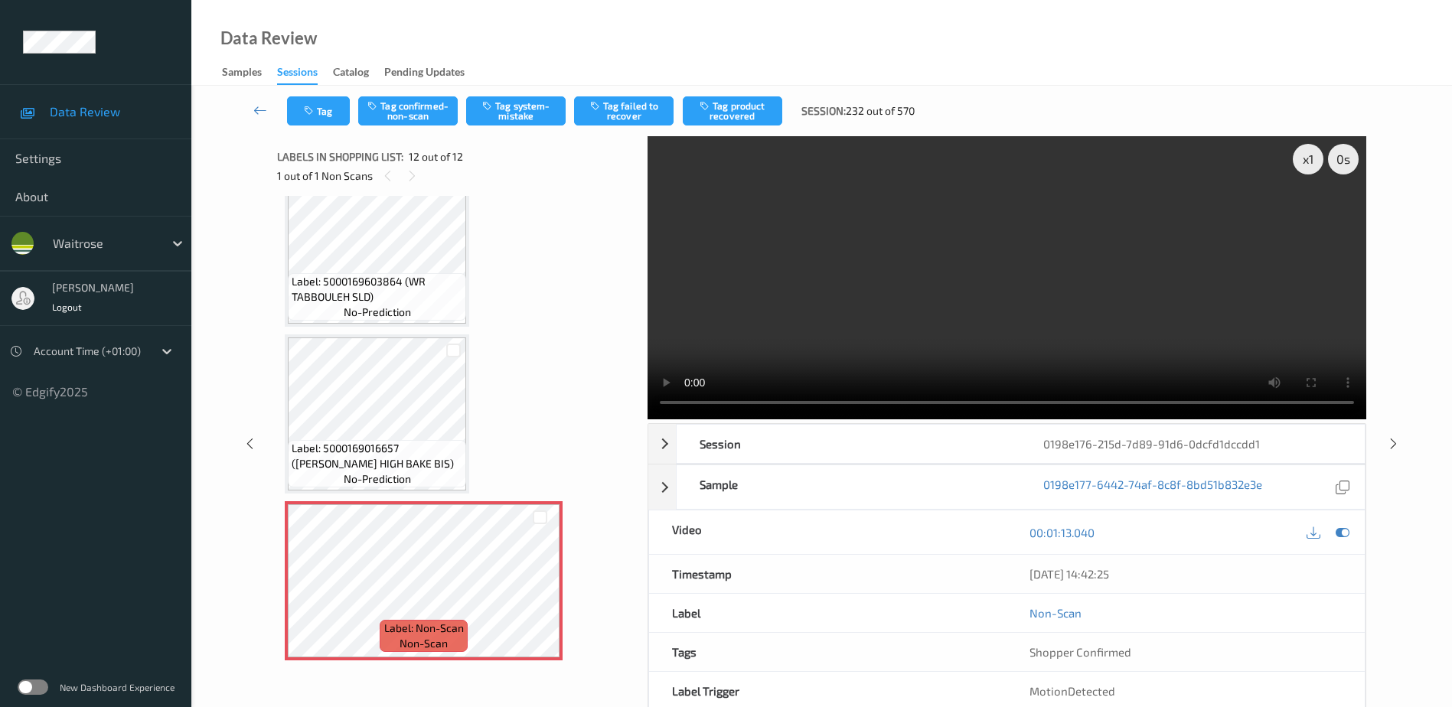
click at [1129, 348] on video at bounding box center [1007, 277] width 719 height 283
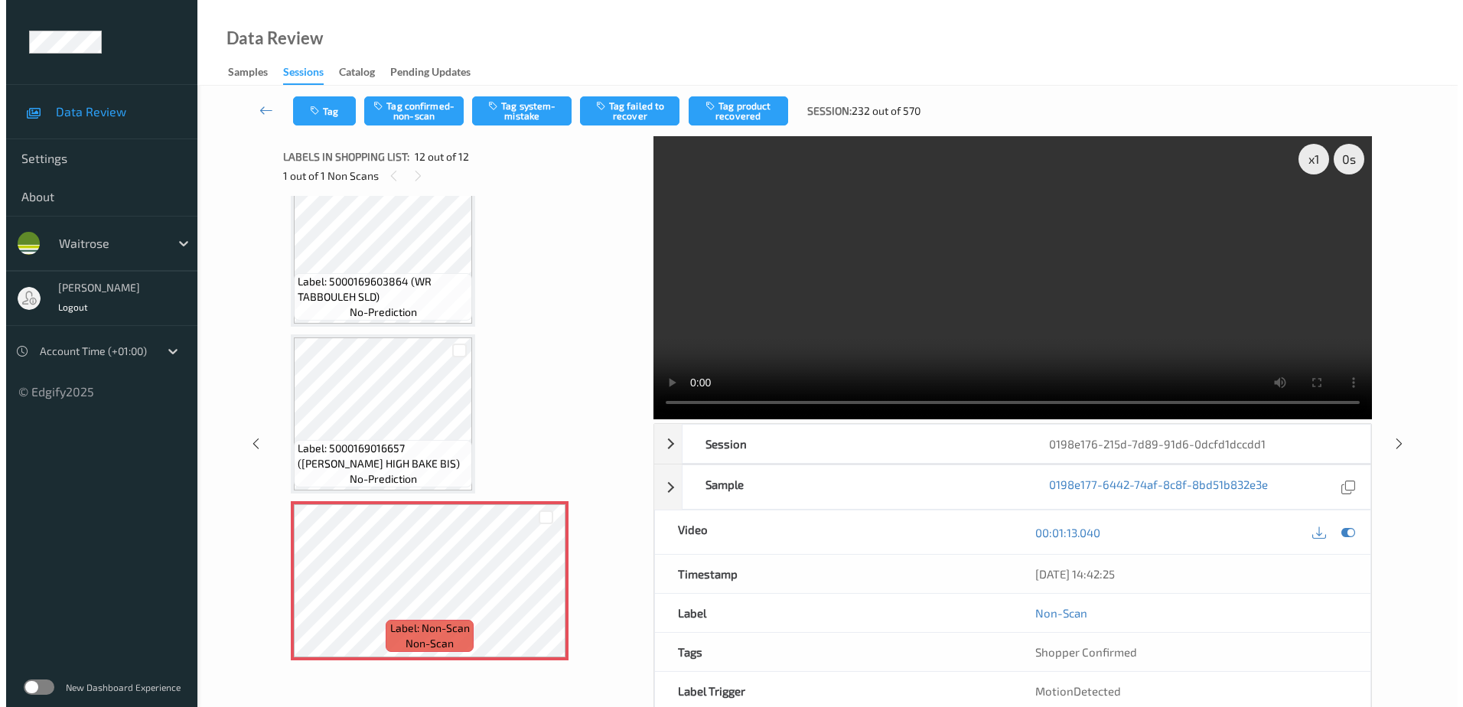
scroll to position [1418, 0]
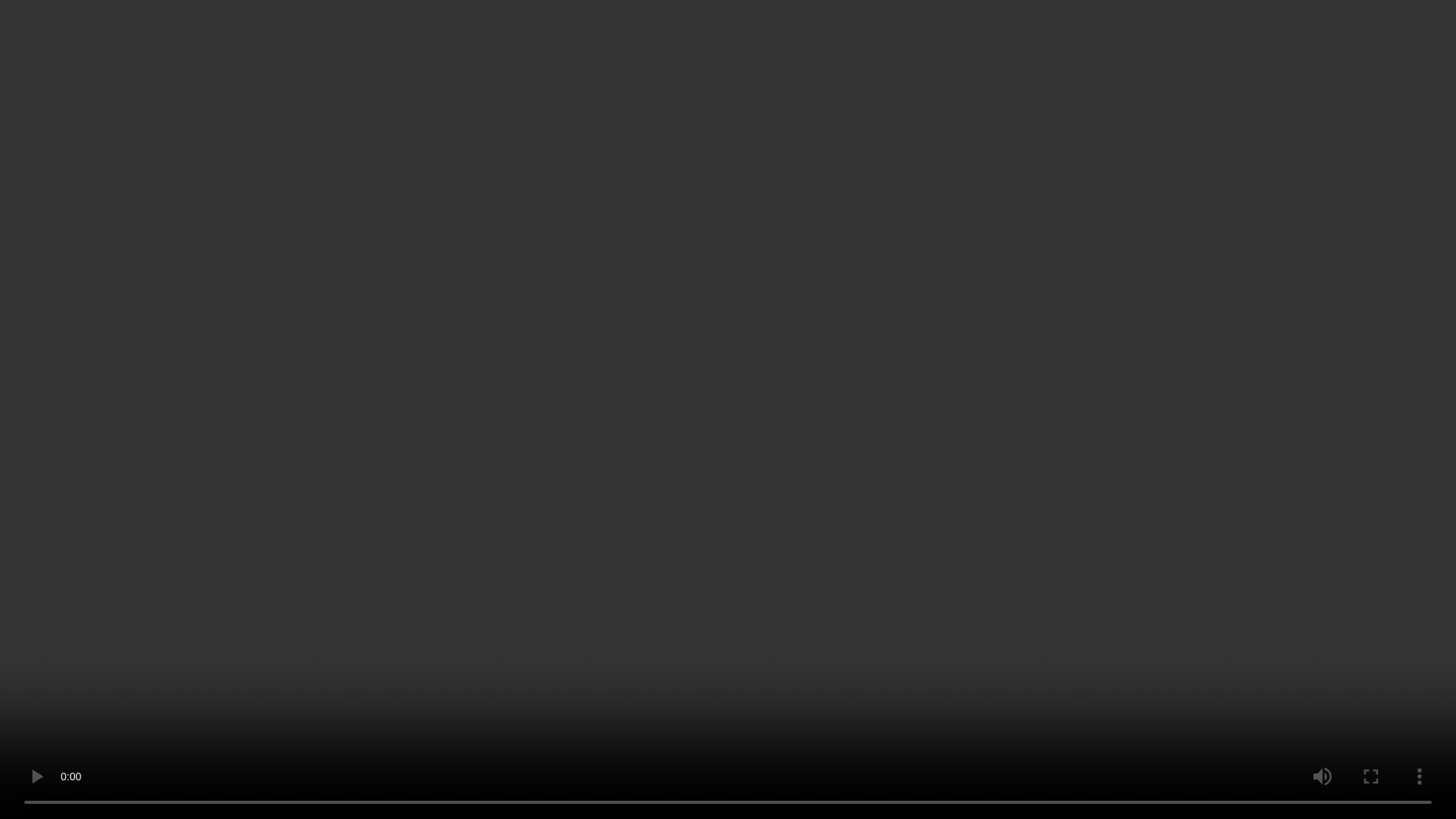
click at [767, 630] on video at bounding box center [728, 409] width 1456 height 819
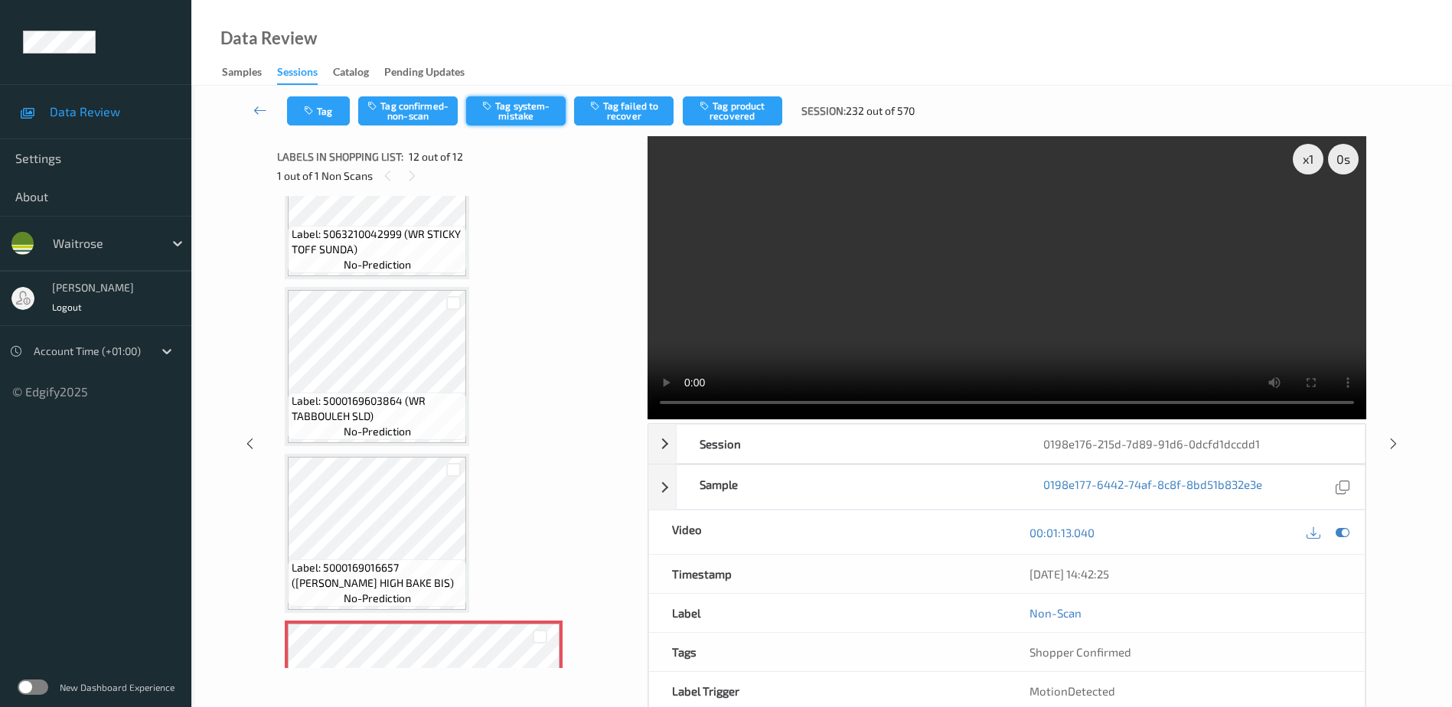
click at [500, 111] on button "Tag system-mistake" at bounding box center [516, 110] width 100 height 29
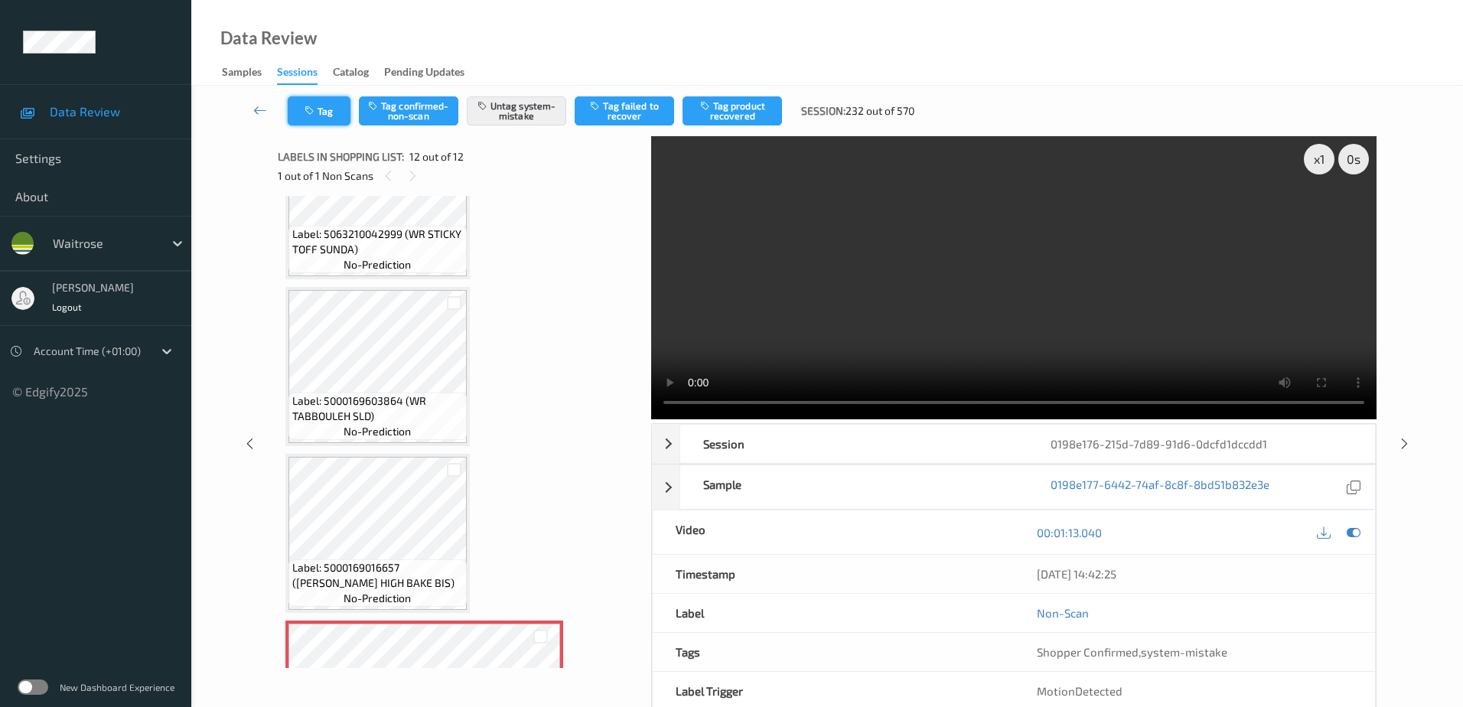
click at [305, 115] on icon "button" at bounding box center [311, 111] width 13 height 11
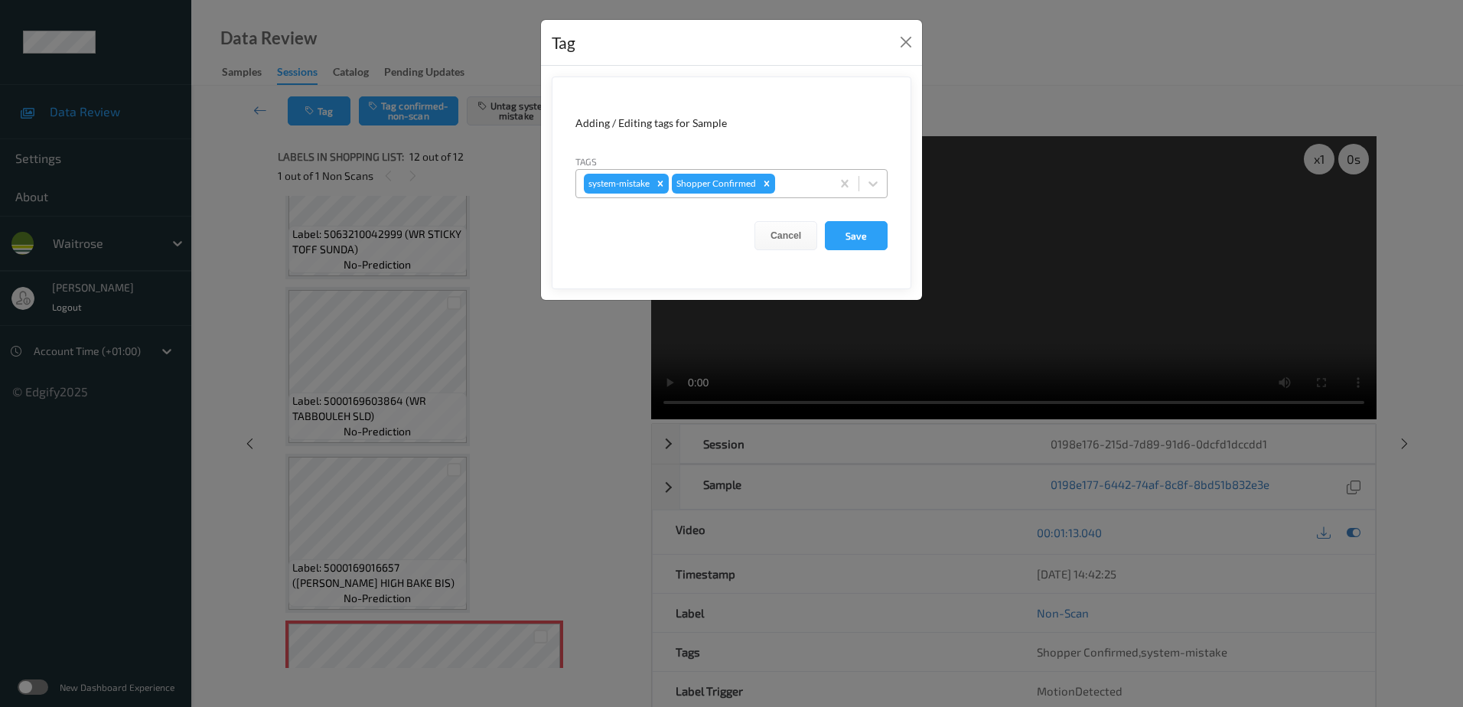
click at [787, 188] on div at bounding box center [800, 184] width 45 height 18
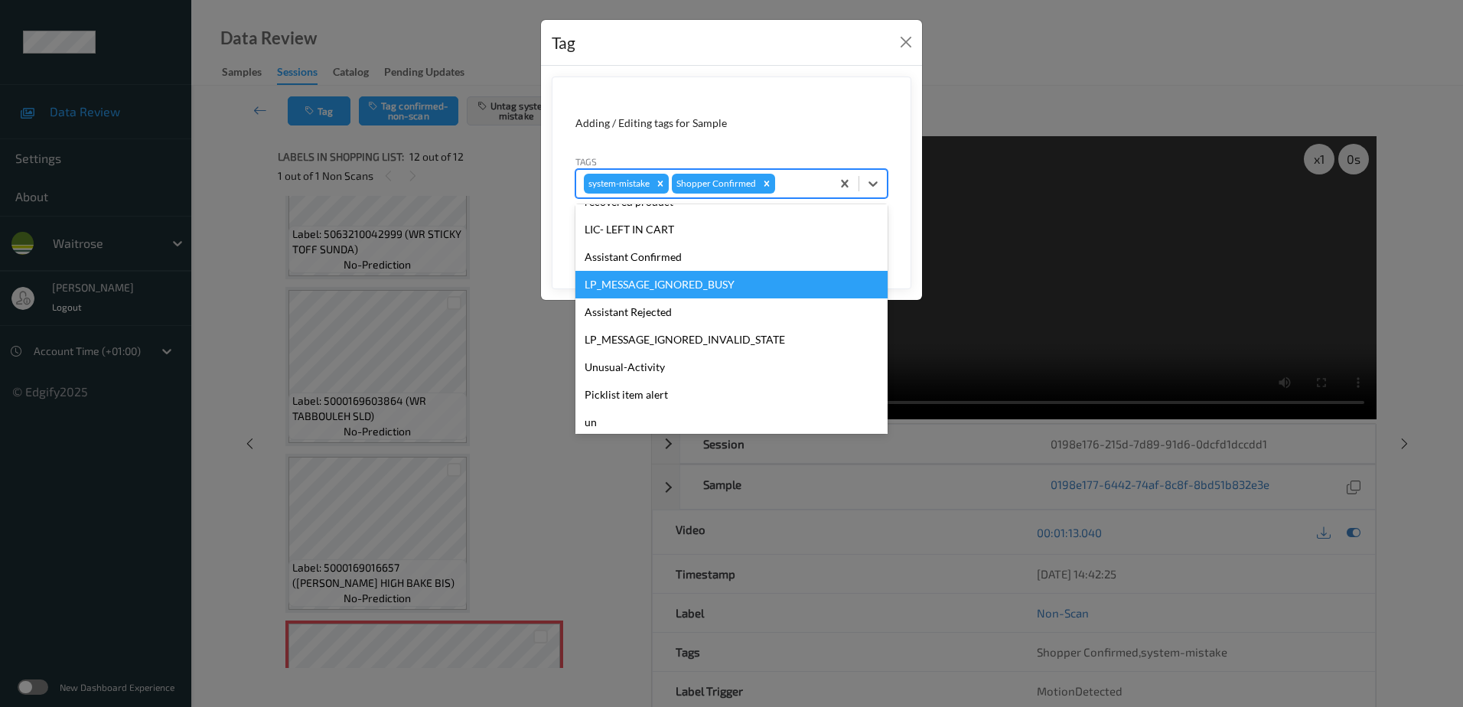
scroll to position [328, 0]
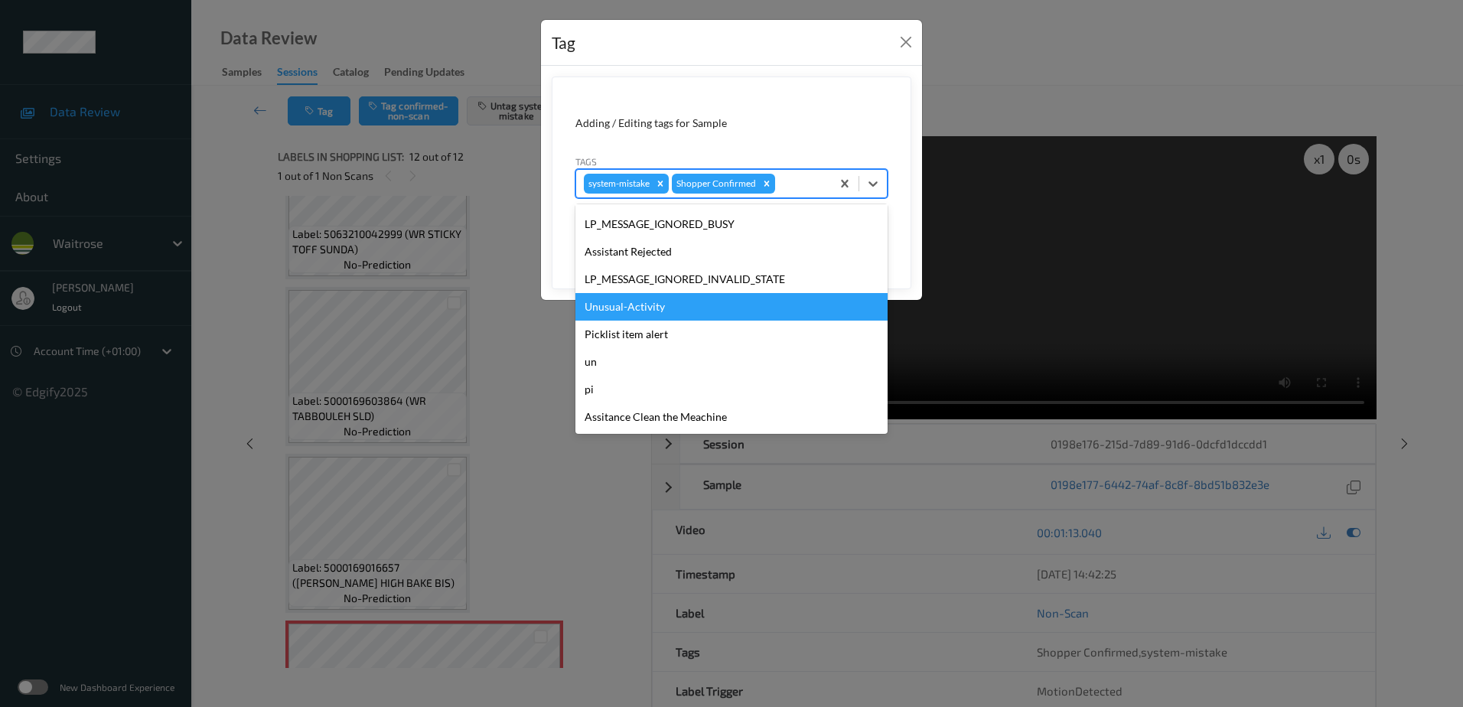
click at [674, 302] on div "Unusual-Activity" at bounding box center [732, 307] width 312 height 28
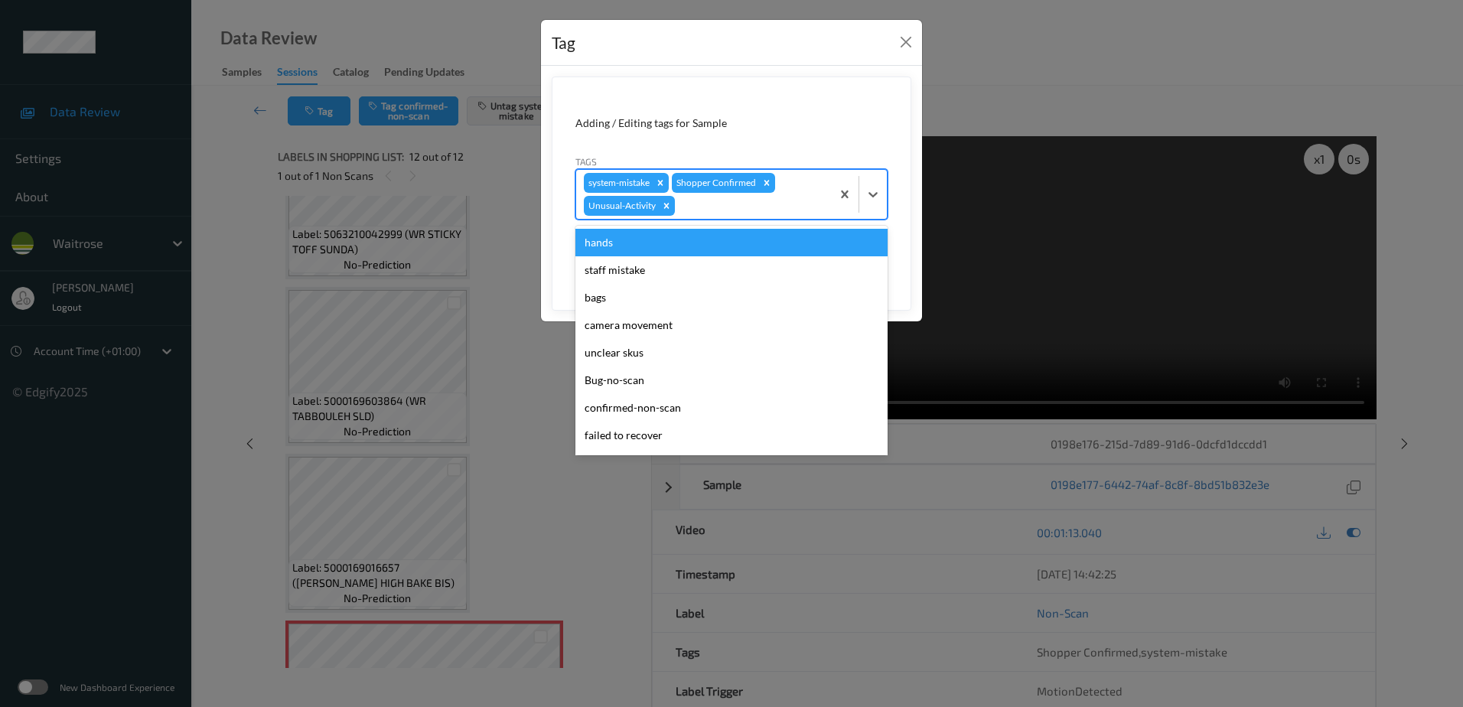
click at [712, 211] on div at bounding box center [750, 206] width 145 height 18
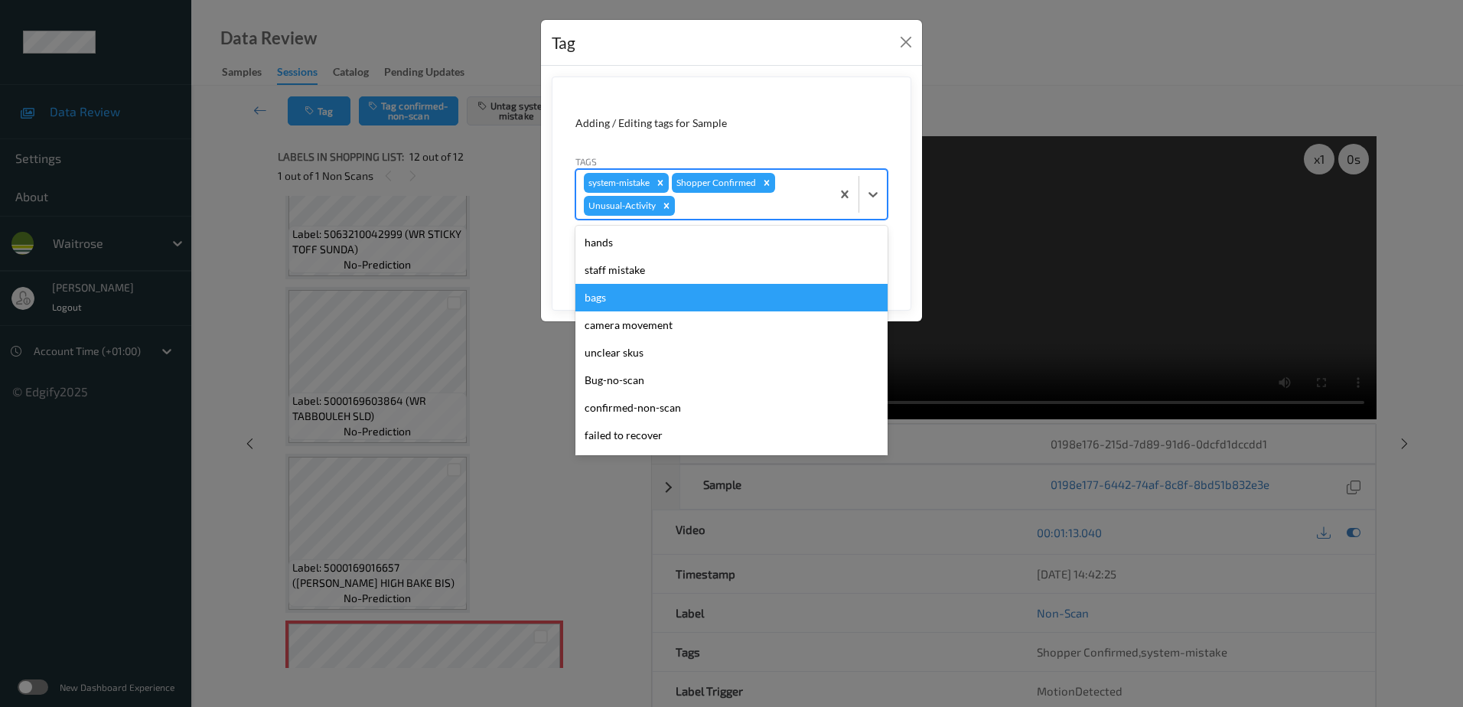
click at [661, 297] on div "bags" at bounding box center [732, 298] width 312 height 28
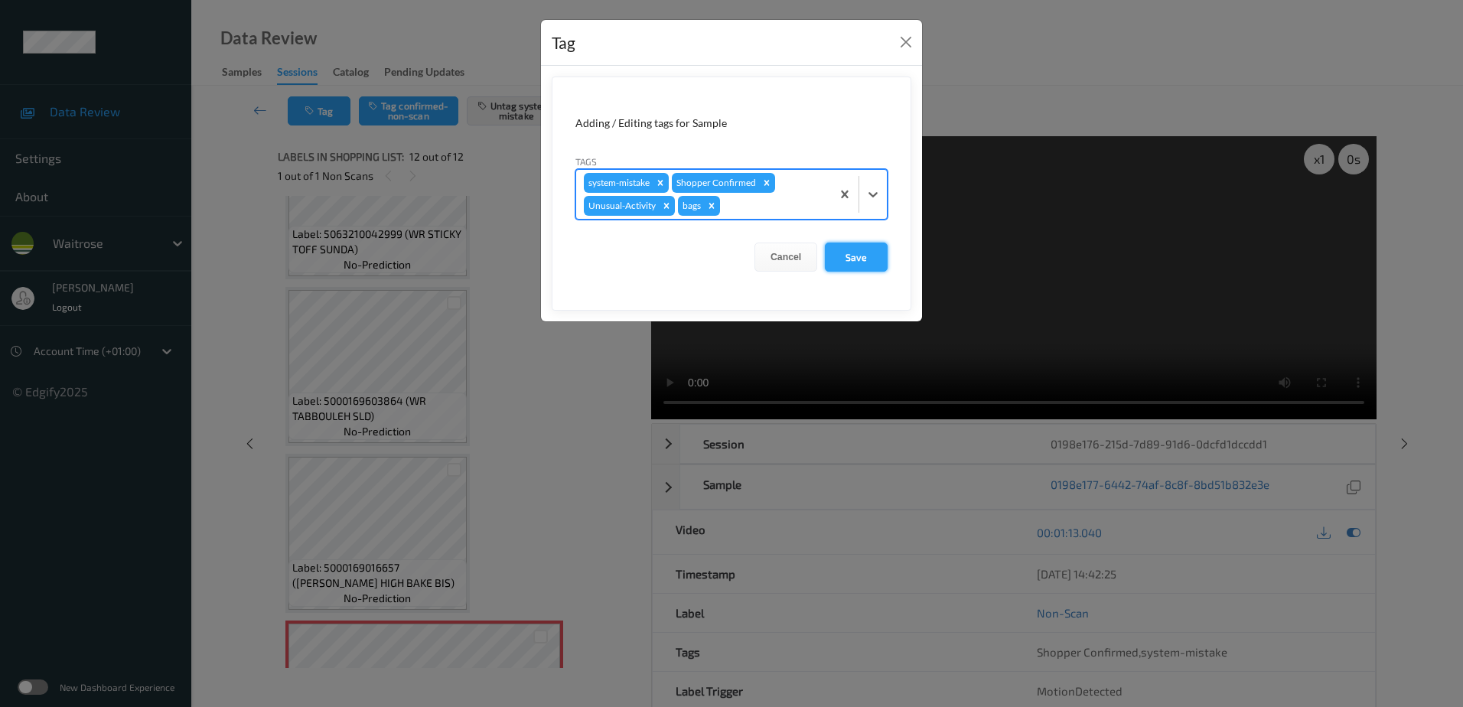
click at [842, 259] on button "Save" at bounding box center [856, 257] width 63 height 29
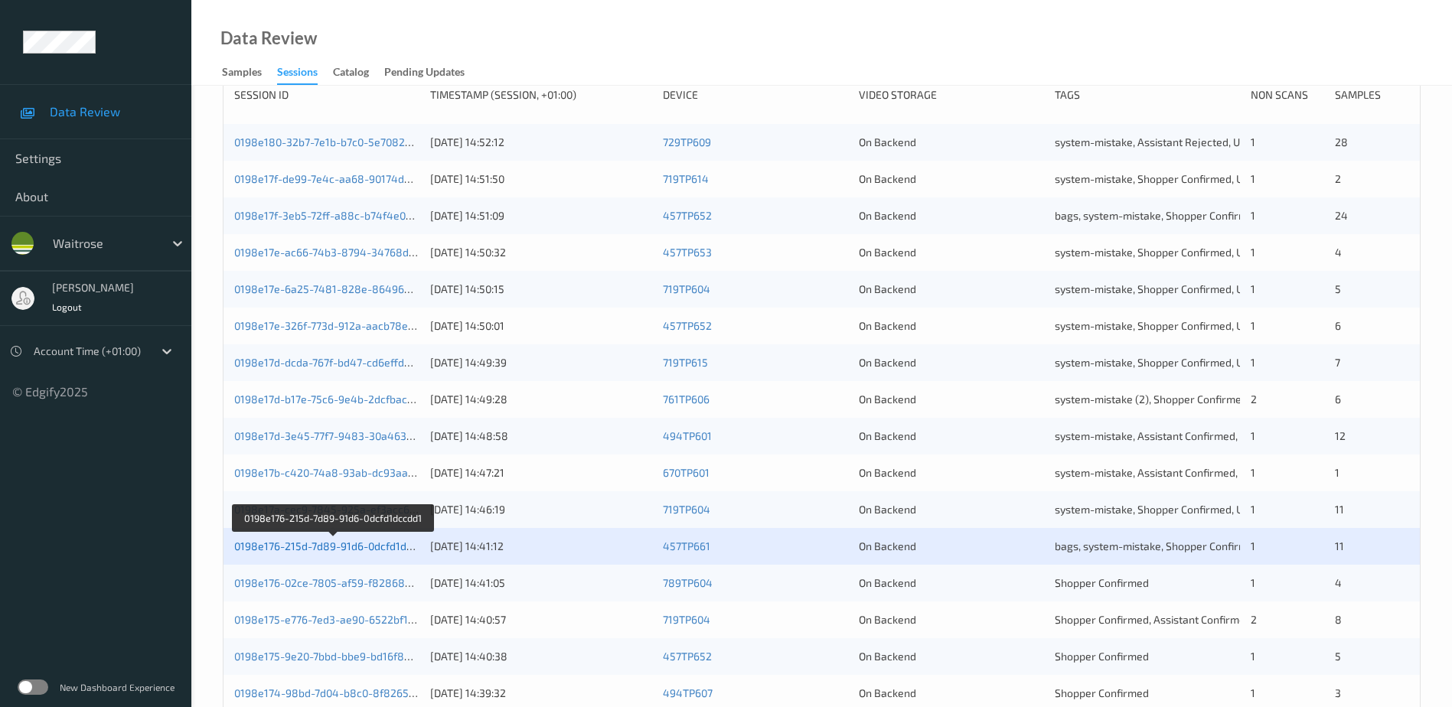
scroll to position [383, 0]
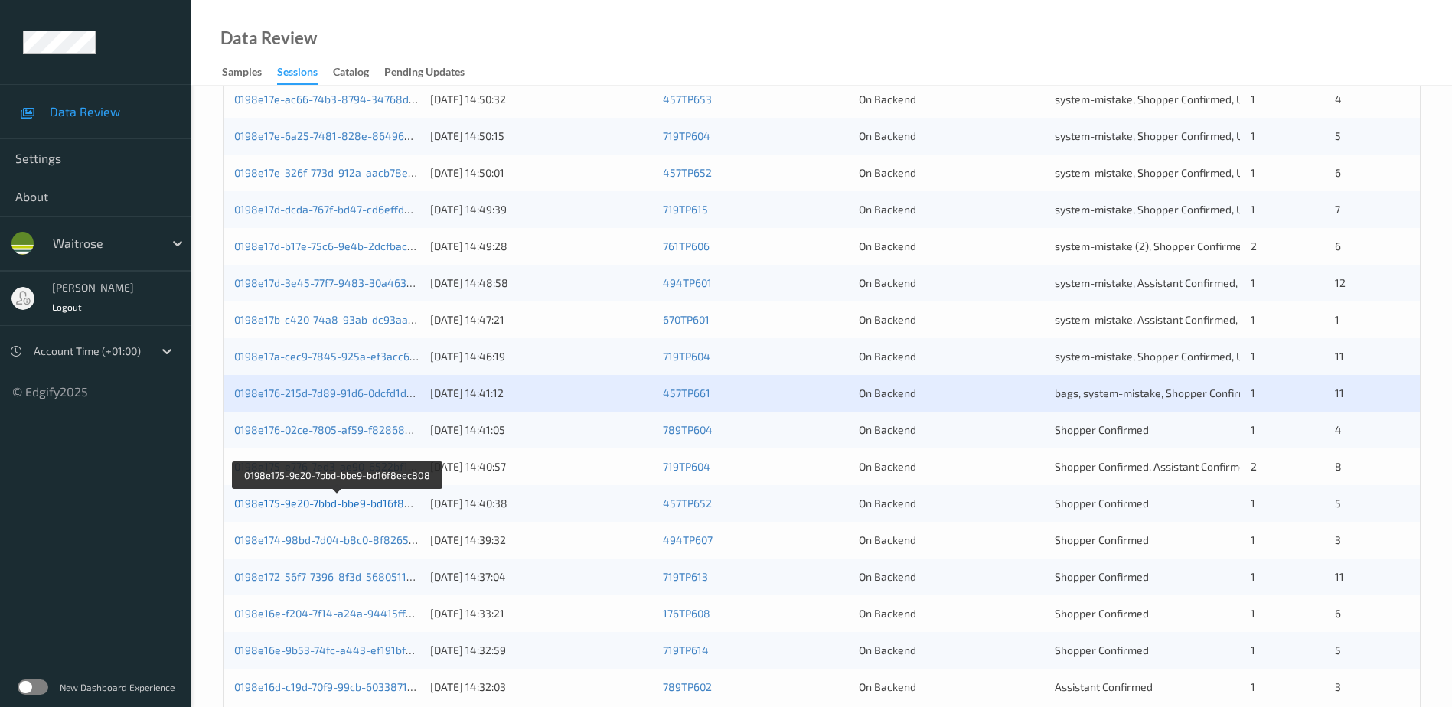
click at [343, 501] on link "0198e175-9e20-7bbd-bbe9-bd16f8eec808" at bounding box center [337, 503] width 207 height 13
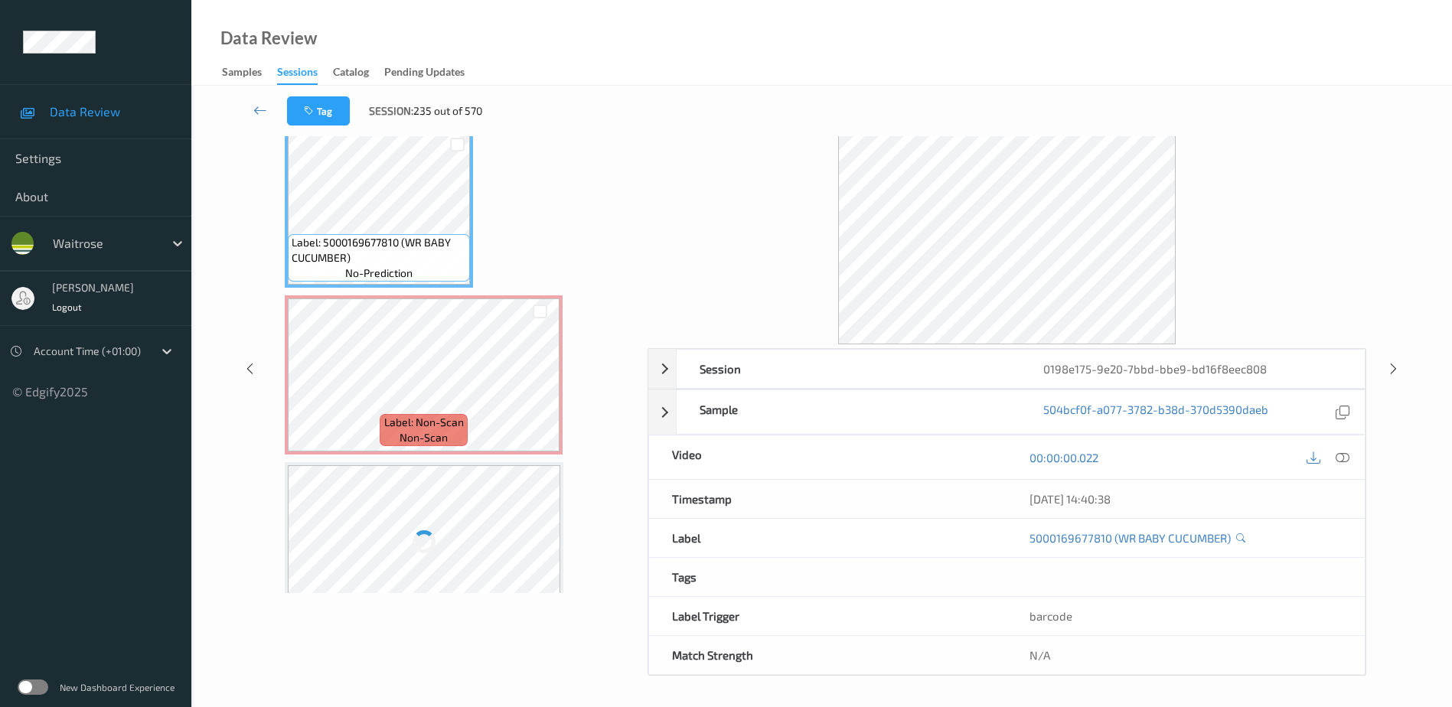
scroll to position [75, 0]
click at [1345, 458] on icon at bounding box center [1343, 457] width 14 height 14
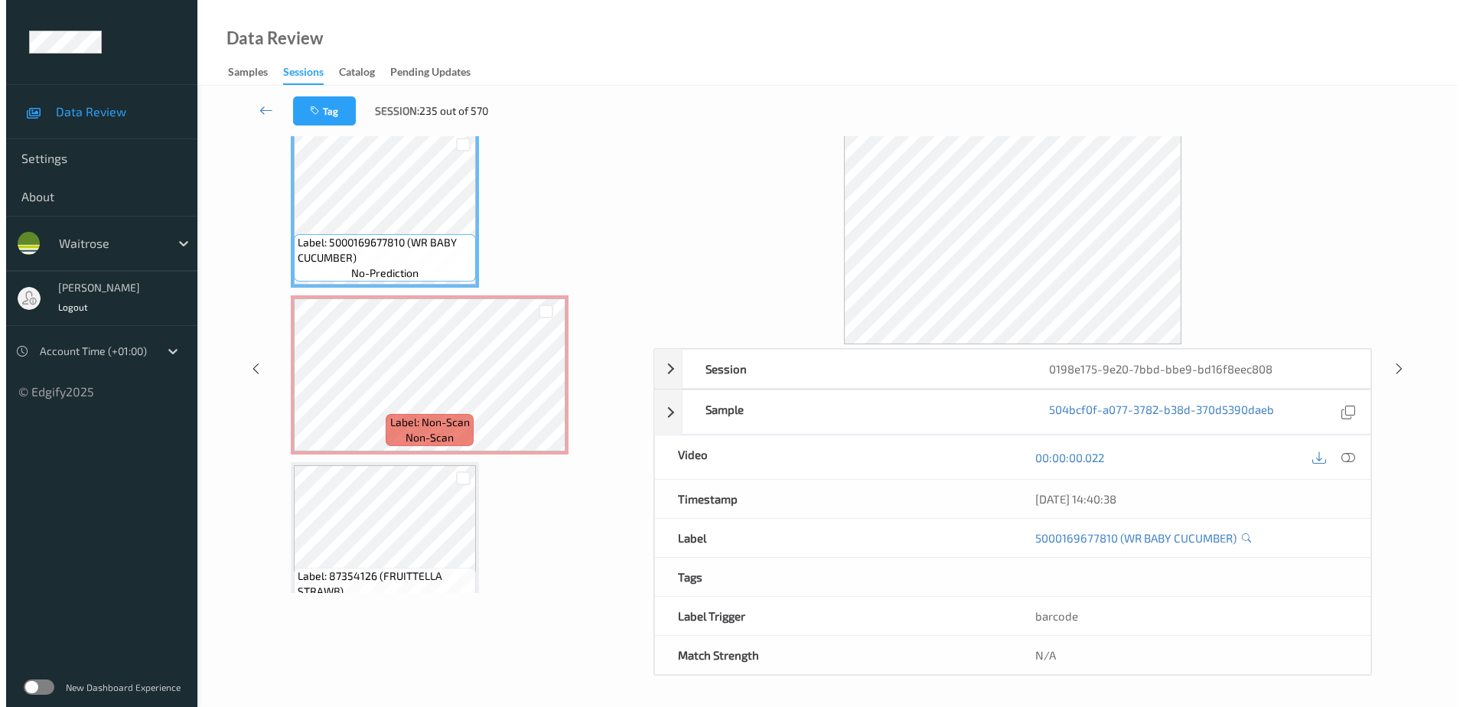
scroll to position [0, 0]
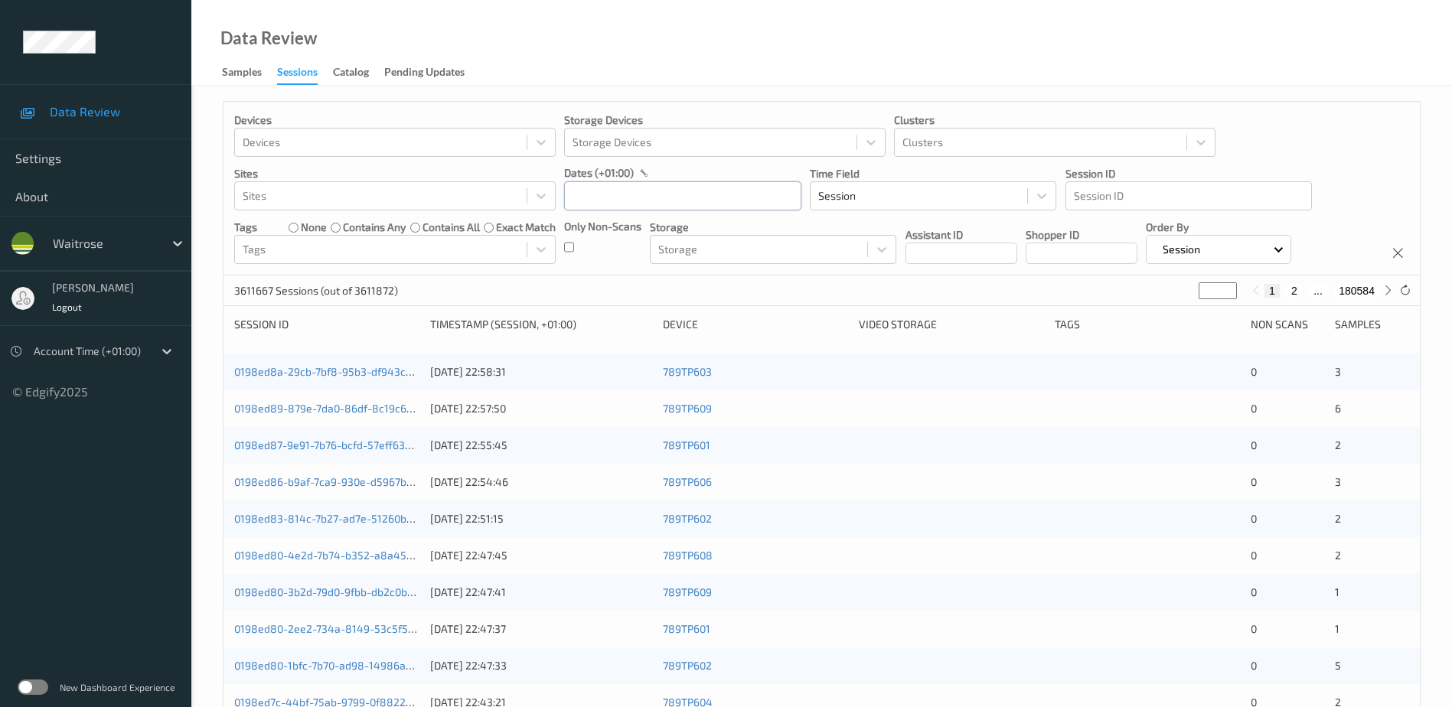
click at [588, 191] on input "text" at bounding box center [682, 195] width 237 height 29
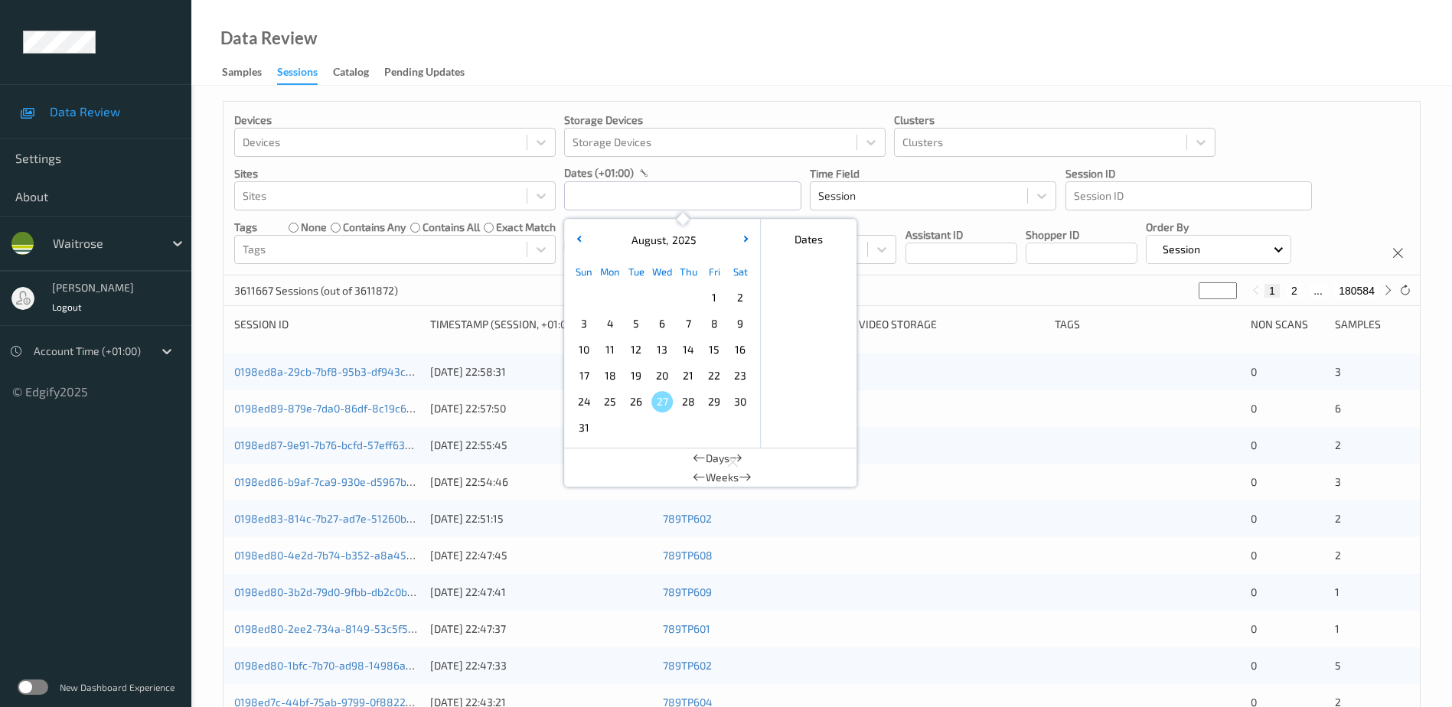
click at [617, 404] on span "25" at bounding box center [609, 401] width 21 height 21
type input "[DATE] 00:00 -> [DATE] 23:59"
click at [643, 31] on div "Data Review Samples Sessions Catalog Pending Updates" at bounding box center [821, 43] width 1261 height 86
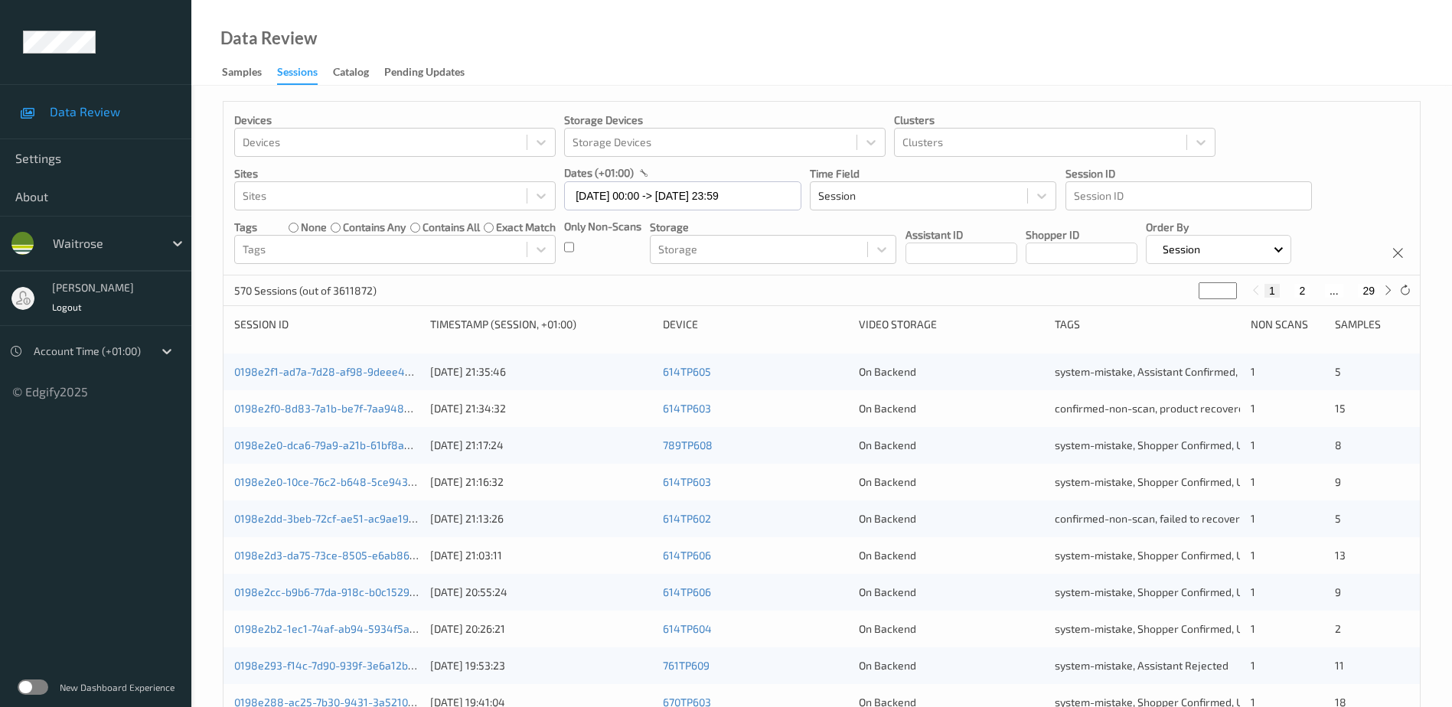
drag, startPoint x: 1222, startPoint y: 292, endPoint x: 1189, endPoint y: 296, distance: 34.0
click at [1199, 296] on input "*" at bounding box center [1218, 290] width 38 height 17
type input "**"
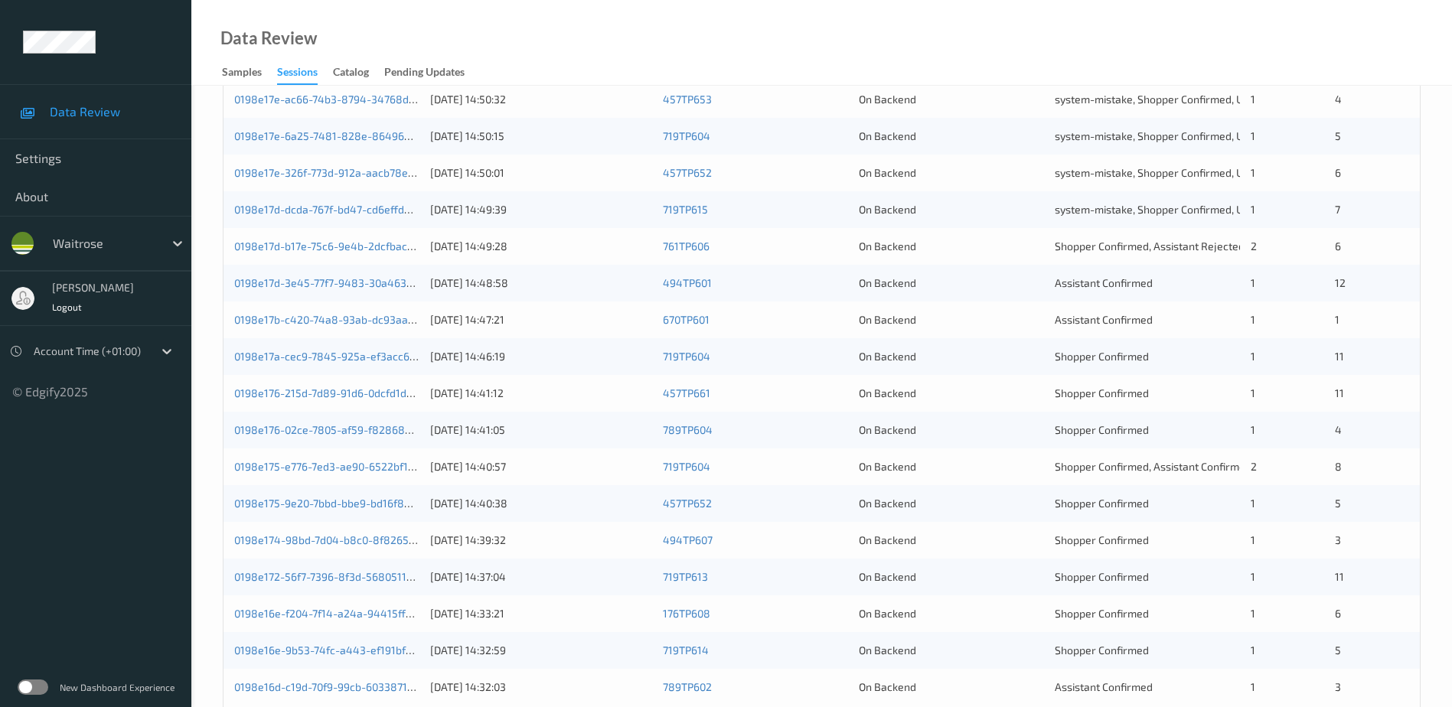
scroll to position [306, 0]
type input "**"
click at [995, 358] on div "On Backend" at bounding box center [951, 359] width 185 height 15
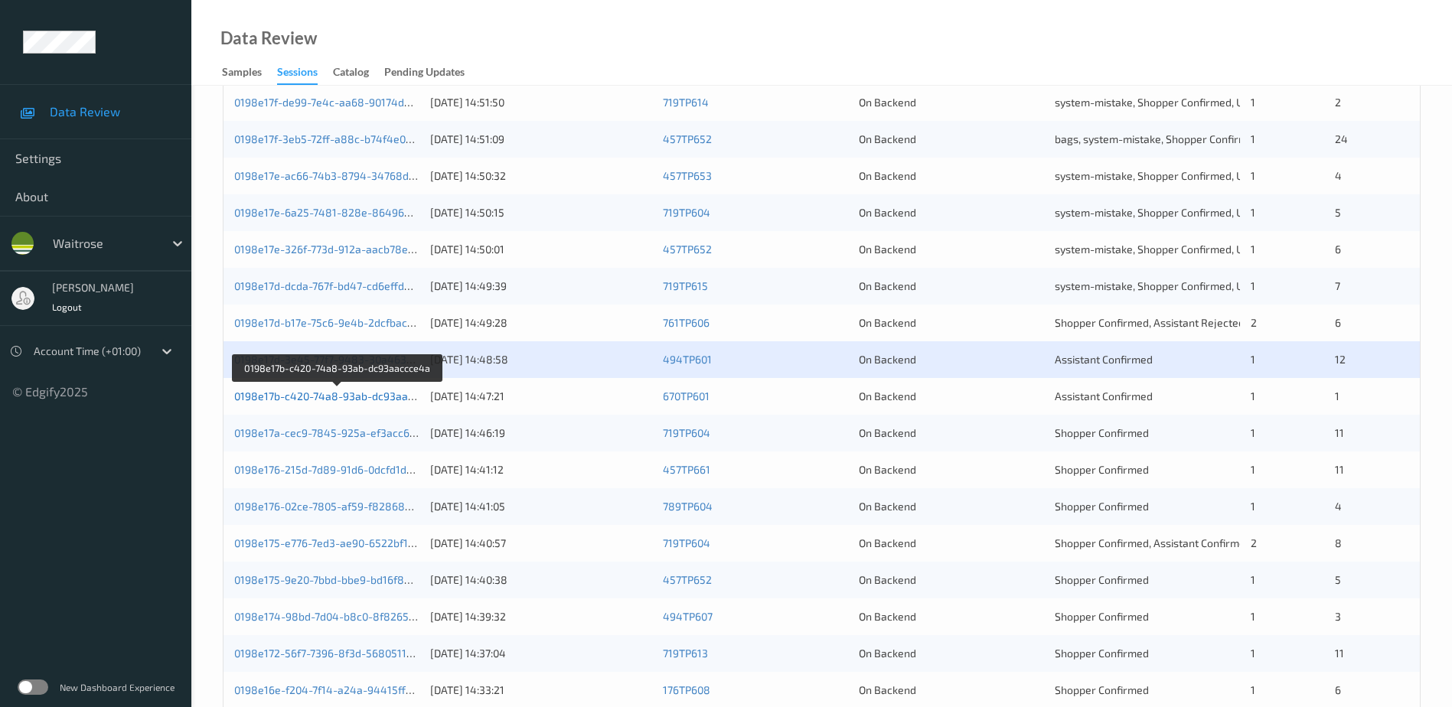
click at [365, 399] on link "0198e17b-c420-74a8-93ab-dc93aaccce4a" at bounding box center [338, 396] width 209 height 13
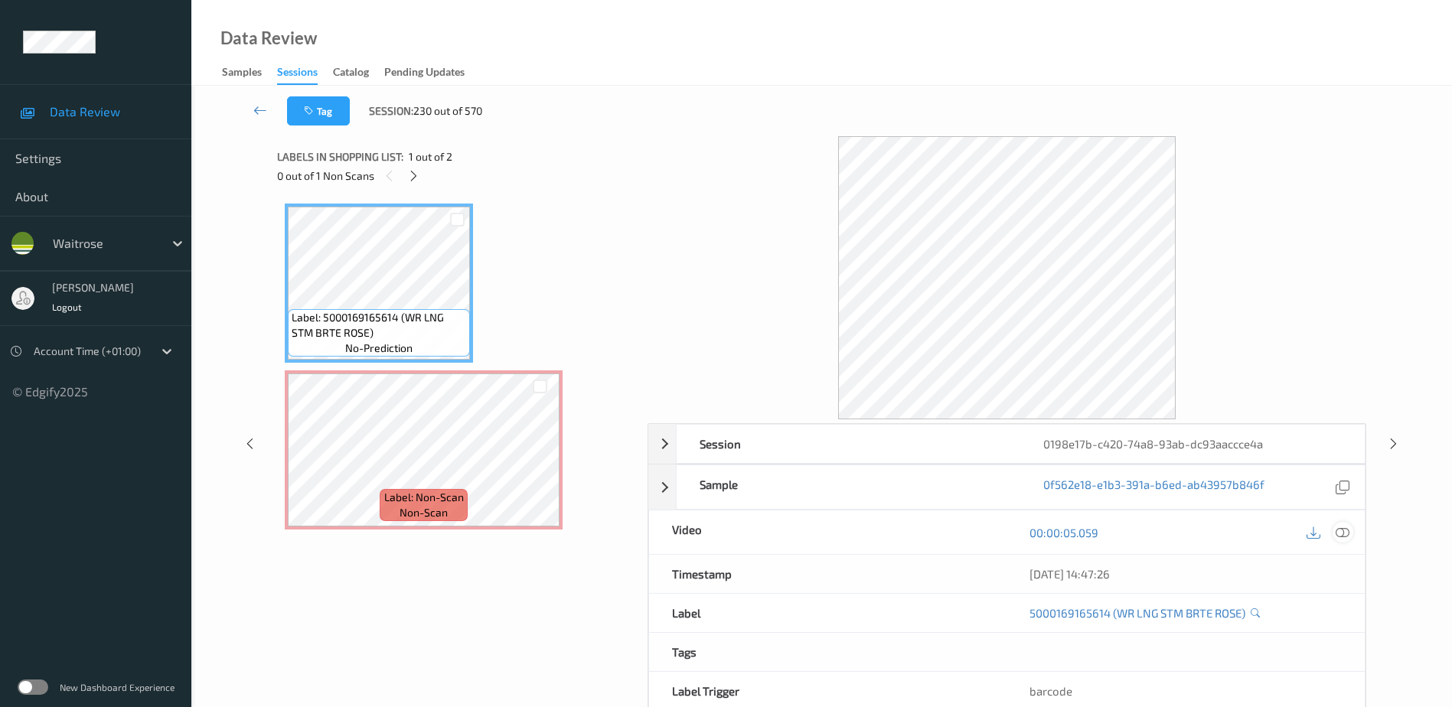
click at [1343, 531] on icon at bounding box center [1343, 532] width 14 height 14
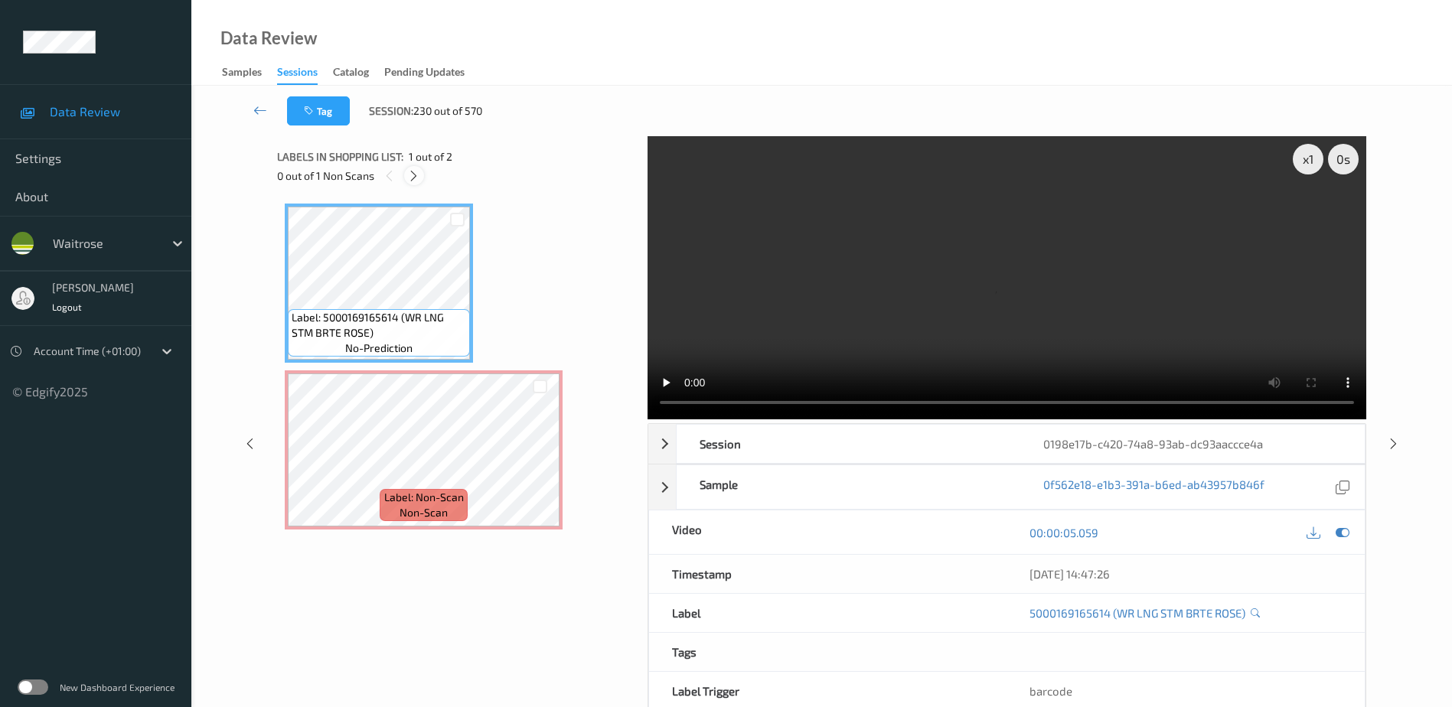
click at [409, 179] on icon at bounding box center [413, 176] width 13 height 14
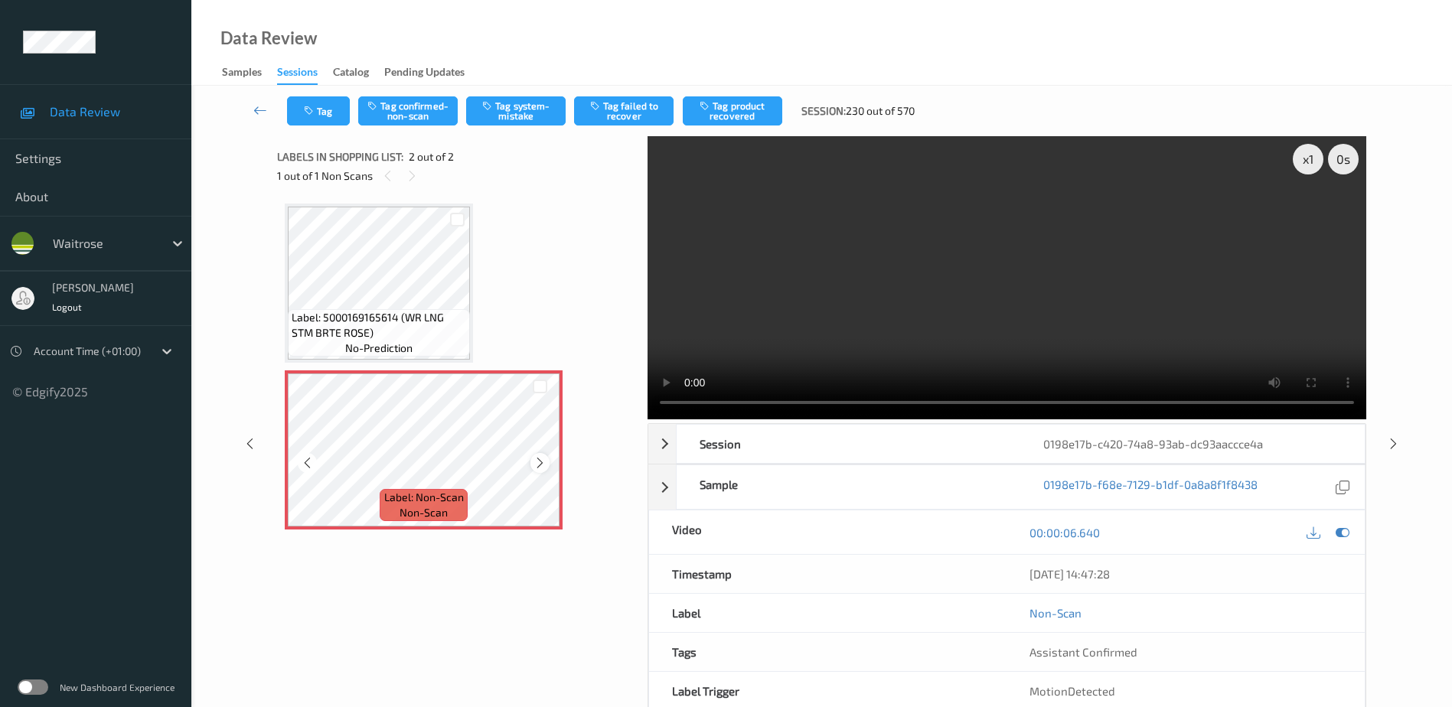
click at [541, 462] on icon at bounding box center [539, 463] width 13 height 14
click at [1033, 274] on video at bounding box center [1007, 277] width 719 height 283
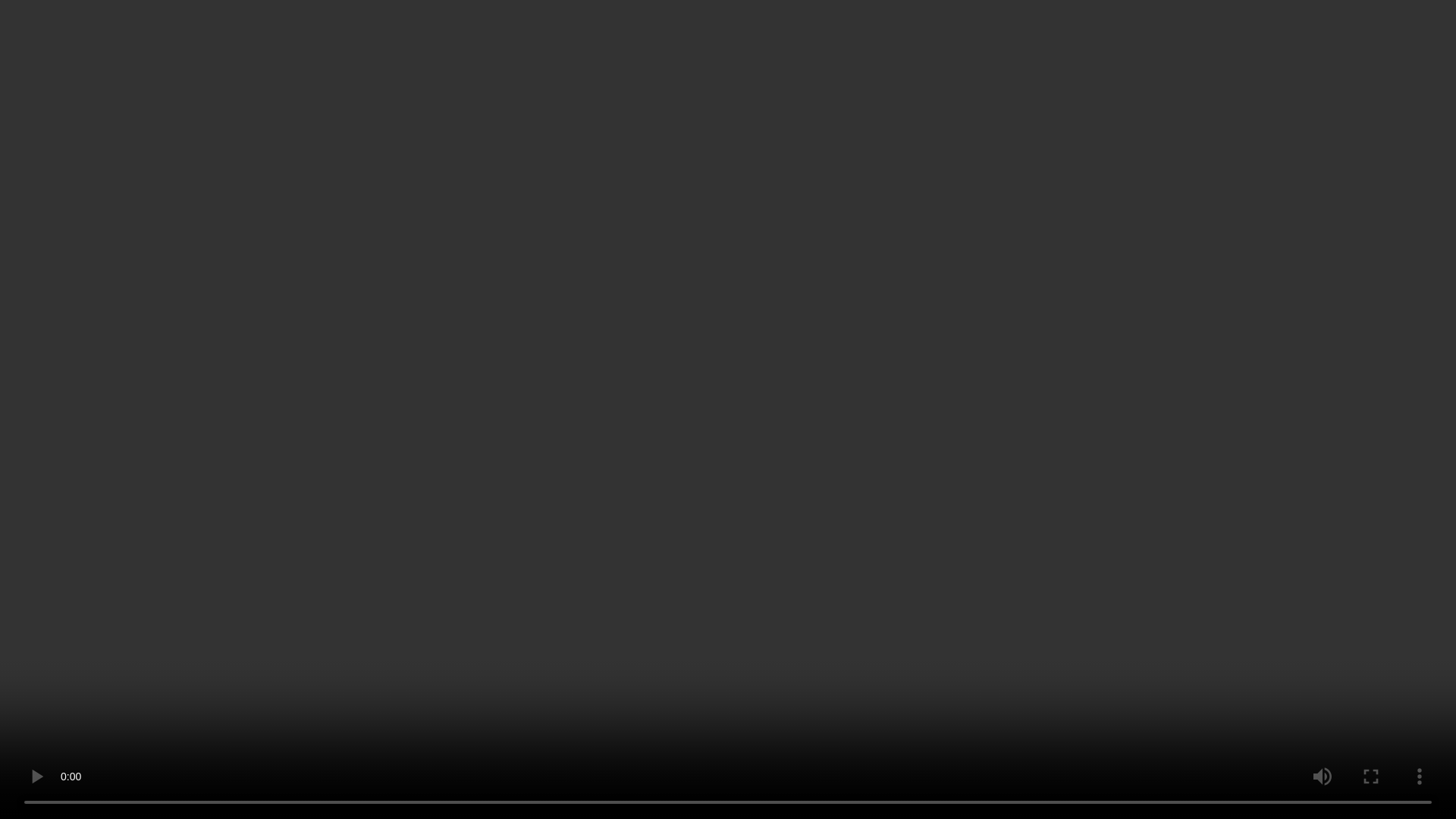
click at [788, 425] on video at bounding box center [728, 409] width 1456 height 819
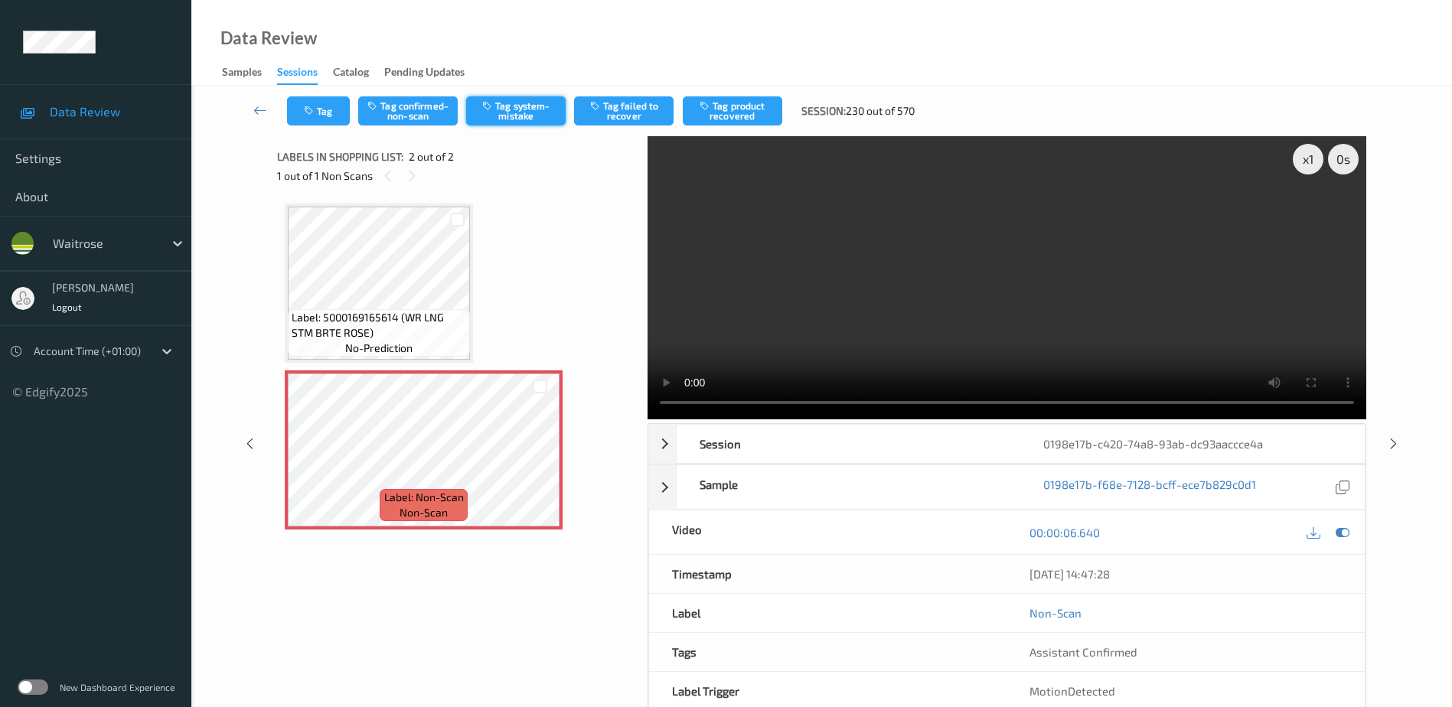
click at [515, 109] on button "Tag system-mistake" at bounding box center [516, 110] width 100 height 29
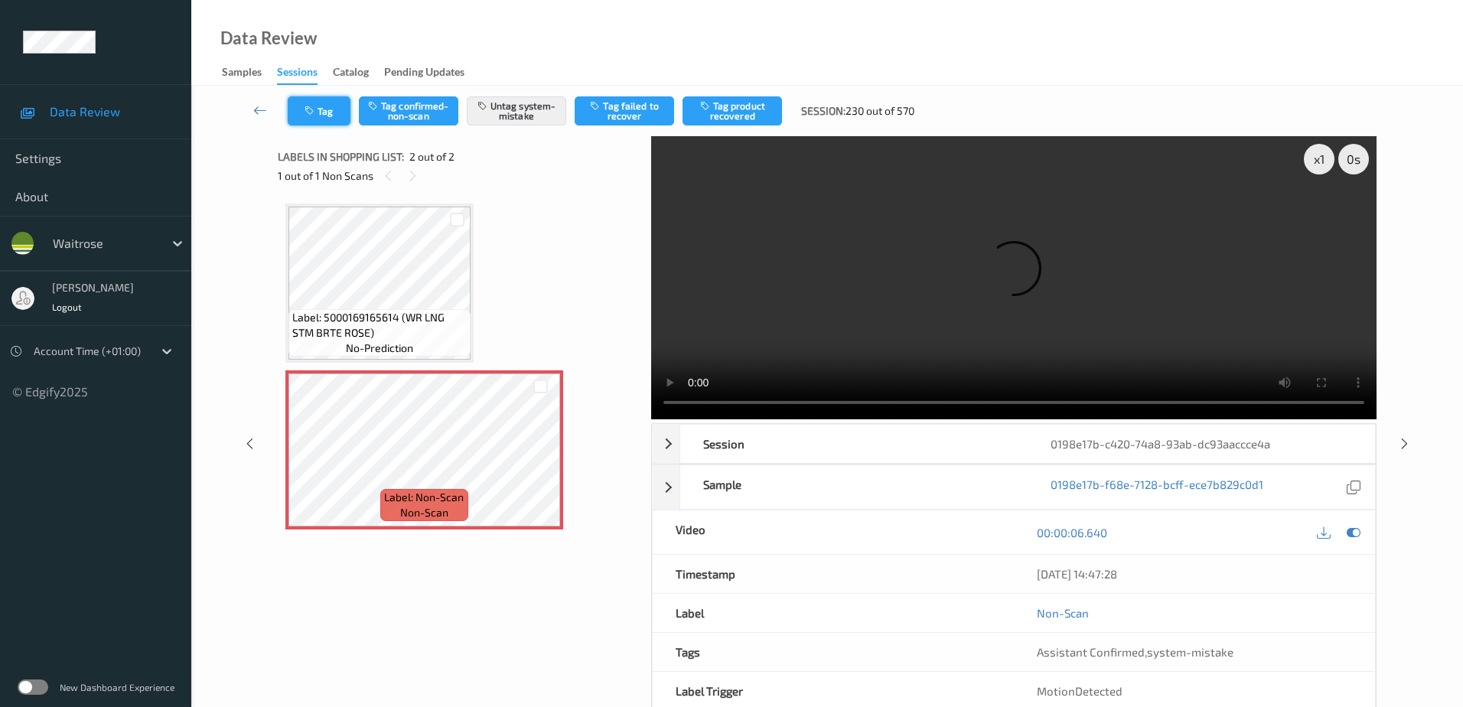
click at [332, 111] on button "Tag" at bounding box center [319, 110] width 63 height 29
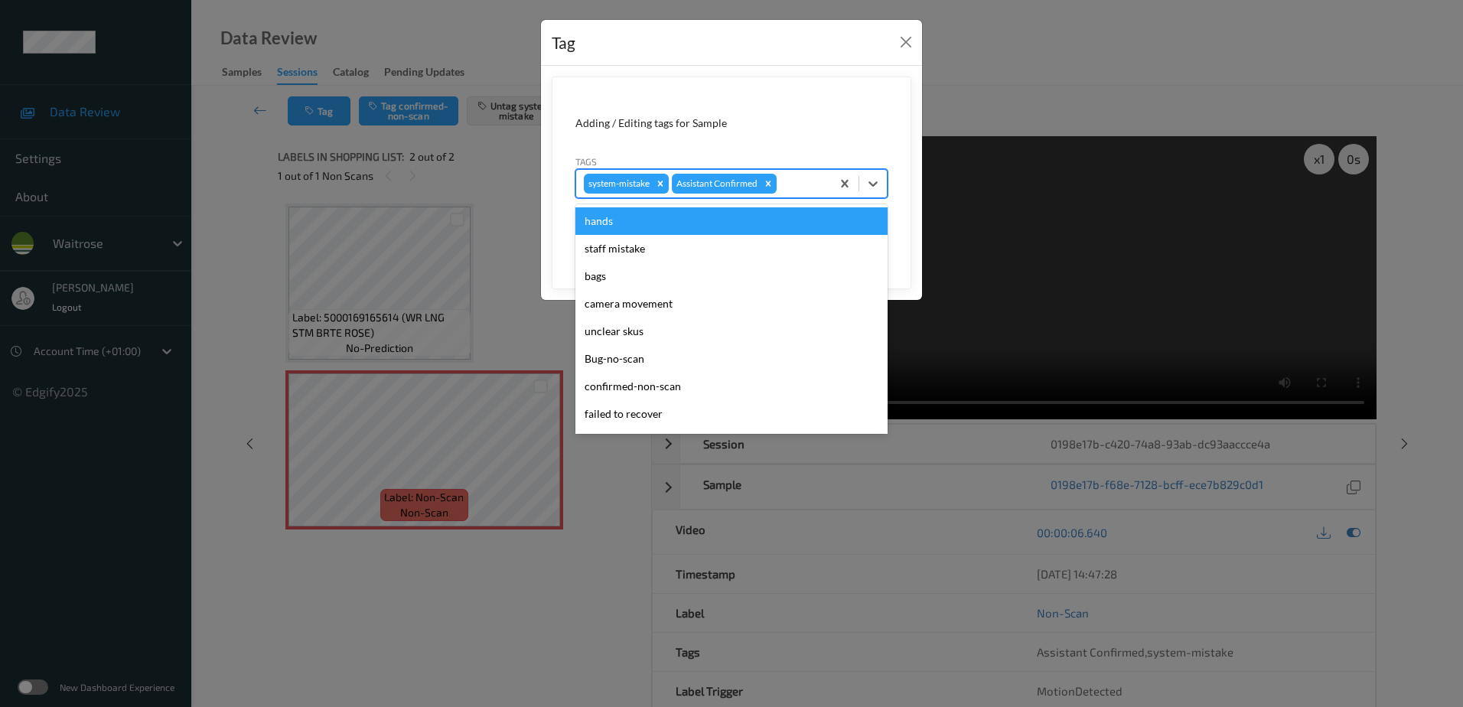
click at [802, 178] on div at bounding box center [802, 184] width 44 height 18
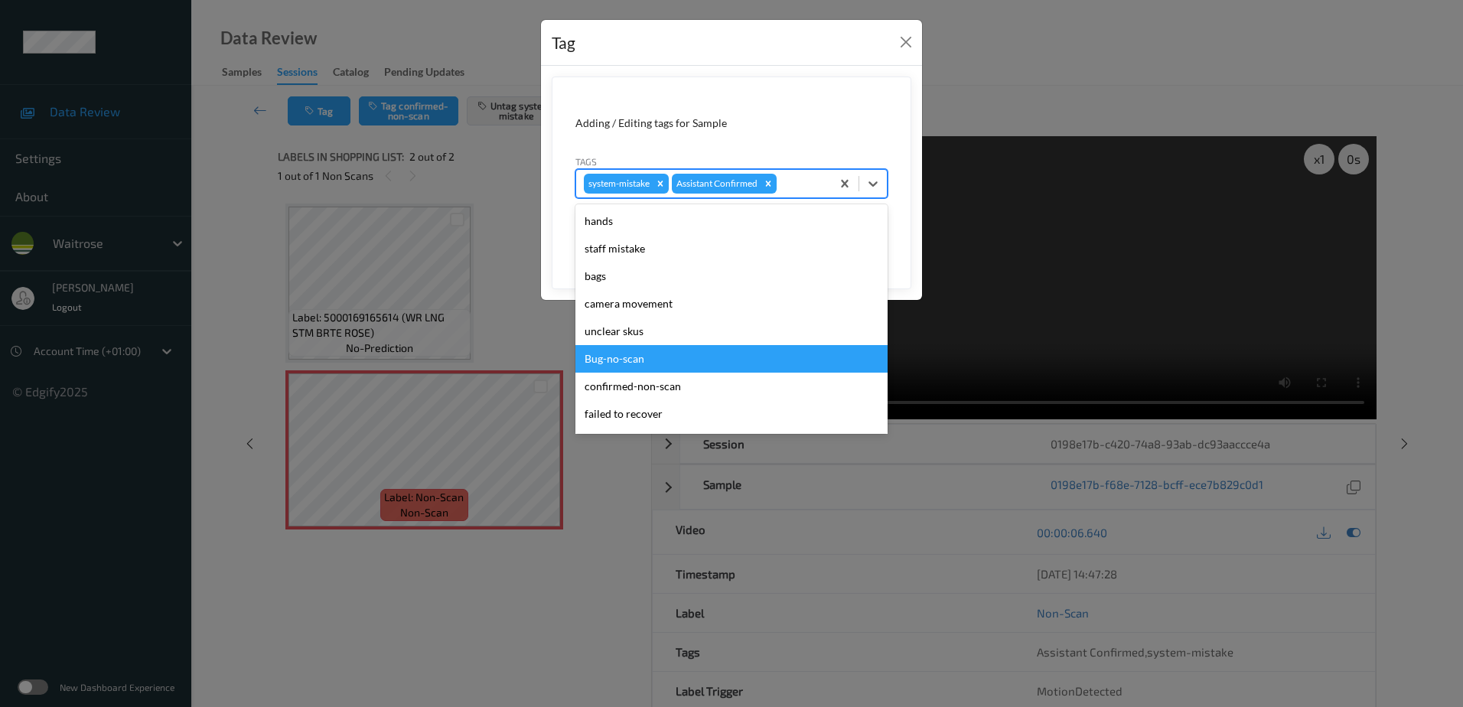
scroll to position [230, 0]
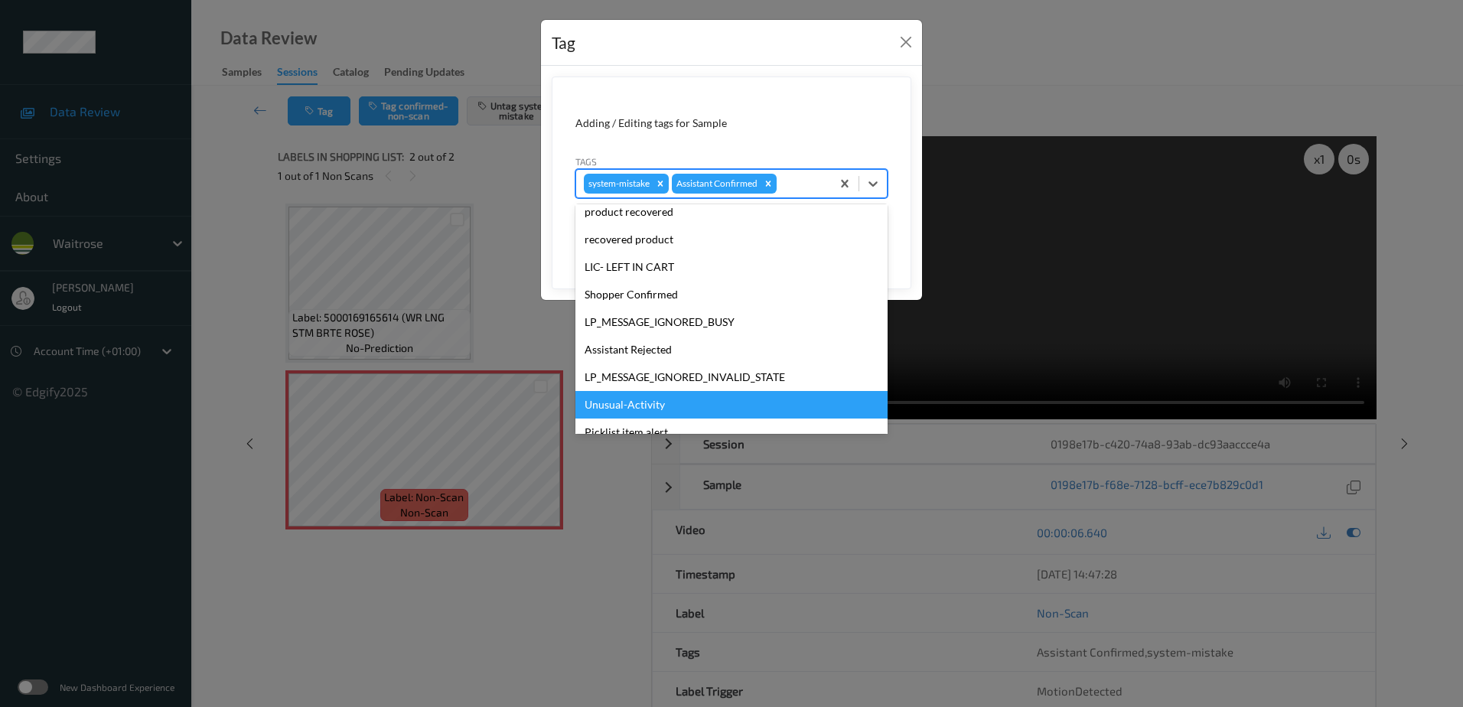
click at [637, 403] on div "Unusual-Activity" at bounding box center [732, 405] width 312 height 28
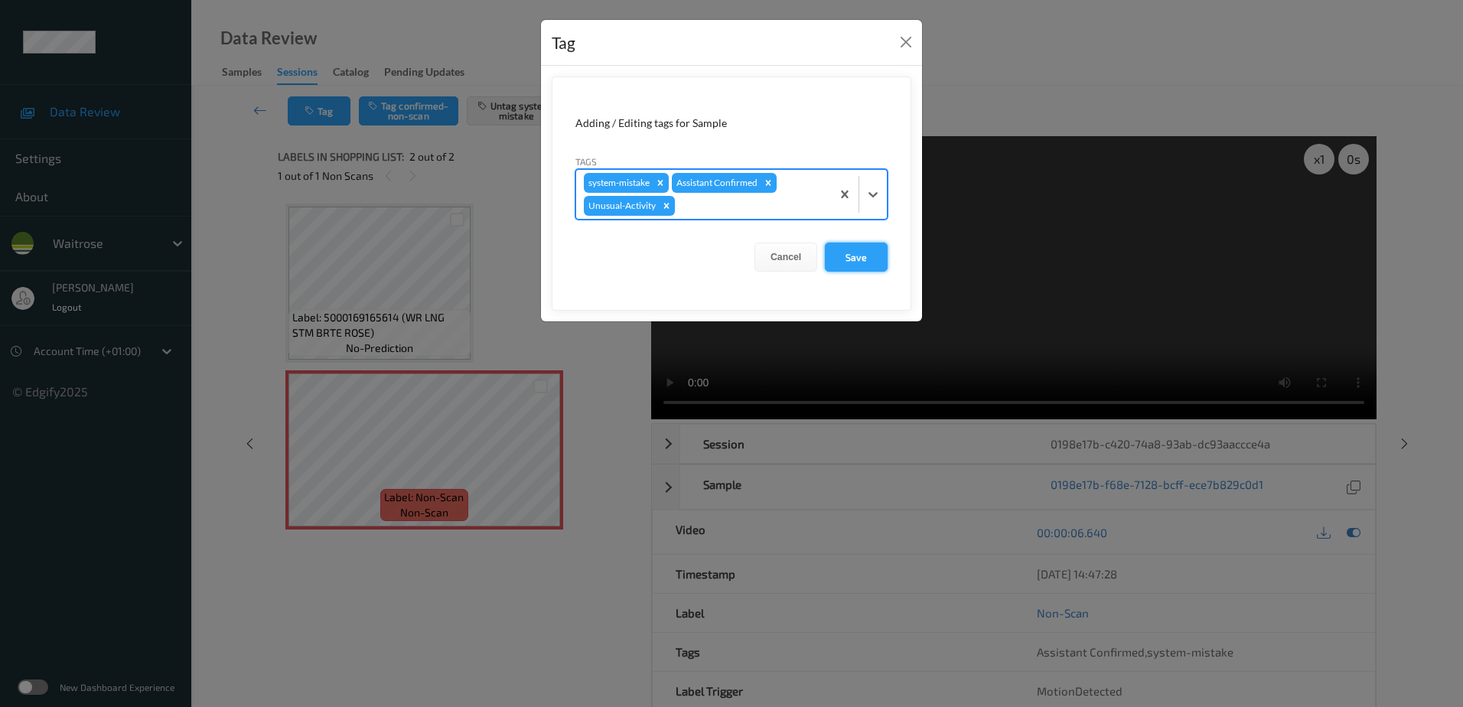
click at [853, 264] on button "Save" at bounding box center [856, 257] width 63 height 29
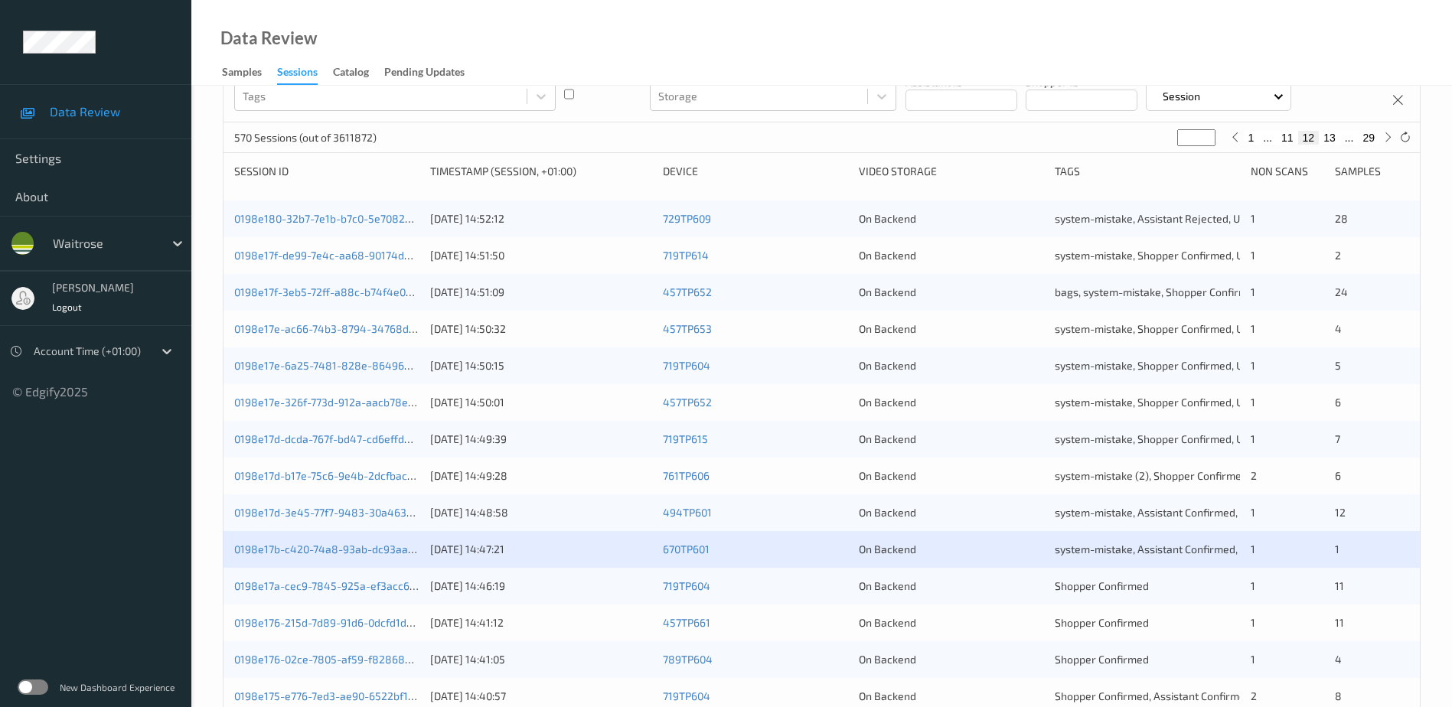
scroll to position [306, 0]
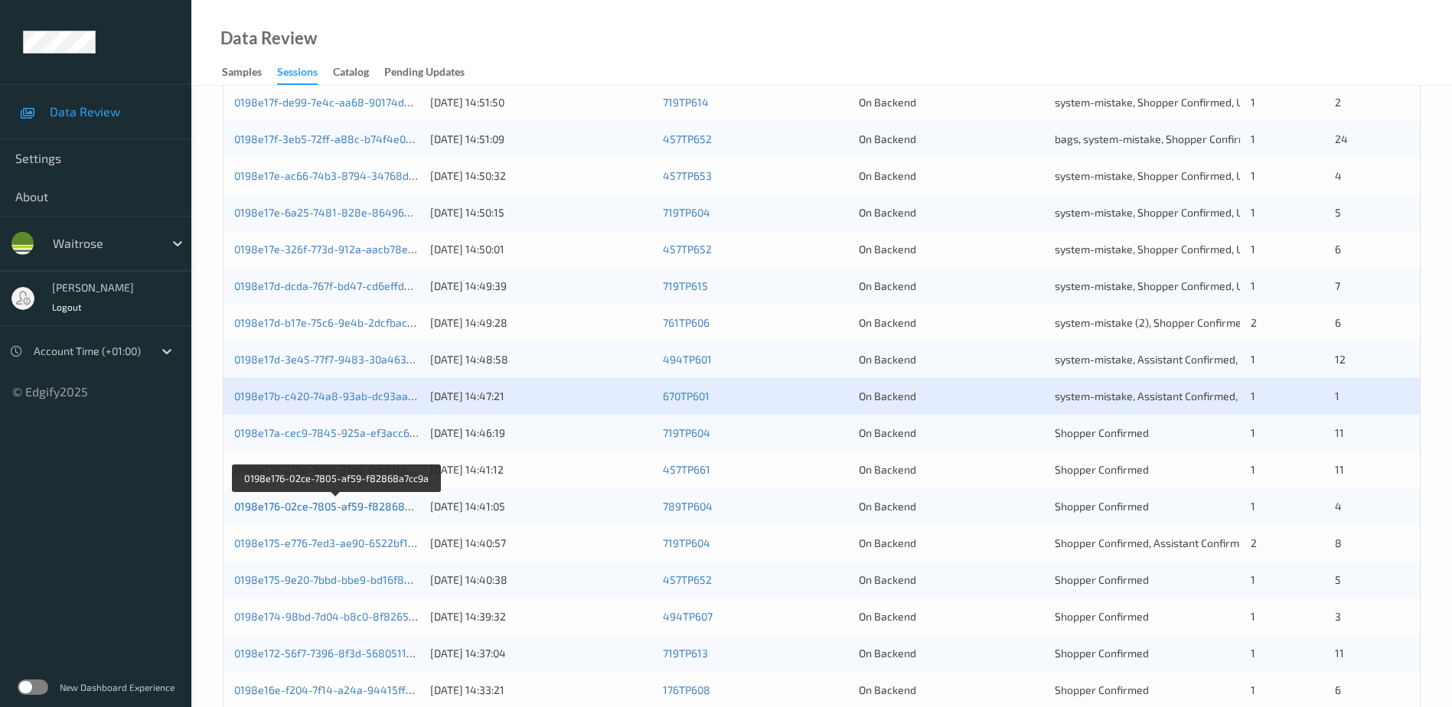
click at [319, 504] on link "0198e176-02ce-7805-af59-f82868a7cc9a" at bounding box center [336, 506] width 205 height 13
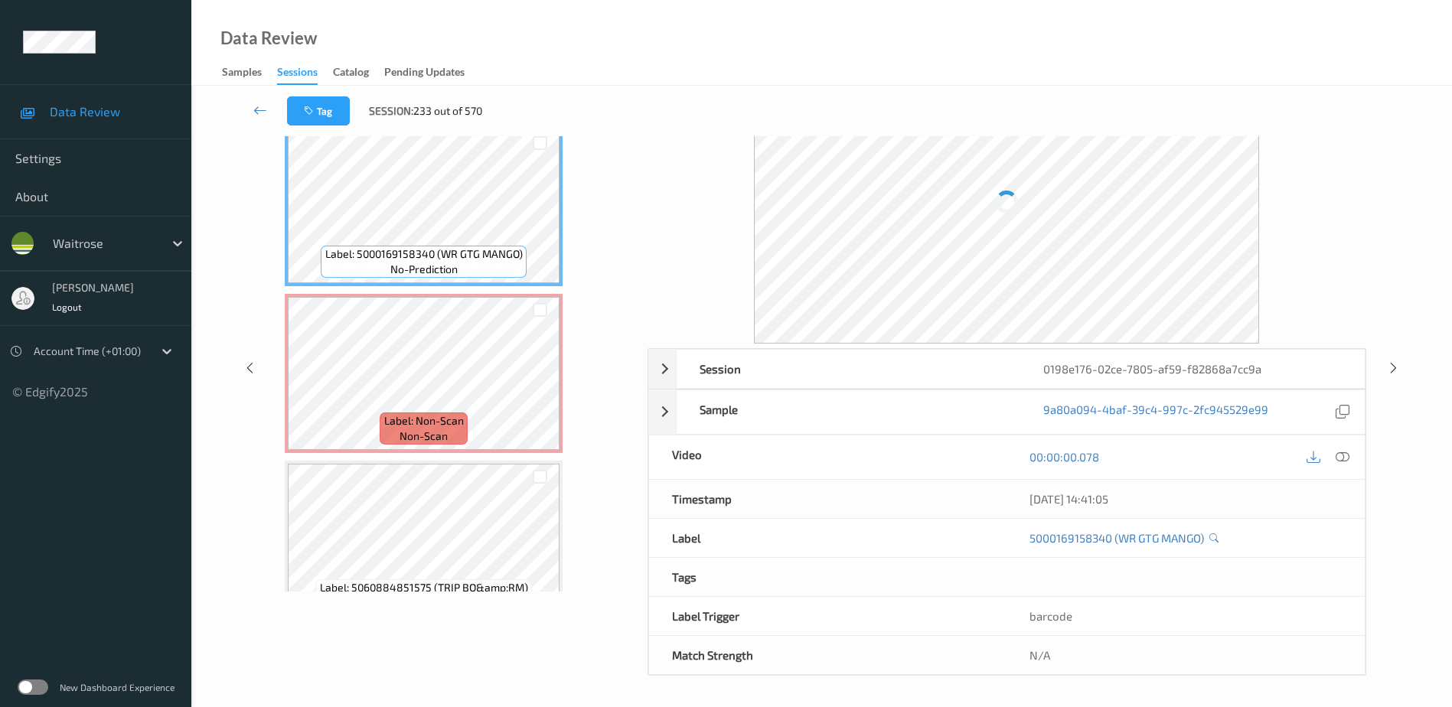
scroll to position [75, 0]
drag, startPoint x: 1342, startPoint y: 458, endPoint x: 1182, endPoint y: 264, distance: 251.8
click at [1342, 458] on icon at bounding box center [1343, 457] width 14 height 14
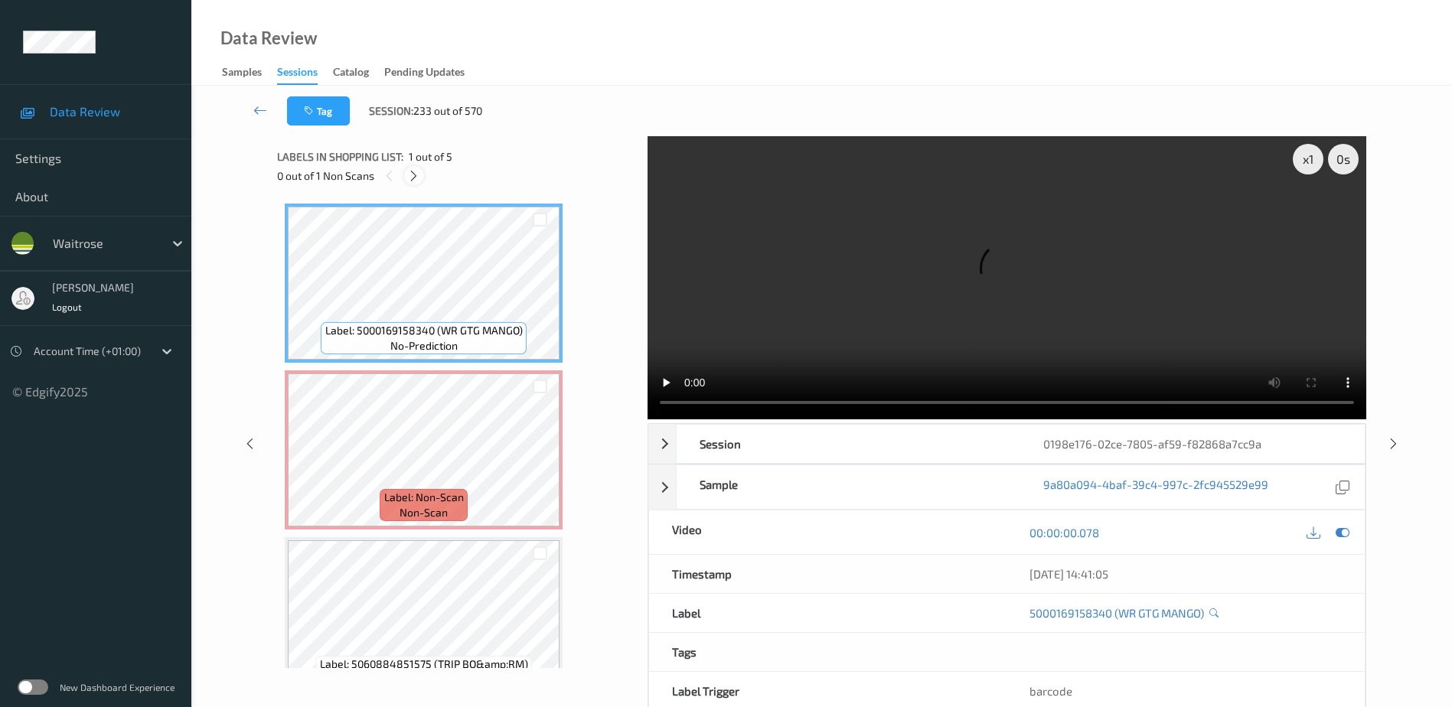
click at [418, 180] on icon at bounding box center [413, 176] width 13 height 14
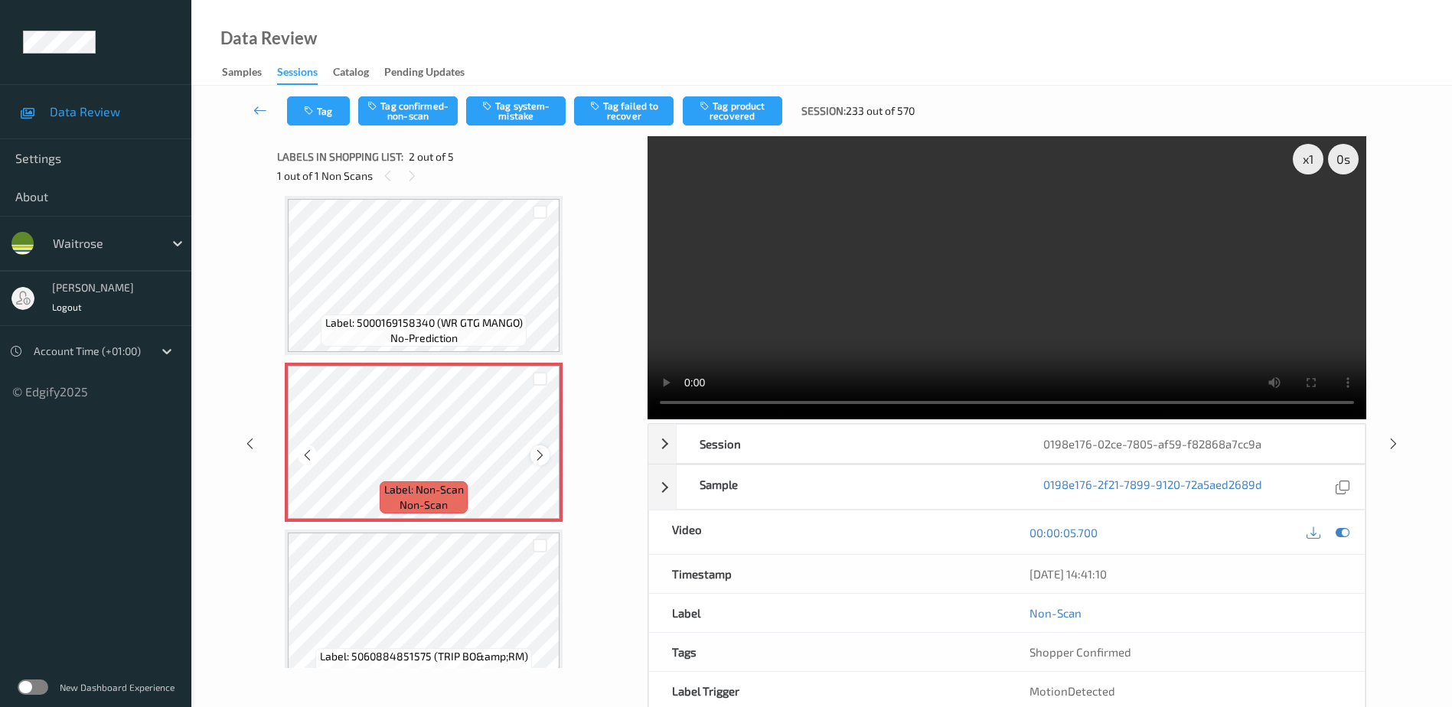
click at [537, 460] on icon at bounding box center [539, 456] width 13 height 14
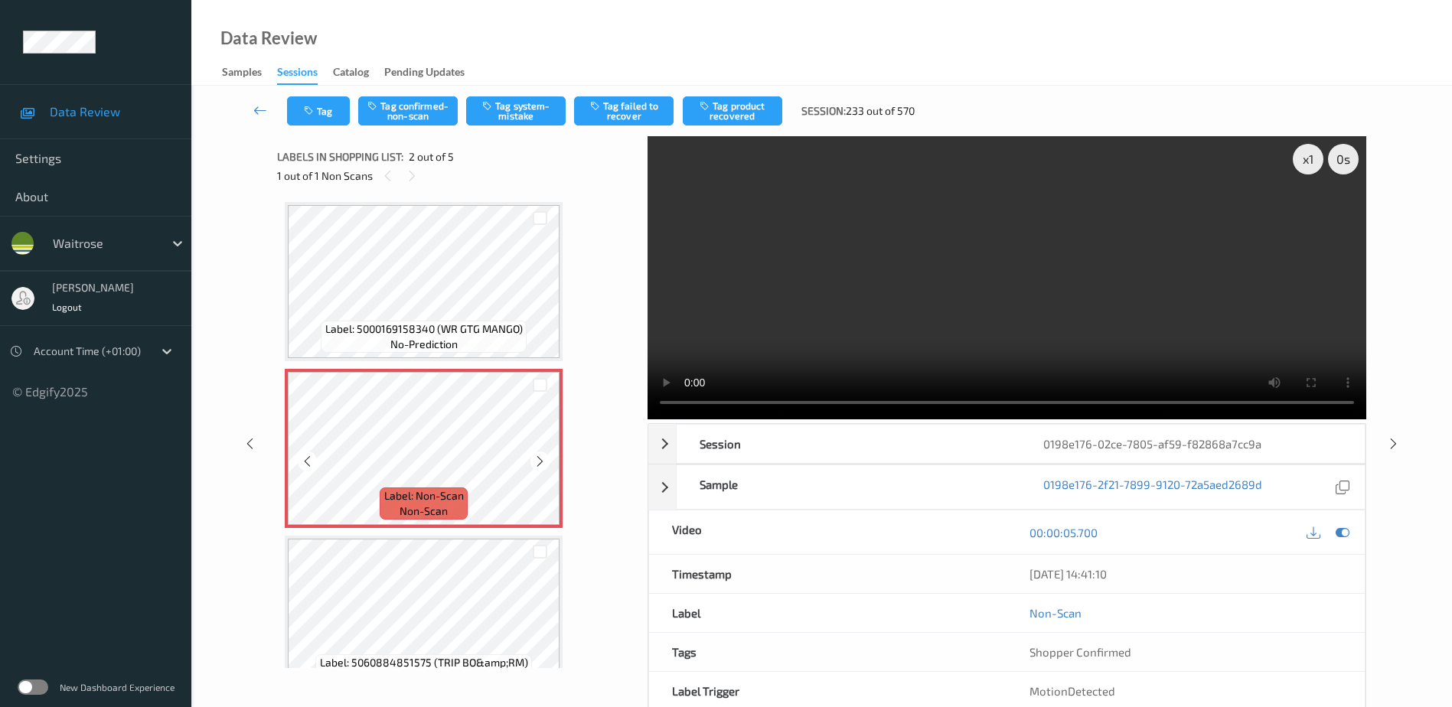
scroll to position [0, 0]
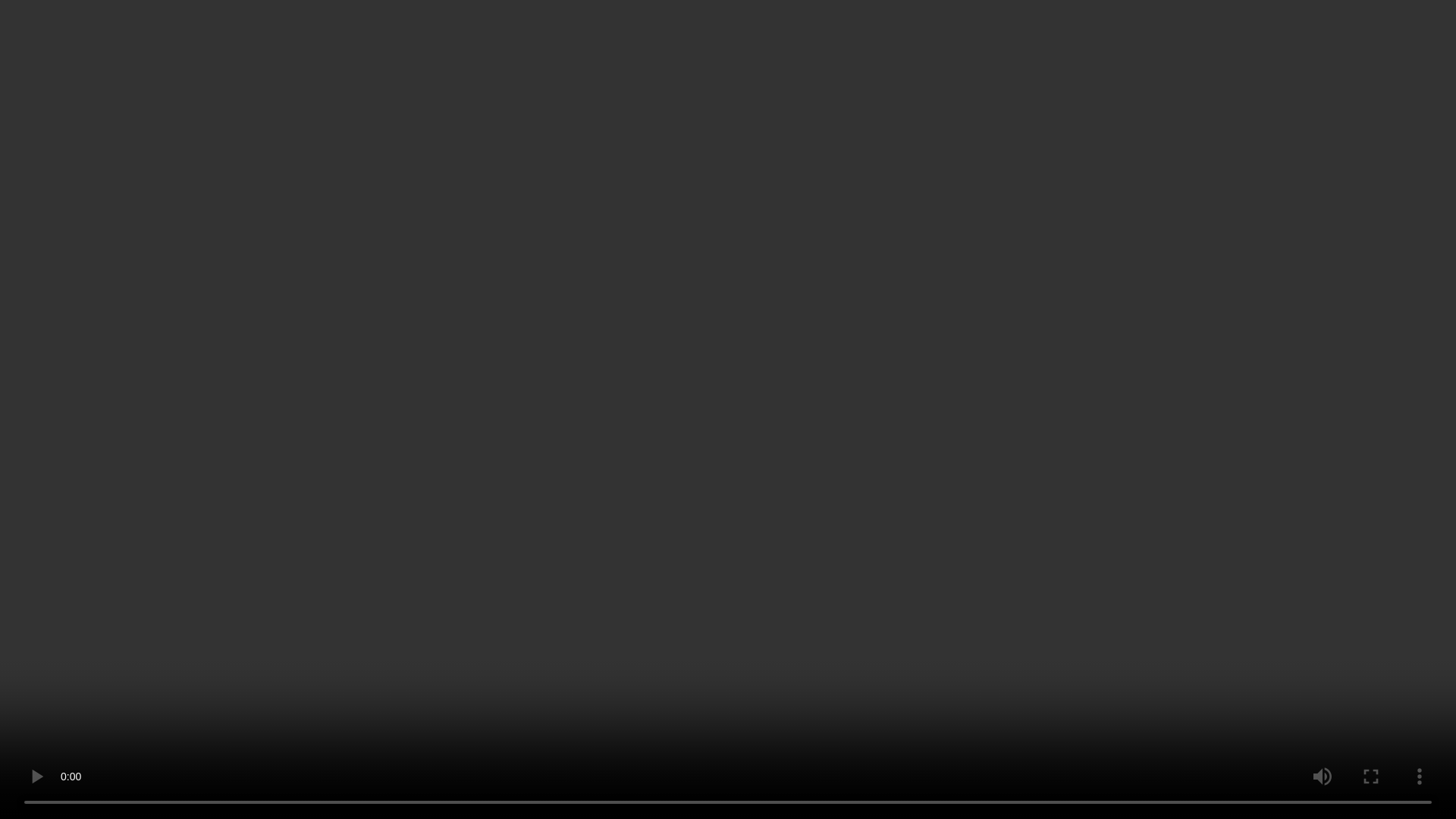
click at [901, 366] on video at bounding box center [728, 409] width 1456 height 819
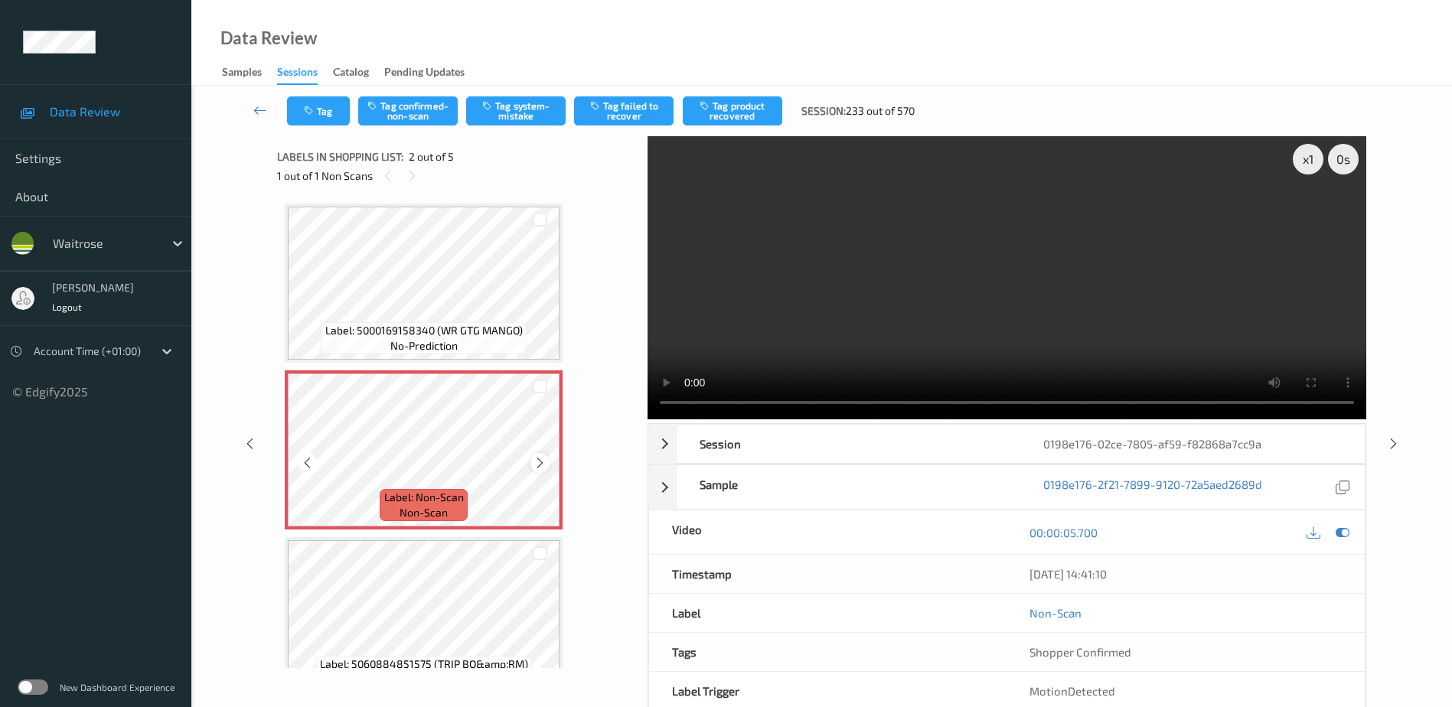
click at [541, 462] on icon at bounding box center [539, 463] width 13 height 14
click at [533, 108] on button "Tag system-mistake" at bounding box center [516, 110] width 100 height 29
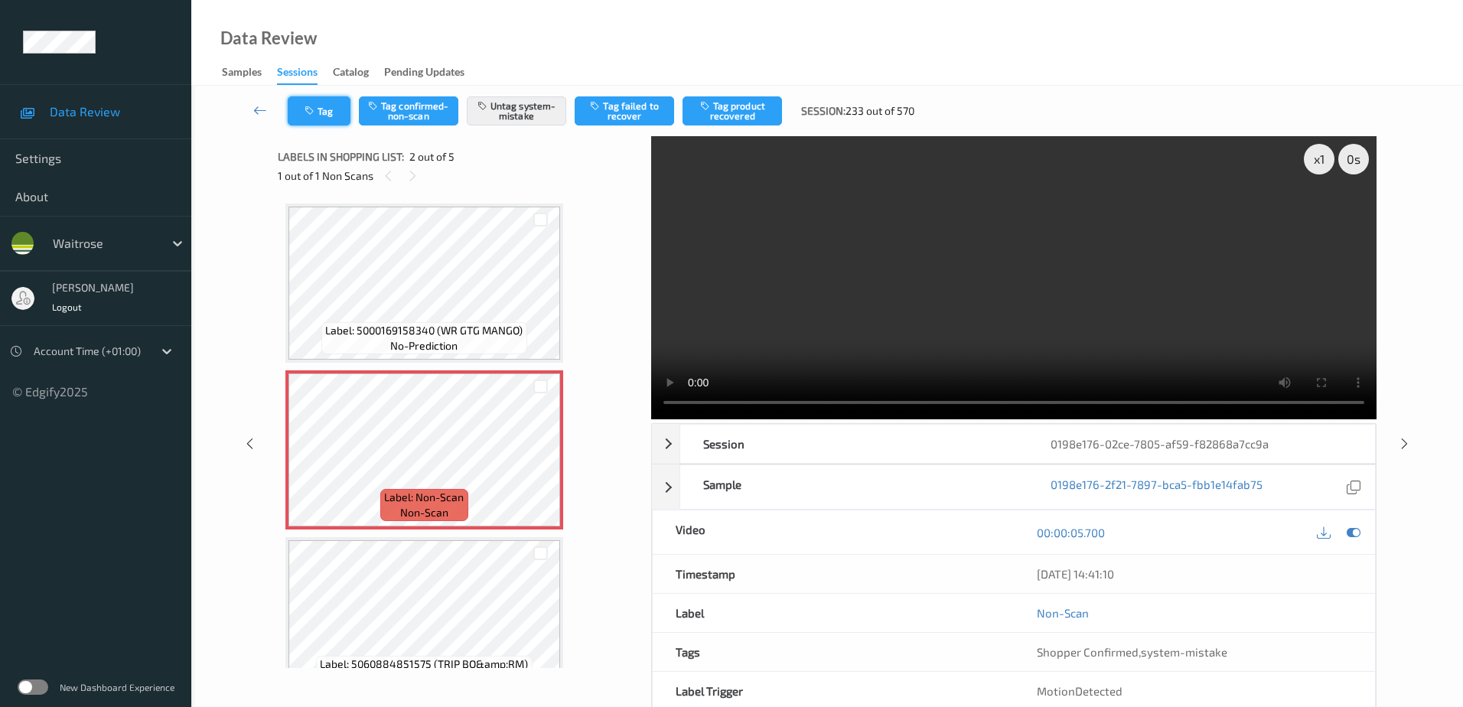
click at [321, 120] on button "Tag" at bounding box center [319, 110] width 63 height 29
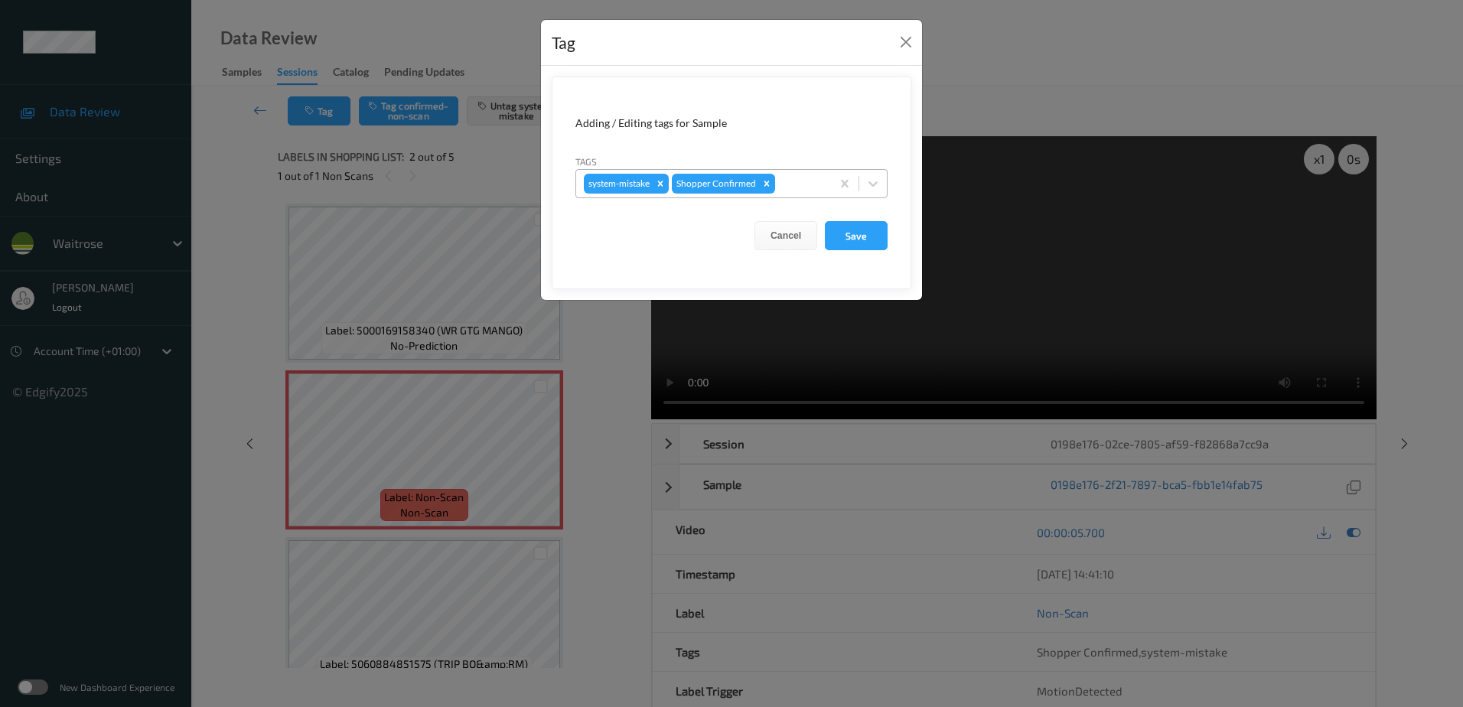
click at [788, 189] on div at bounding box center [800, 184] width 45 height 18
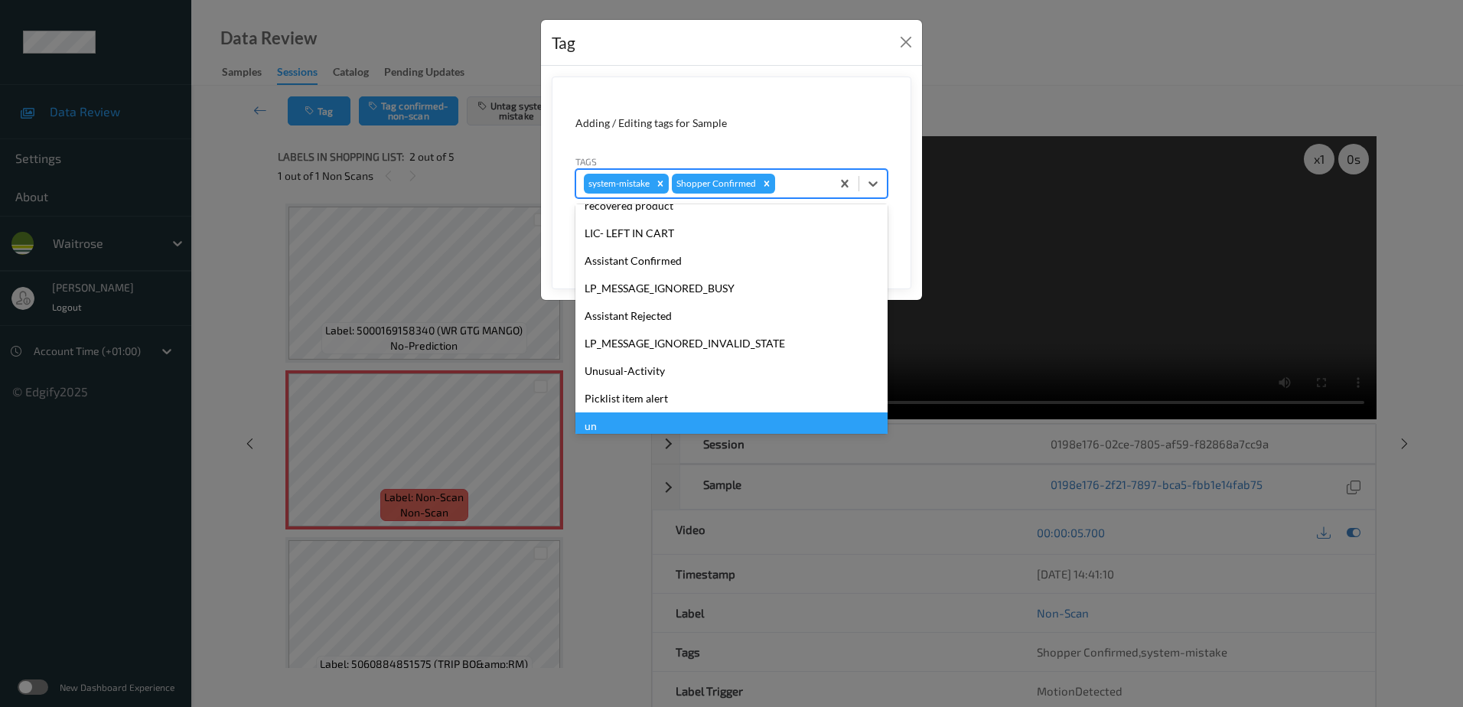
scroll to position [328, 0]
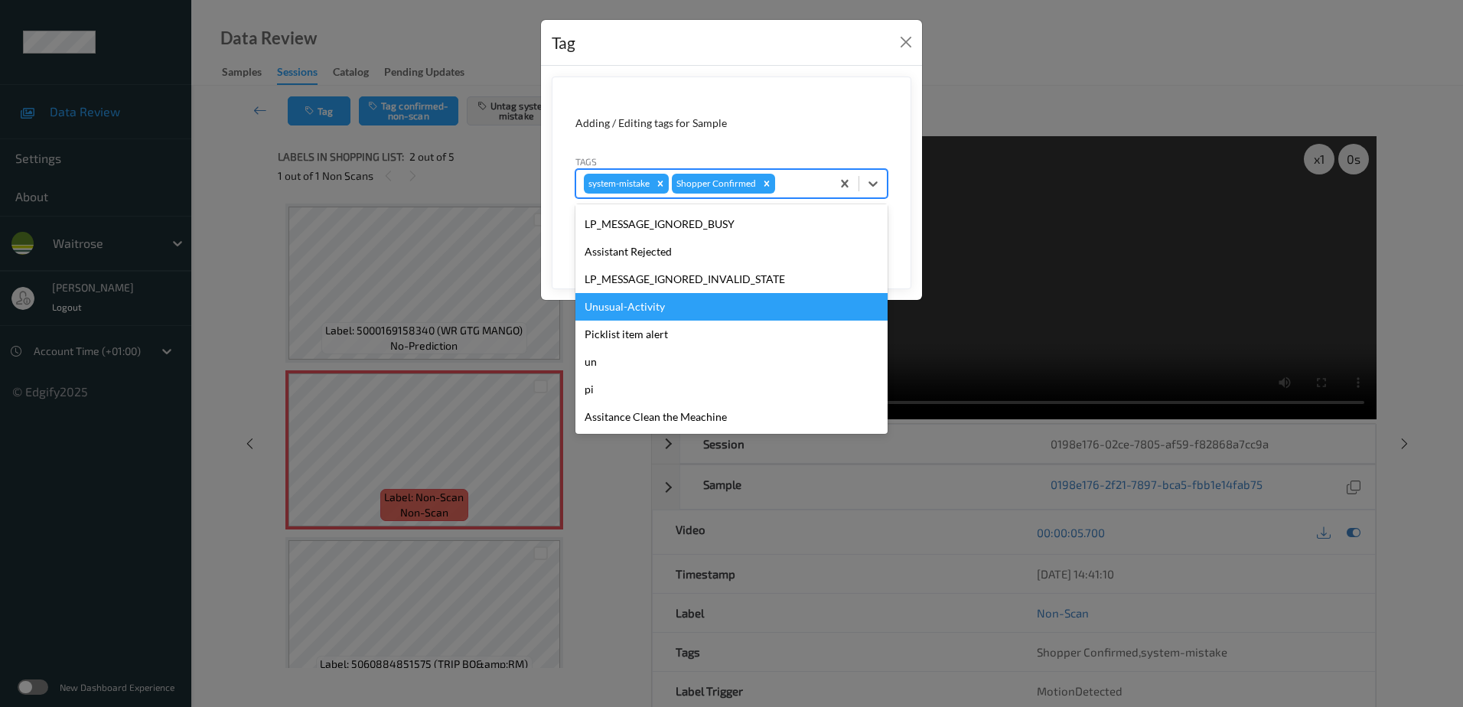
click at [655, 314] on div "Unusual-Activity" at bounding box center [732, 307] width 312 height 28
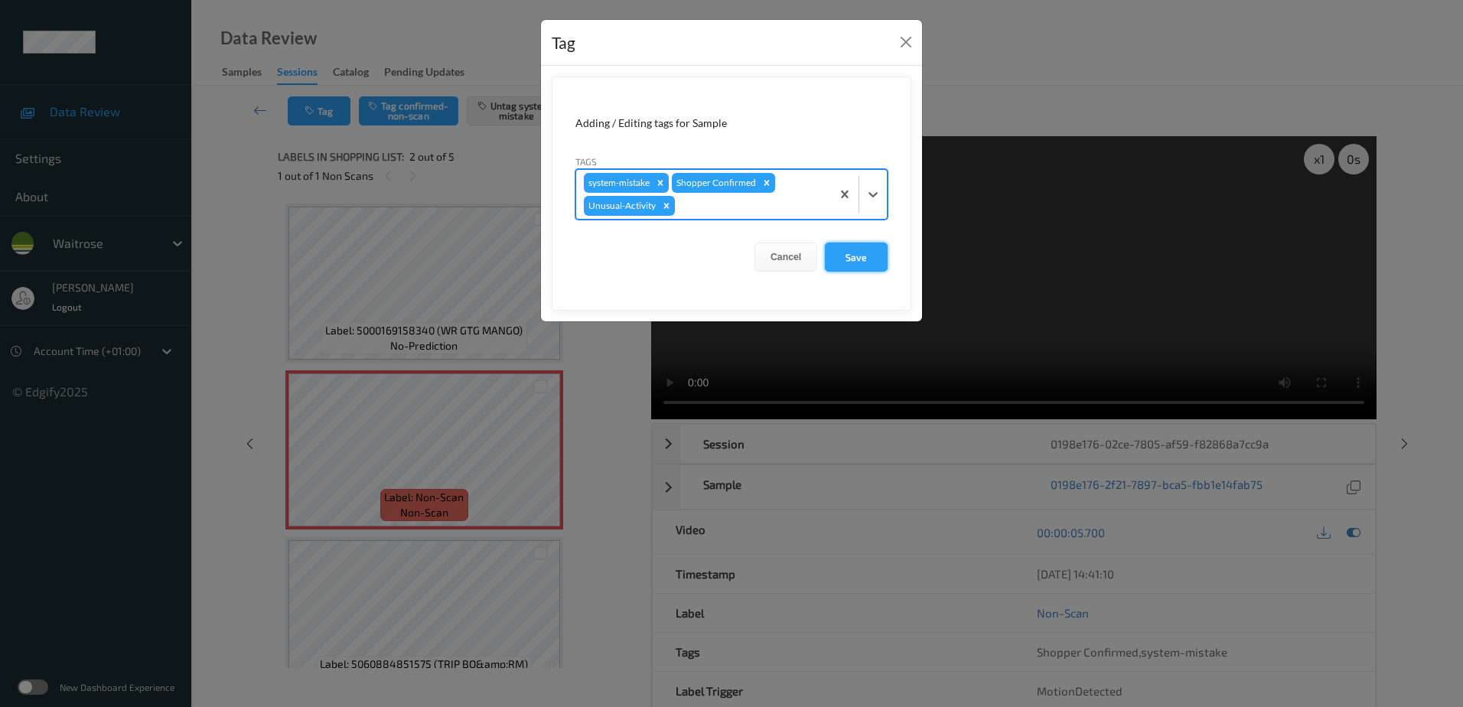
click at [847, 253] on button "Save" at bounding box center [856, 257] width 63 height 29
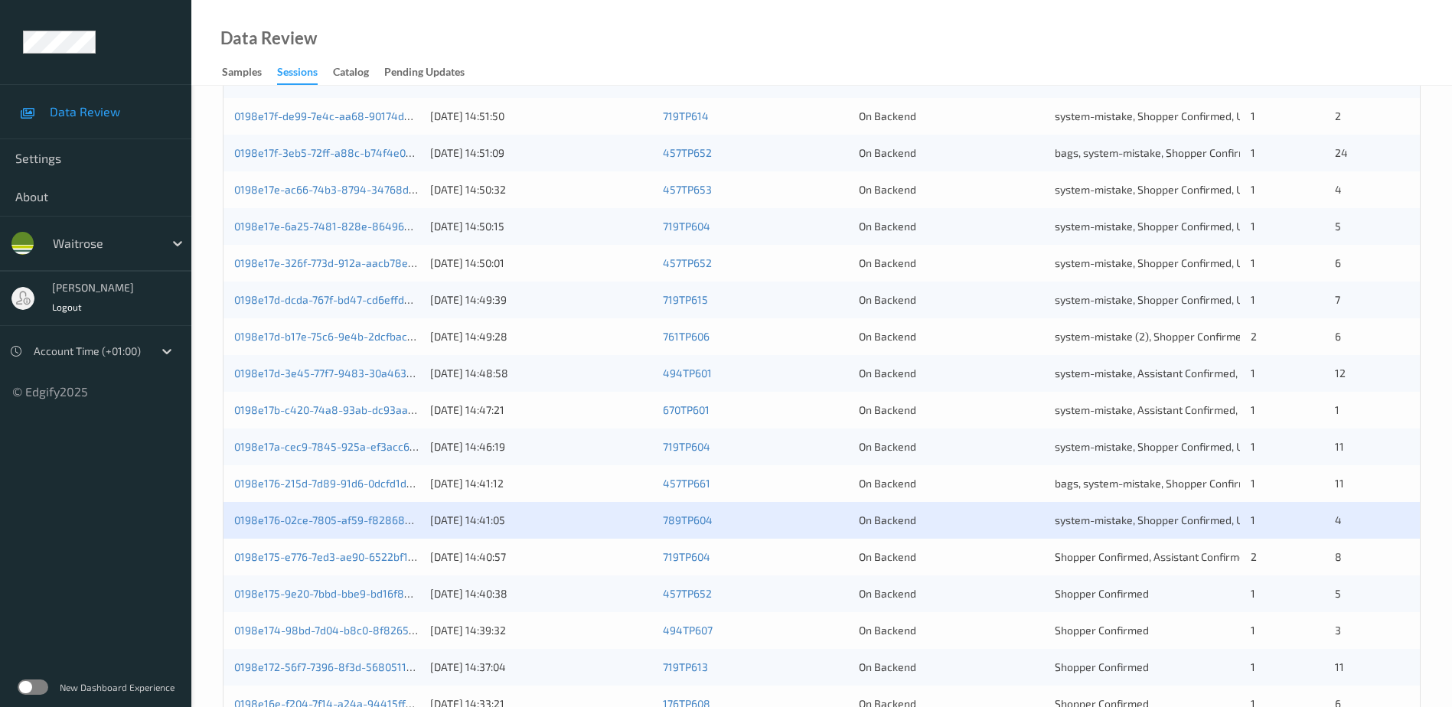
scroll to position [306, 0]
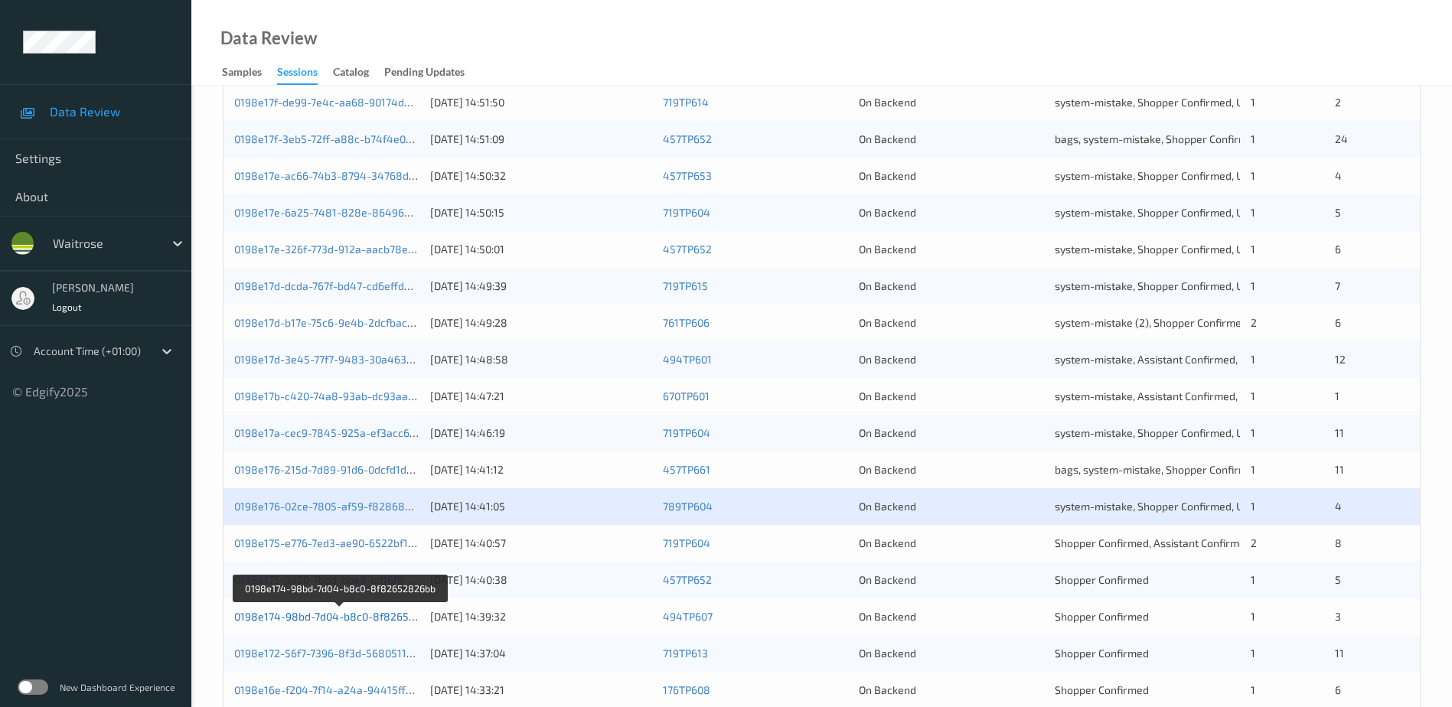
click at [328, 619] on link "0198e174-98bd-7d04-b8c0-8f82652826bb" at bounding box center [340, 616] width 212 height 13
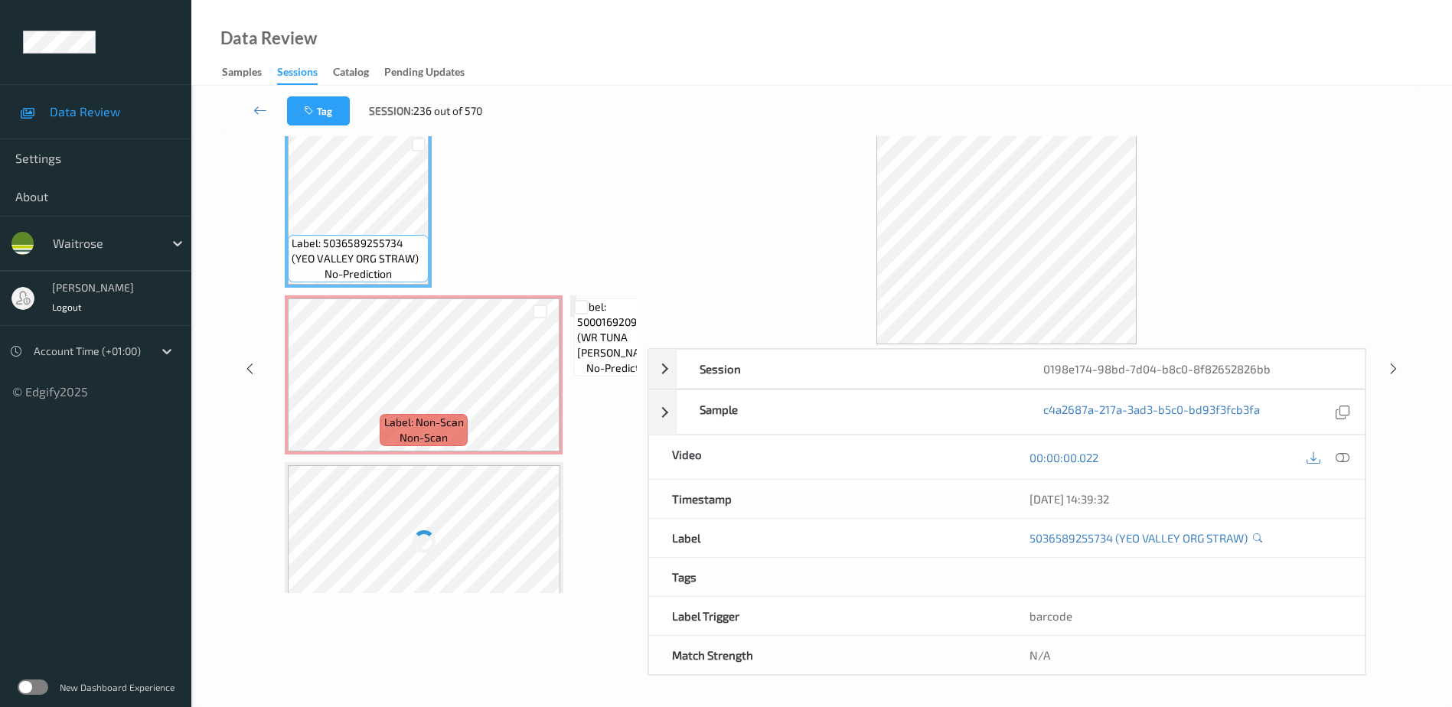
scroll to position [75, 0]
click at [1342, 457] on icon at bounding box center [1343, 457] width 14 height 14
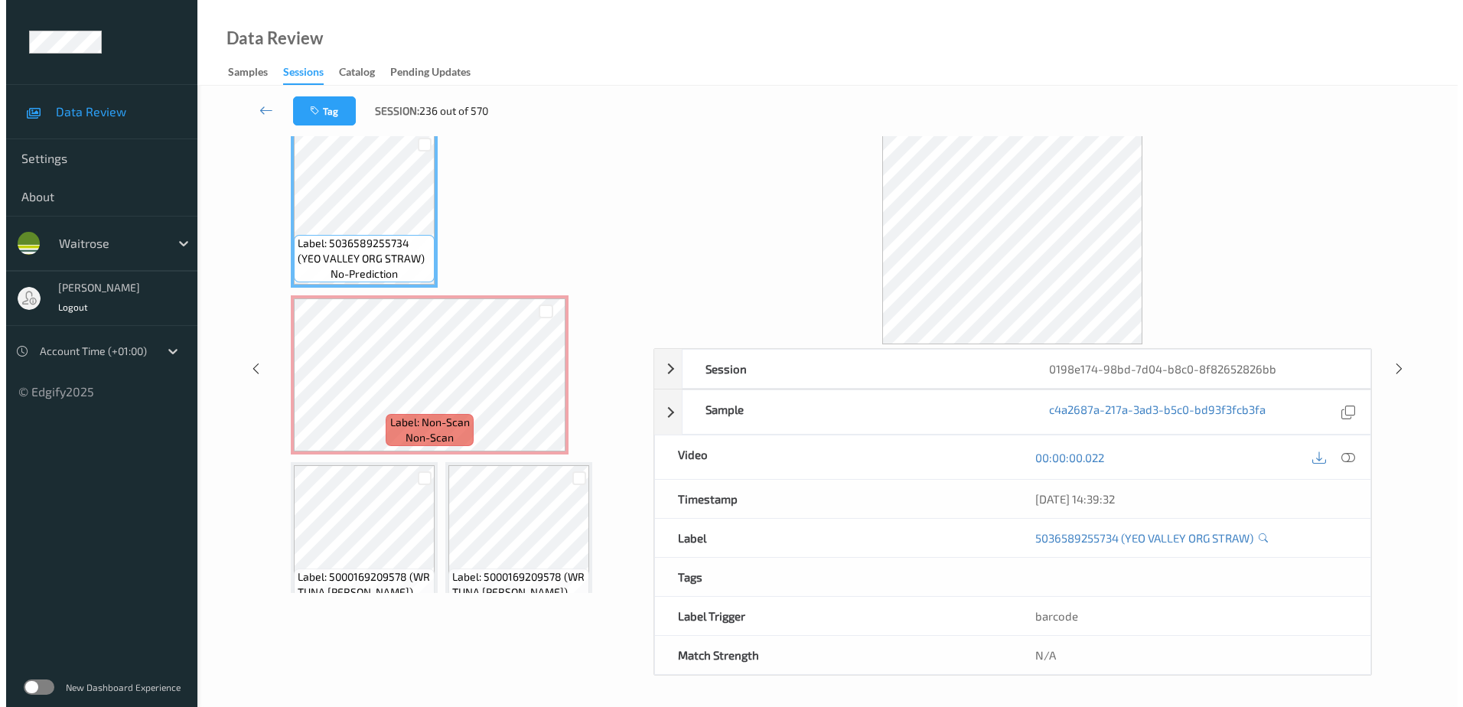
scroll to position [0, 0]
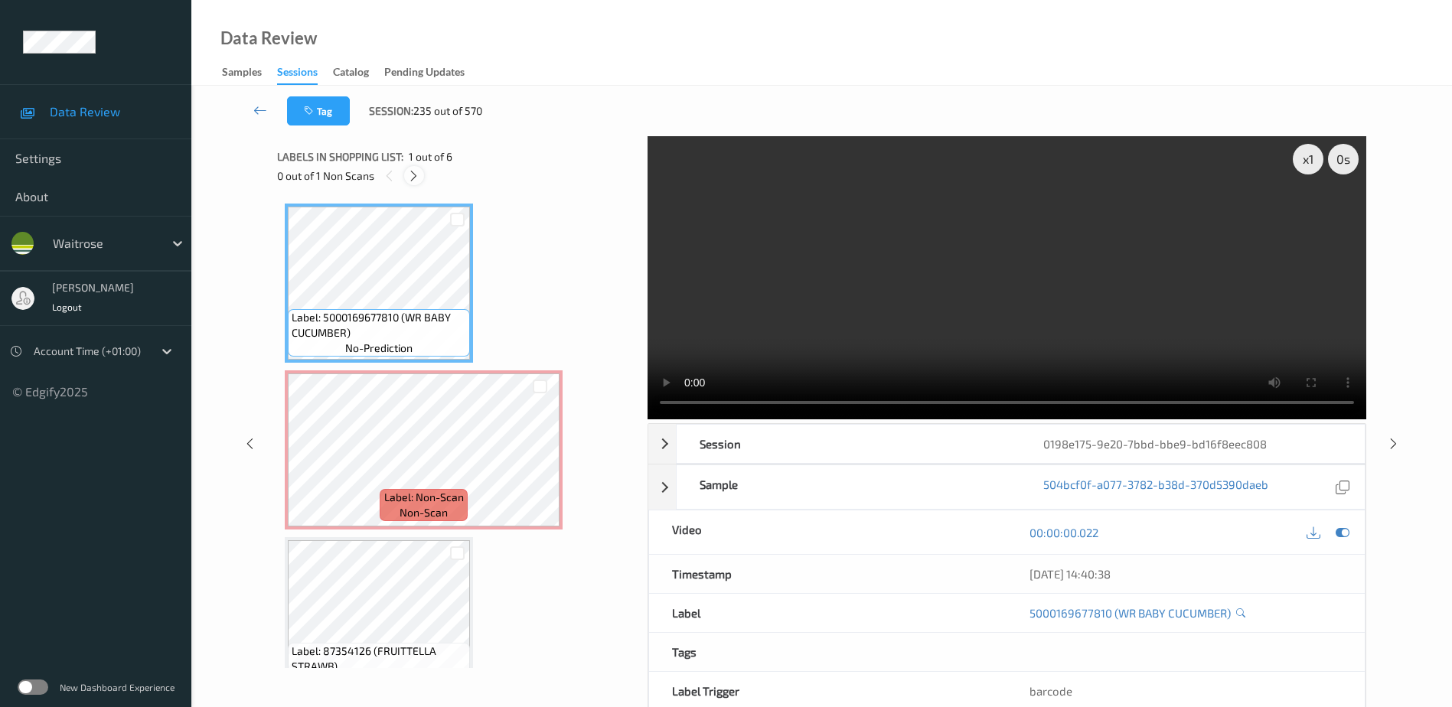
click at [410, 176] on icon at bounding box center [413, 176] width 13 height 14
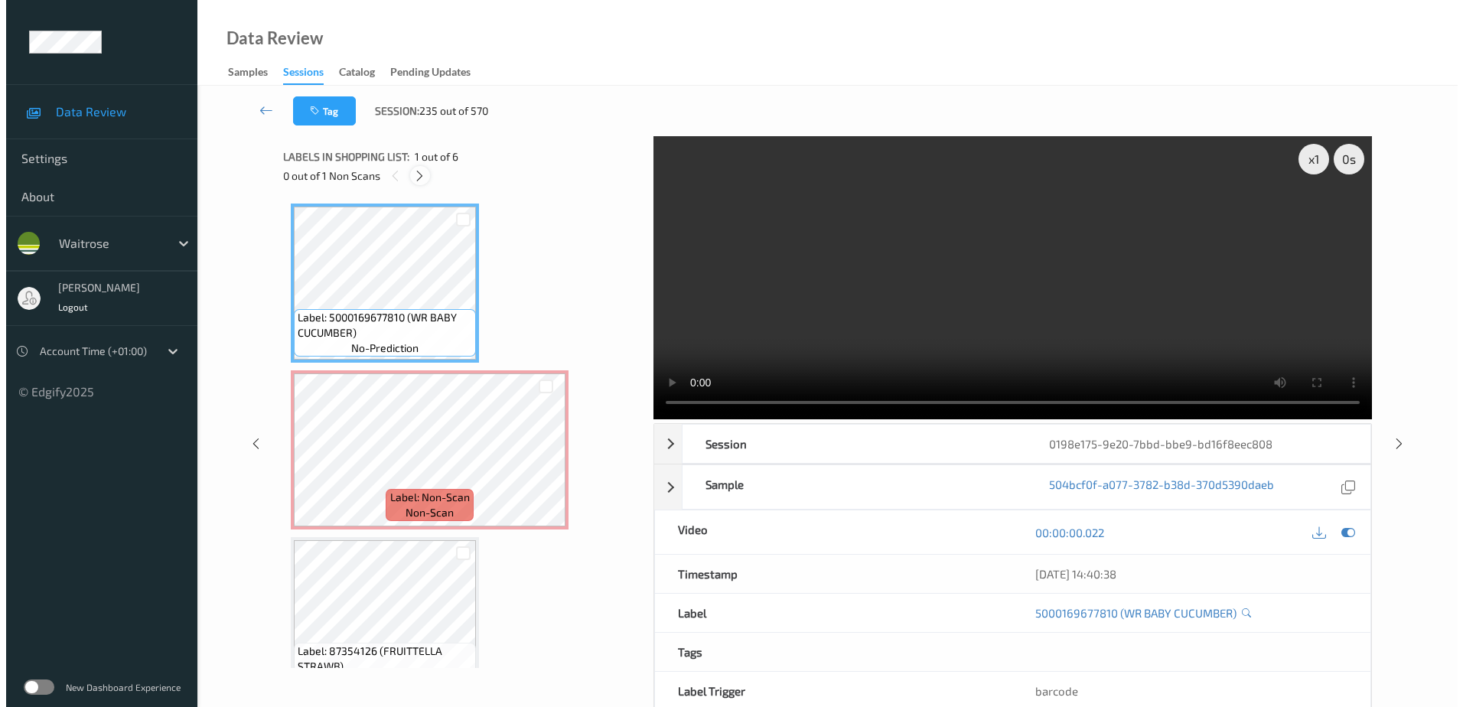
scroll to position [8, 0]
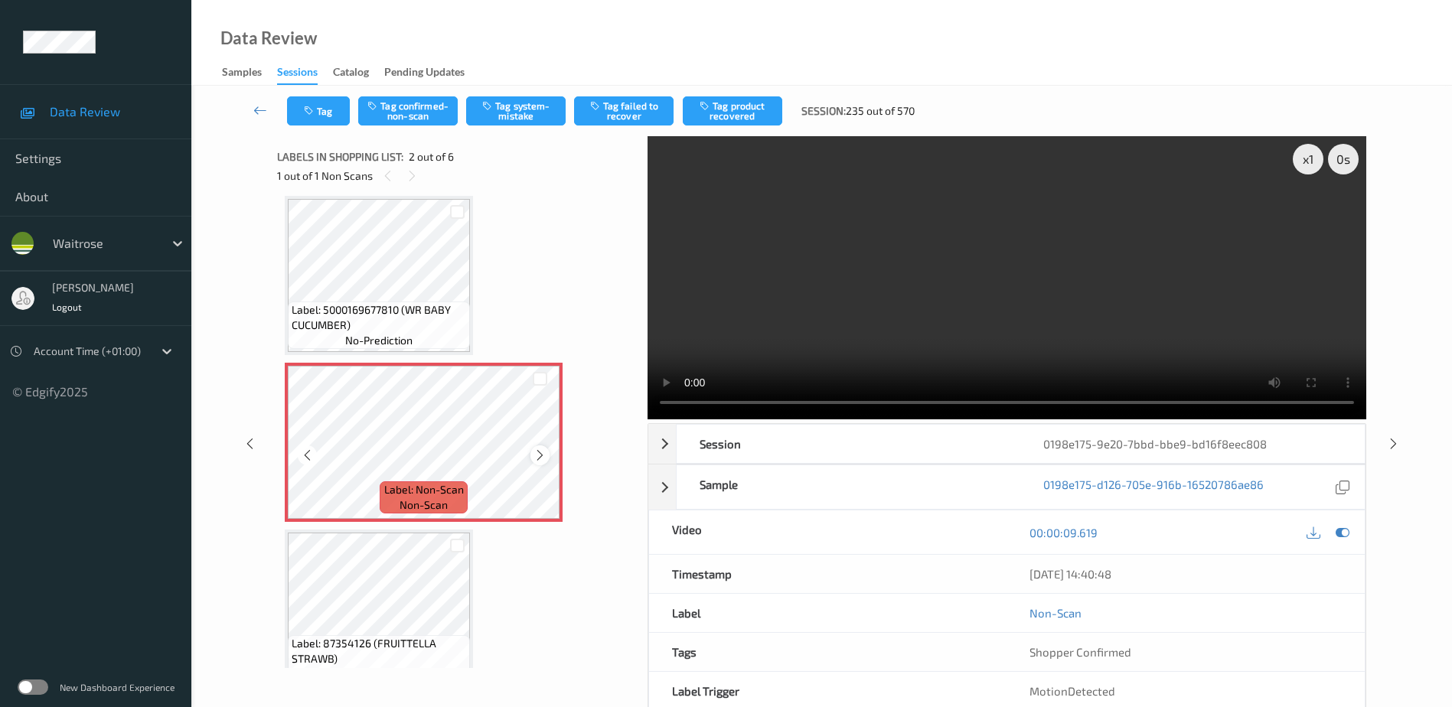
click at [540, 457] on icon at bounding box center [539, 456] width 13 height 14
click at [1086, 295] on video at bounding box center [1007, 277] width 719 height 283
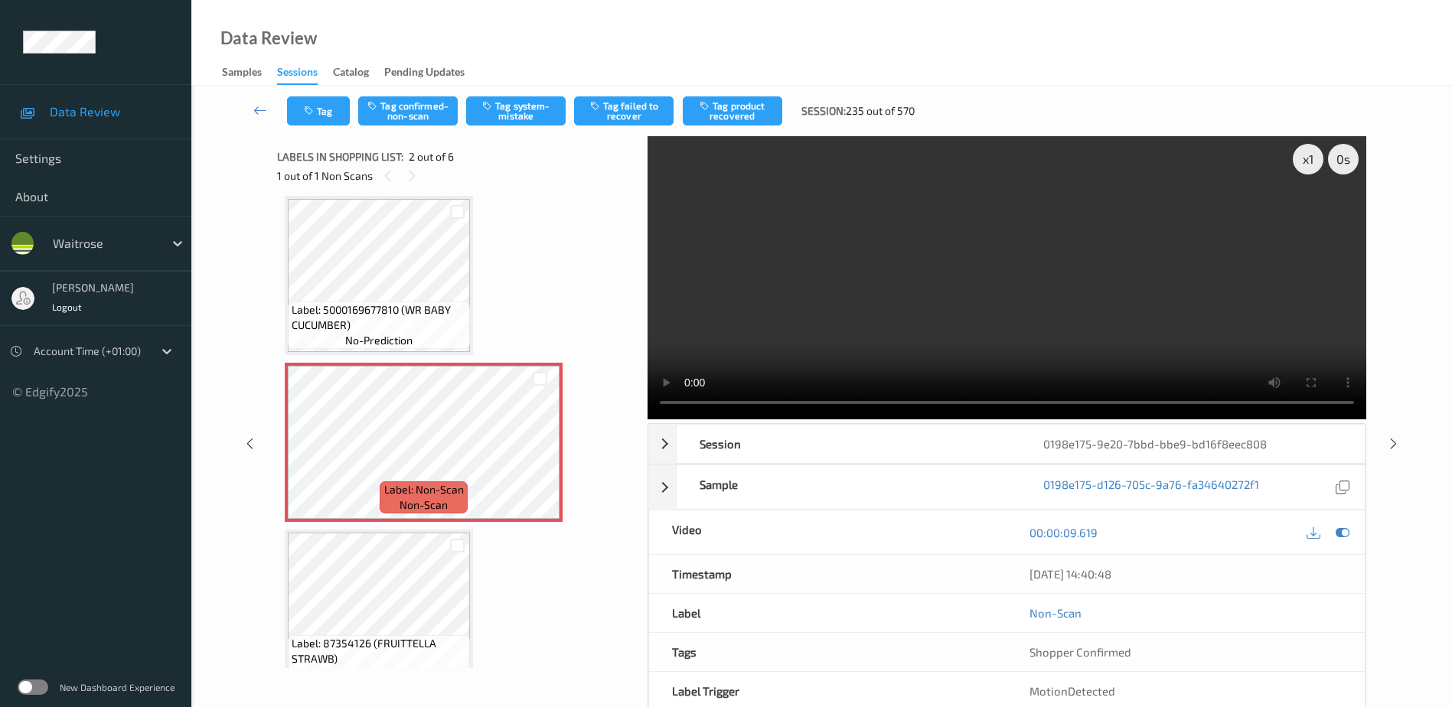
click at [928, 282] on video at bounding box center [1007, 277] width 719 height 283
click at [963, 328] on video at bounding box center [1007, 277] width 719 height 283
click at [493, 115] on button "Tag system-mistake" at bounding box center [516, 110] width 100 height 29
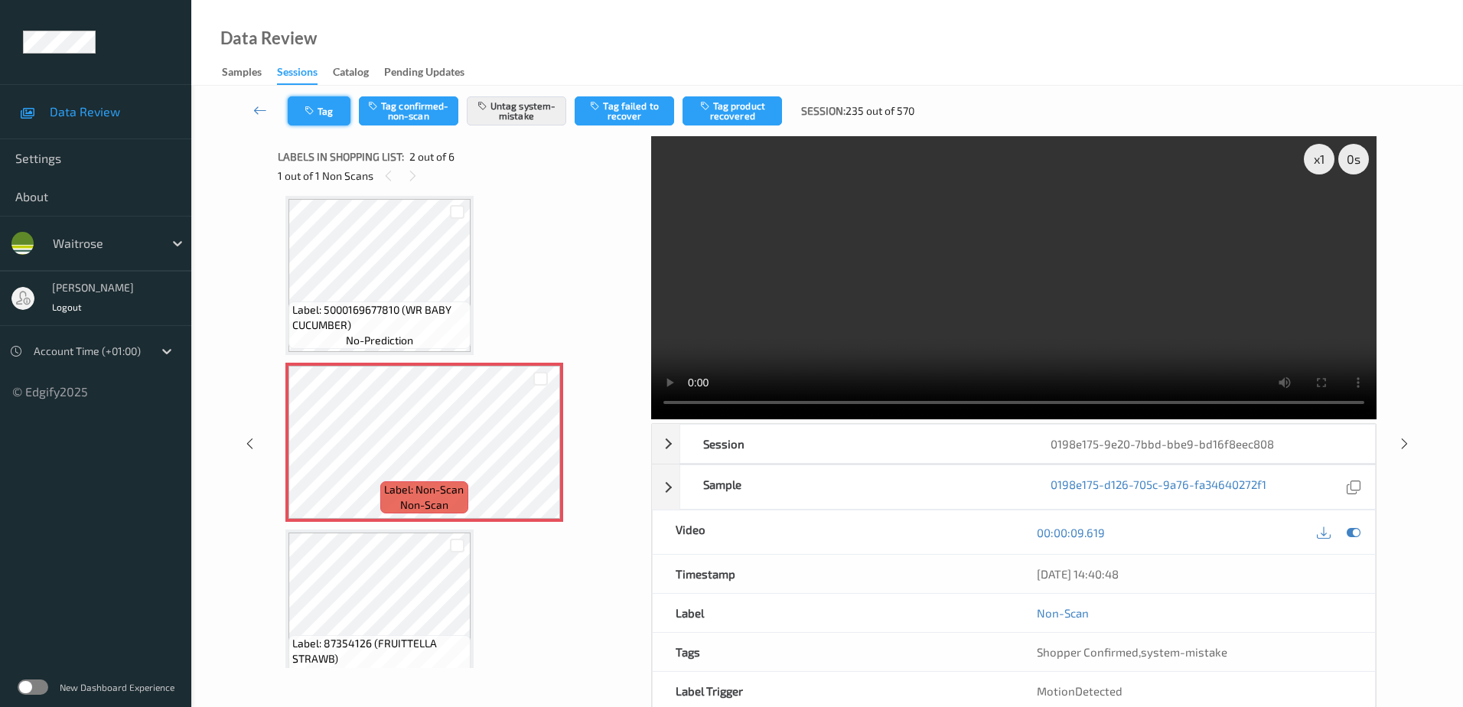
click at [308, 116] on button "Tag" at bounding box center [319, 110] width 63 height 29
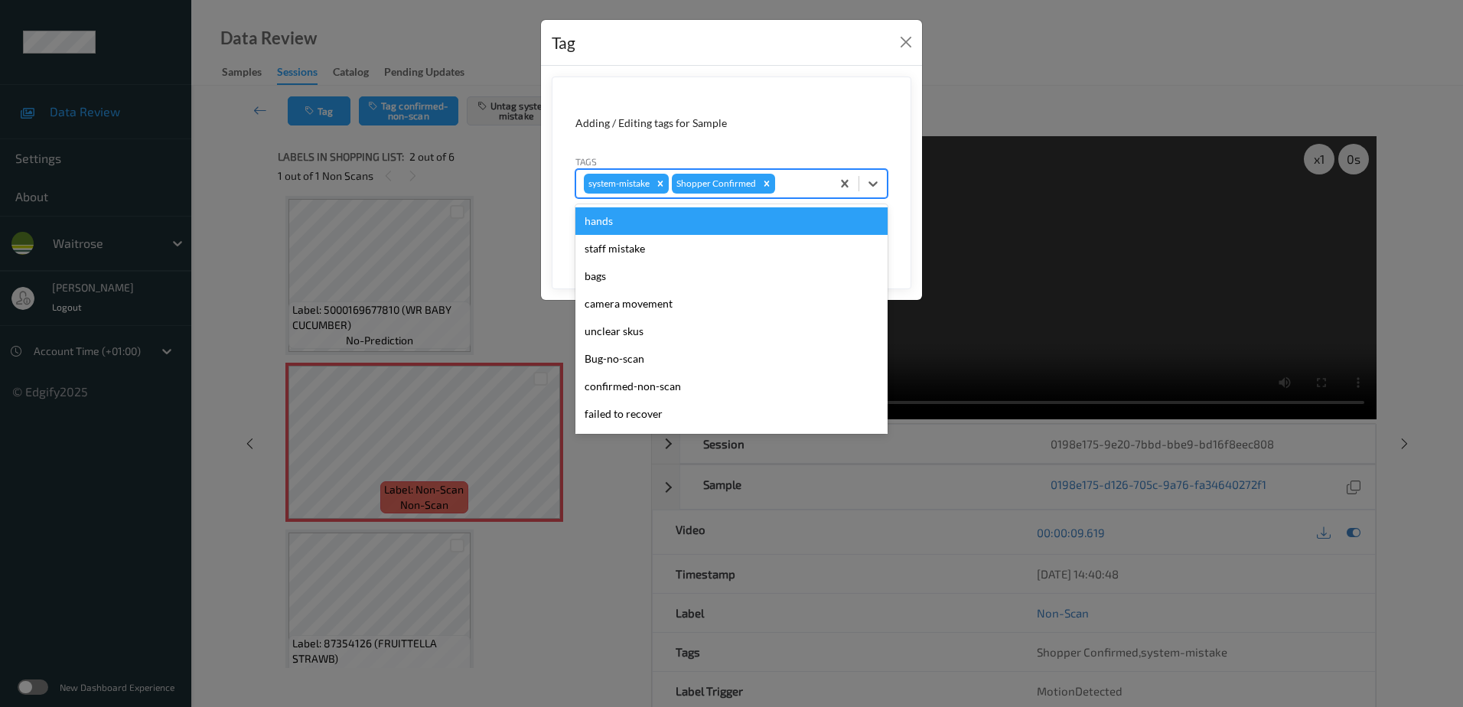
click at [789, 182] on div at bounding box center [800, 184] width 45 height 18
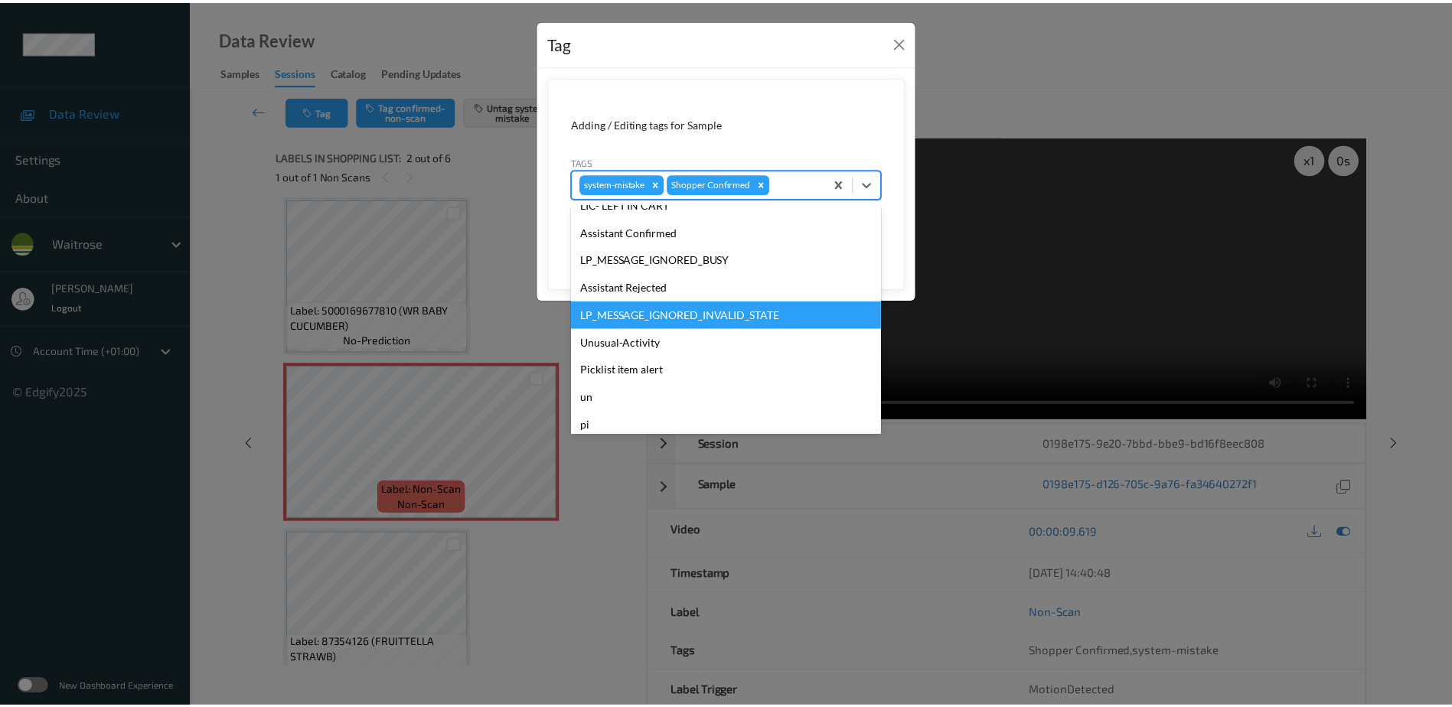
scroll to position [328, 0]
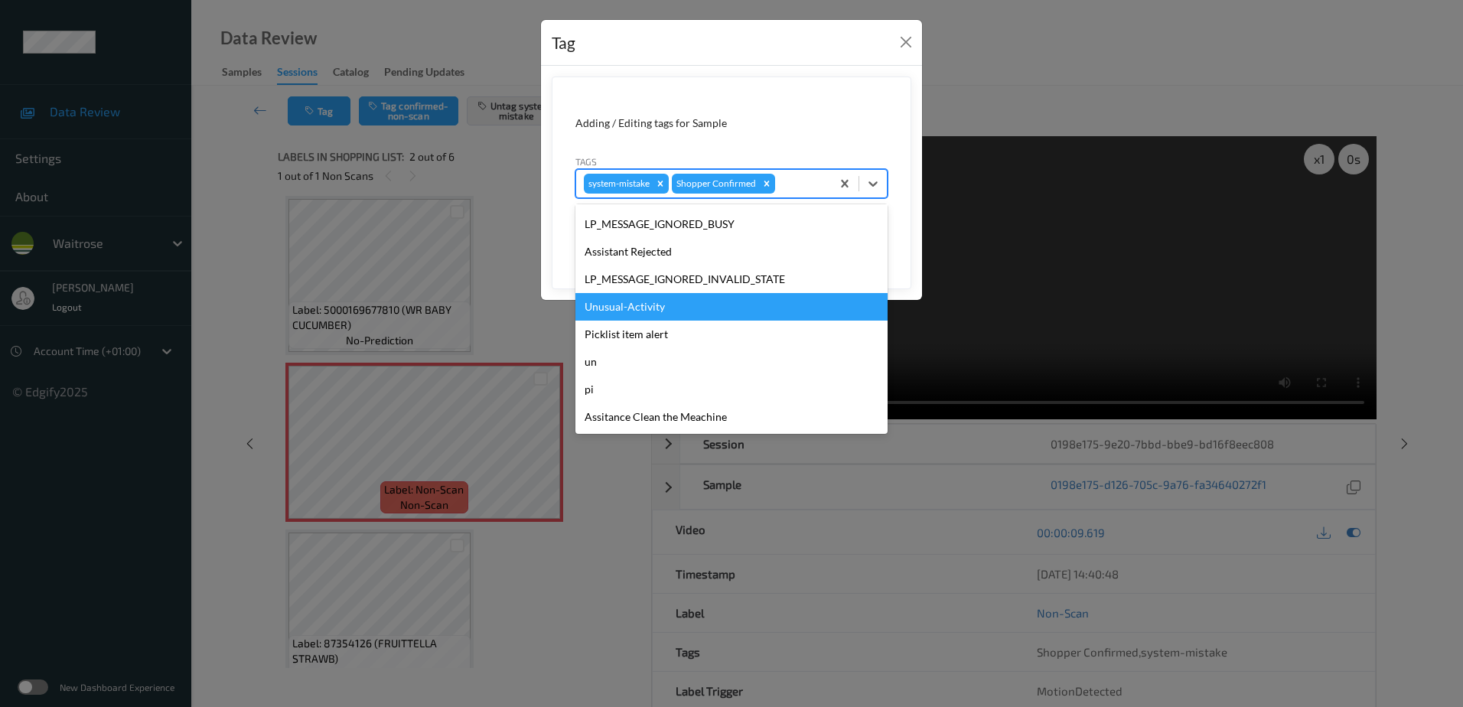
click at [661, 306] on div "Unusual-Activity" at bounding box center [732, 307] width 312 height 28
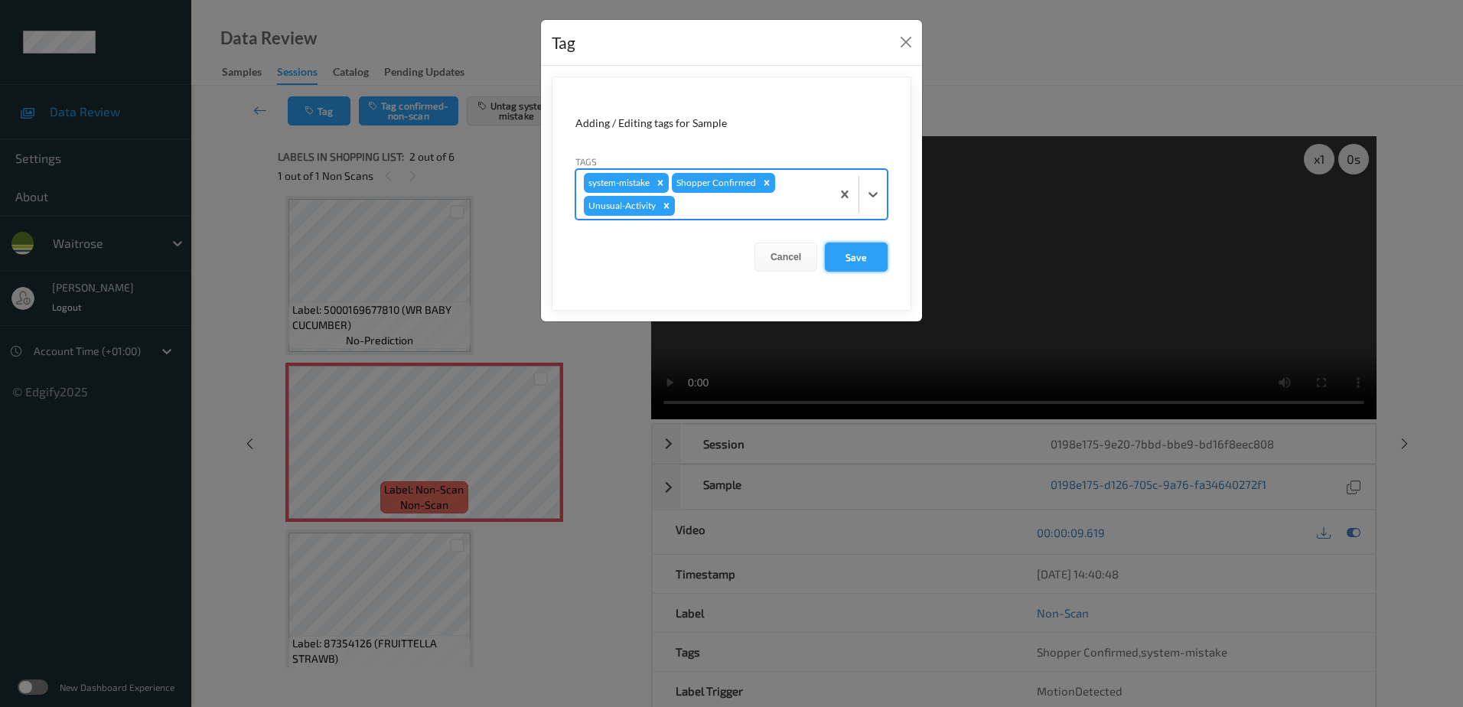
click at [869, 263] on button "Save" at bounding box center [856, 257] width 63 height 29
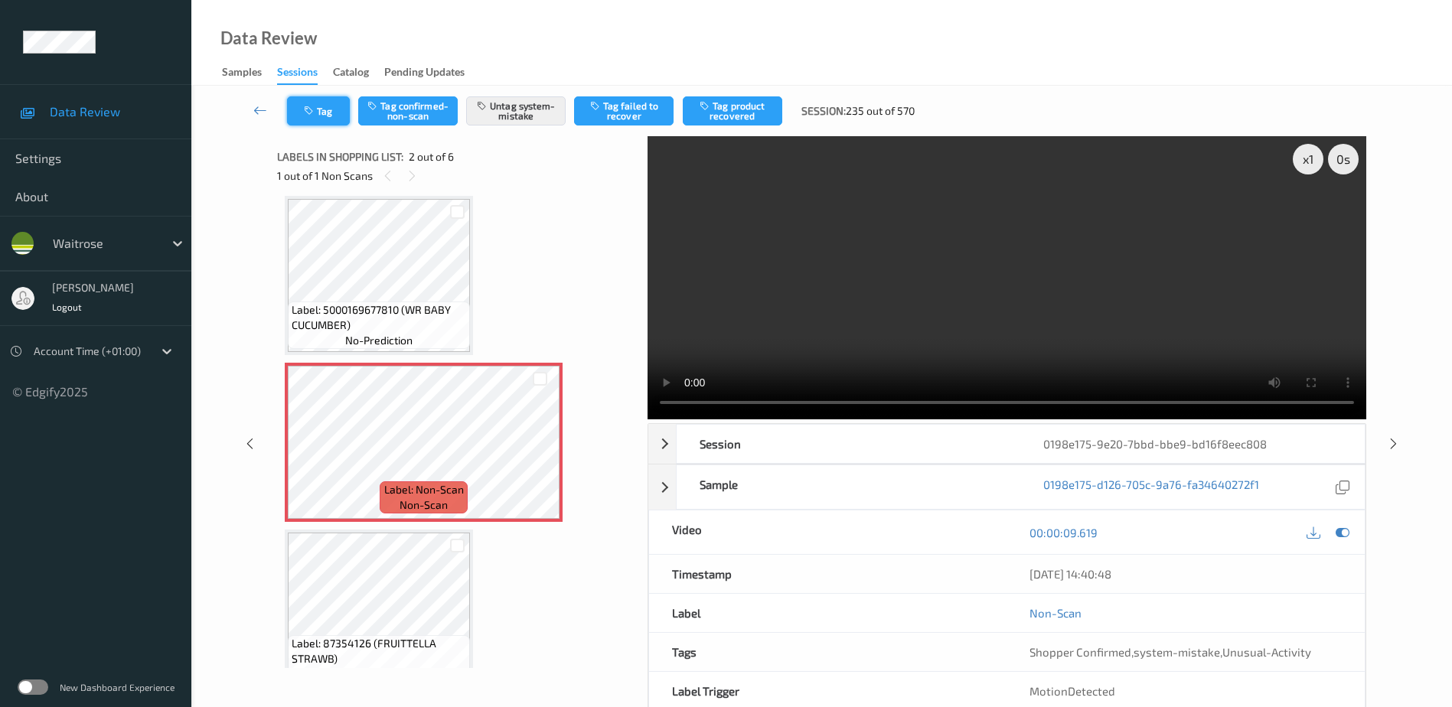
click at [316, 109] on icon "button" at bounding box center [310, 111] width 13 height 11
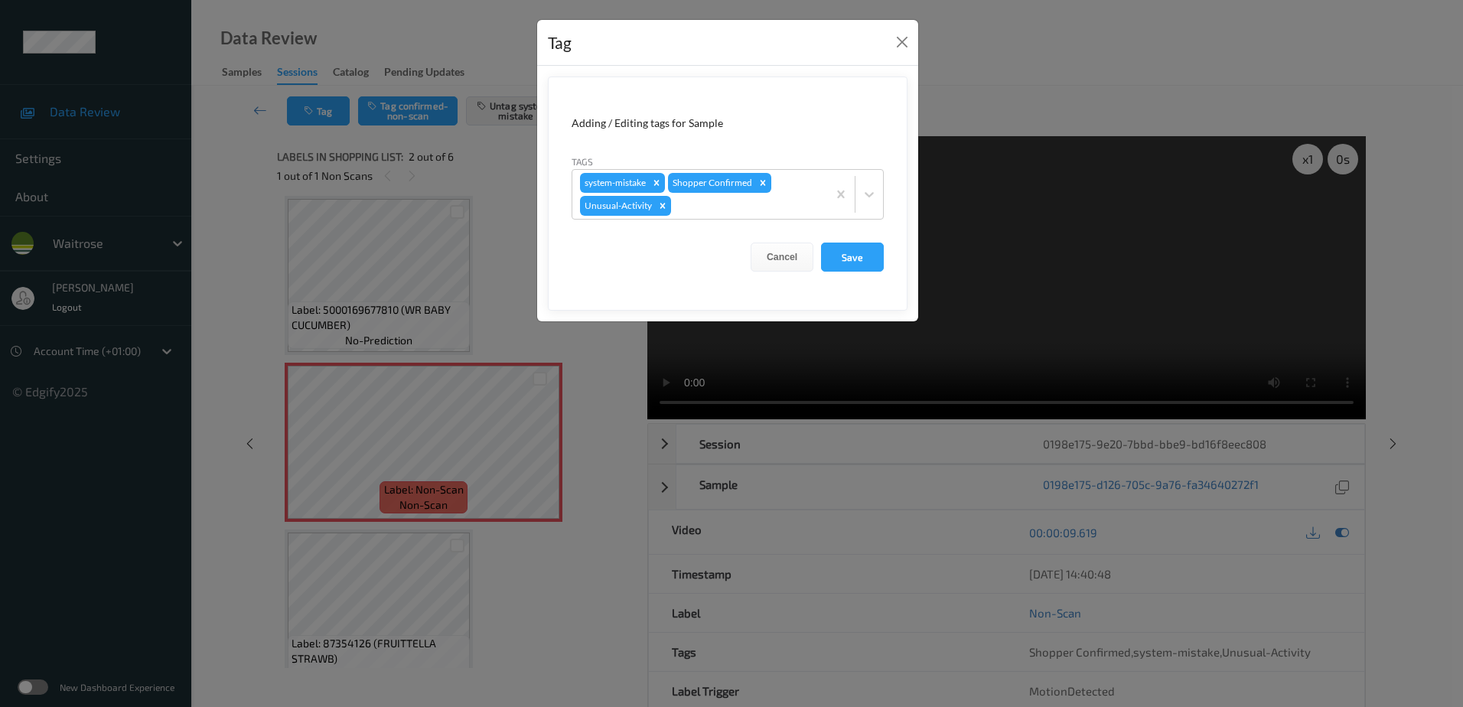
click at [591, 451] on div "Tag Adding / Editing tags for Sample Tags system-mistake Shopper Confirmed Unus…" at bounding box center [731, 353] width 1463 height 707
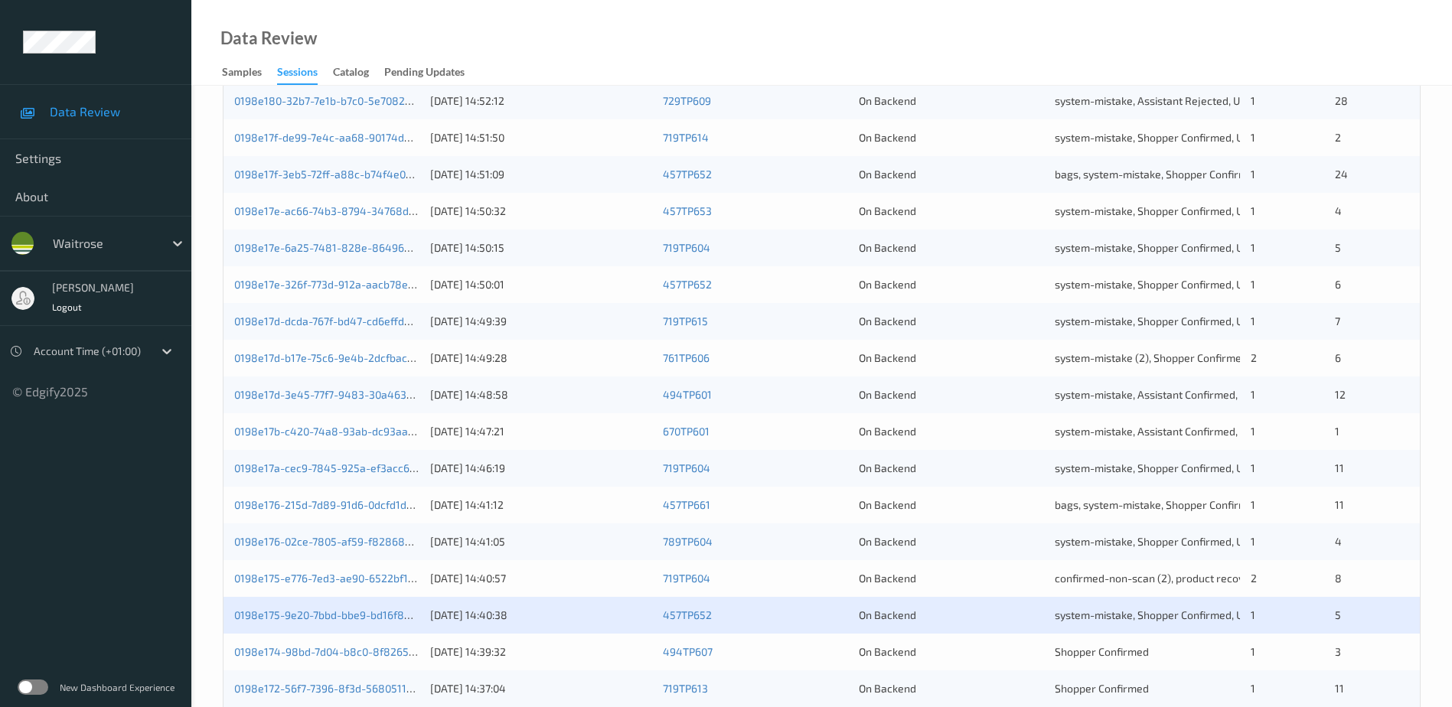
scroll to position [383, 0]
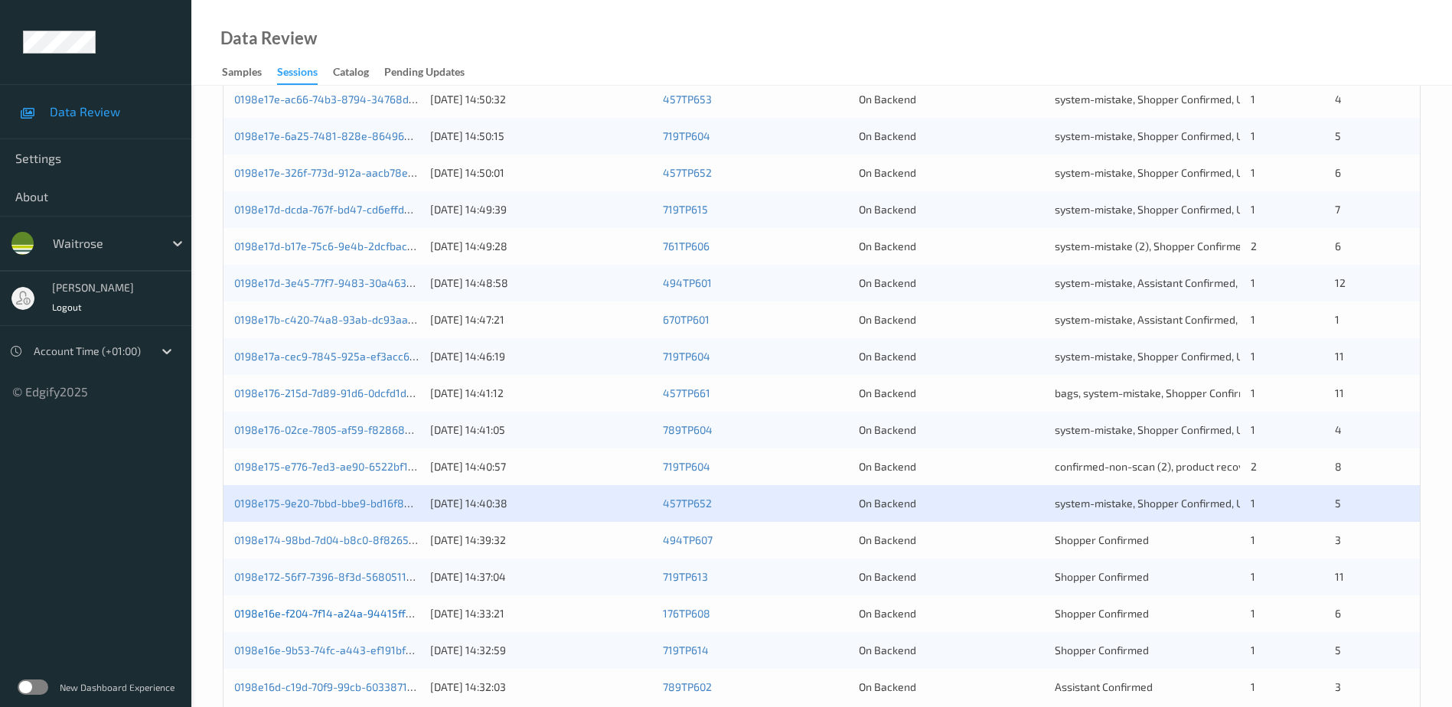
click at [315, 613] on link "0198e16e-f204-7f14-a24a-94415ff18c2d" at bounding box center [334, 613] width 201 height 13
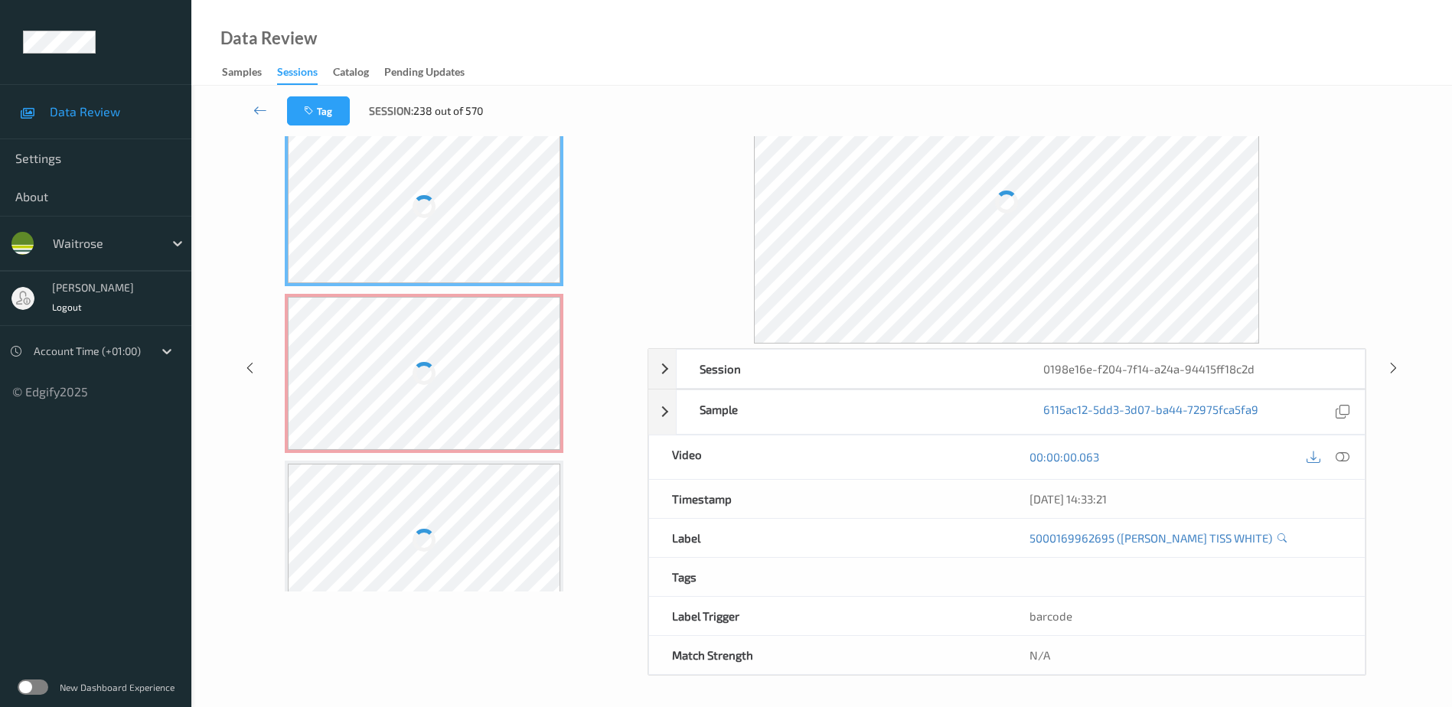
scroll to position [75, 0]
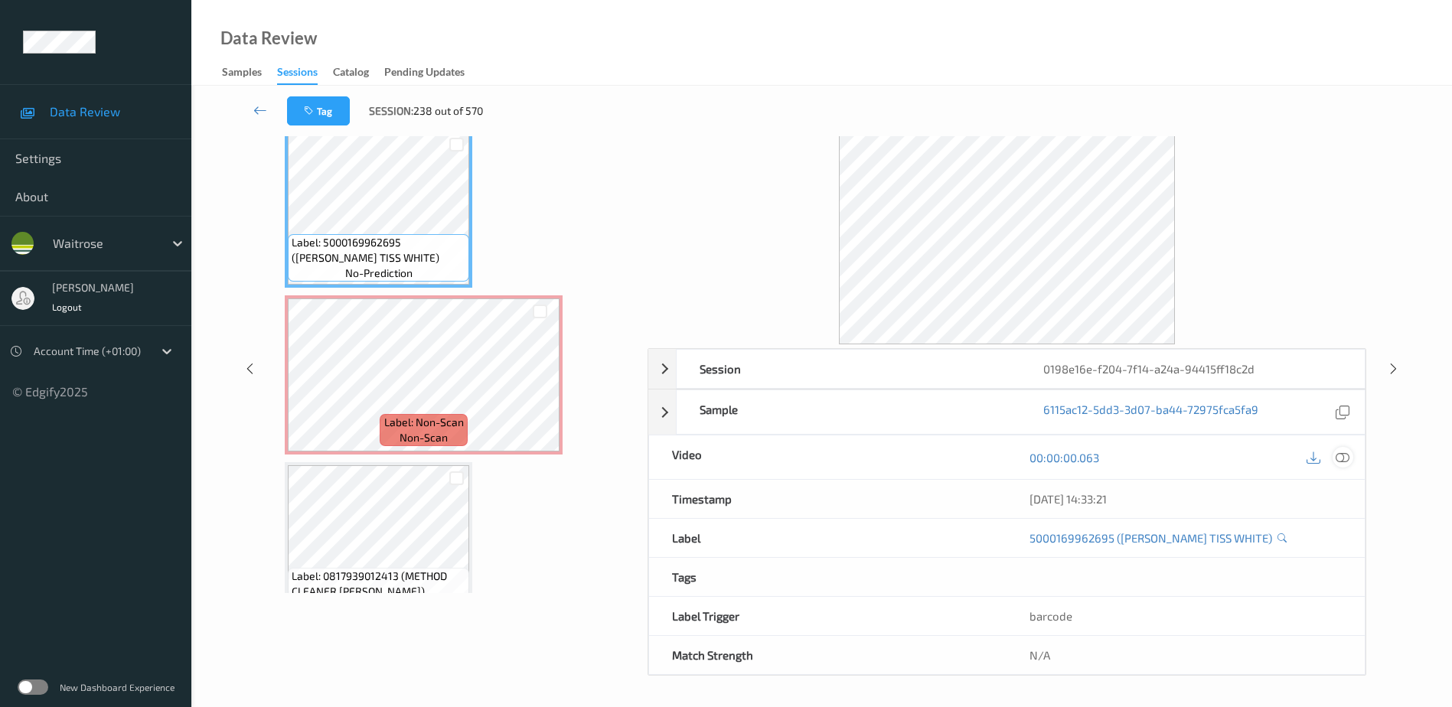
click at [1346, 457] on icon at bounding box center [1343, 457] width 14 height 14
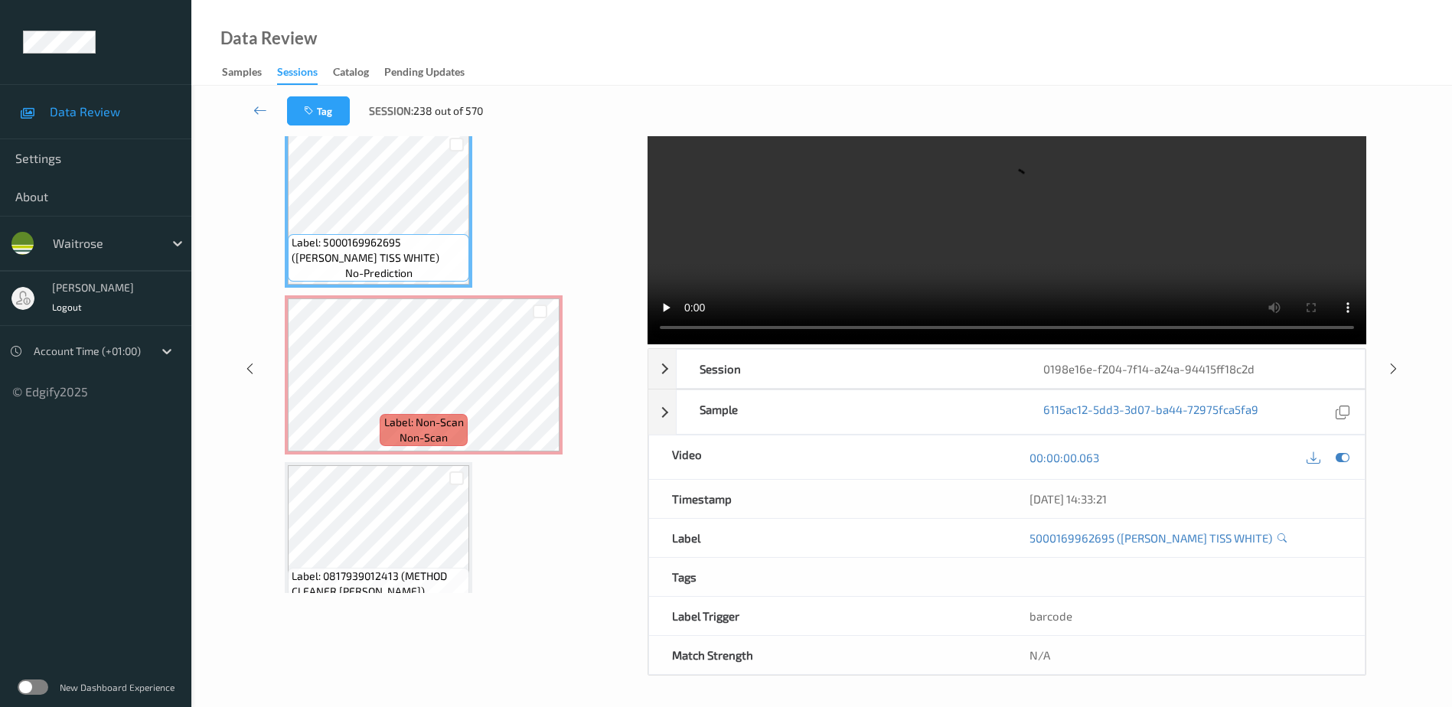
scroll to position [0, 0]
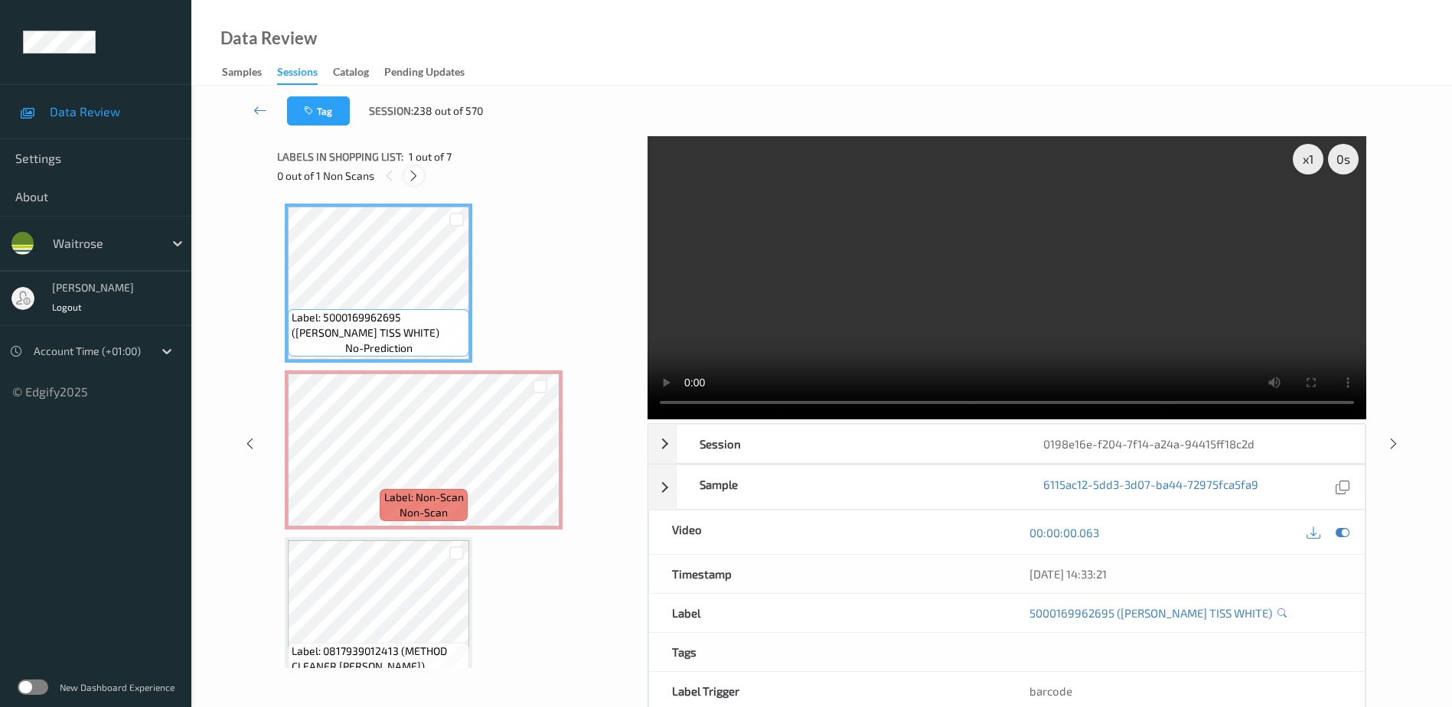
click at [417, 176] on icon at bounding box center [413, 176] width 13 height 14
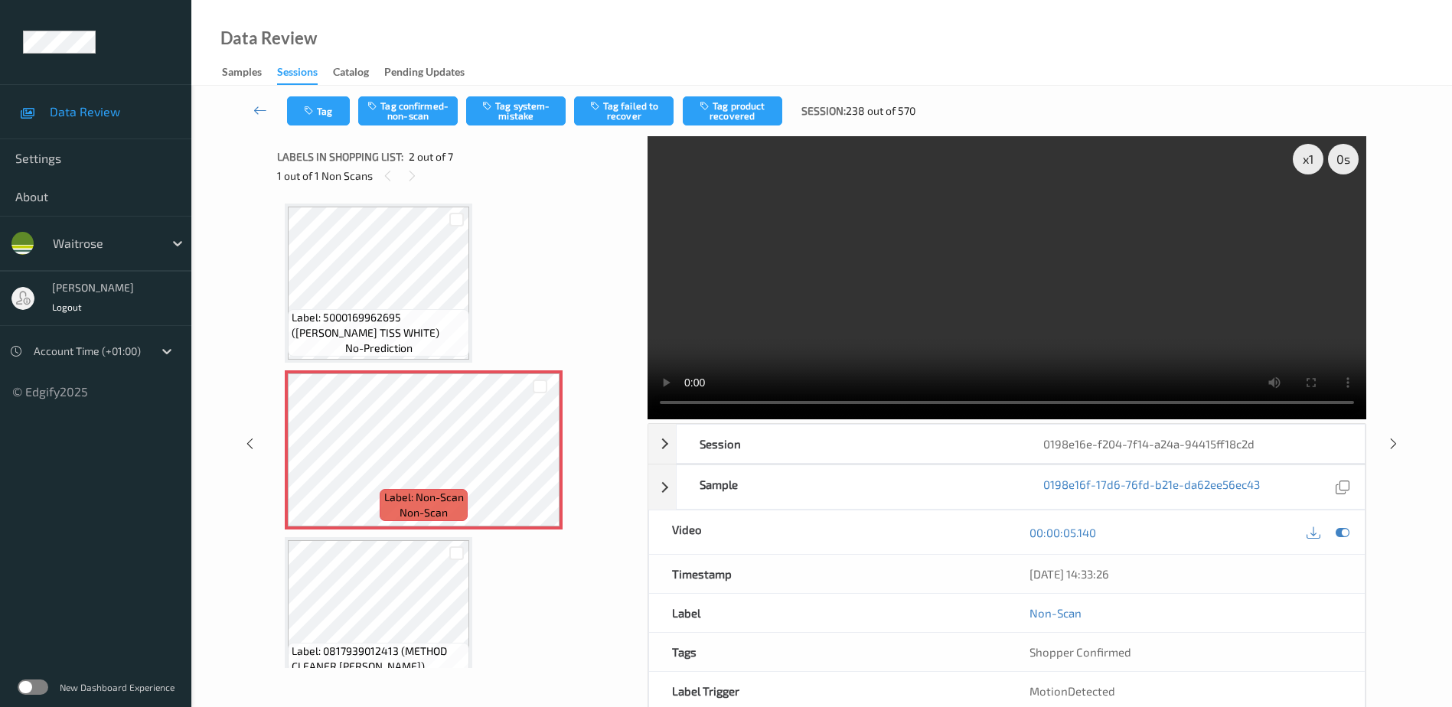
scroll to position [8, 0]
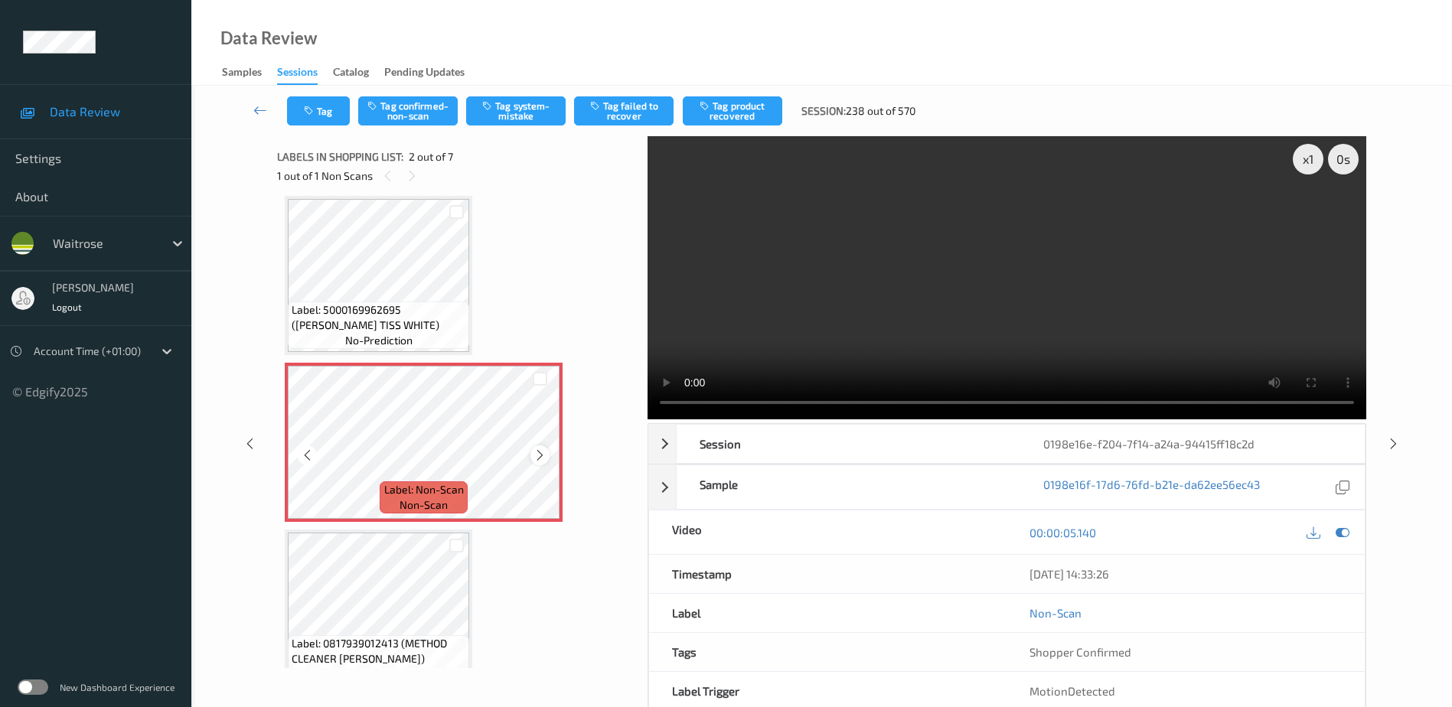
click at [533, 455] on icon at bounding box center [539, 456] width 13 height 14
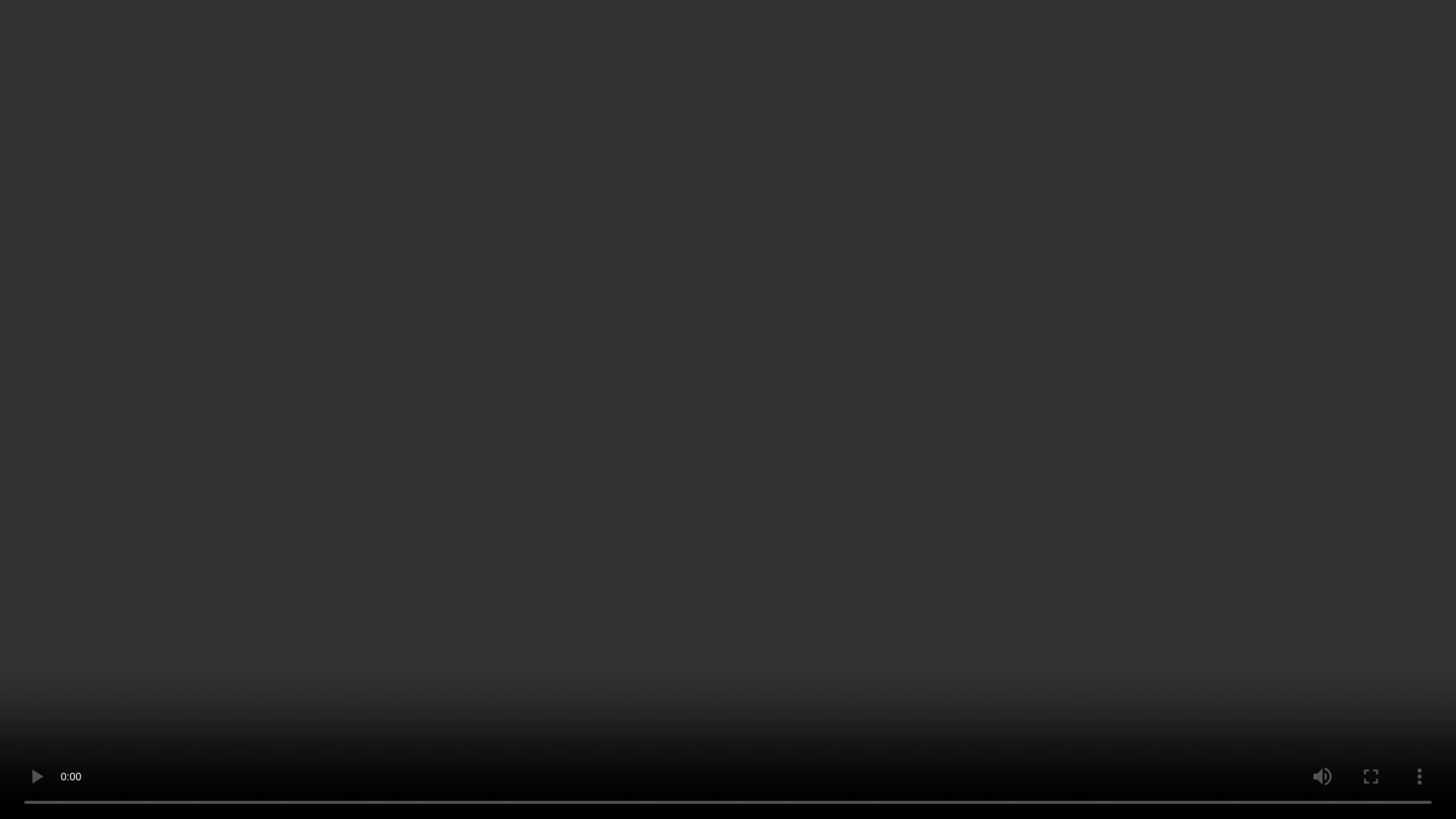
click at [626, 444] on video at bounding box center [728, 409] width 1456 height 819
click at [1041, 526] on video at bounding box center [728, 409] width 1456 height 819
click at [1236, 624] on video at bounding box center [728, 409] width 1456 height 819
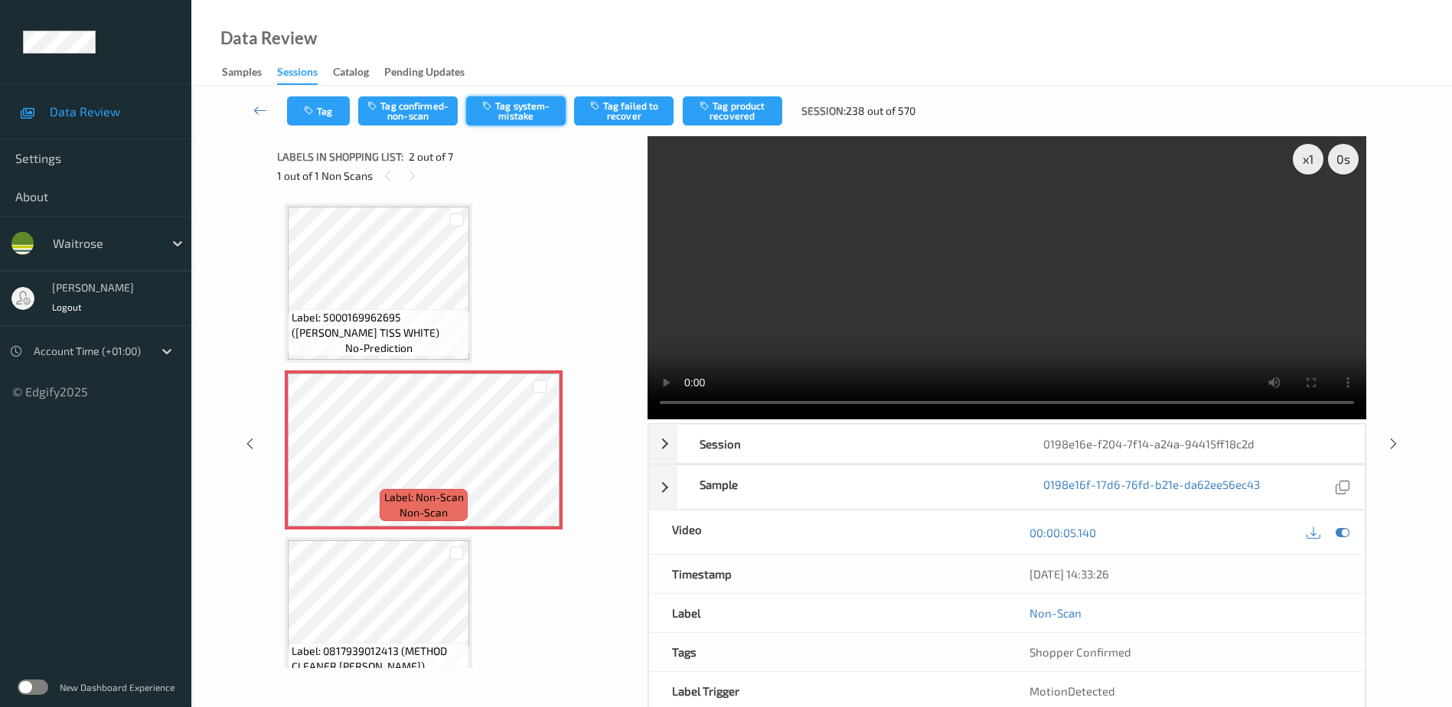
click at [512, 109] on button "Tag system-mistake" at bounding box center [516, 110] width 100 height 29
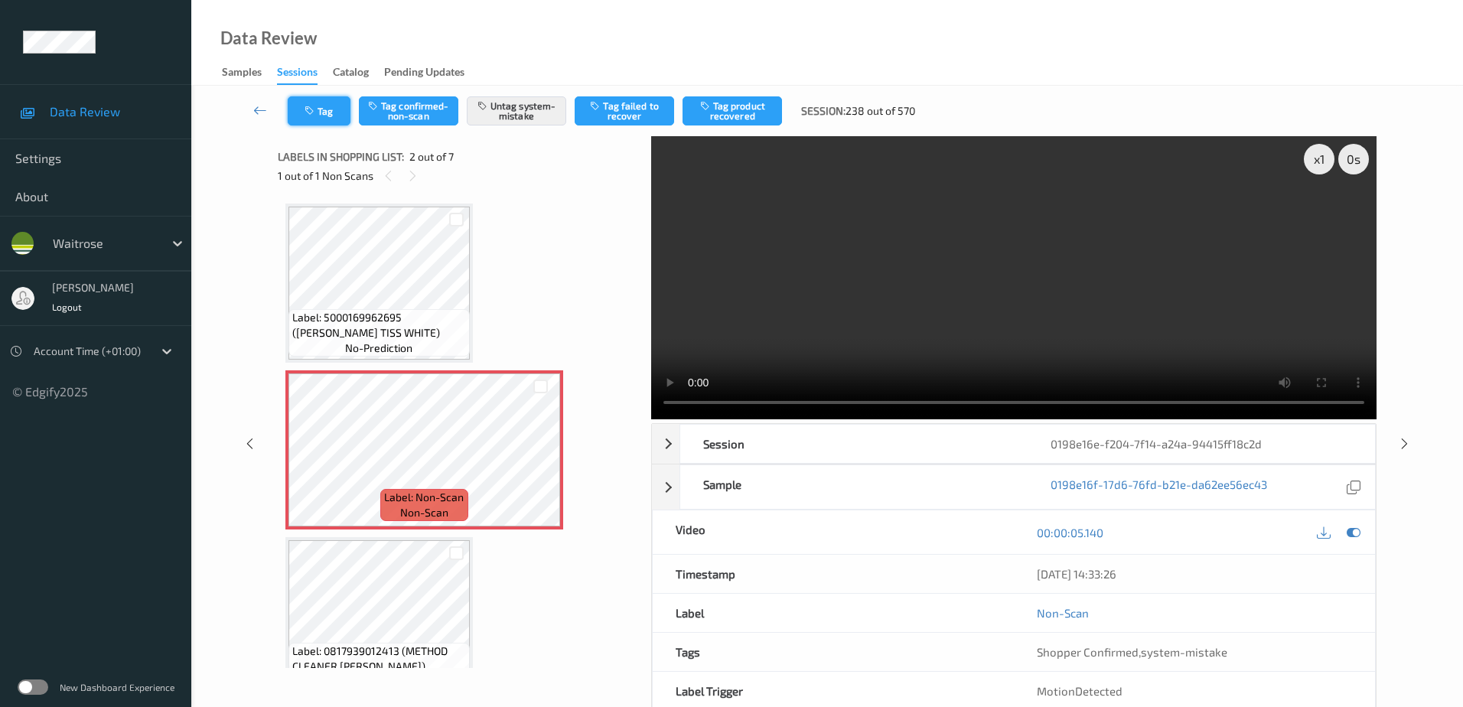
click at [318, 106] on button "Tag" at bounding box center [319, 110] width 63 height 29
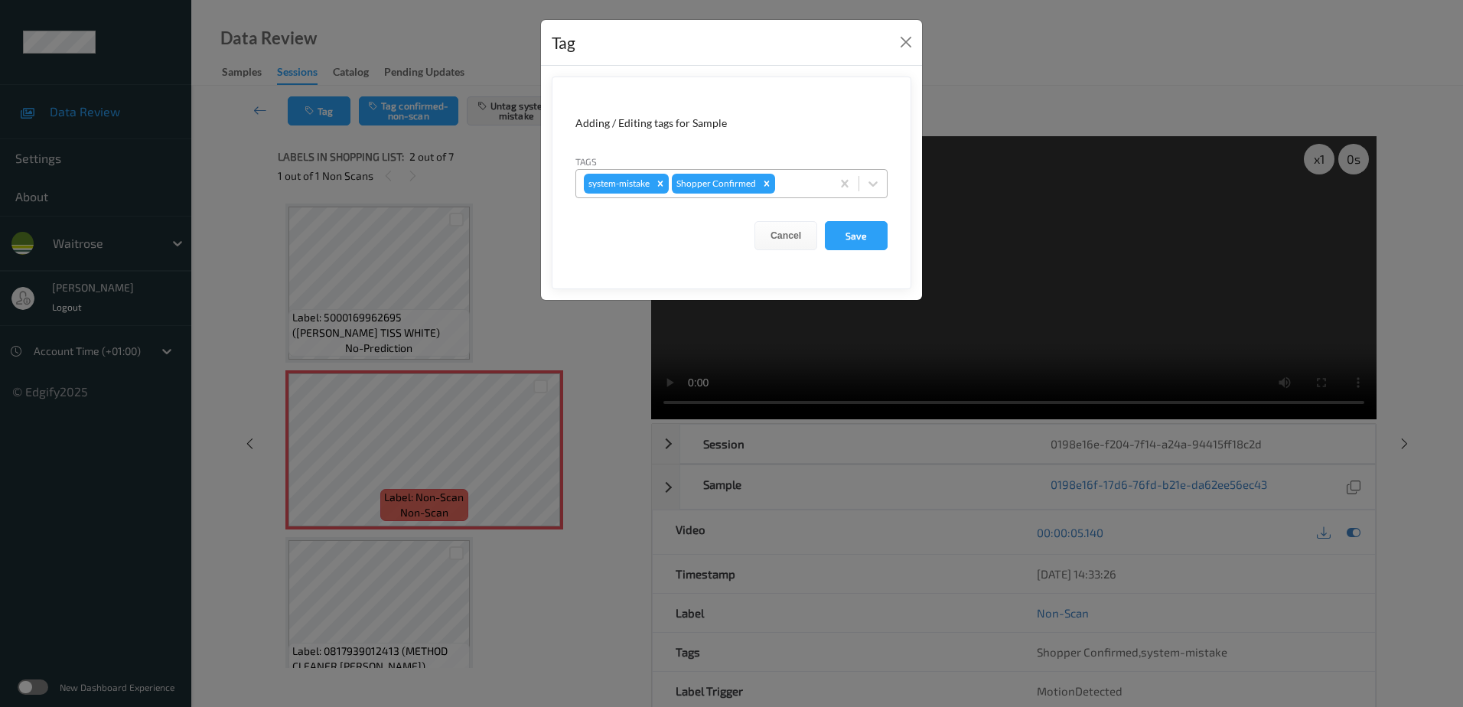
click at [778, 180] on input "text" at bounding box center [779, 183] width 2 height 15
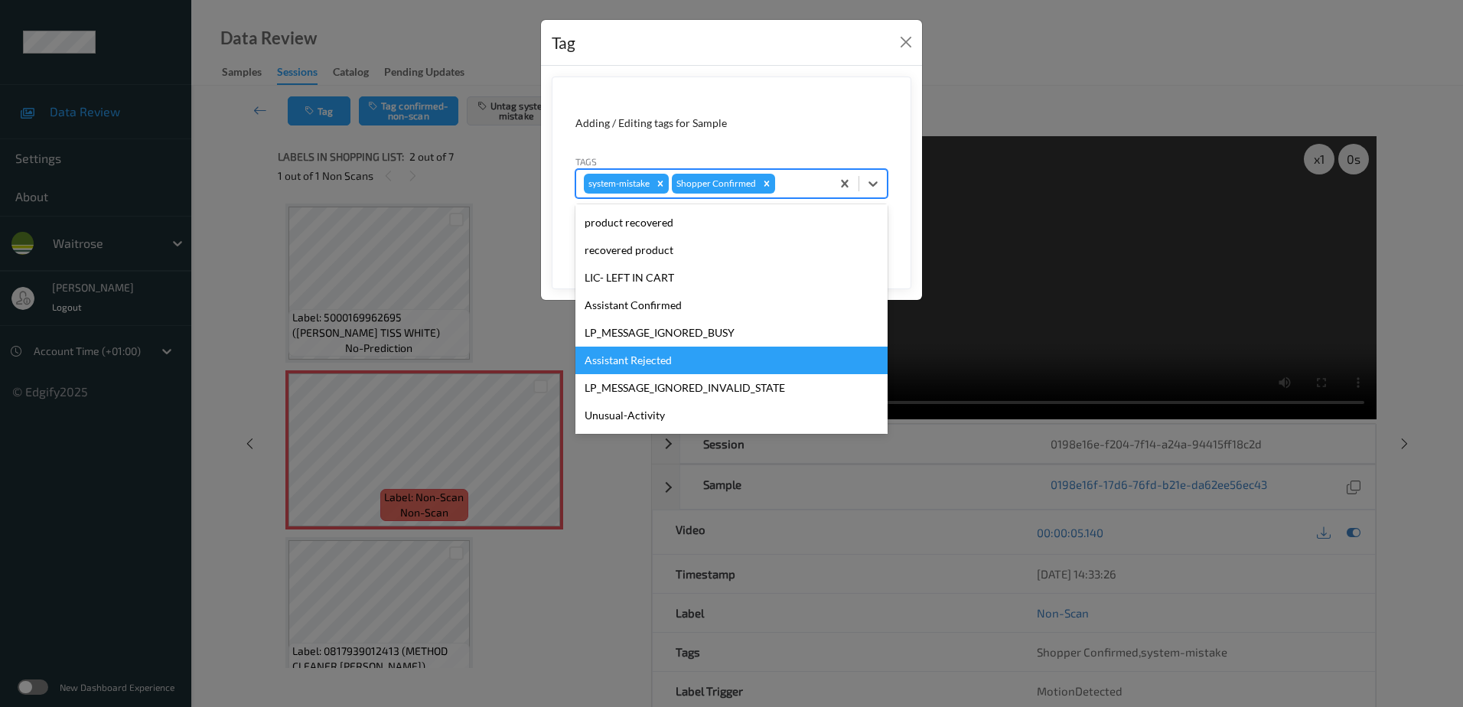
scroll to position [328, 0]
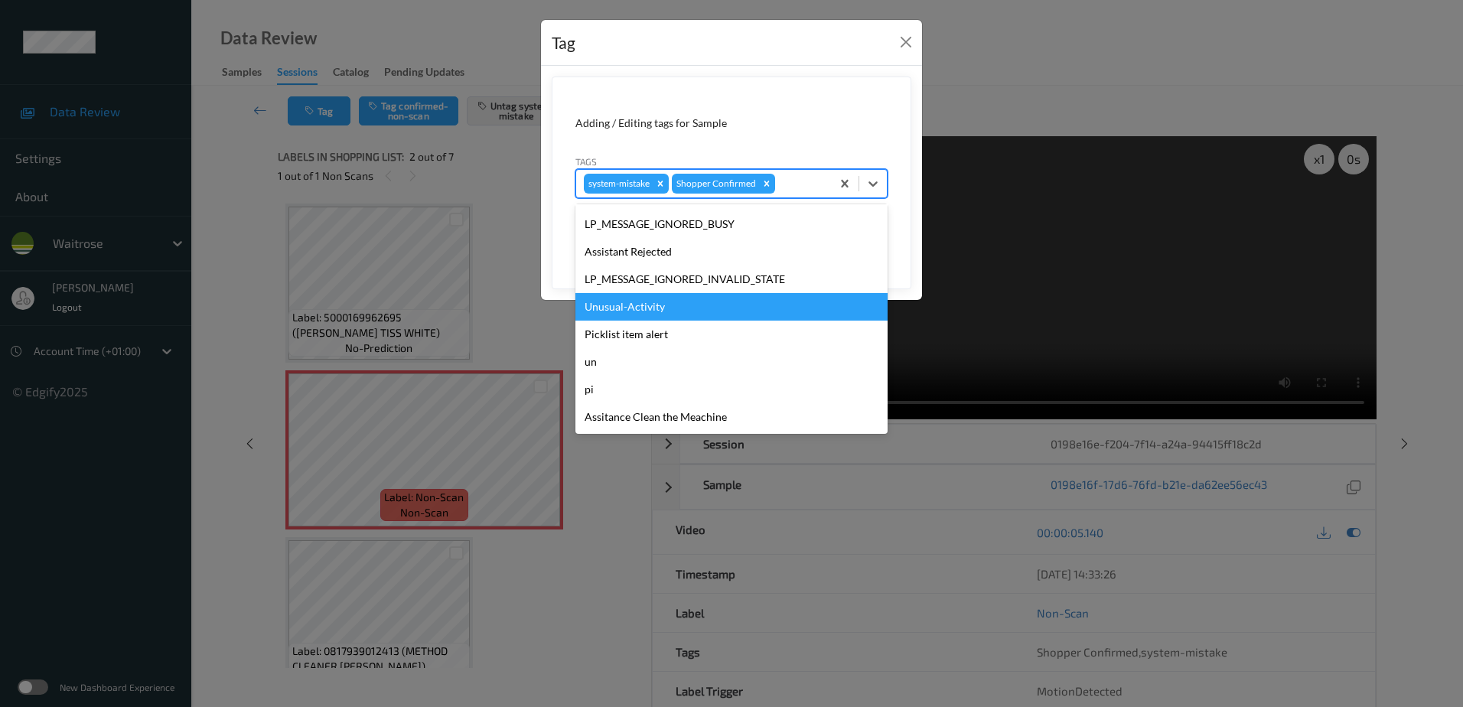
click at [649, 305] on div "Unusual-Activity" at bounding box center [732, 307] width 312 height 28
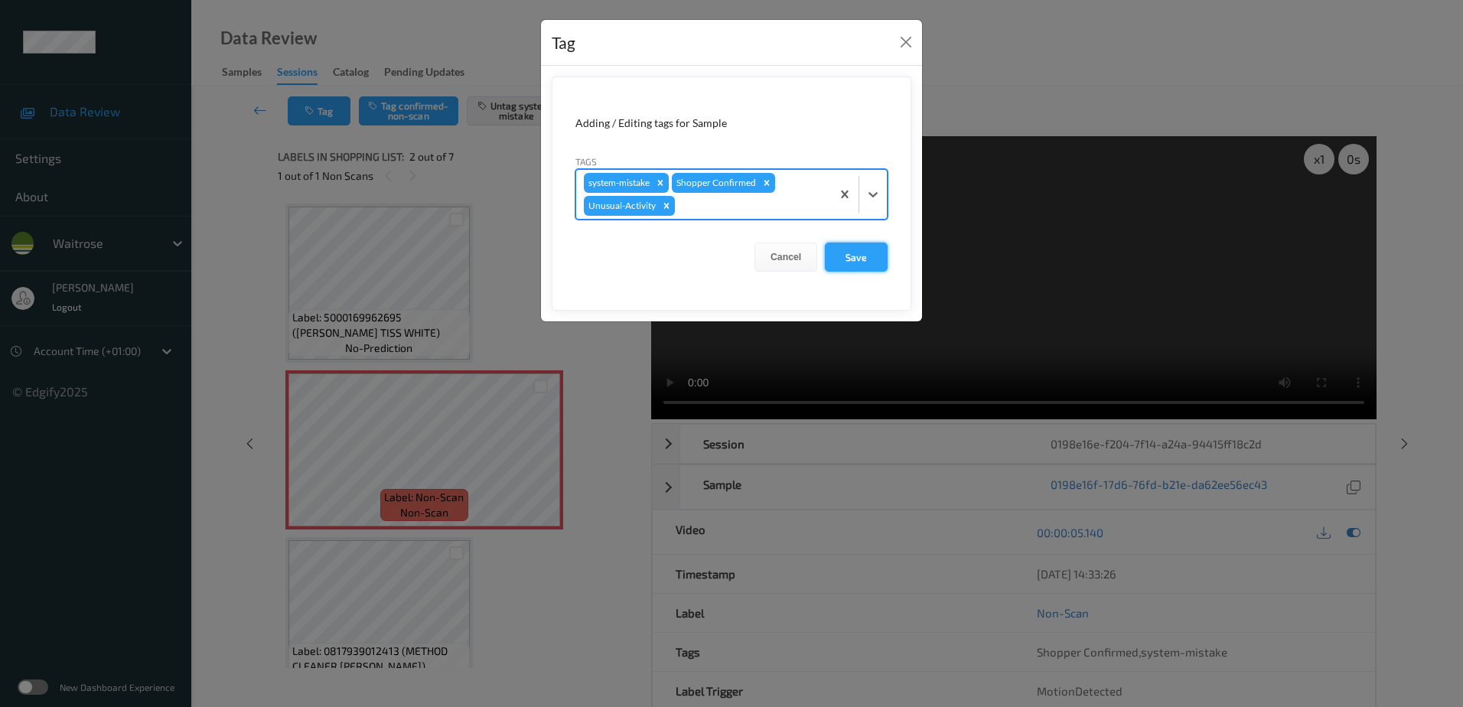
click at [857, 268] on button "Save" at bounding box center [856, 257] width 63 height 29
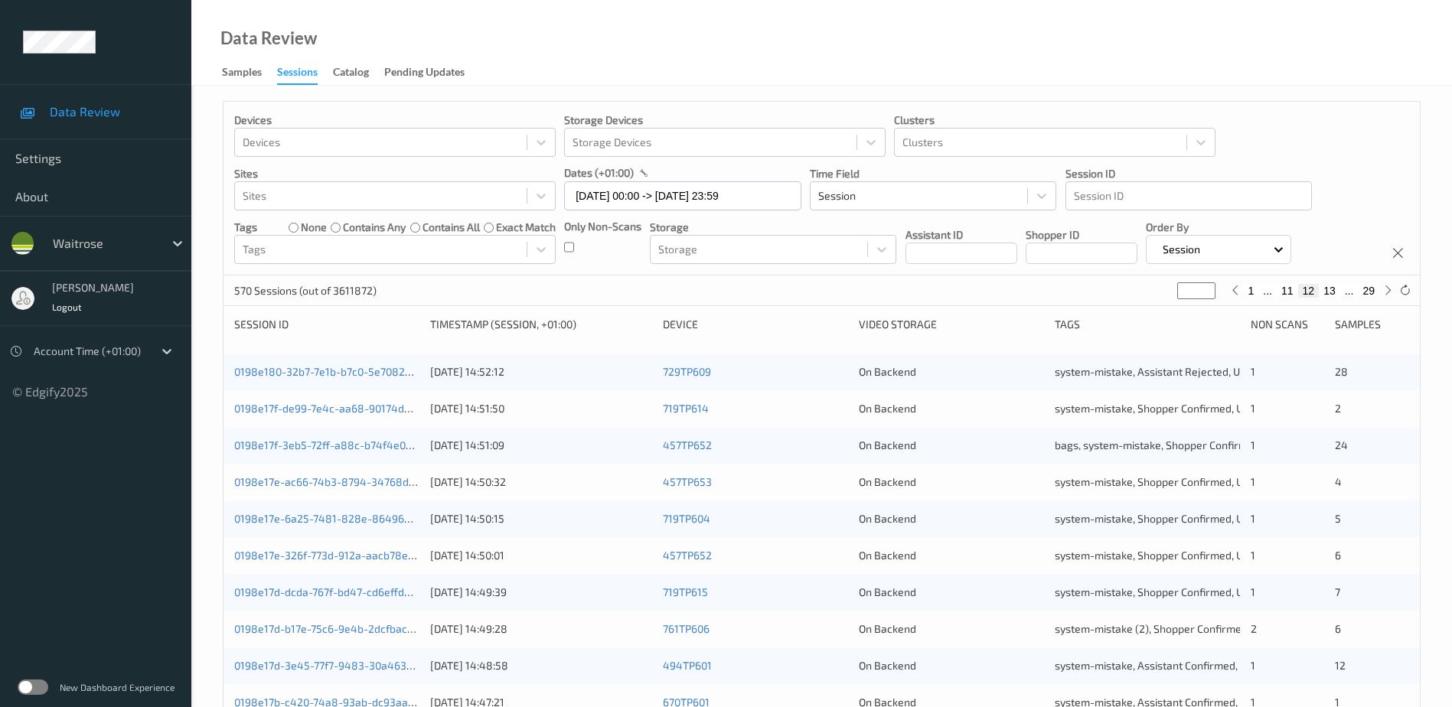
drag, startPoint x: 1193, startPoint y: 289, endPoint x: 1158, endPoint y: 298, distance: 36.2
click at [1158, 298] on div "570 Sessions (out of 3611872) ** 1 ... 11 12 13 ... 29" at bounding box center [821, 291] width 1196 height 31
type input "*"
type input "**"
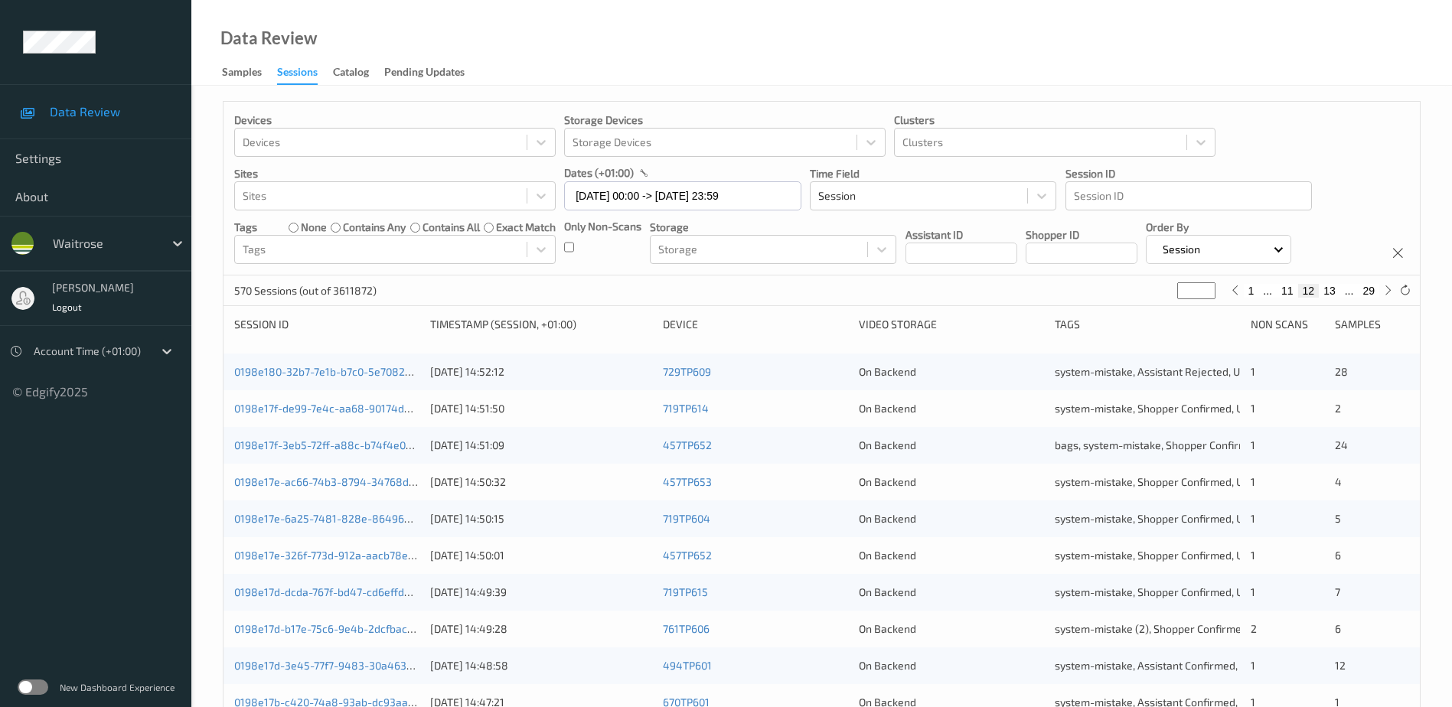
type input "**"
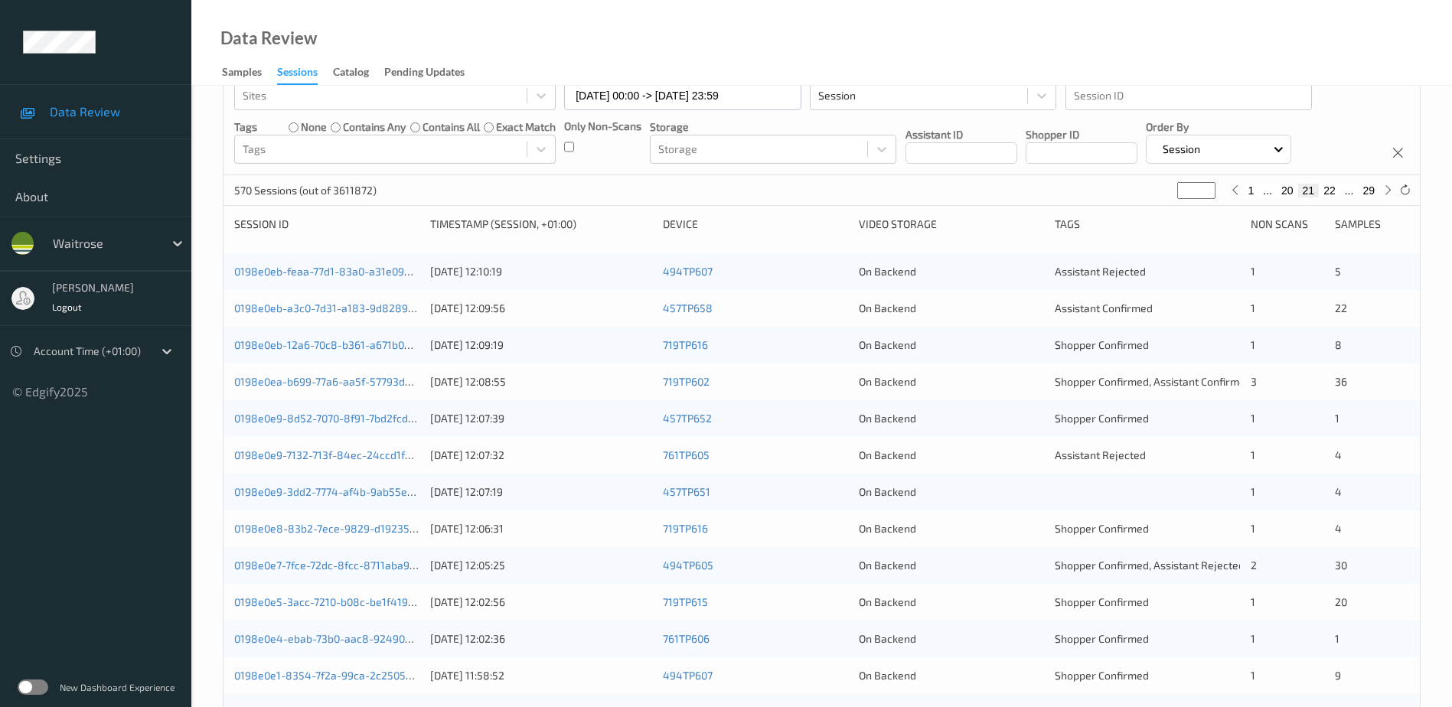
scroll to position [62, 0]
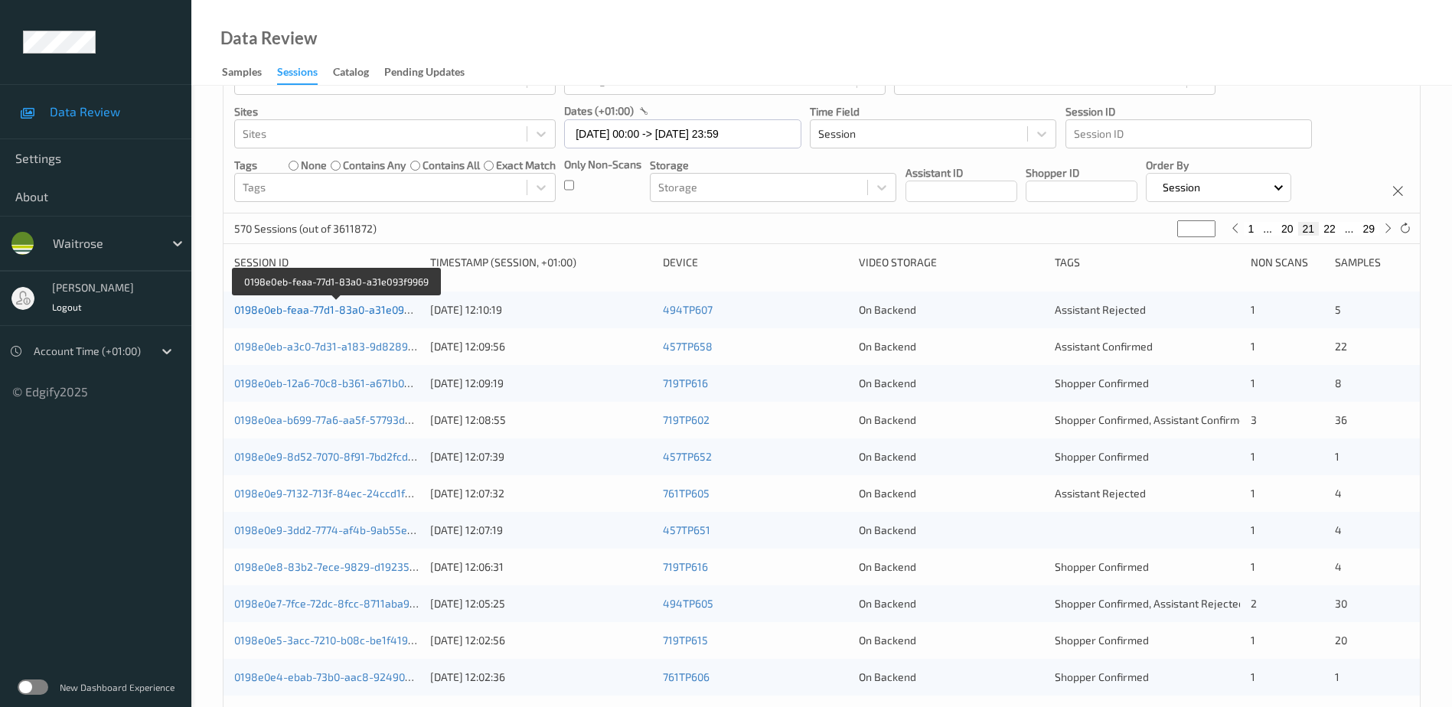
type input "**"
click at [385, 307] on link "0198e0eb-feaa-77d1-83a0-a31e093f9969" at bounding box center [336, 309] width 204 height 13
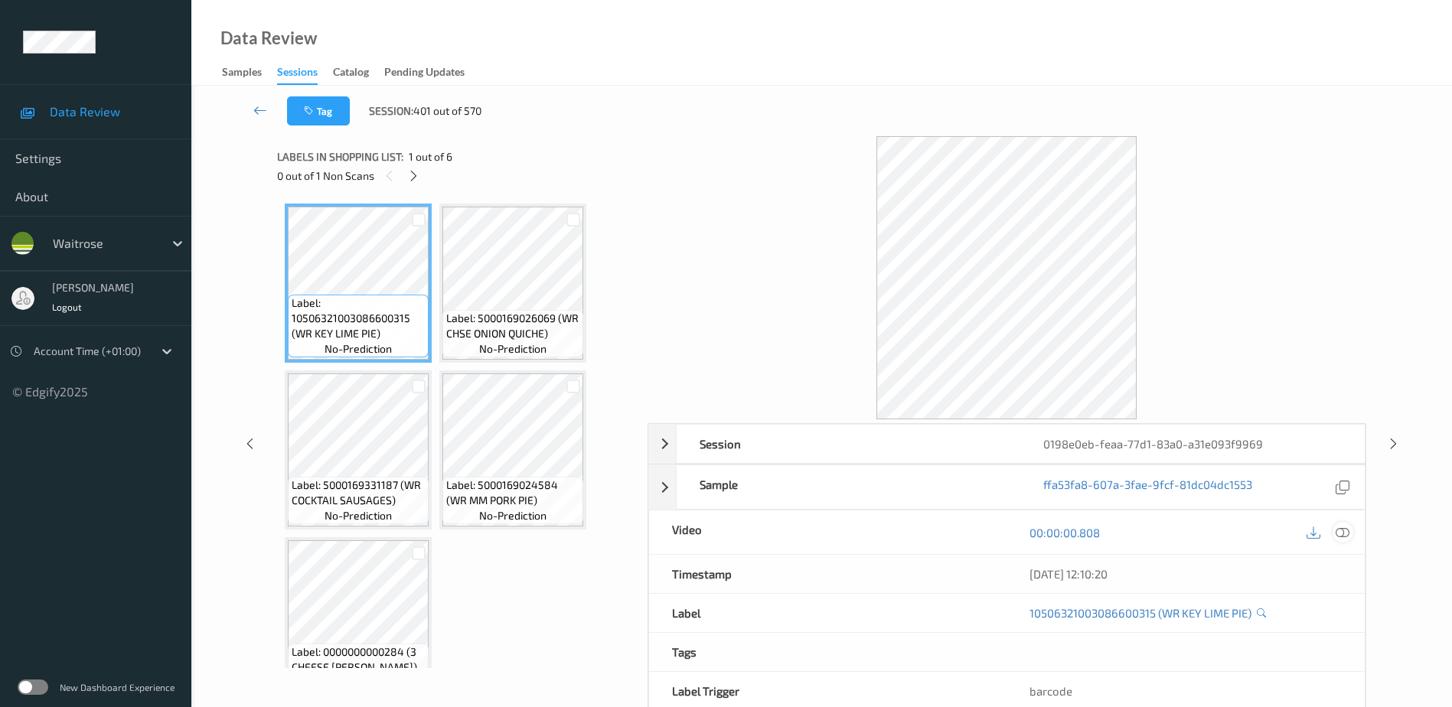
click at [1343, 531] on icon at bounding box center [1343, 532] width 14 height 14
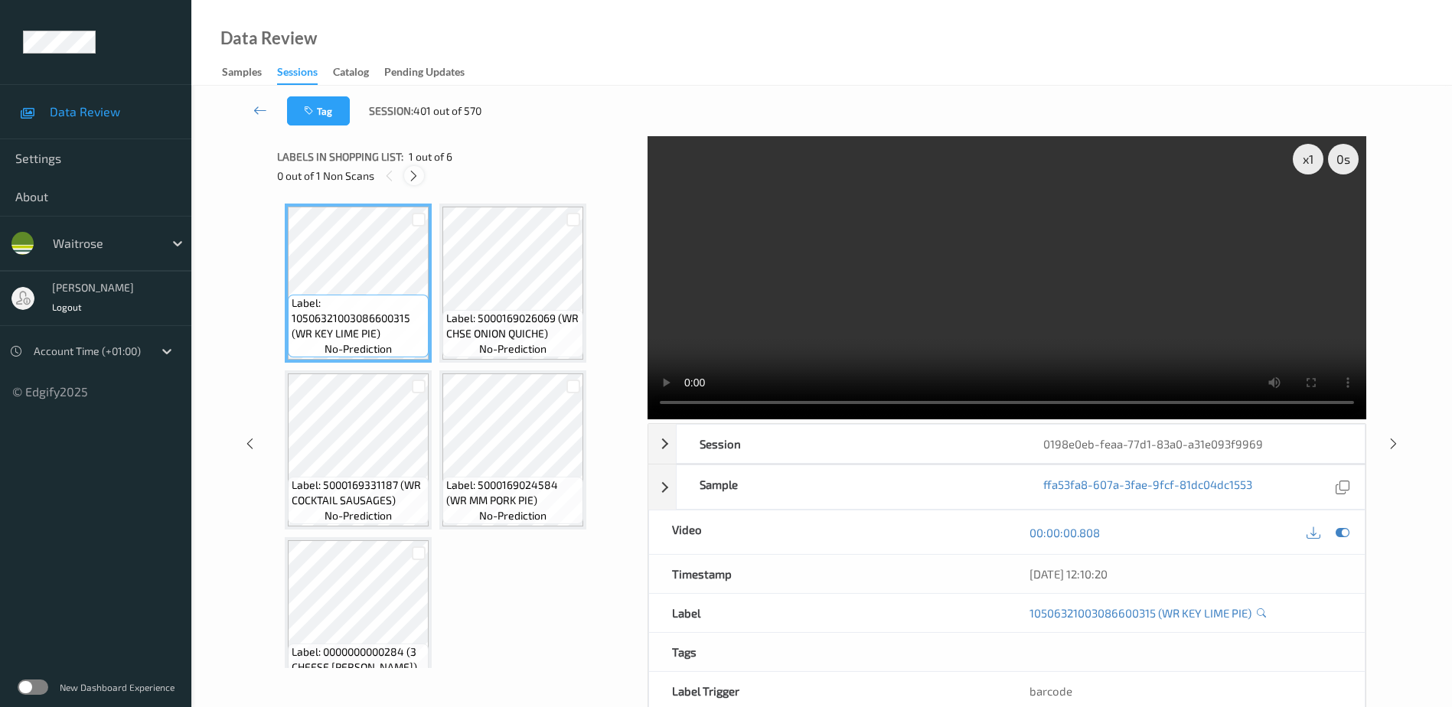
click at [408, 169] on icon at bounding box center [413, 176] width 13 height 14
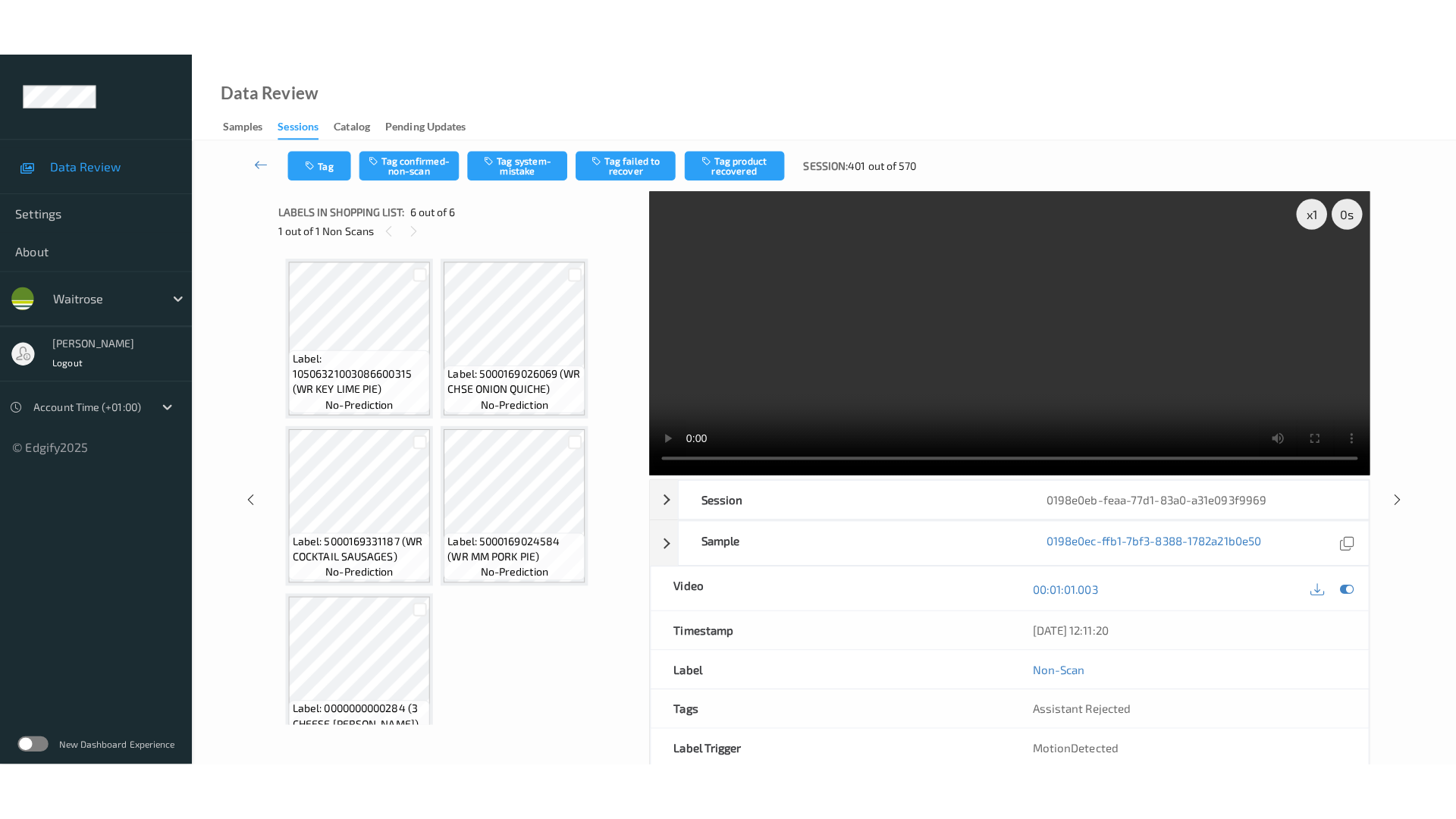
scroll to position [201, 0]
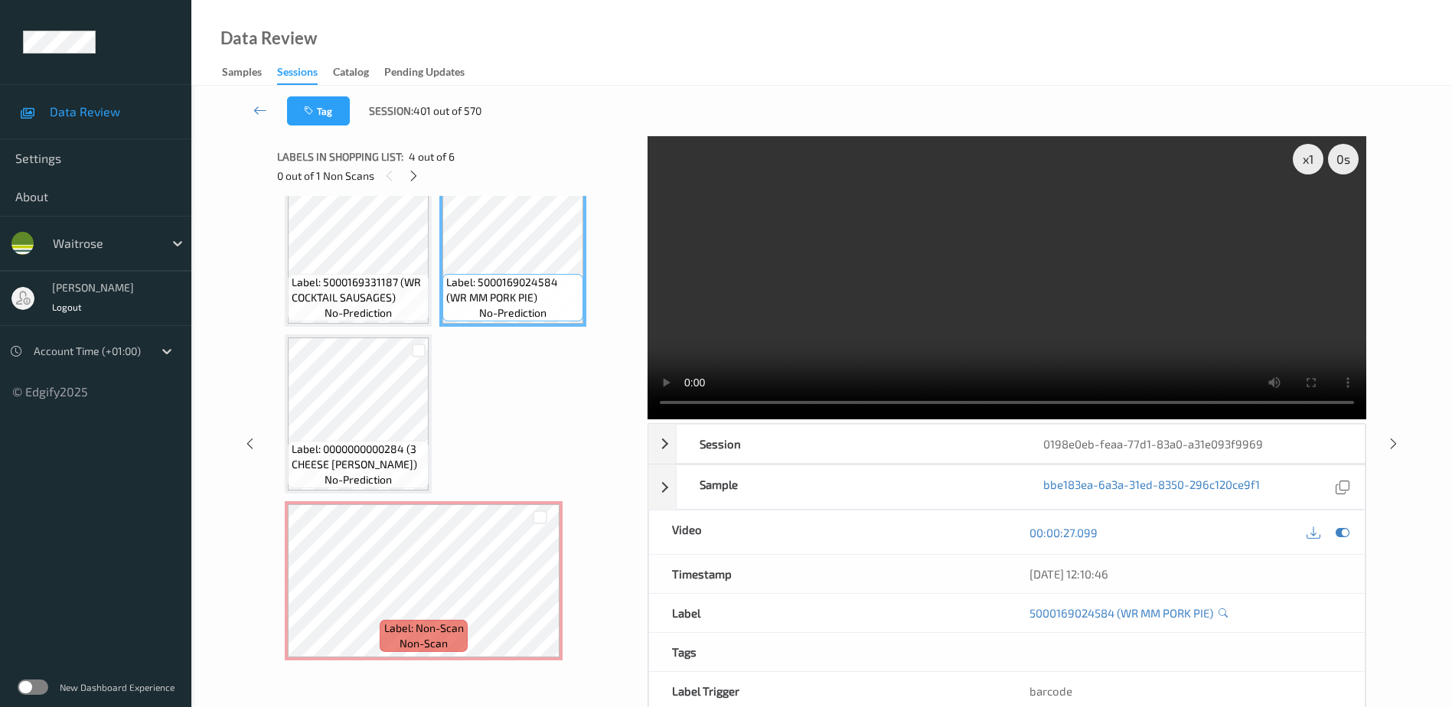
drag, startPoint x: 1034, startPoint y: 321, endPoint x: 1062, endPoint y: 317, distance: 28.6
click at [1034, 321] on video at bounding box center [1007, 277] width 719 height 283
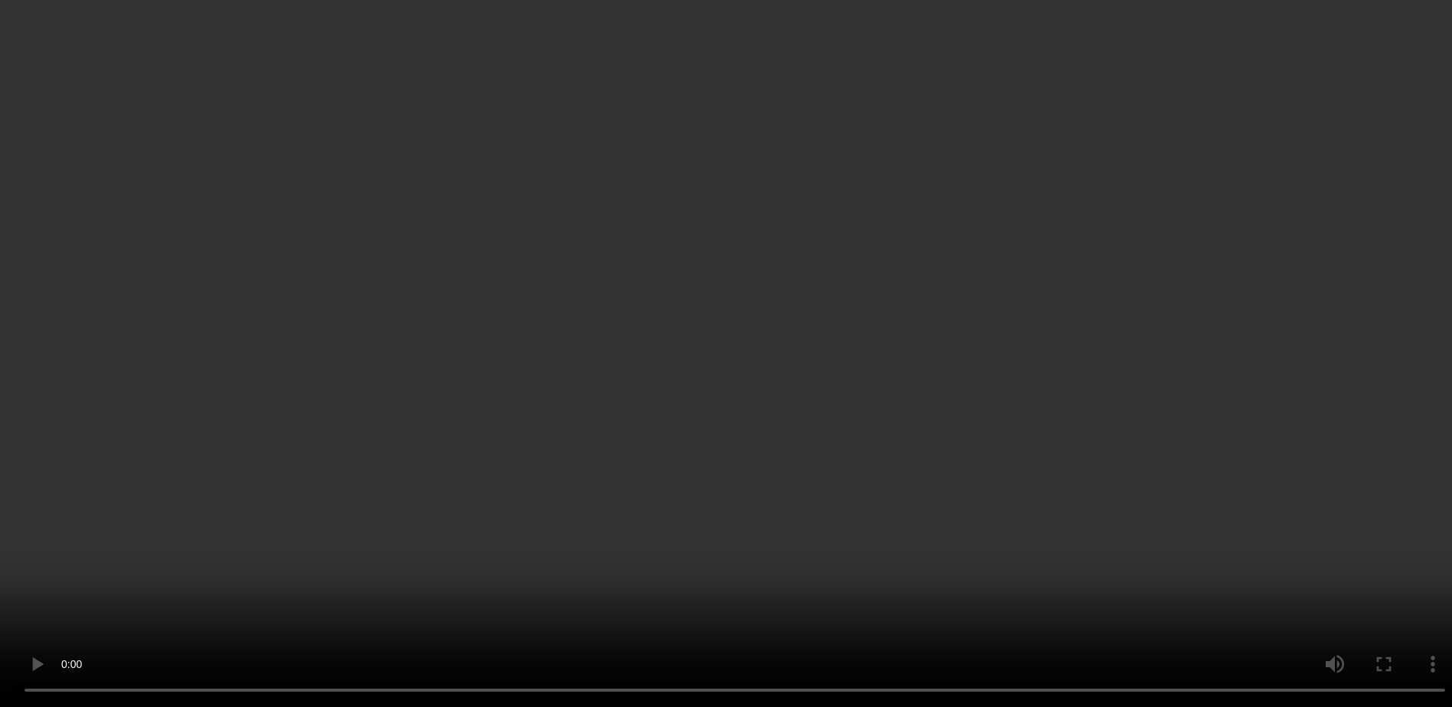
scroll to position [0, 0]
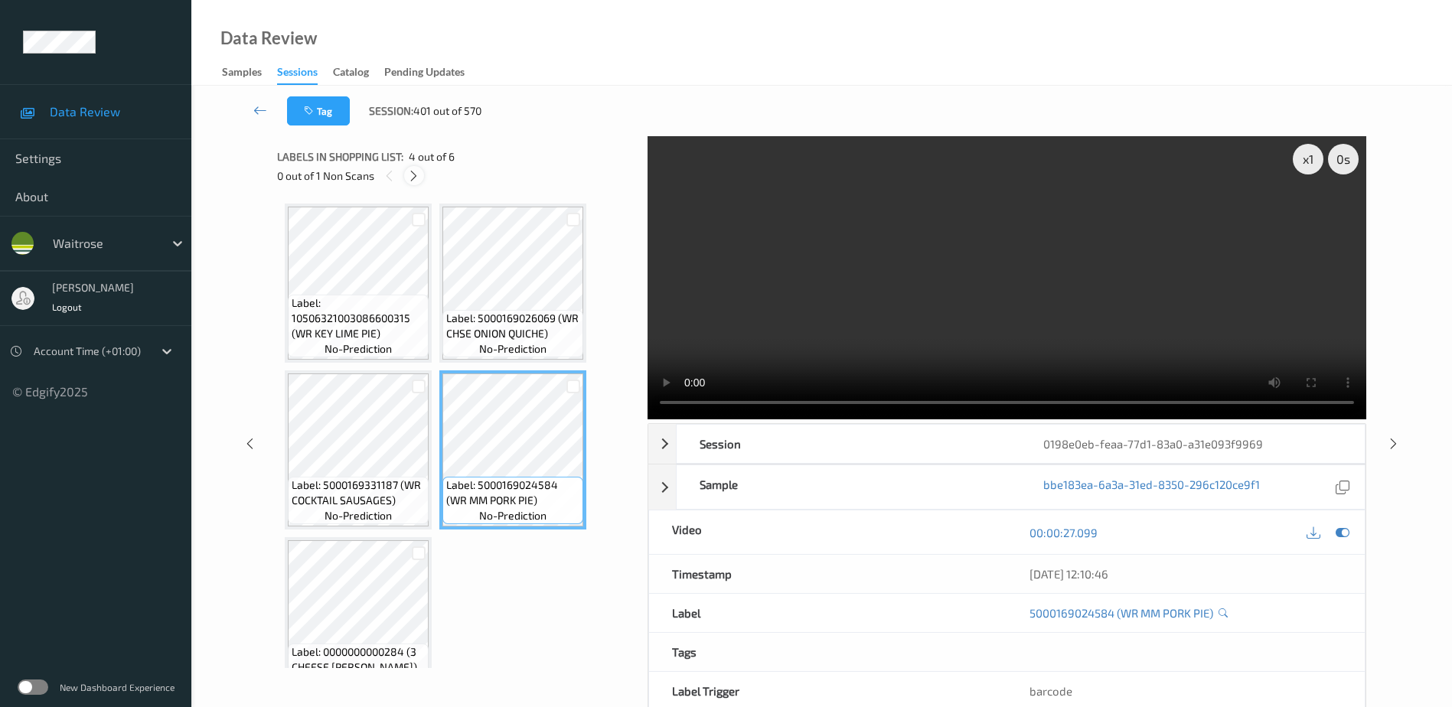
click at [412, 172] on icon at bounding box center [413, 176] width 13 height 14
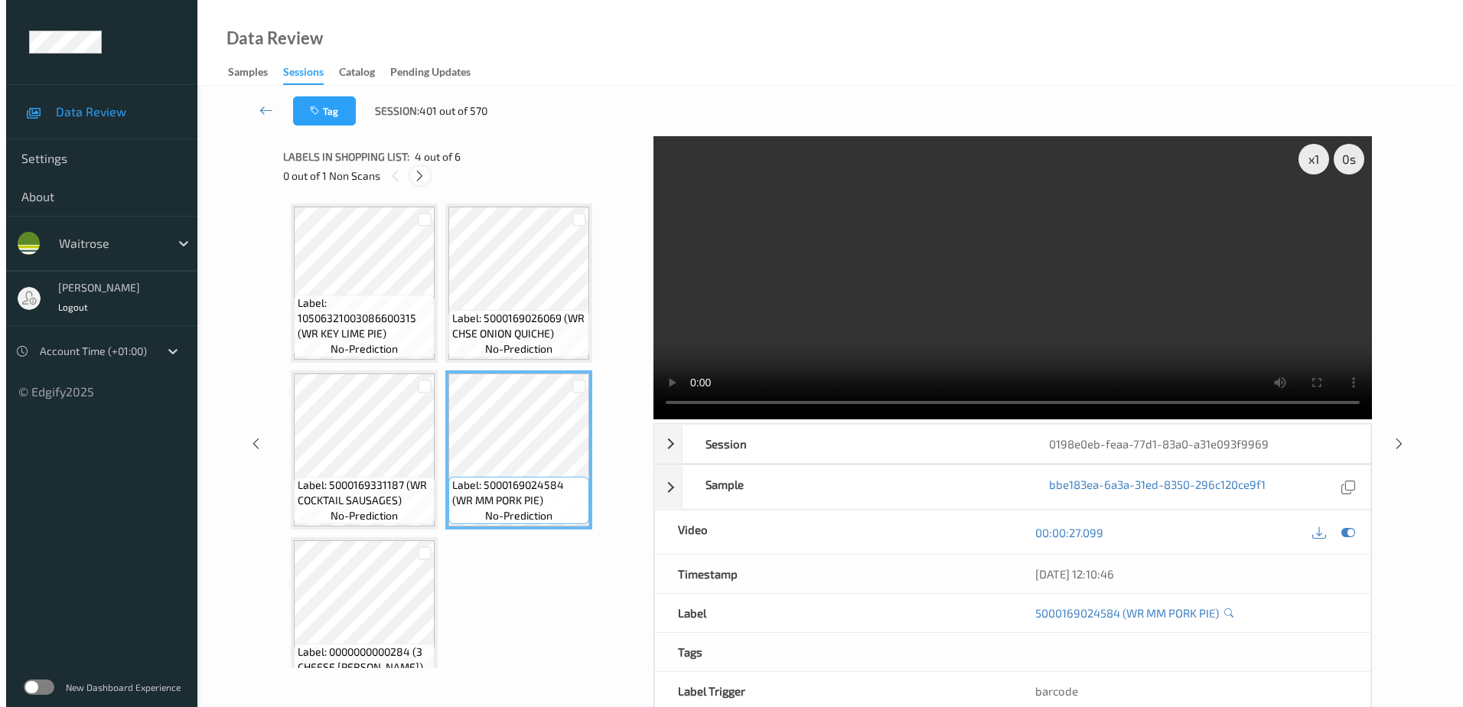
scroll to position [203, 0]
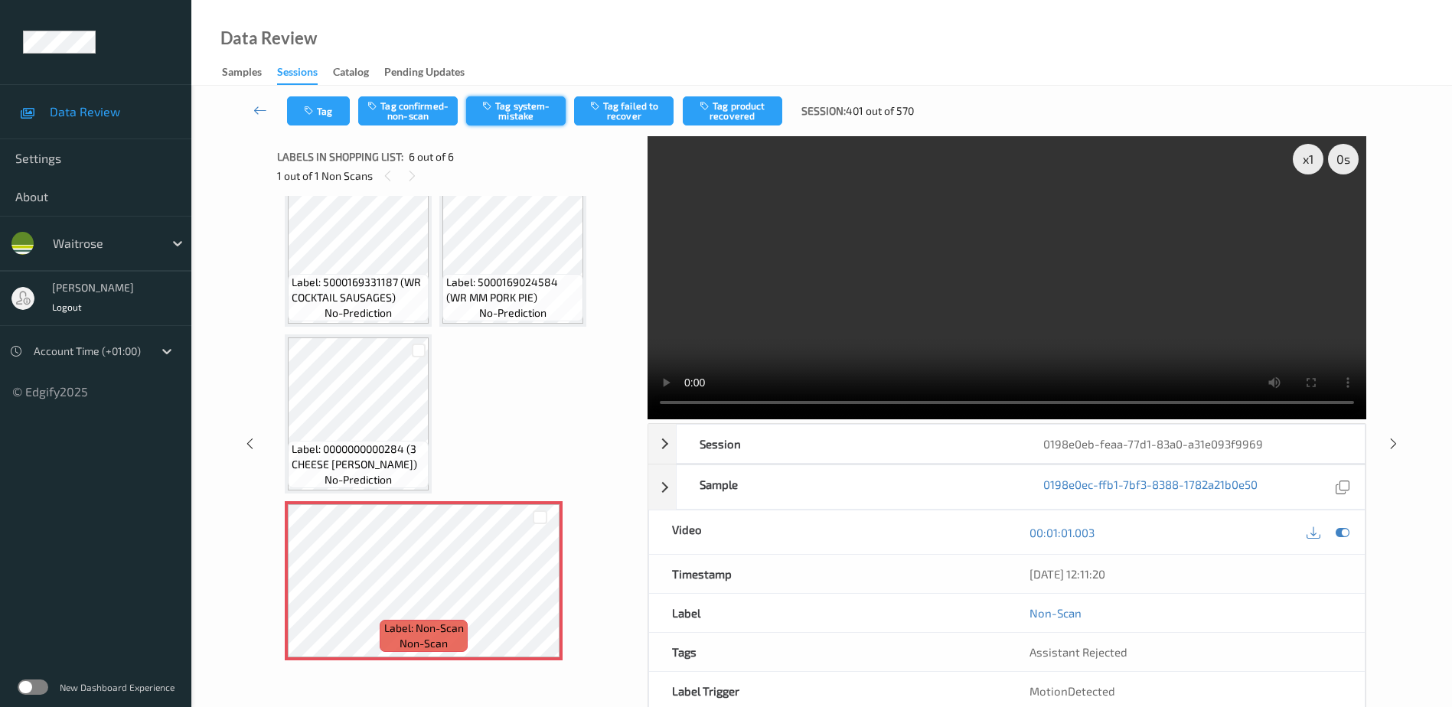
click at [491, 100] on button "Tag system-mistake" at bounding box center [516, 110] width 100 height 29
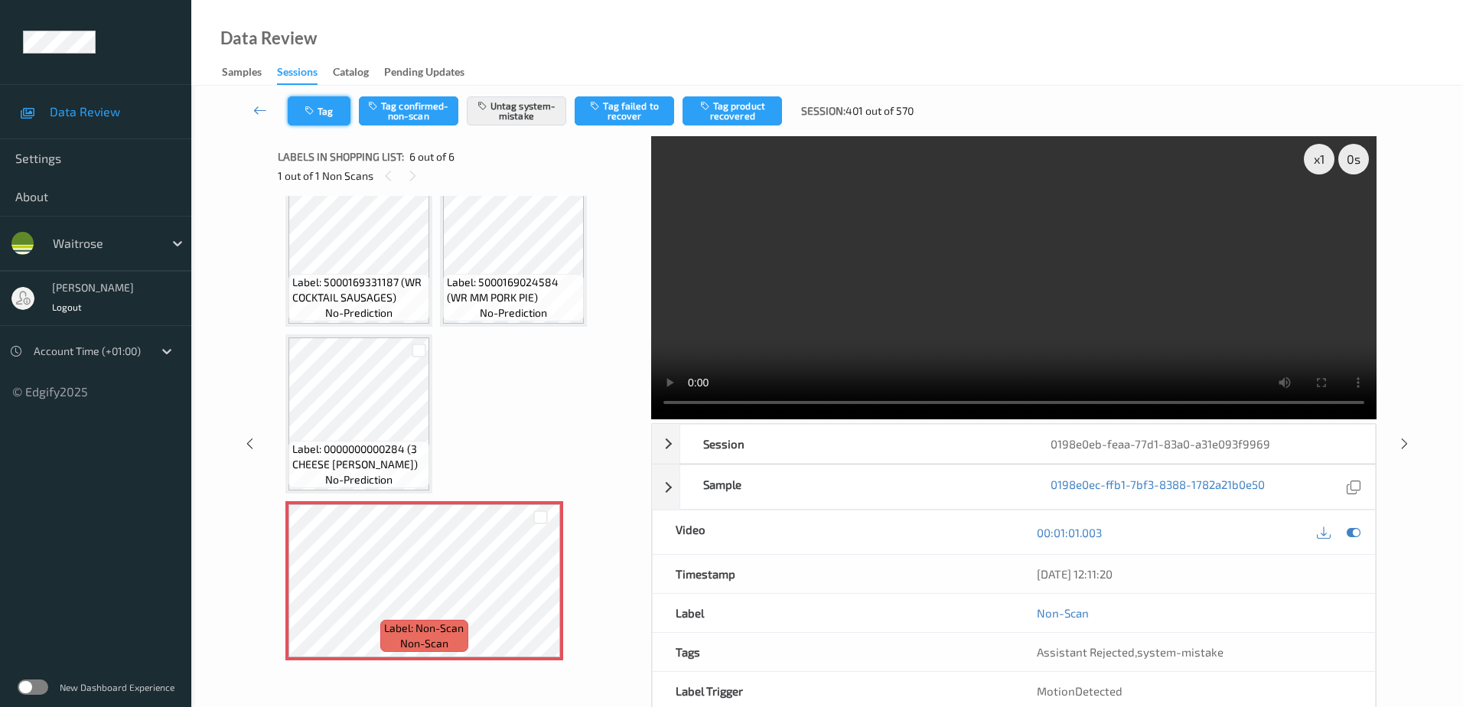
click at [330, 122] on button "Tag" at bounding box center [319, 110] width 63 height 29
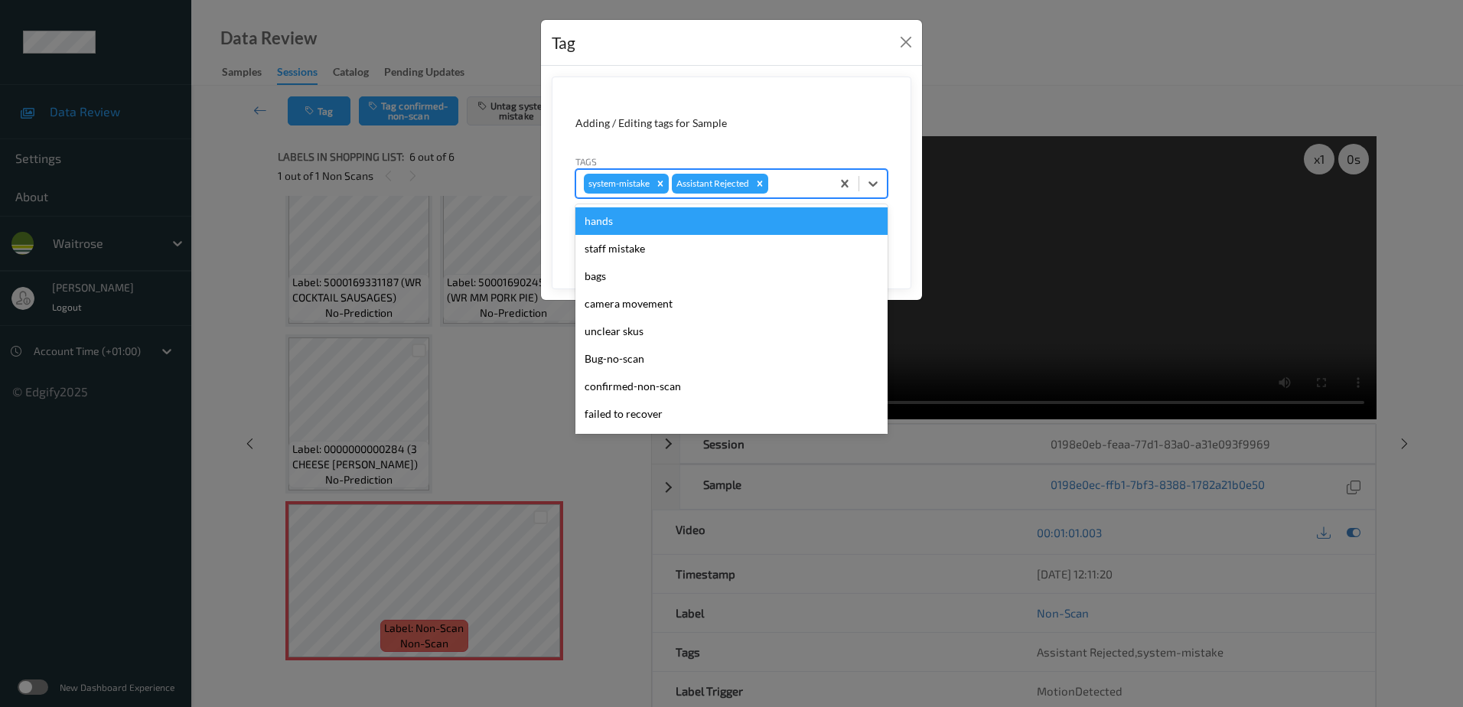
click at [798, 188] on div at bounding box center [798, 184] width 52 height 18
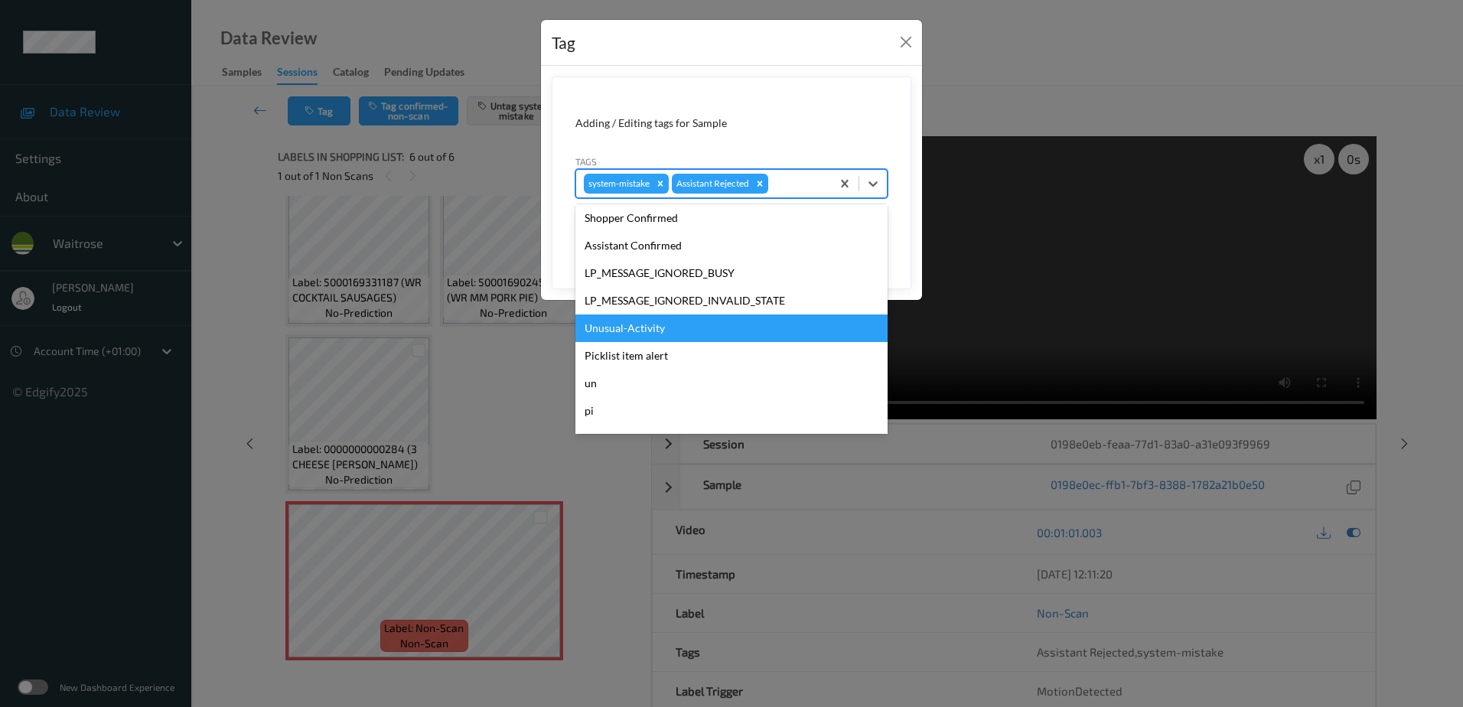
click at [634, 324] on div "Unusual-Activity" at bounding box center [732, 329] width 312 height 28
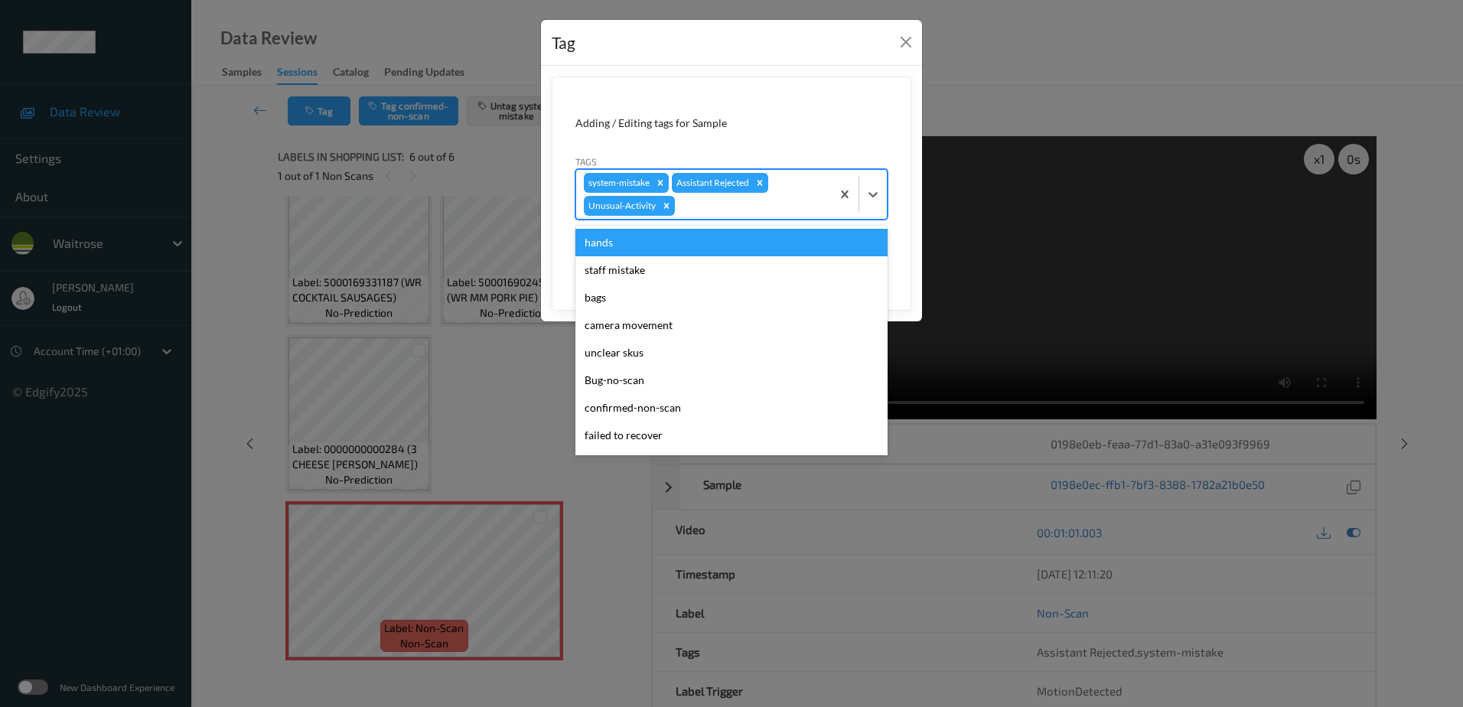
click at [704, 218] on div "system-mistake Assistant Rejected Unusual-Activity" at bounding box center [703, 194] width 255 height 49
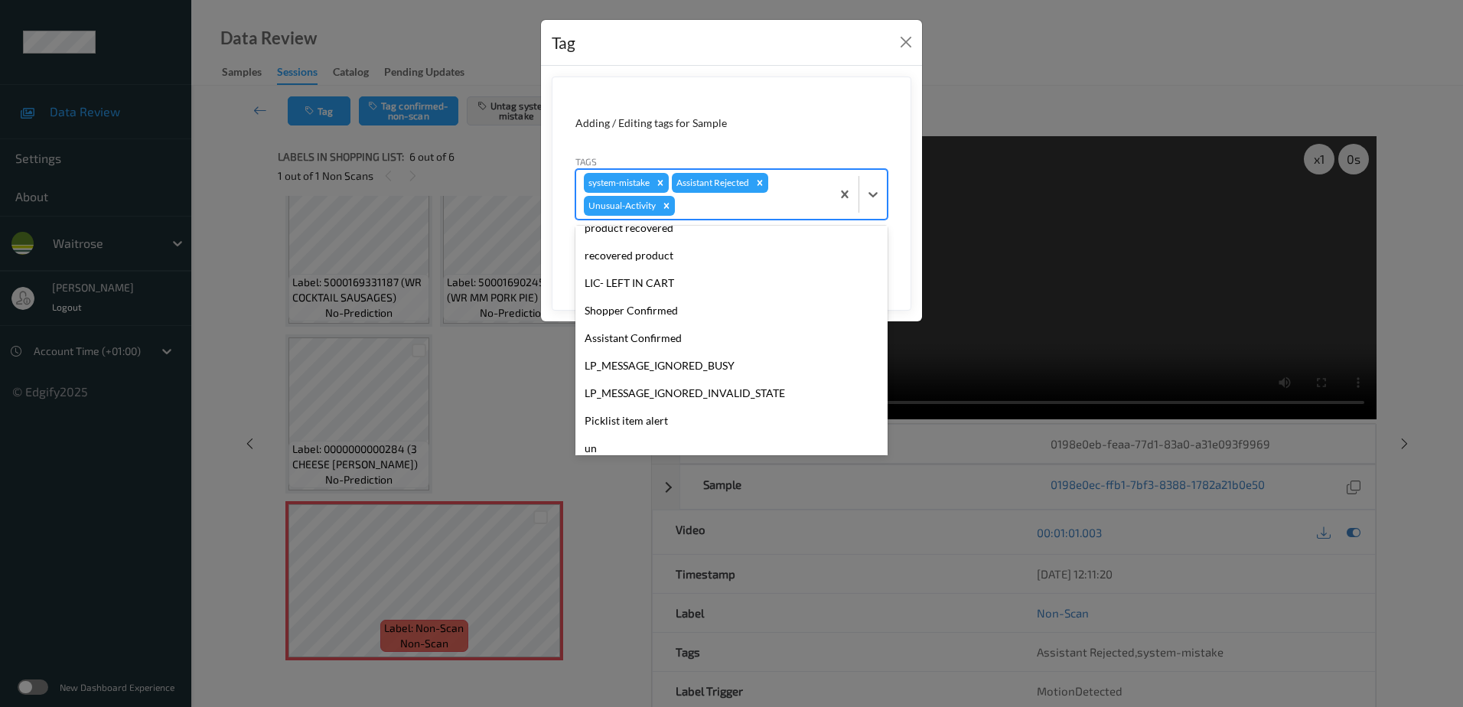
scroll to position [300, 0]
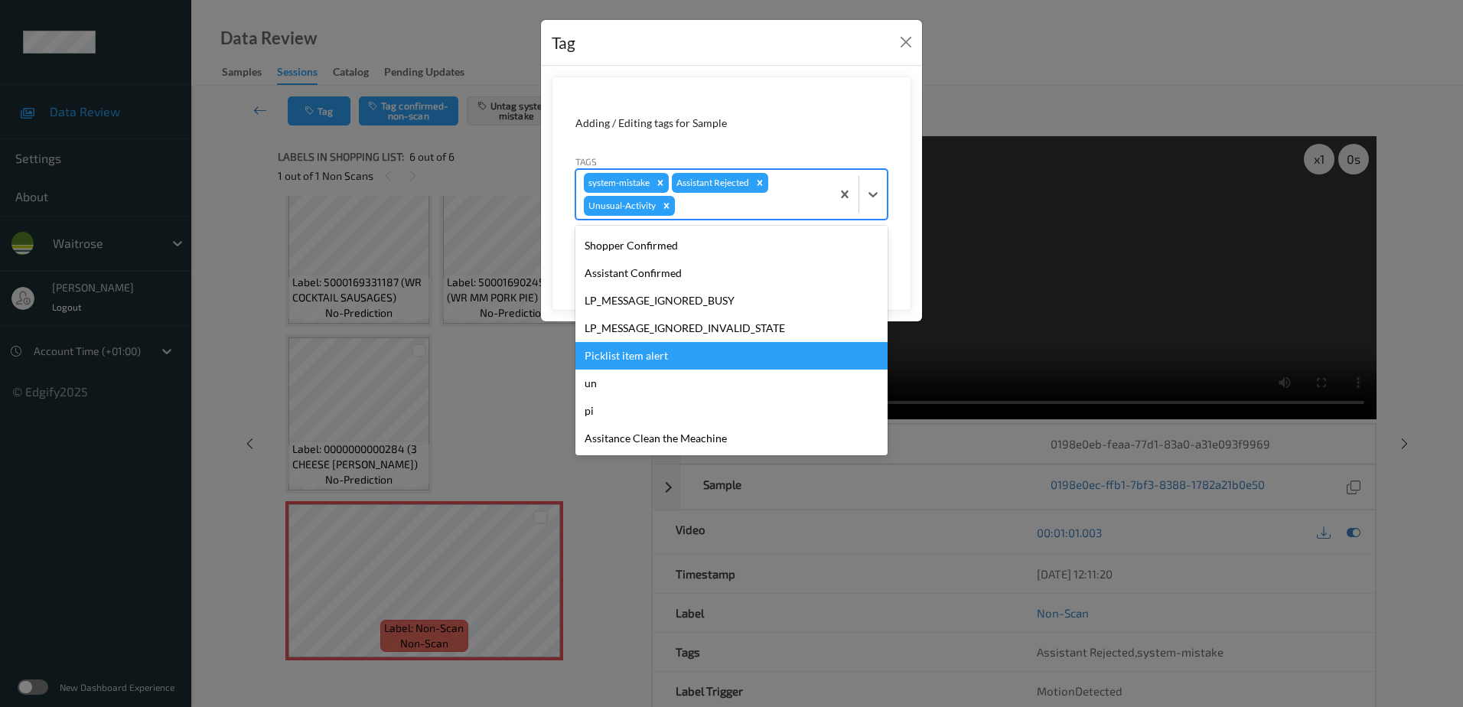
click at [623, 363] on div "Picklist item alert" at bounding box center [732, 356] width 312 height 28
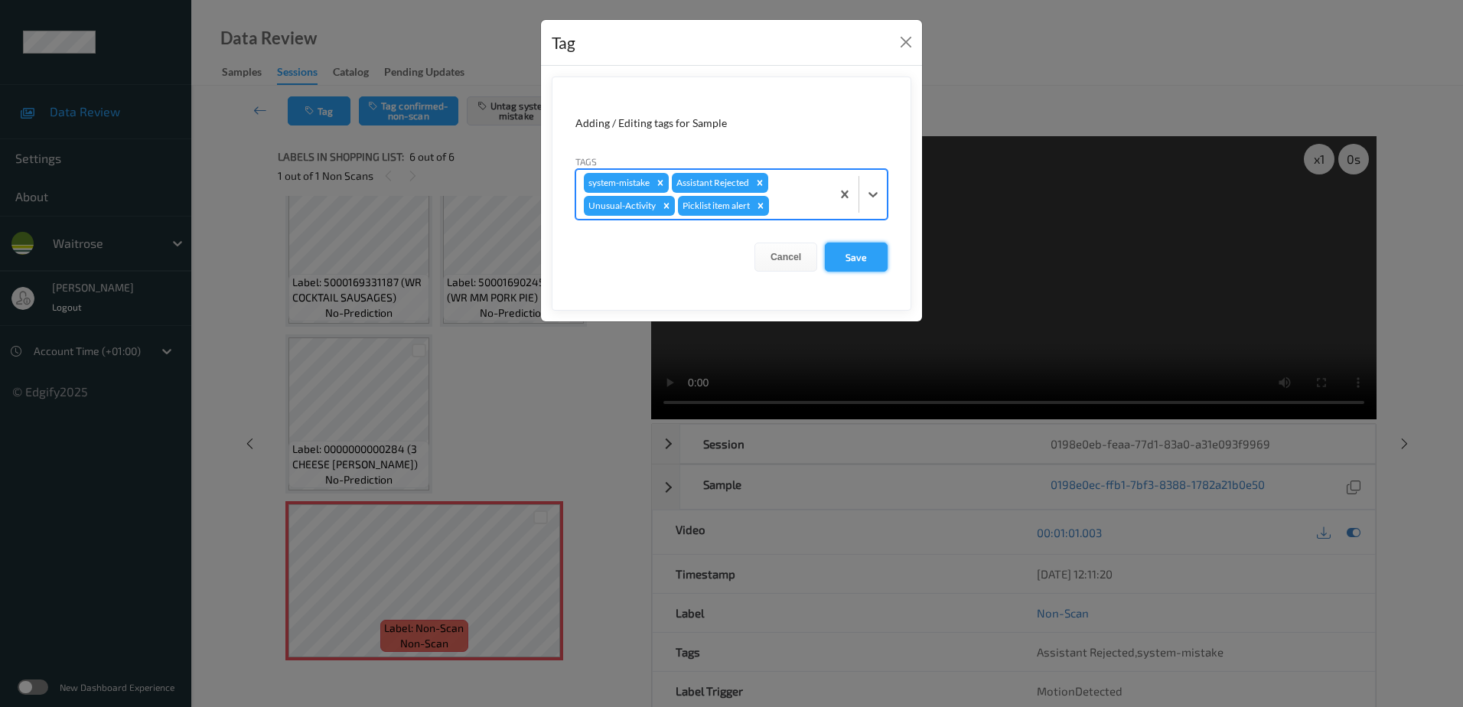
click at [879, 263] on button "Save" at bounding box center [856, 257] width 63 height 29
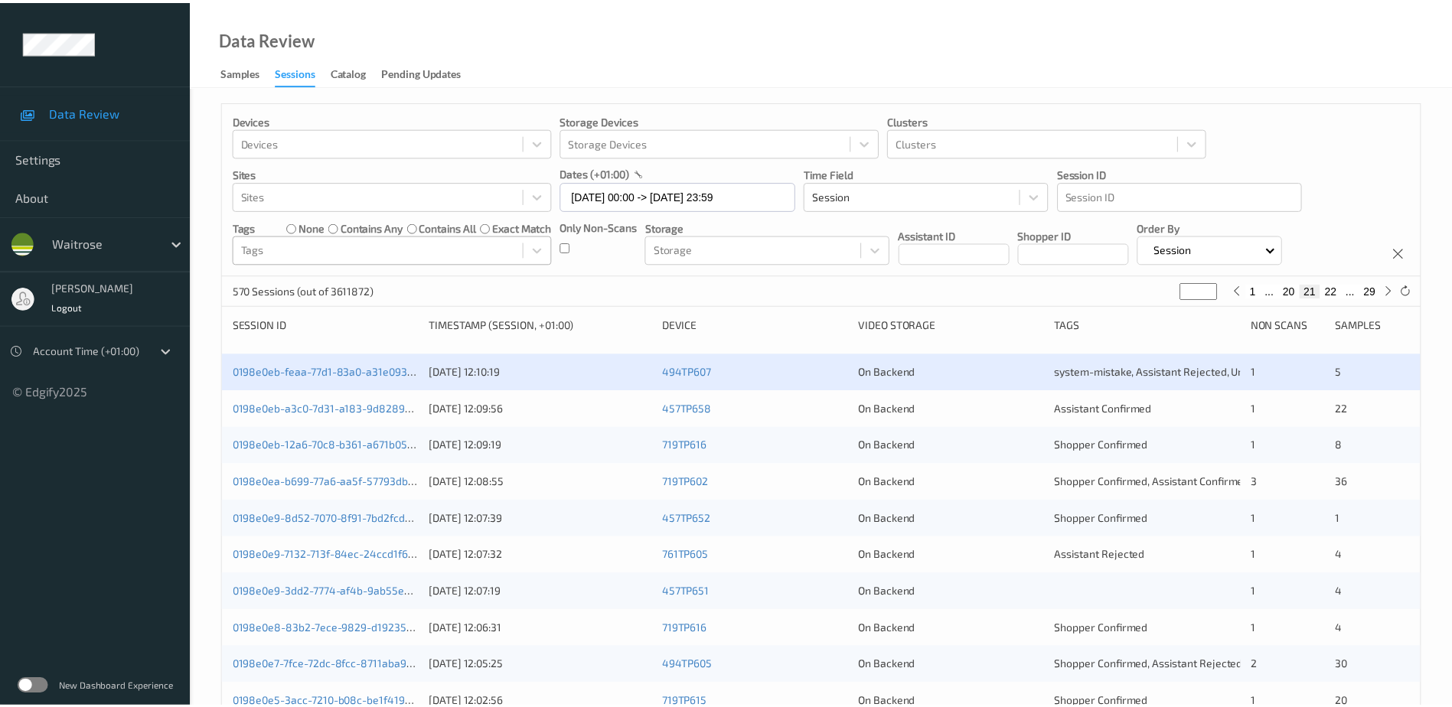
scroll to position [62, 0]
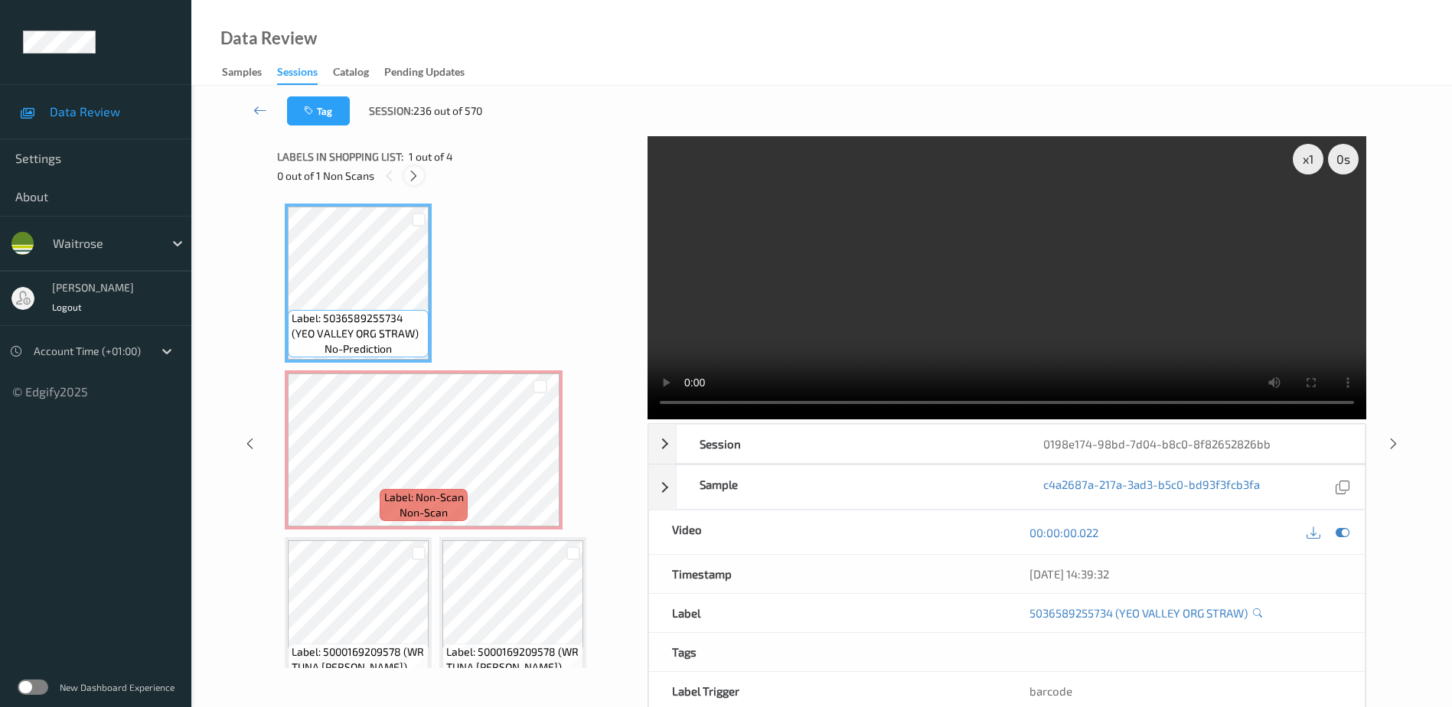
click at [415, 171] on icon at bounding box center [413, 176] width 13 height 14
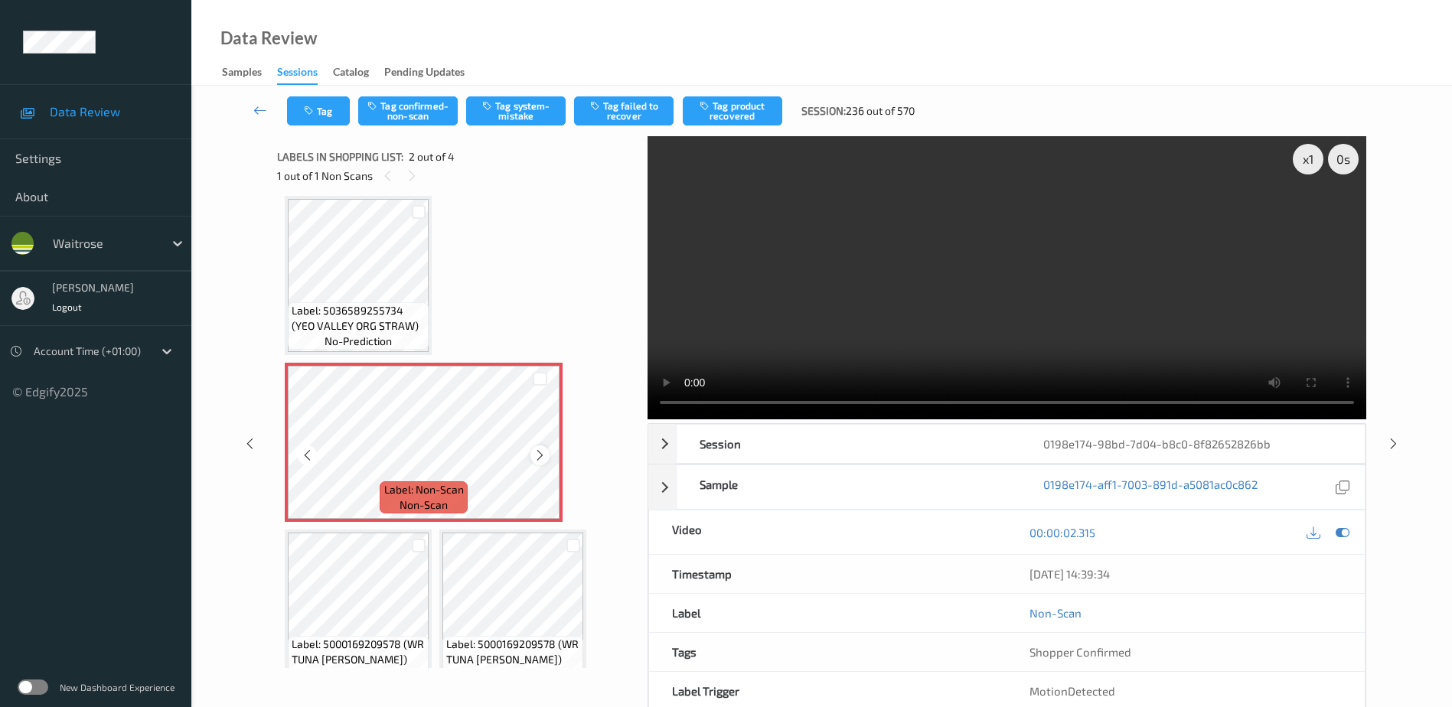
click at [540, 453] on icon at bounding box center [539, 456] width 13 height 14
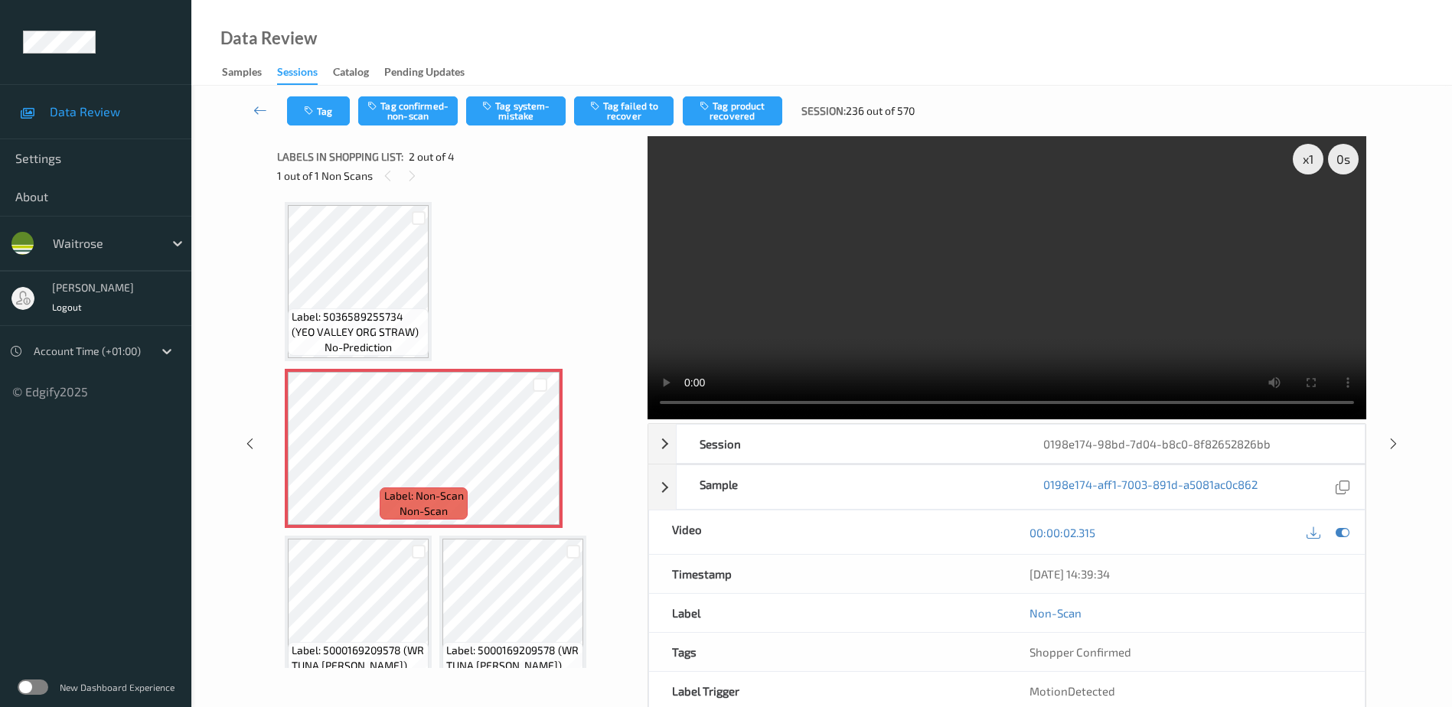
scroll to position [0, 0]
click at [1119, 292] on video at bounding box center [1007, 277] width 719 height 283
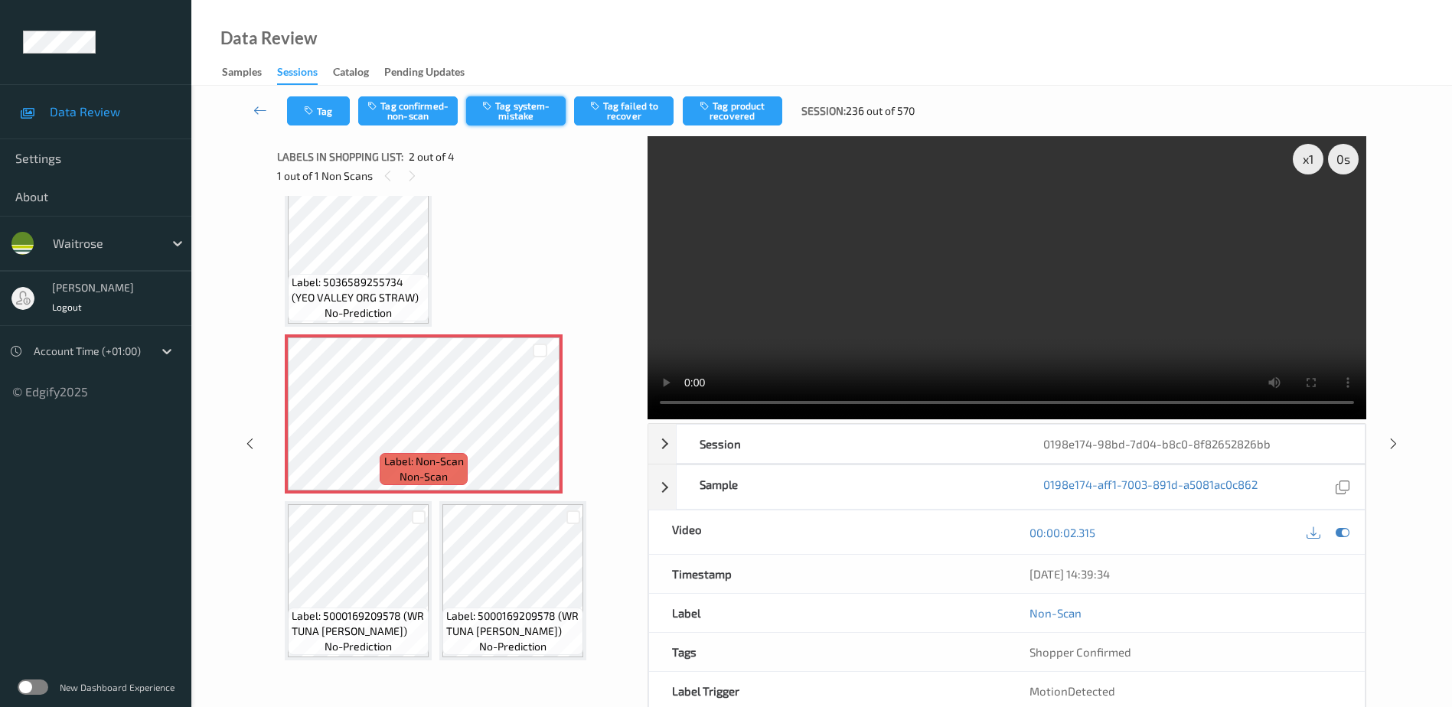
click at [504, 113] on button "Tag system-mistake" at bounding box center [516, 110] width 100 height 29
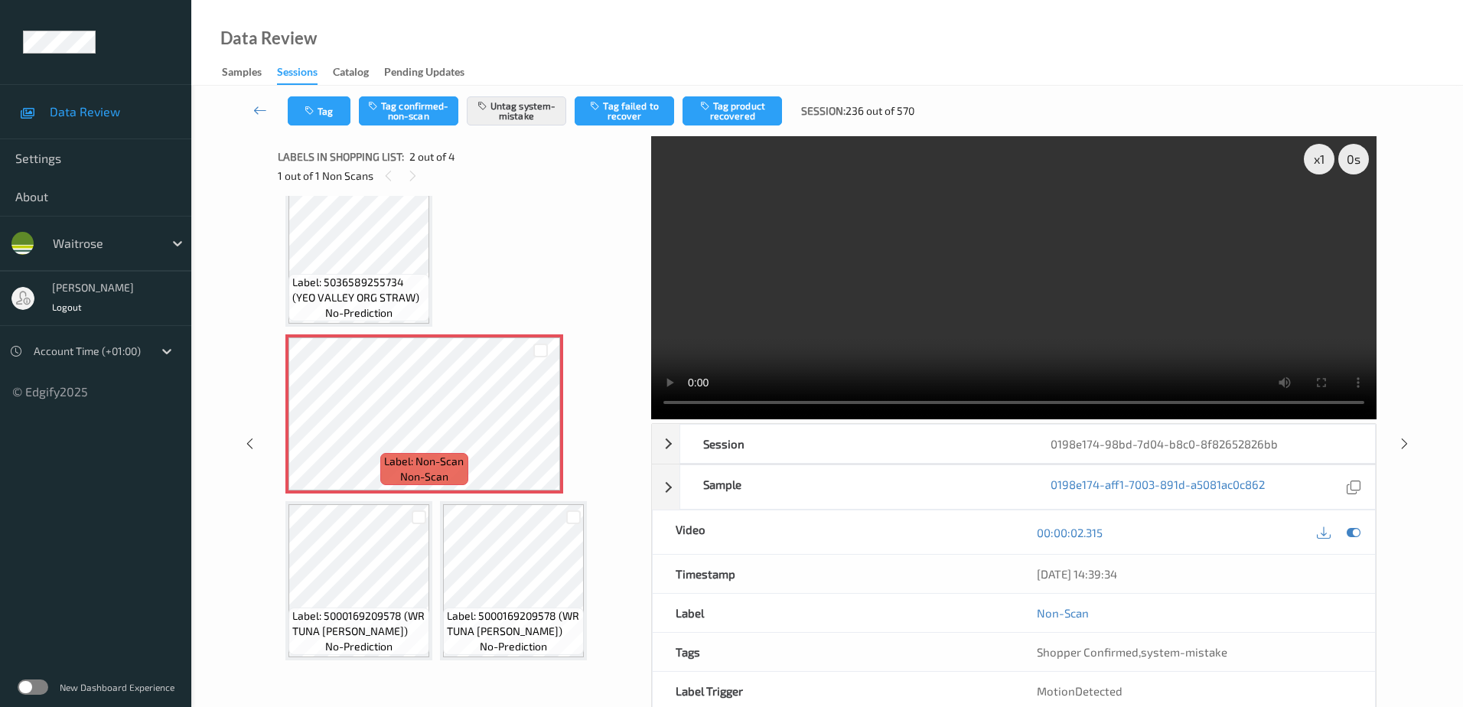
click at [309, 96] on div "Tag Tag confirmed-non-scan Untag system-mistake Tag failed to recover Tag produ…" at bounding box center [827, 111] width 1209 height 51
click at [313, 122] on button "Tag" at bounding box center [319, 110] width 63 height 29
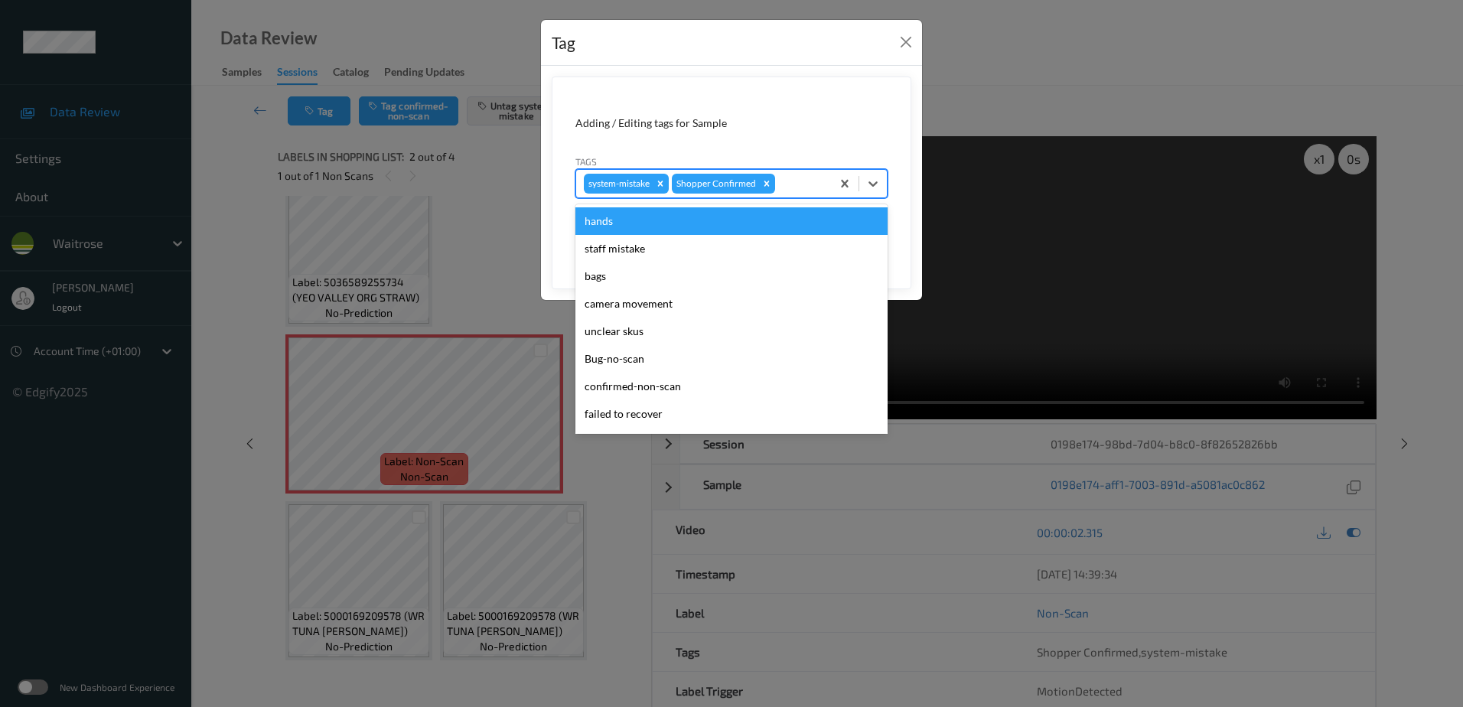
click at [788, 185] on div at bounding box center [800, 184] width 45 height 18
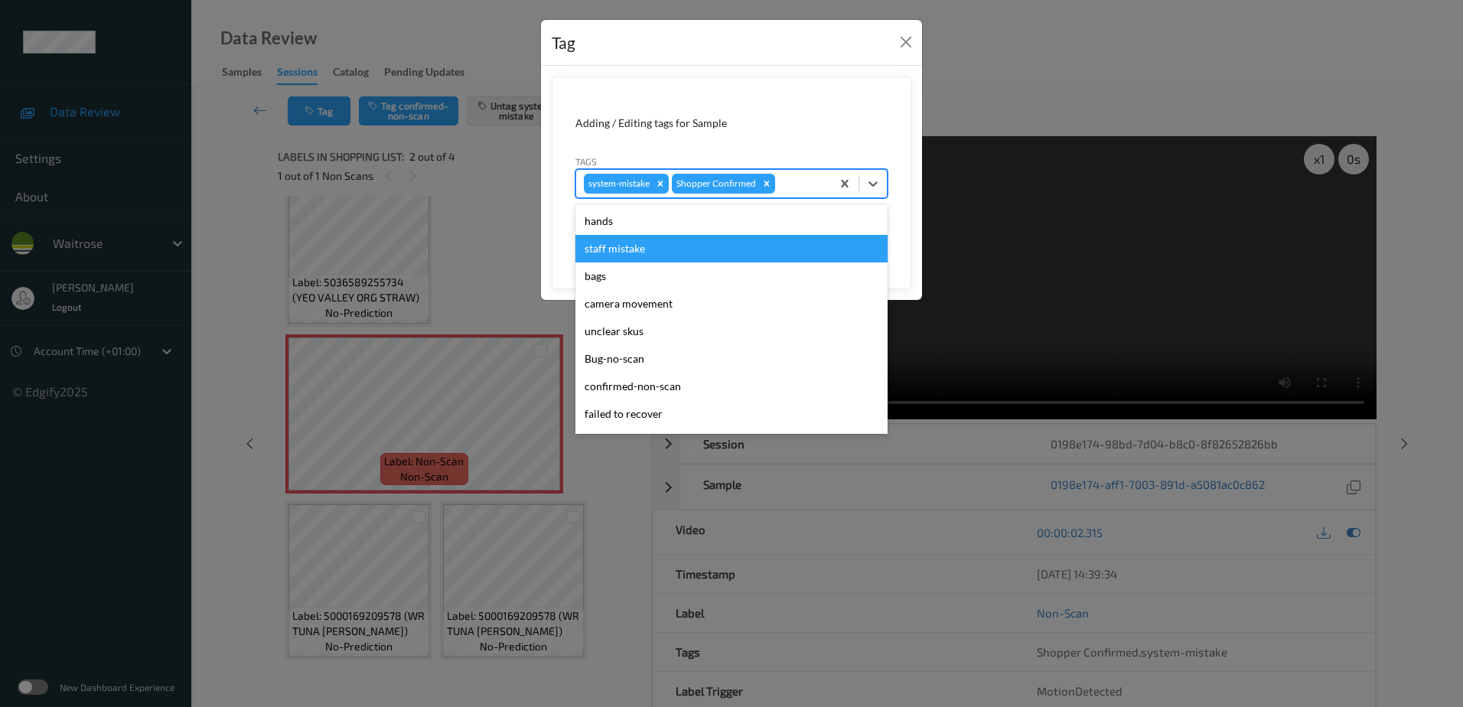
scroll to position [328, 0]
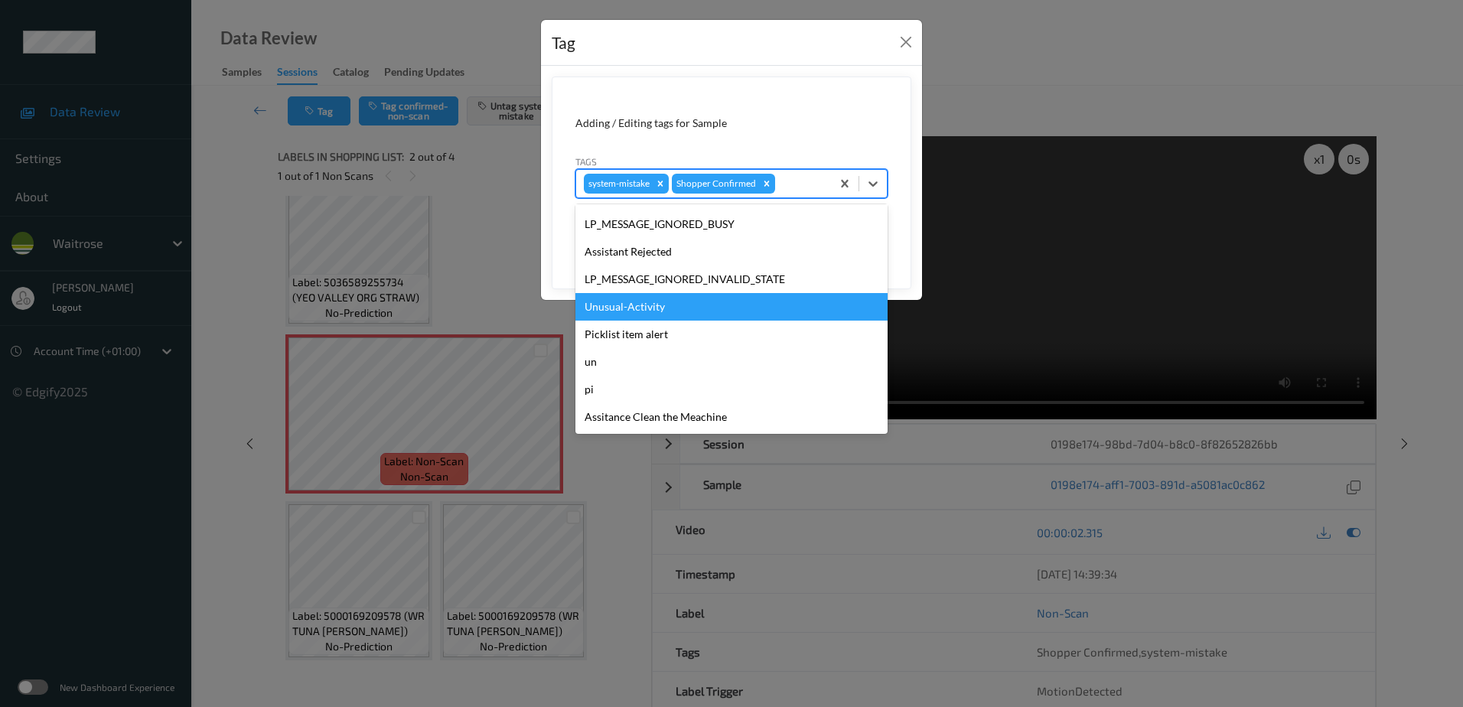
click at [649, 314] on div "Unusual-Activity" at bounding box center [732, 307] width 312 height 28
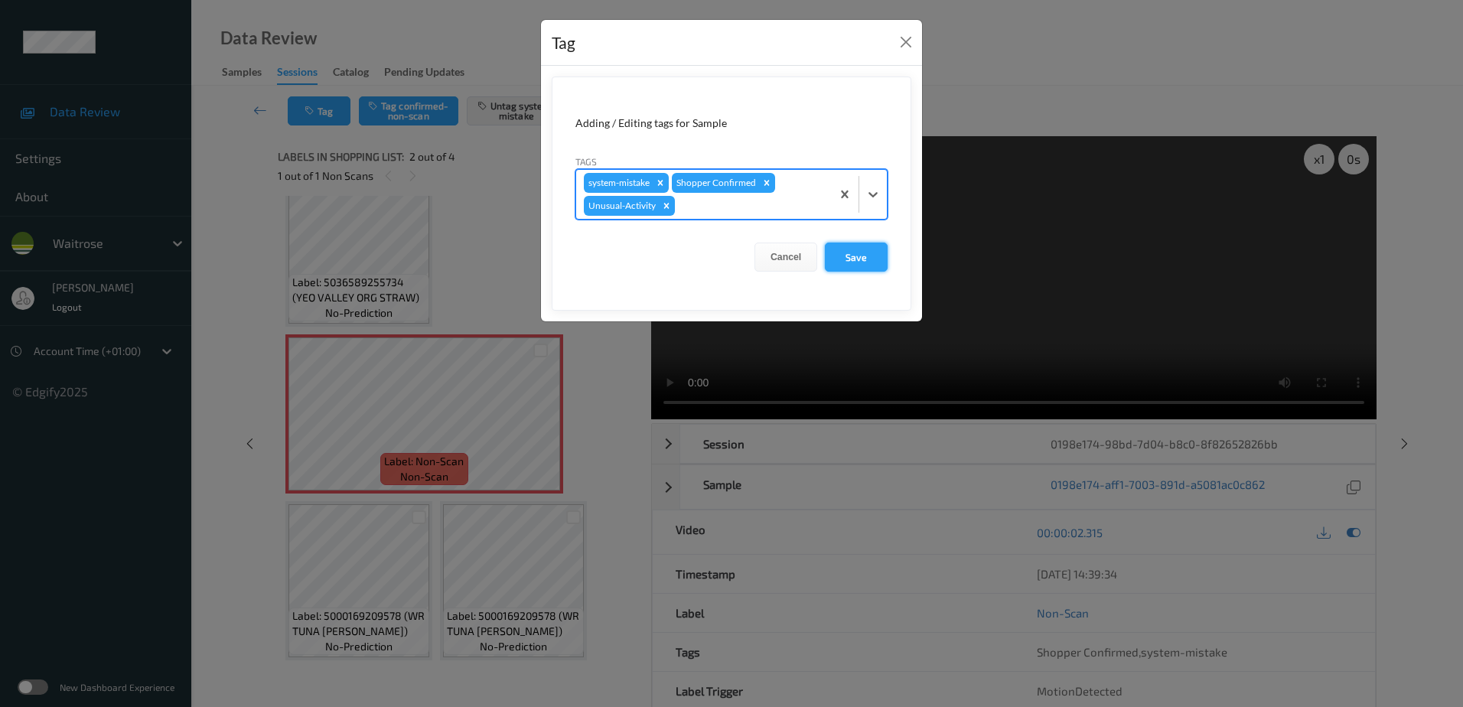
click at [844, 256] on button "Save" at bounding box center [856, 257] width 63 height 29
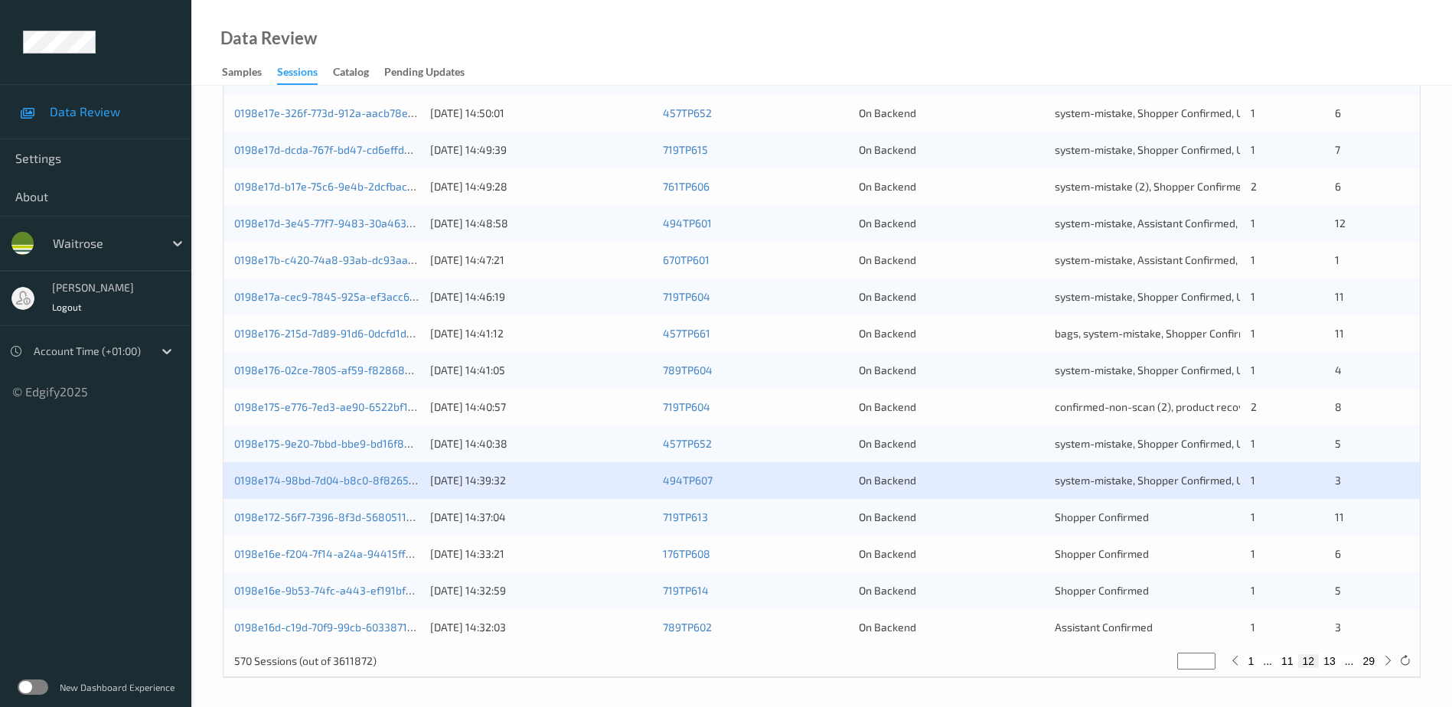
scroll to position [445, 0]
click at [324, 589] on link "0198e16e-9b53-74fc-a443-ef191bfa4f84" at bounding box center [335, 588] width 202 height 13
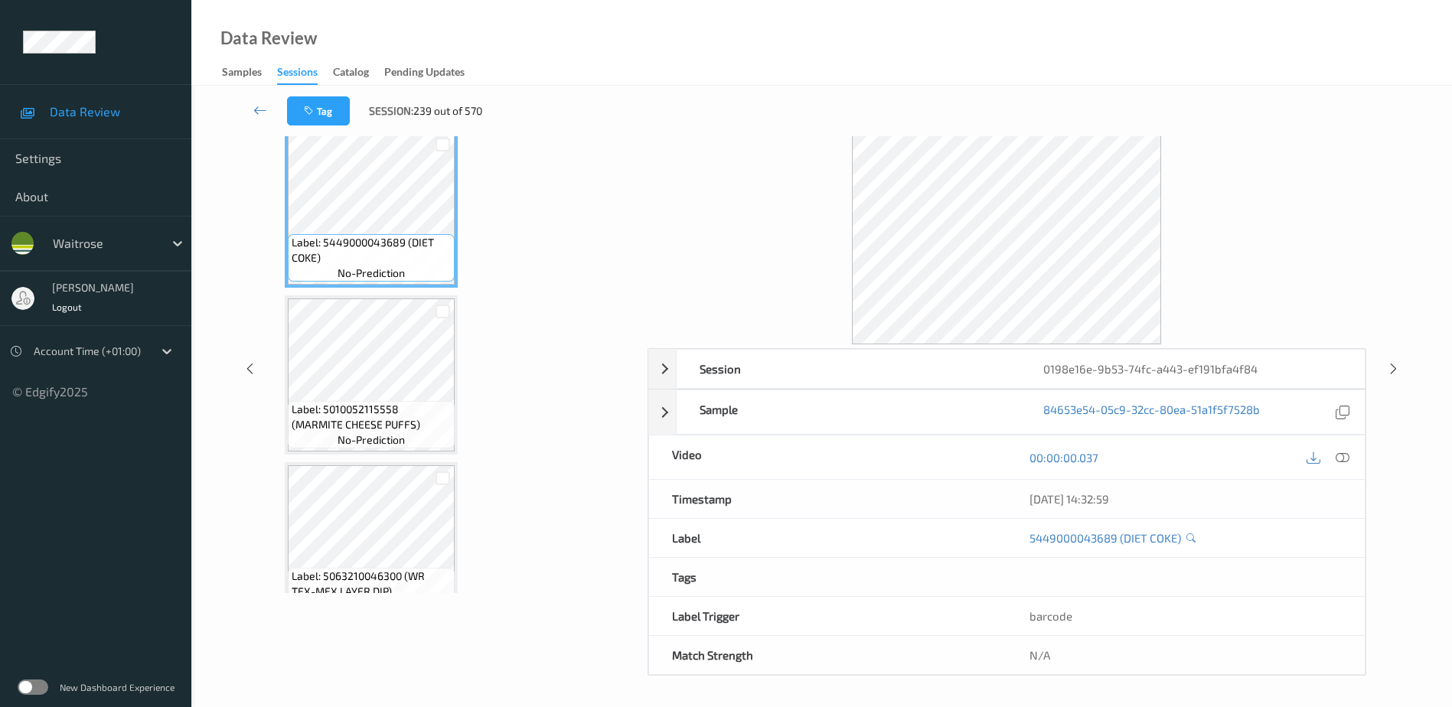
scroll to position [75, 0]
click at [1342, 454] on icon at bounding box center [1343, 457] width 14 height 14
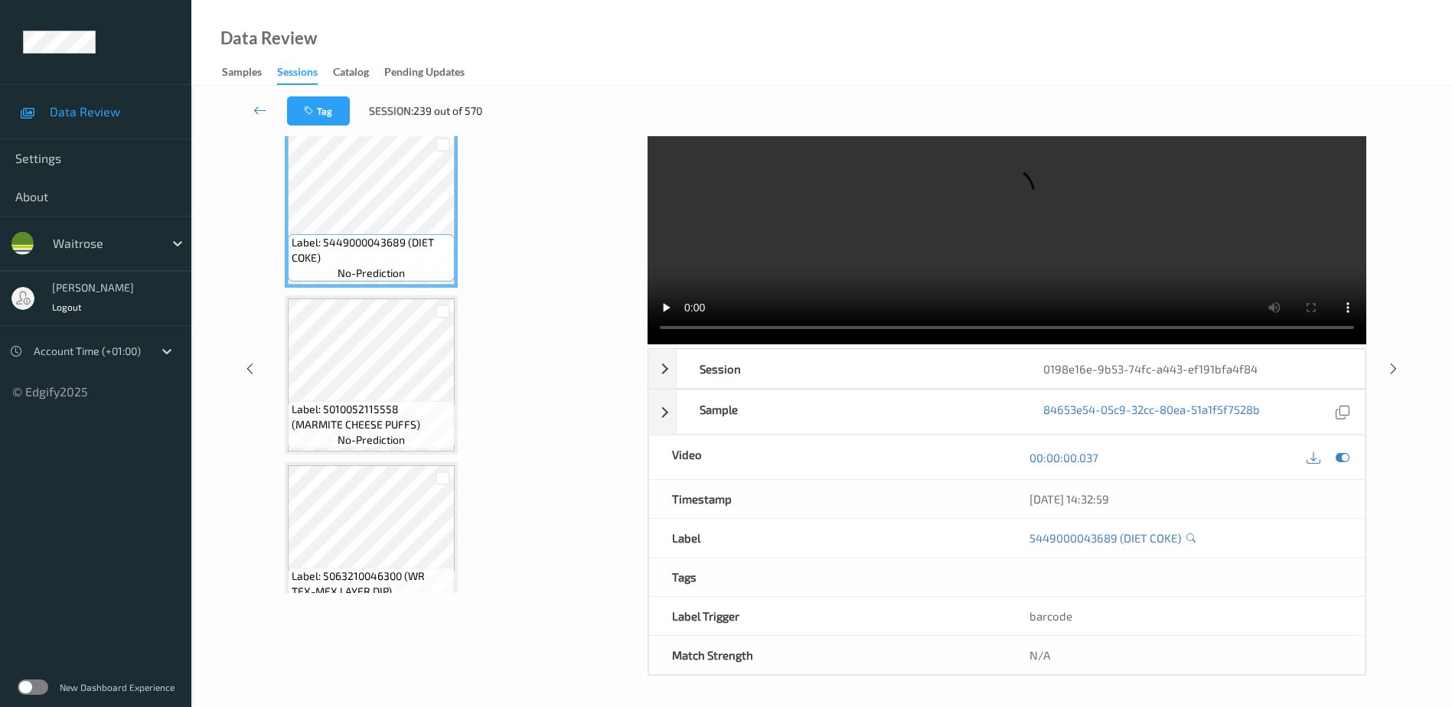
scroll to position [0, 0]
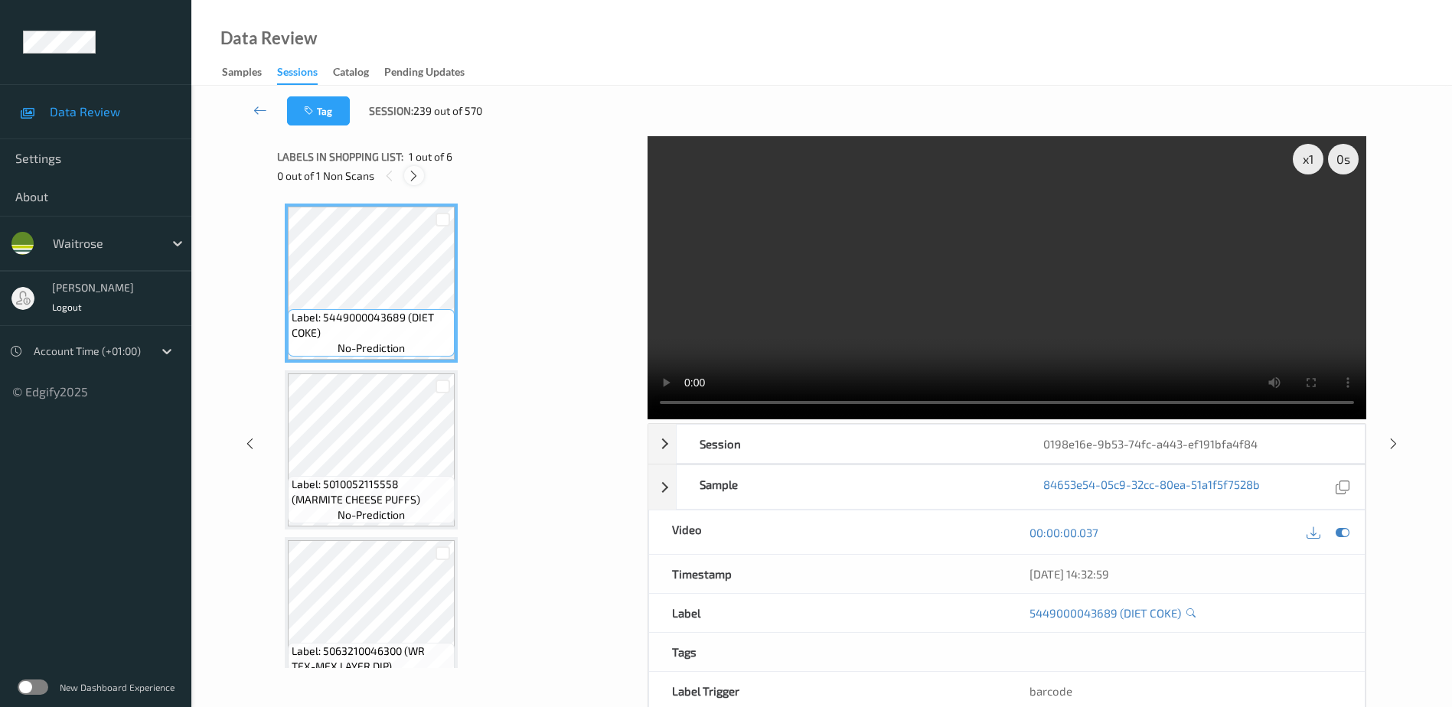
click at [409, 178] on icon at bounding box center [413, 176] width 13 height 14
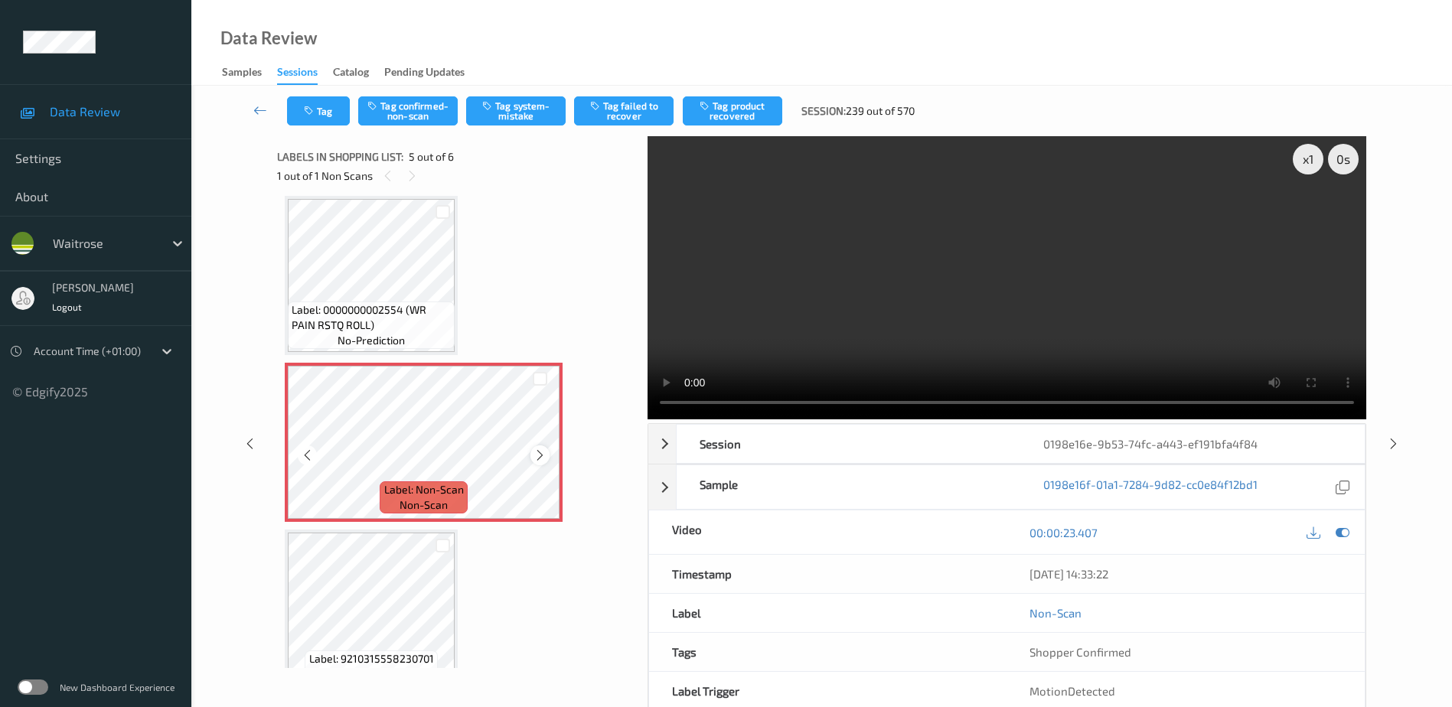
click at [538, 452] on icon at bounding box center [539, 456] width 13 height 14
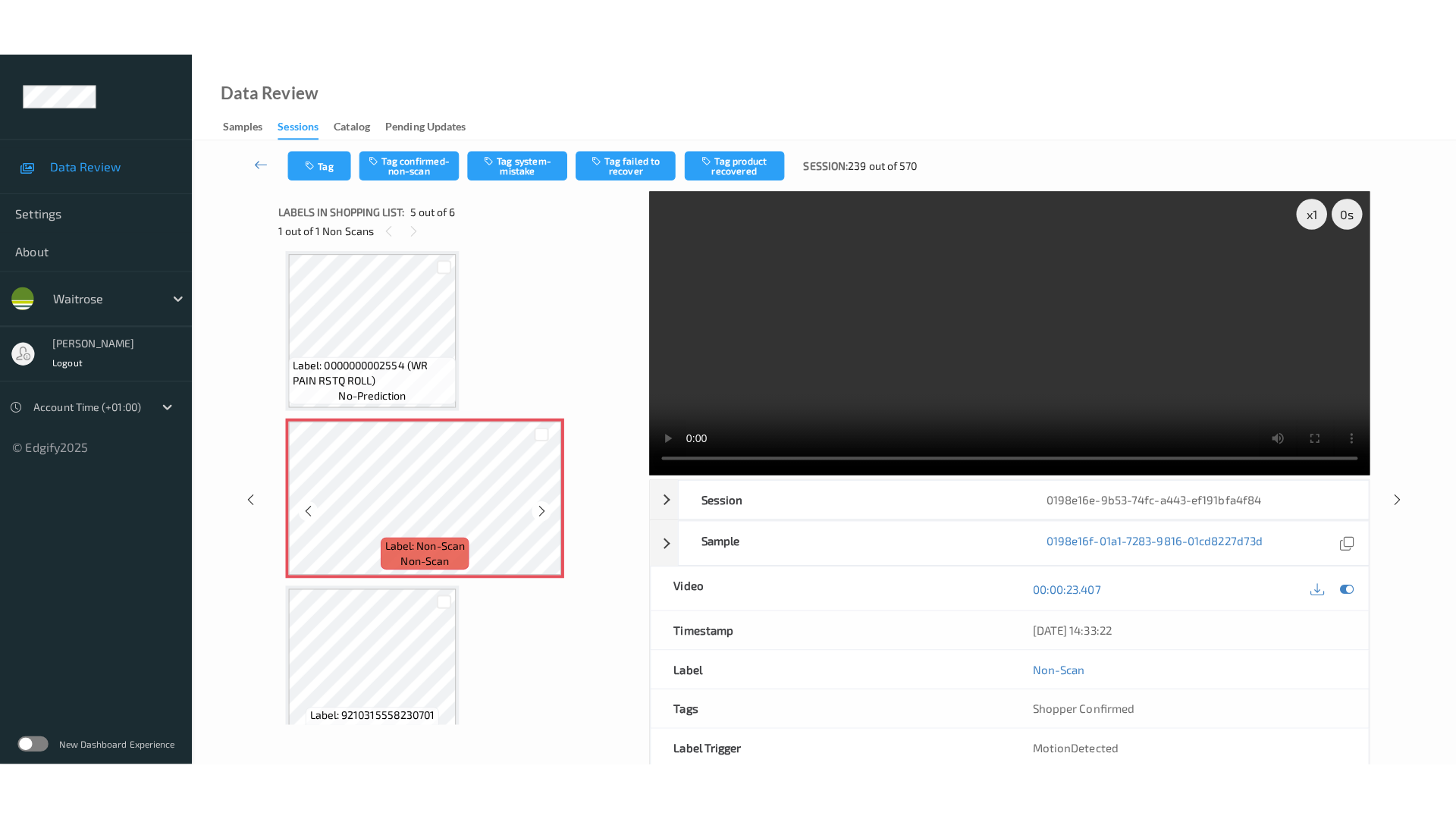
scroll to position [428, 0]
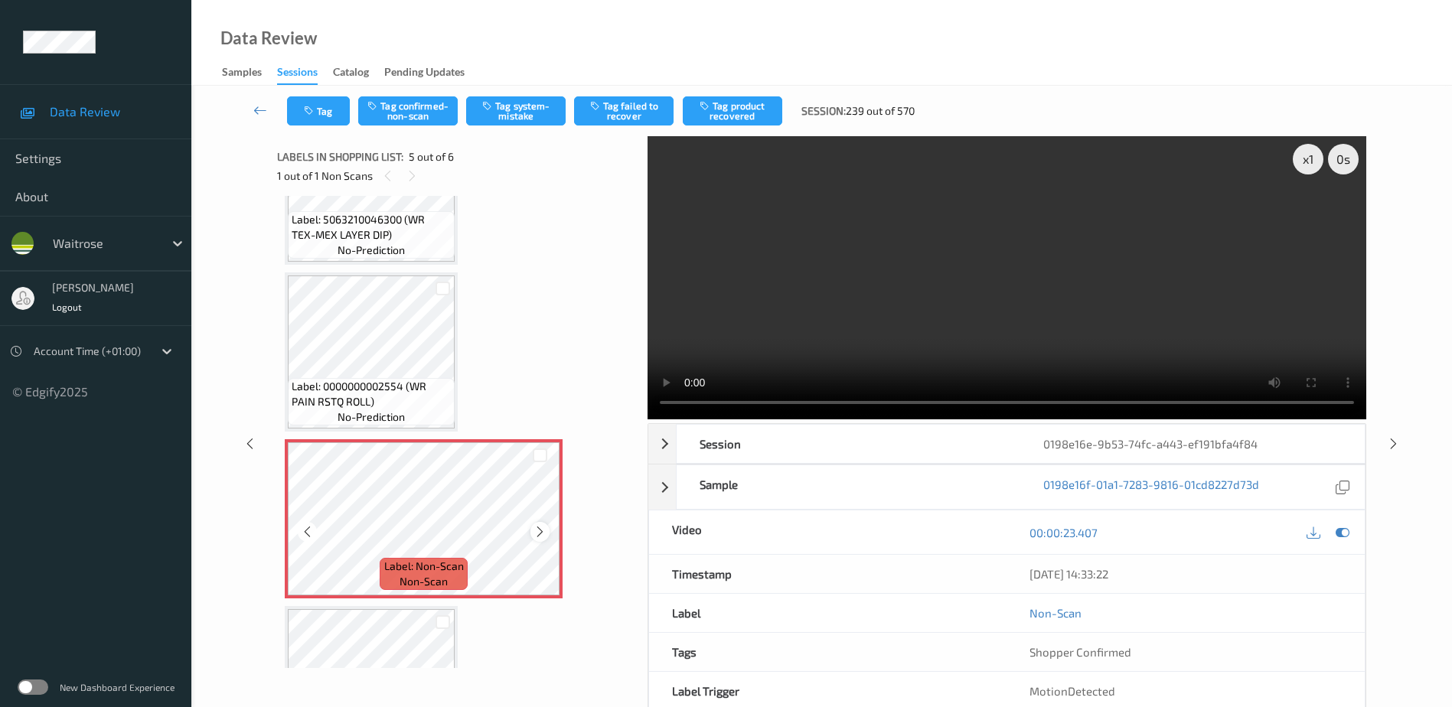
click at [537, 538] on icon at bounding box center [539, 532] width 13 height 14
click at [1018, 215] on video at bounding box center [1007, 277] width 719 height 283
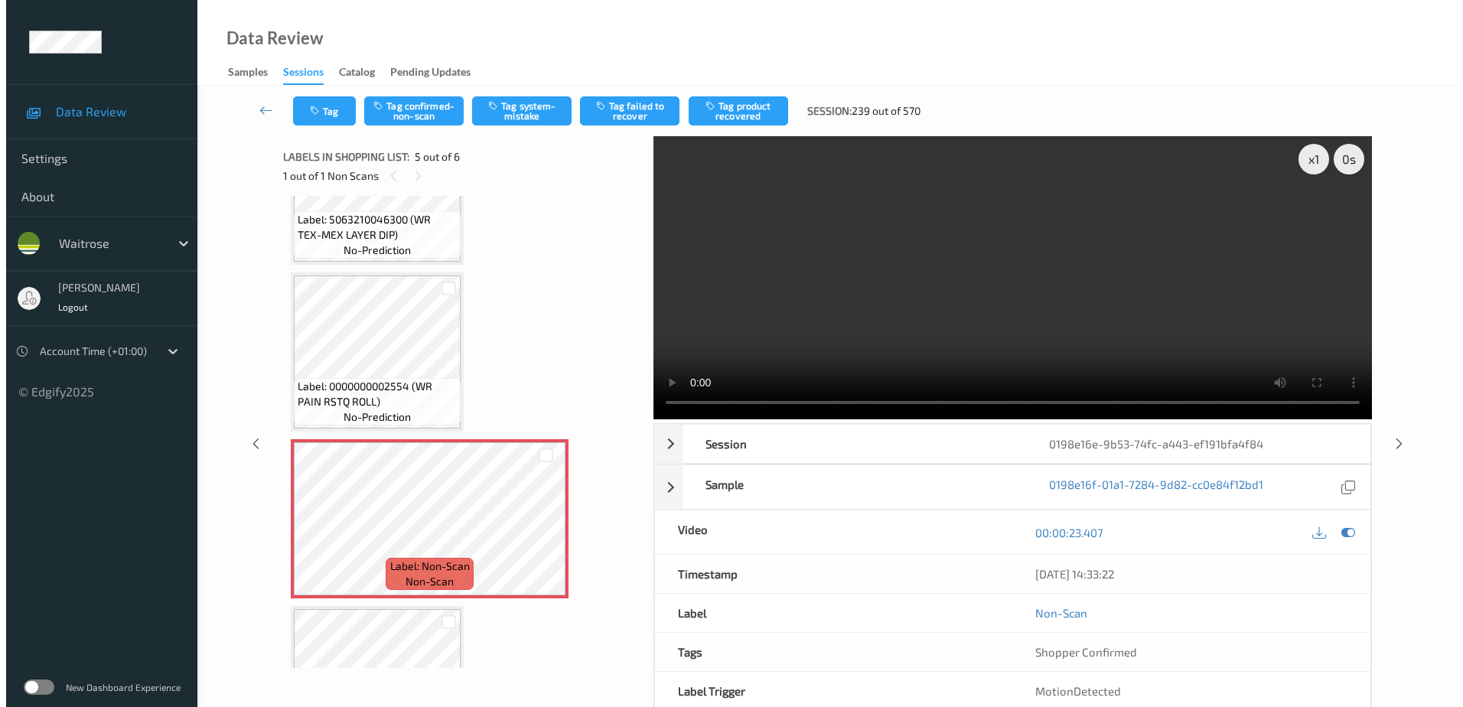
scroll to position [417, 0]
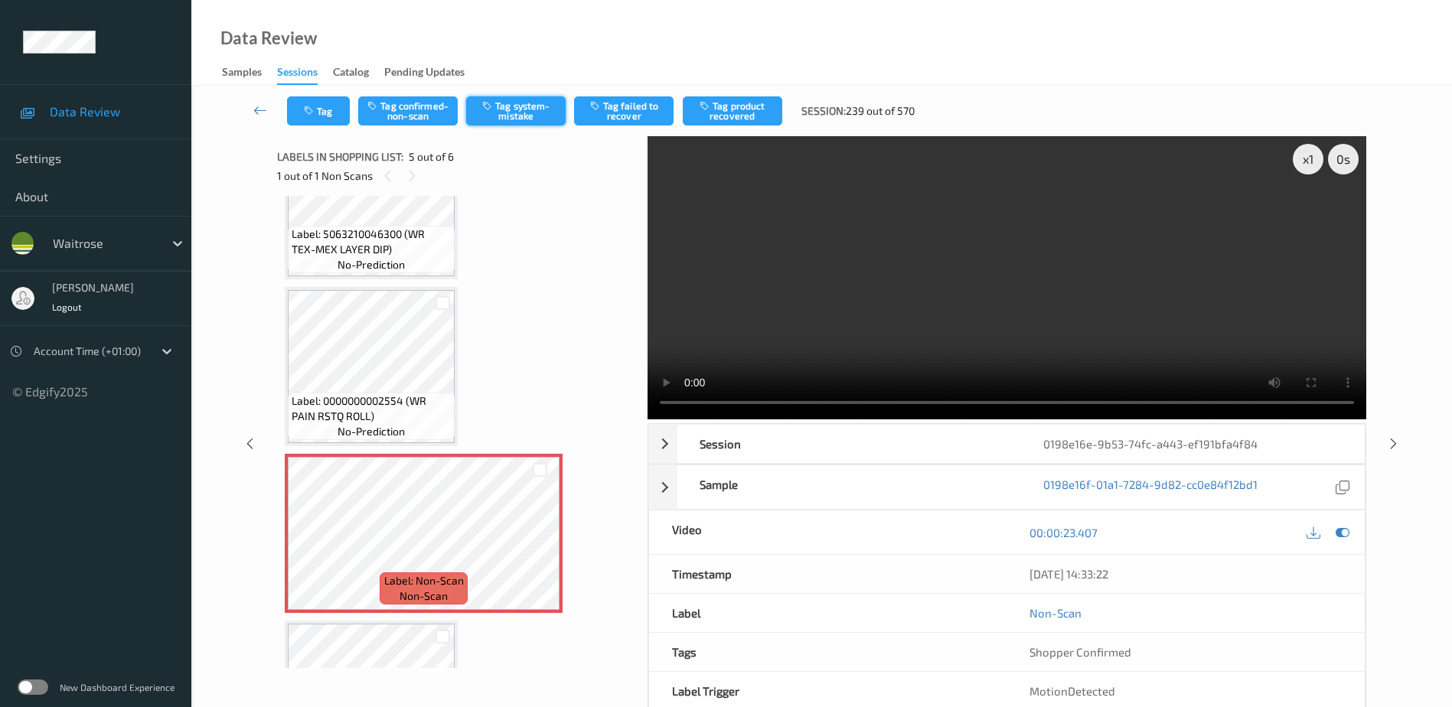
click at [511, 108] on button "Tag system-mistake" at bounding box center [516, 110] width 100 height 29
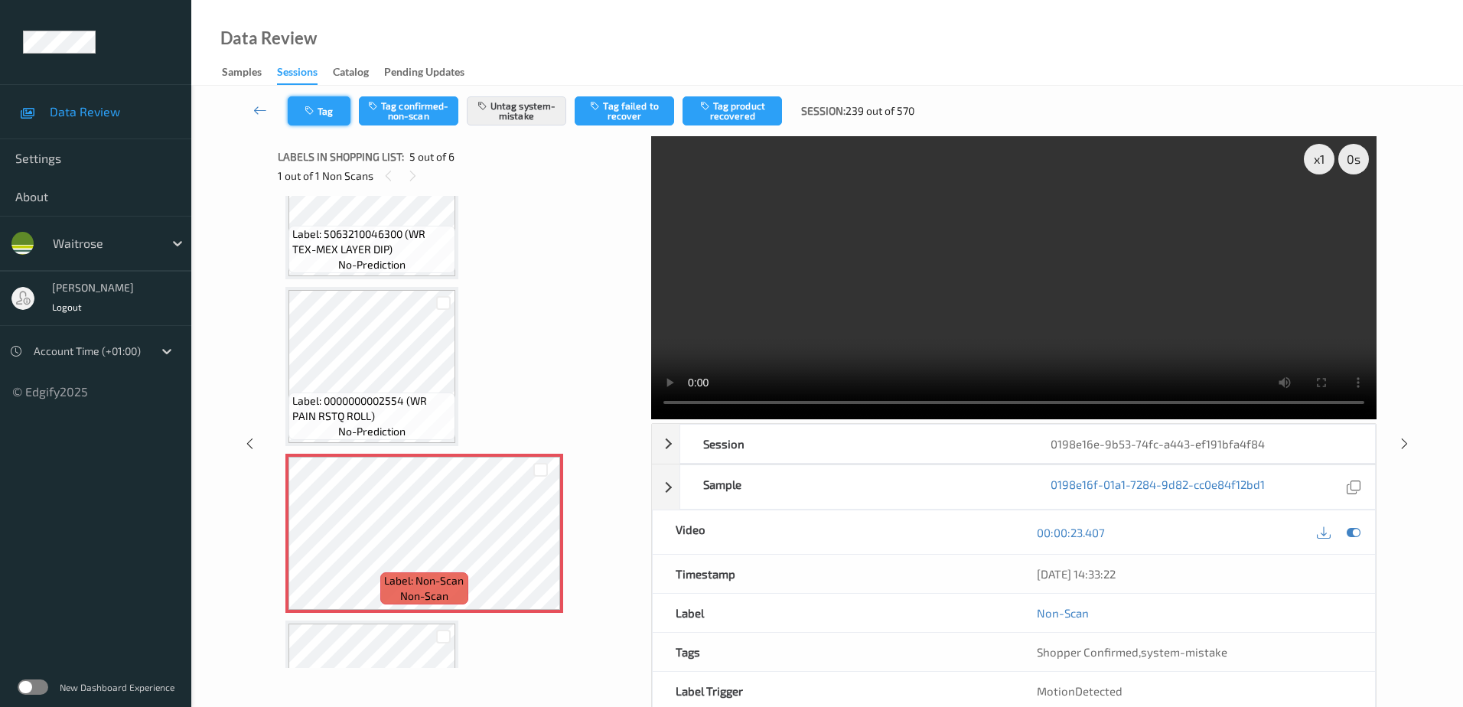
click at [318, 113] on button "Tag" at bounding box center [319, 110] width 63 height 29
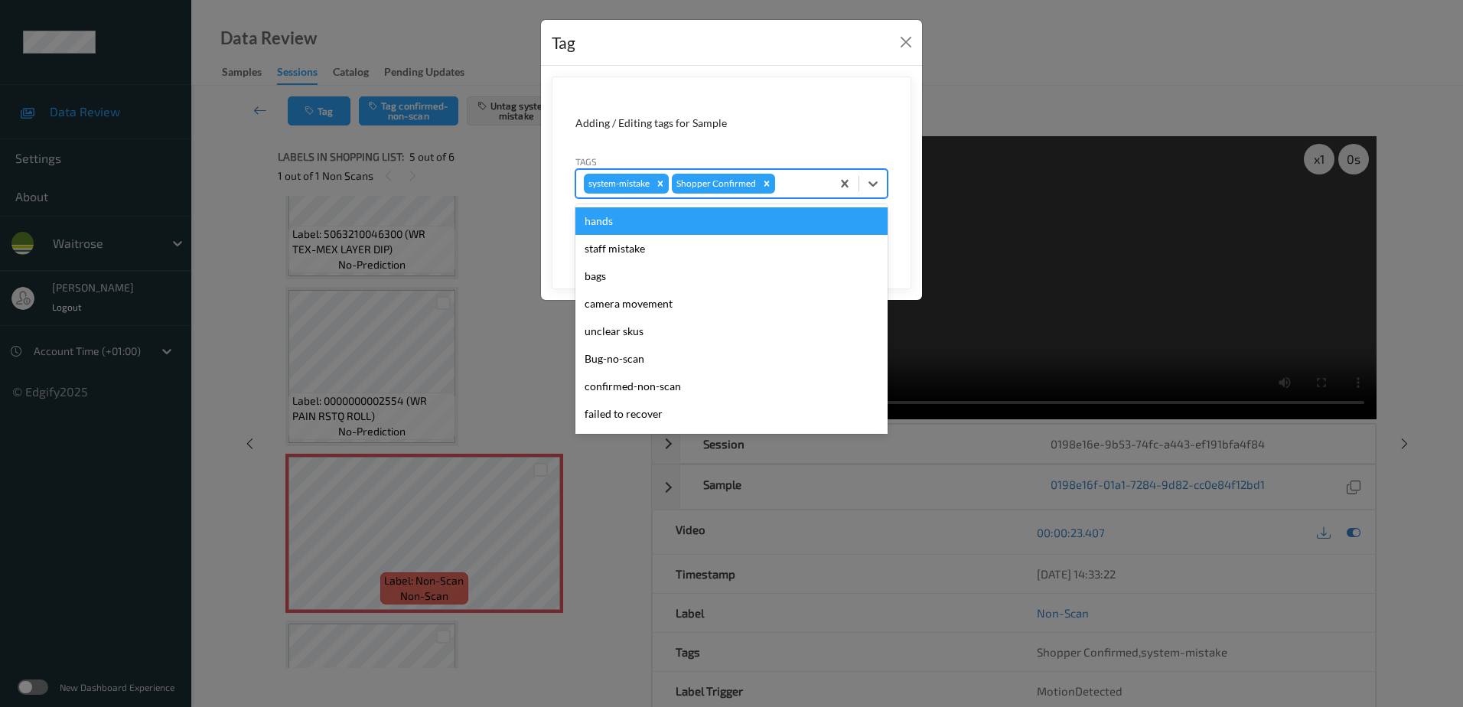
click at [777, 183] on div "system-mistake Shopper Confirmed" at bounding box center [703, 184] width 255 height 26
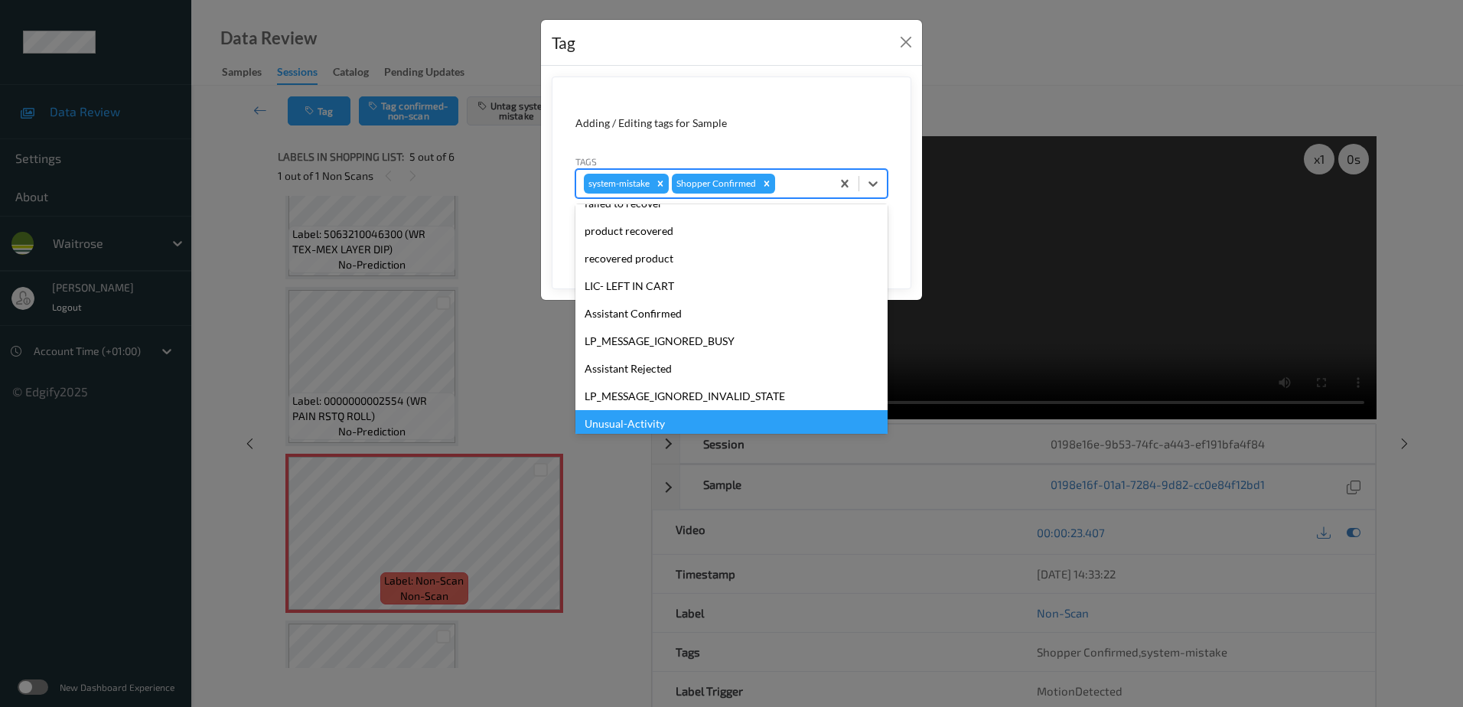
scroll to position [328, 0]
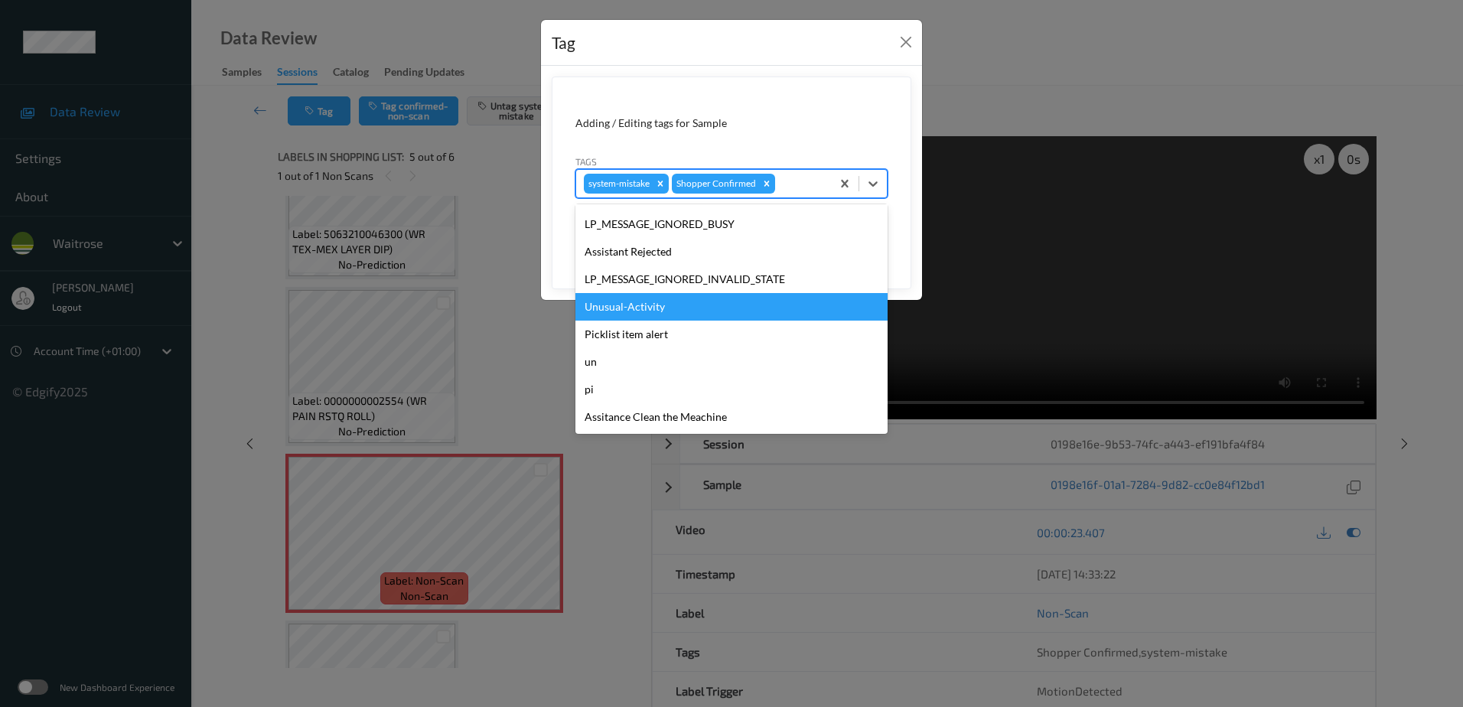
click at [675, 309] on div "Unusual-Activity" at bounding box center [732, 307] width 312 height 28
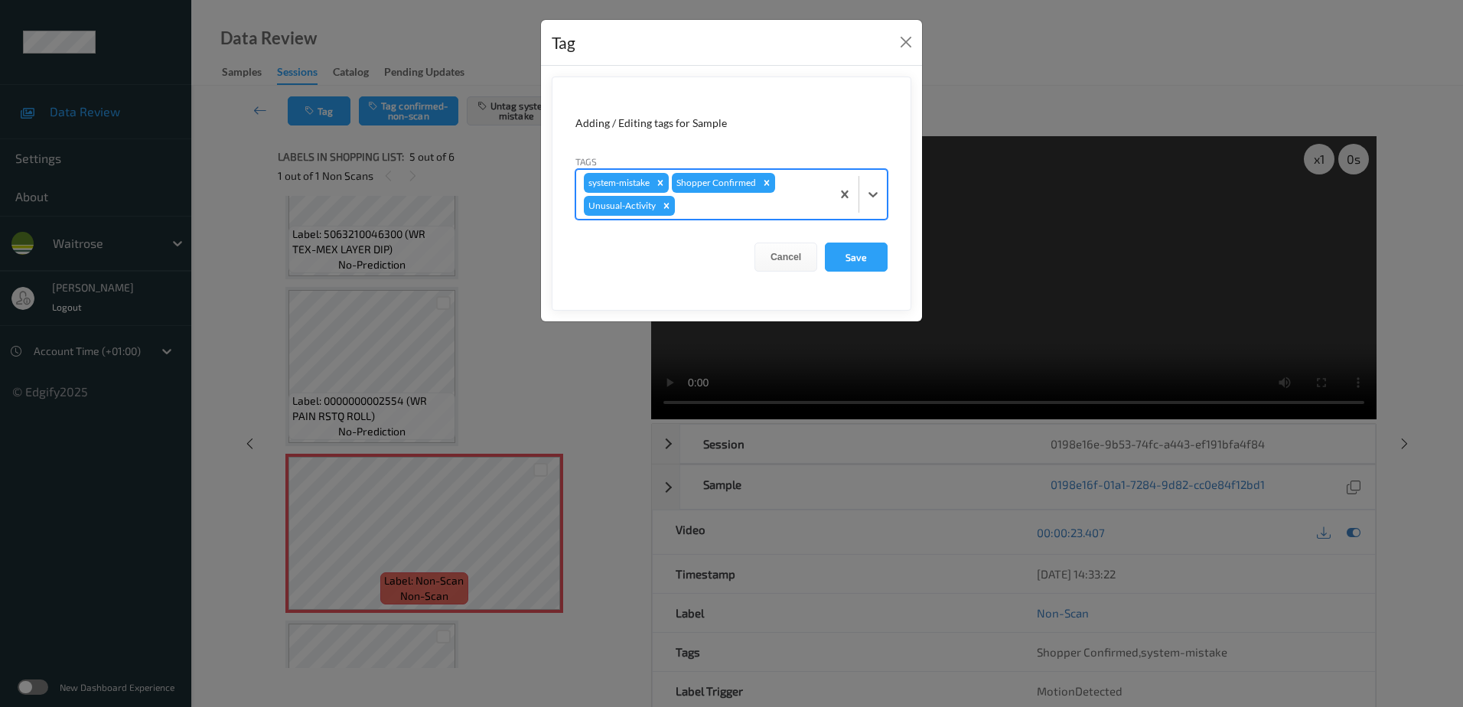
click at [700, 204] on div at bounding box center [750, 206] width 145 height 18
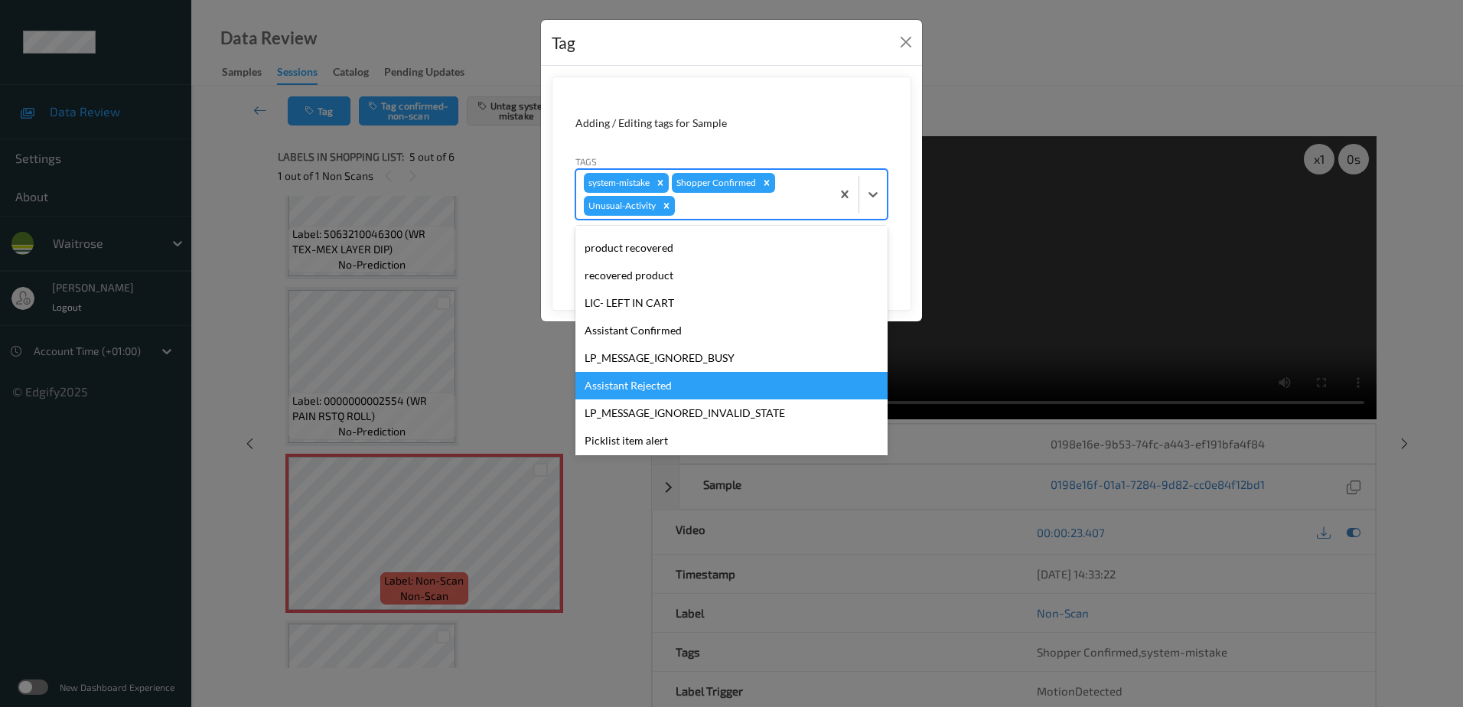
scroll to position [300, 0]
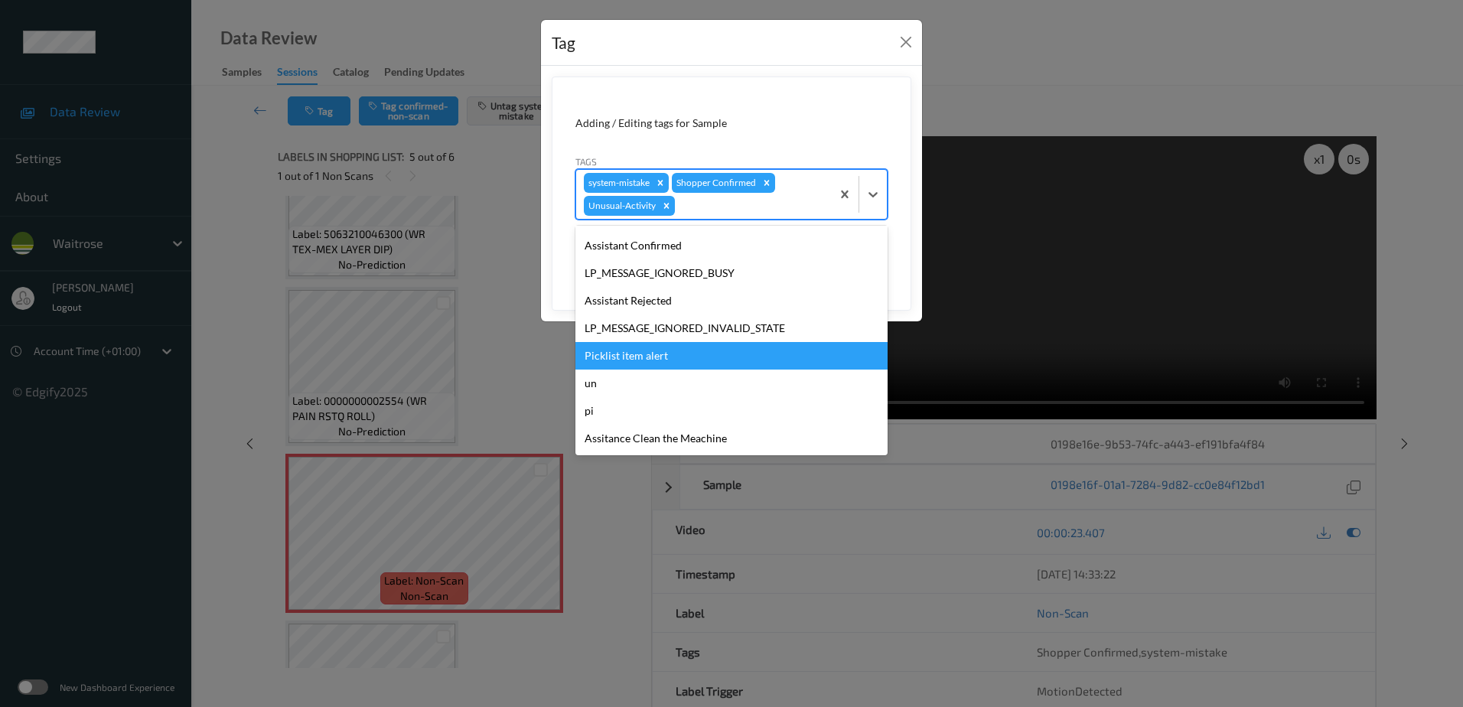
click at [664, 367] on div "Picklist item alert" at bounding box center [732, 356] width 312 height 28
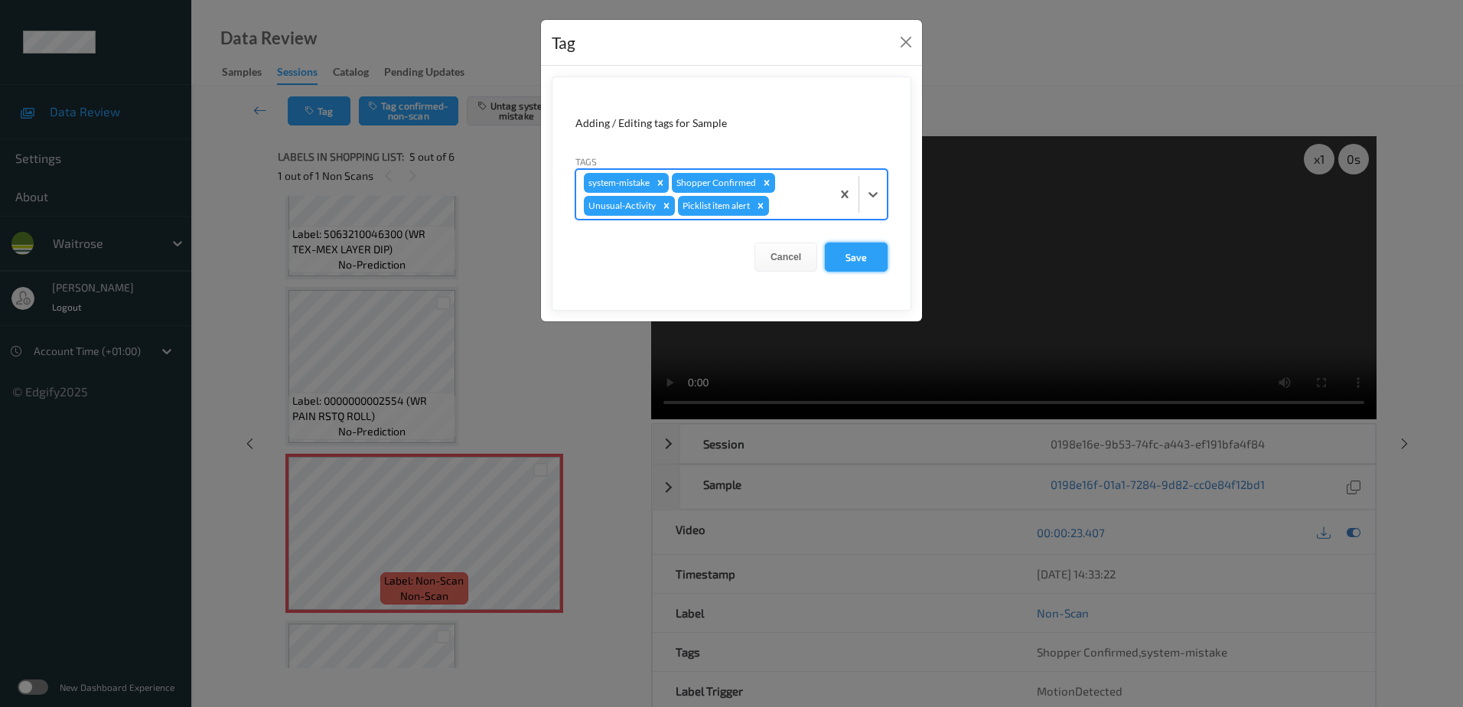
click at [850, 257] on button "Save" at bounding box center [856, 257] width 63 height 29
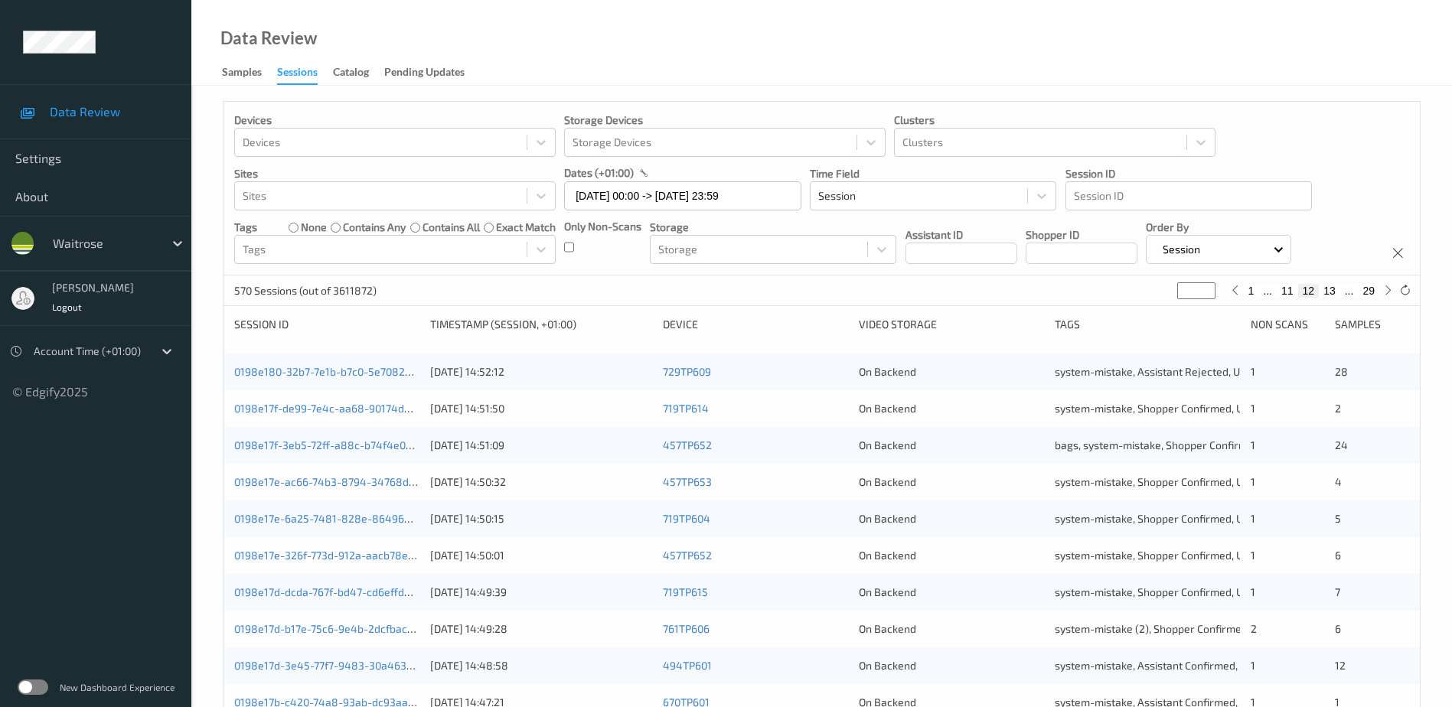
drag, startPoint x: 1183, startPoint y: 290, endPoint x: 1144, endPoint y: 295, distance: 38.6
click at [1144, 295] on div "570 Sessions (out of 3611872) ** 1 ... 11 12 13 ... 29" at bounding box center [821, 291] width 1196 height 31
type input "*"
type input "**"
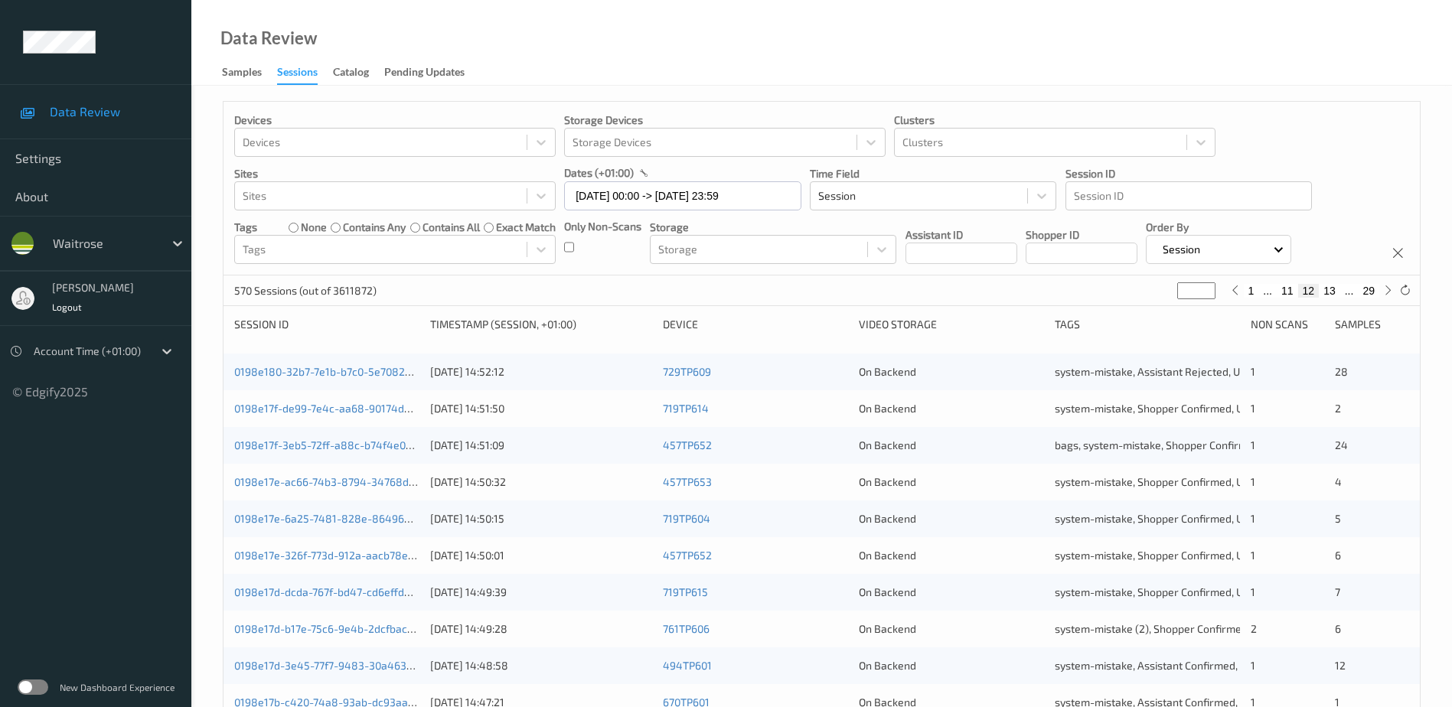
type input "**"
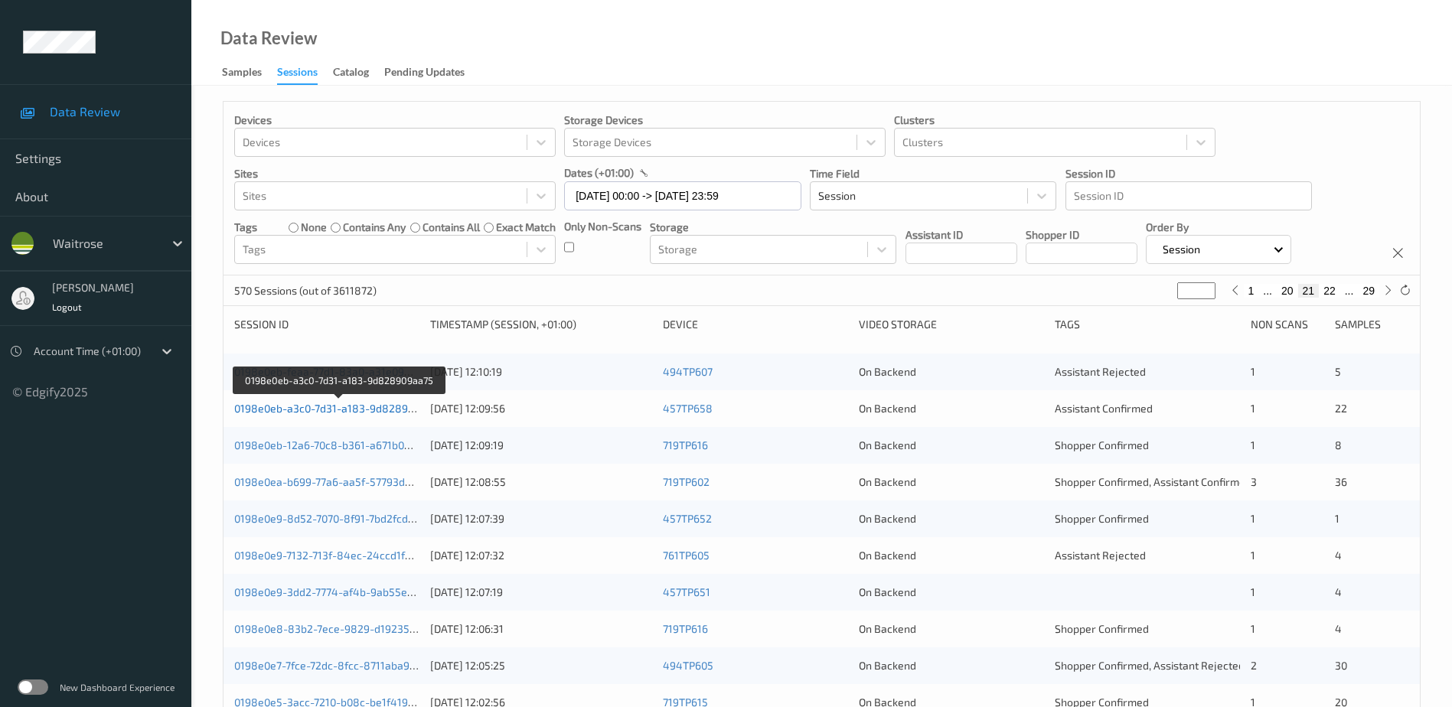
type input "**"
click at [386, 408] on link "0198e0eb-a3c0-7d31-a183-9d828909aa75" at bounding box center [339, 408] width 210 height 13
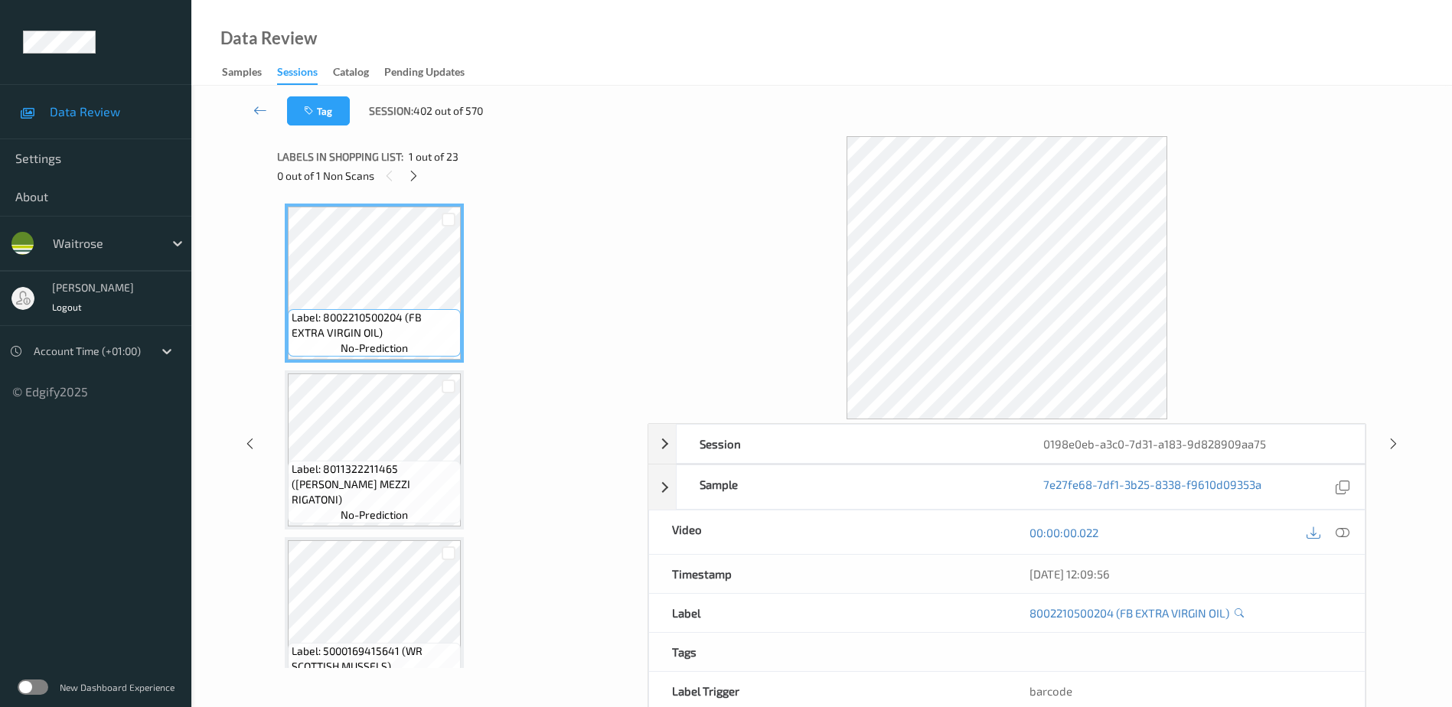
drag, startPoint x: 1343, startPoint y: 530, endPoint x: 1320, endPoint y: 506, distance: 33.6
click at [1343, 530] on icon at bounding box center [1343, 532] width 14 height 14
